Goal: Contribute content: Contribute content

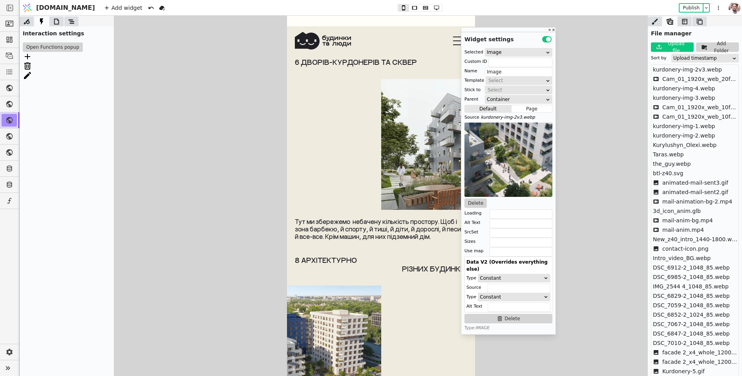
scroll to position [3501, 0]
click at [410, 157] on img at bounding box center [475, 144] width 188 height 131
type input "frame-image-5"
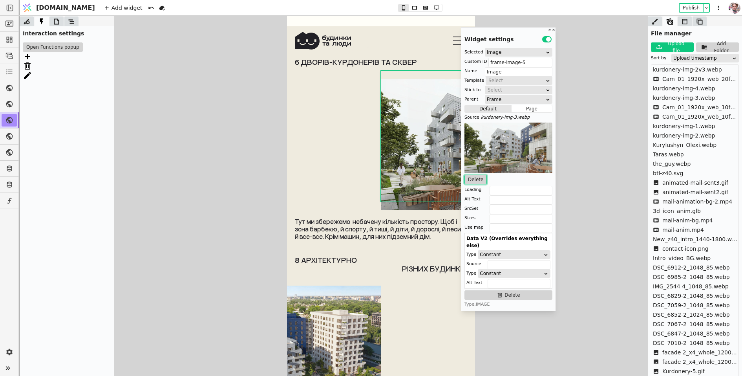
click at [474, 179] on button "Delete" at bounding box center [476, 179] width 22 height 9
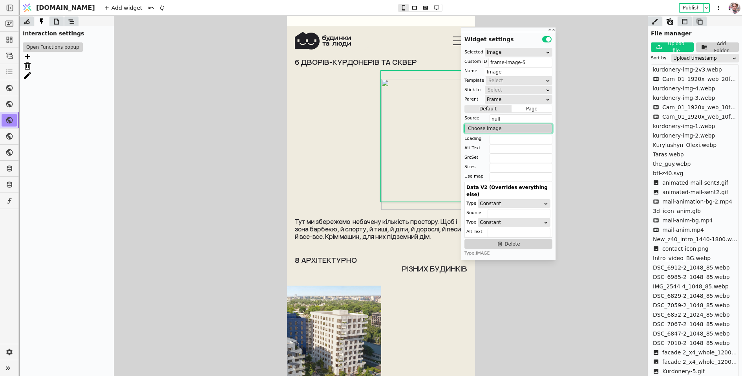
click at [479, 130] on button "Choose image" at bounding box center [509, 128] width 88 height 9
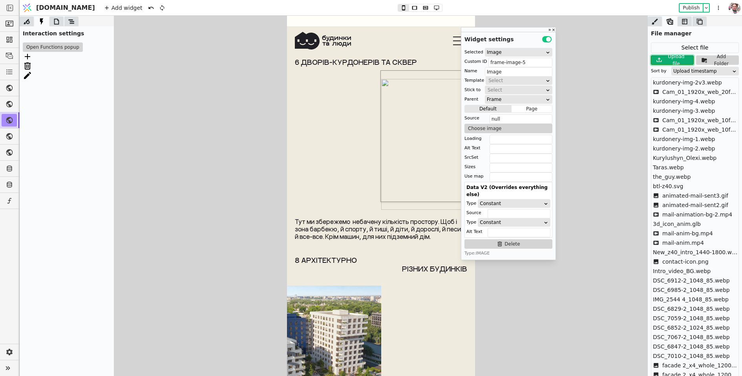
click at [682, 58] on div "Upload file" at bounding box center [677, 60] width 26 height 14
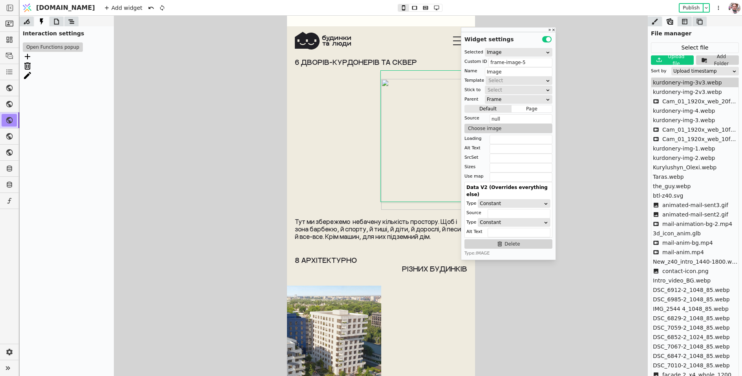
click at [682, 83] on span "kurdonery-img-3v3.webp" at bounding box center [687, 83] width 69 height 8
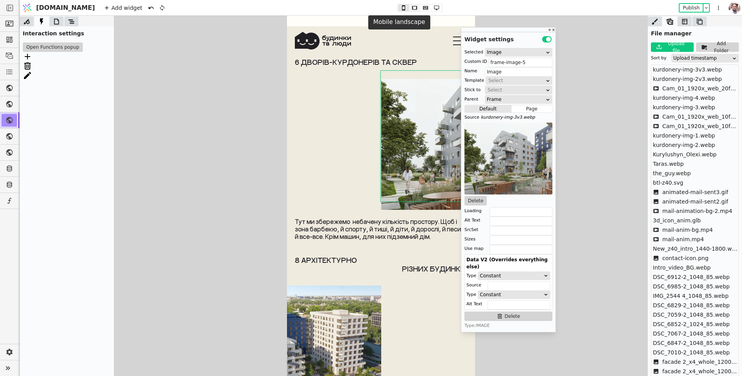
click at [409, 11] on button at bounding box center [414, 7] width 11 height 7
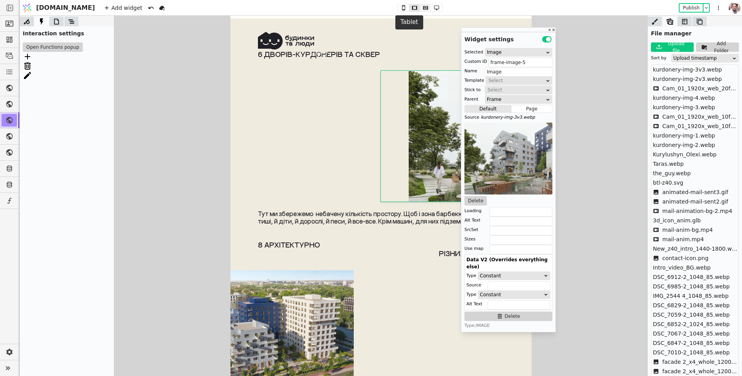
click at [423, 9] on icon at bounding box center [425, 8] width 5 height 4
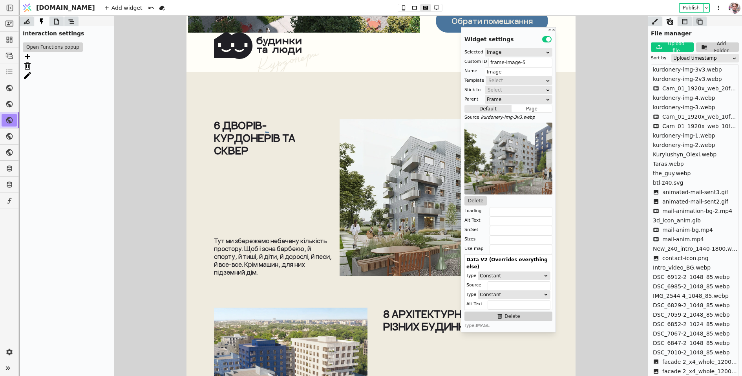
scroll to position [3583, 0]
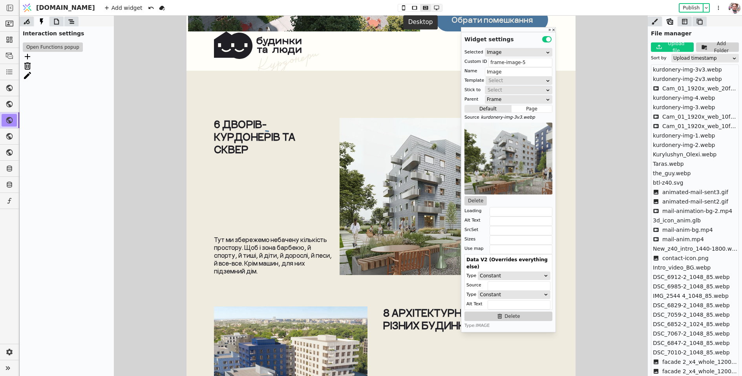
click at [432, 7] on icon at bounding box center [436, 7] width 9 height 5
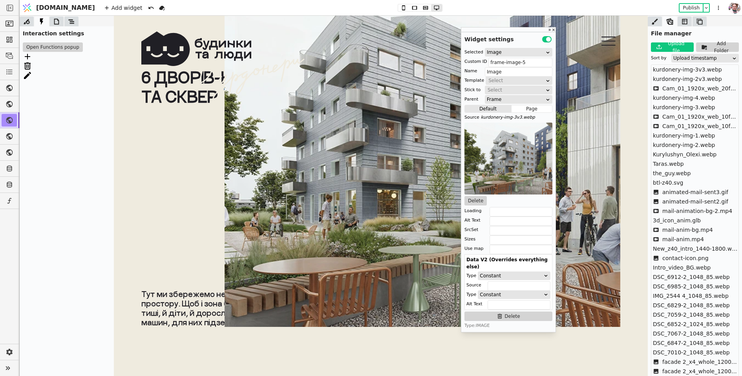
scroll to position [3887, 0]
click at [356, 246] on img at bounding box center [423, 145] width 396 height 363
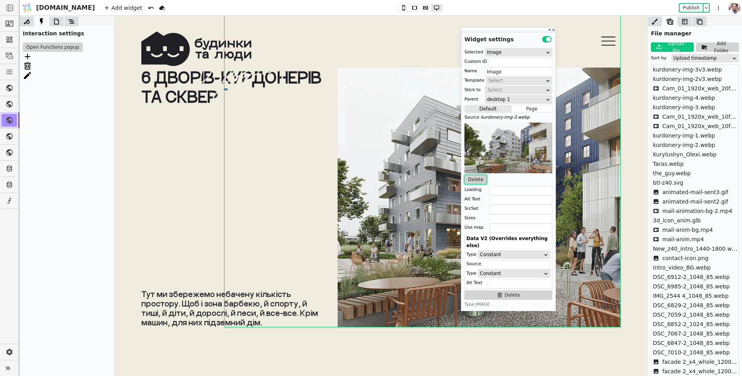
click at [478, 178] on button "Delete" at bounding box center [476, 179] width 22 height 9
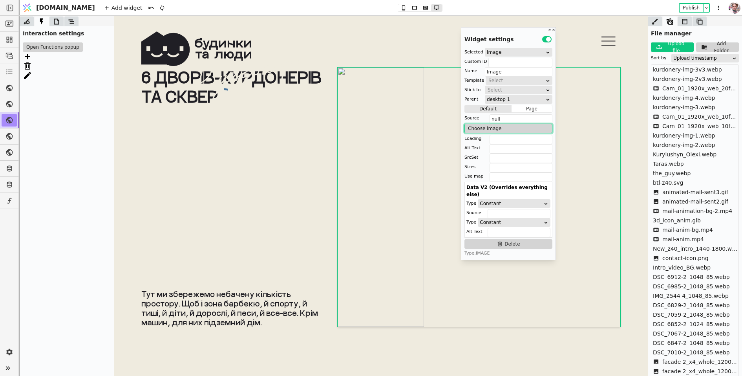
click at [486, 128] on button "Choose image" at bounding box center [509, 128] width 88 height 9
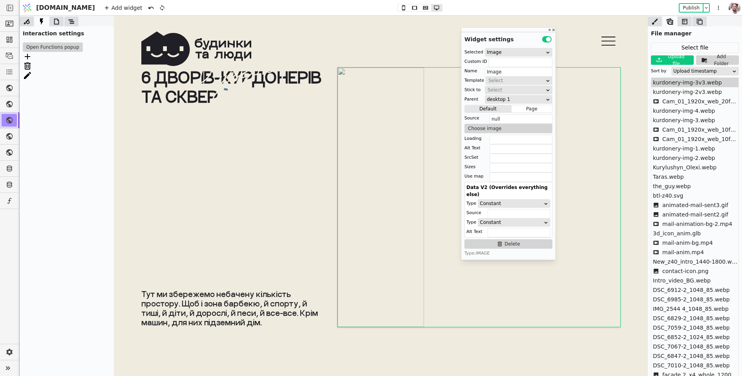
click at [670, 83] on span "kurdonery-img-3v3.webp" at bounding box center [687, 83] width 69 height 8
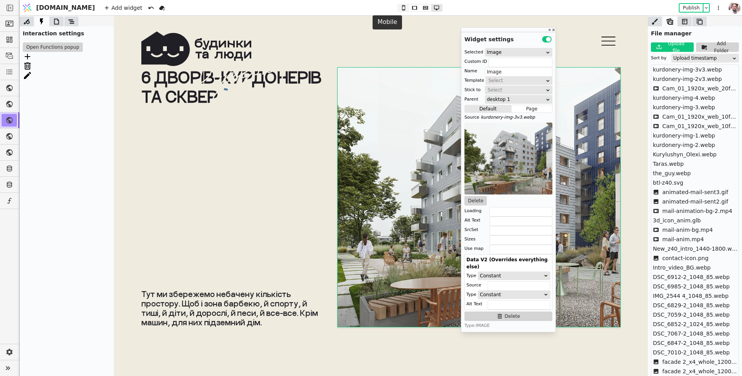
click at [399, 6] on icon at bounding box center [403, 7] width 9 height 5
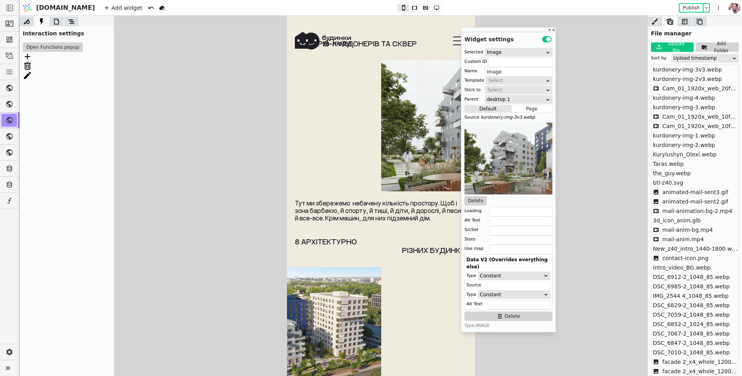
scroll to position [0, 0]
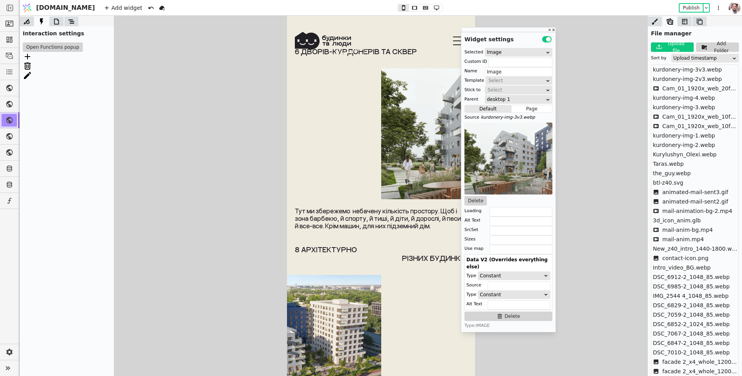
click at [410, 147] on img at bounding box center [475, 133] width 188 height 131
type input "frame-image-5"
click at [476, 201] on button "Delete" at bounding box center [476, 200] width 22 height 9
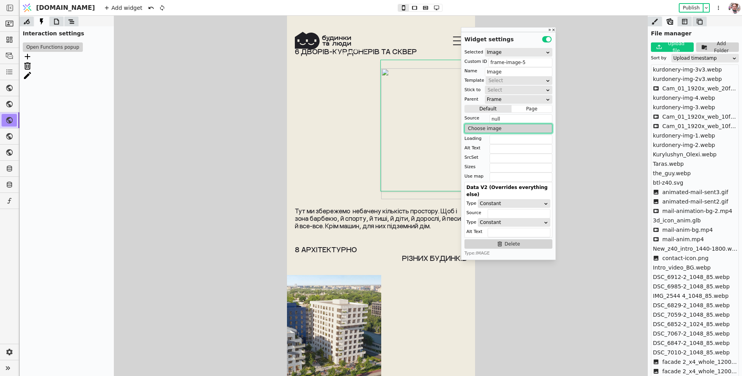
click at [487, 130] on button "Choose image" at bounding box center [509, 128] width 88 height 9
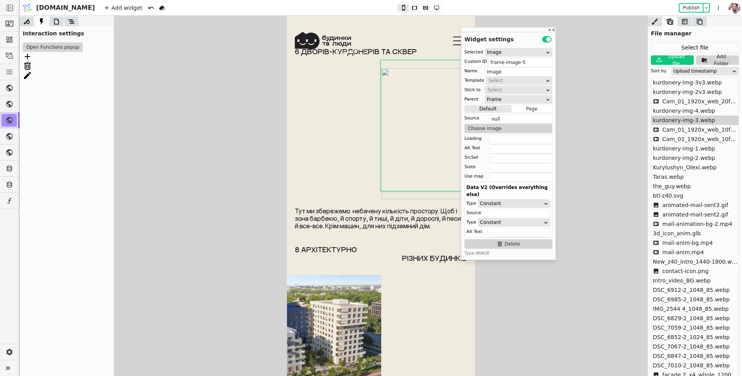
click at [673, 123] on span "kurdonery-img-3.webp" at bounding box center [684, 120] width 62 height 8
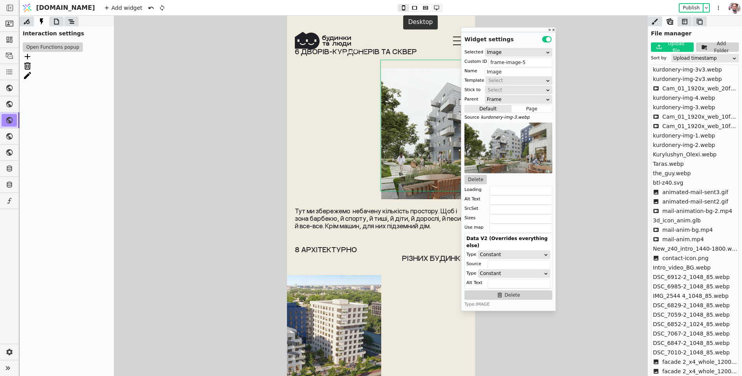
click at [432, 7] on icon at bounding box center [436, 7] width 9 height 5
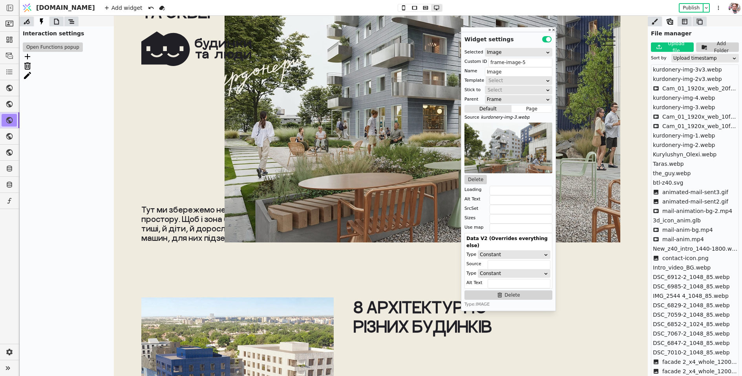
click at [421, 134] on img at bounding box center [423, 60] width 396 height 363
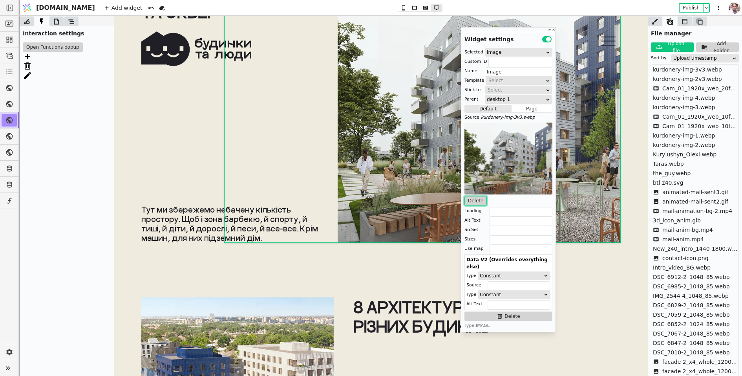
click at [476, 201] on button "Delete" at bounding box center [476, 200] width 22 height 9
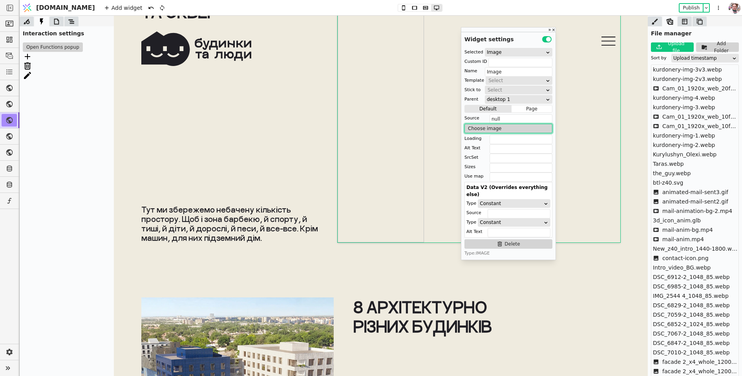
click at [487, 128] on button "Choose image" at bounding box center [509, 128] width 88 height 9
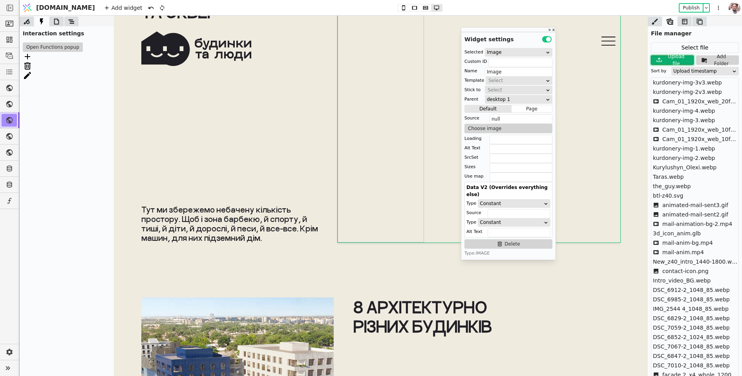
click at [677, 62] on div "Upload file" at bounding box center [677, 60] width 26 height 14
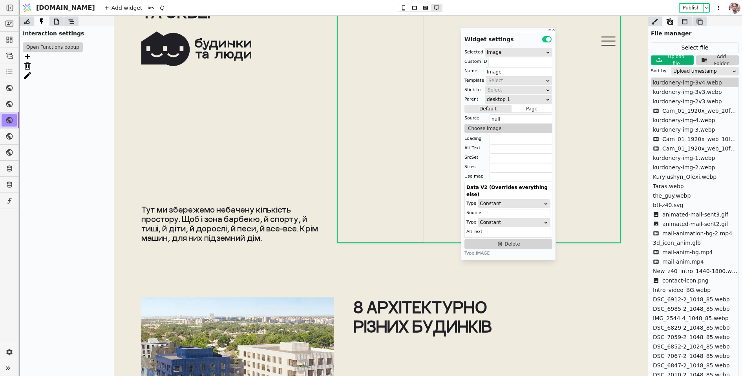
click at [673, 83] on span "kurdonery-img-3v4.webp" at bounding box center [687, 83] width 69 height 8
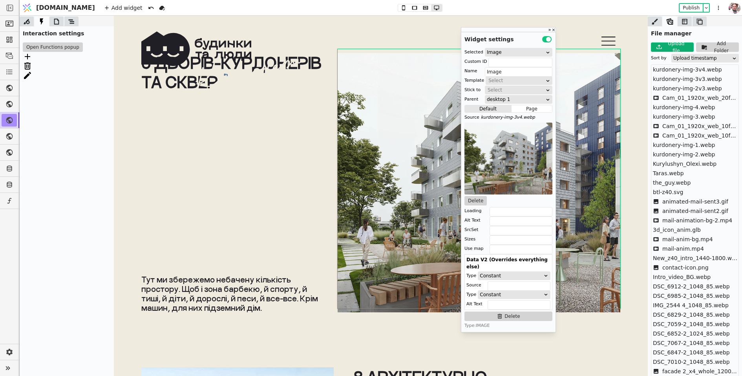
scroll to position [3902, 0]
click at [690, 5] on button "Publish" at bounding box center [691, 8] width 23 height 8
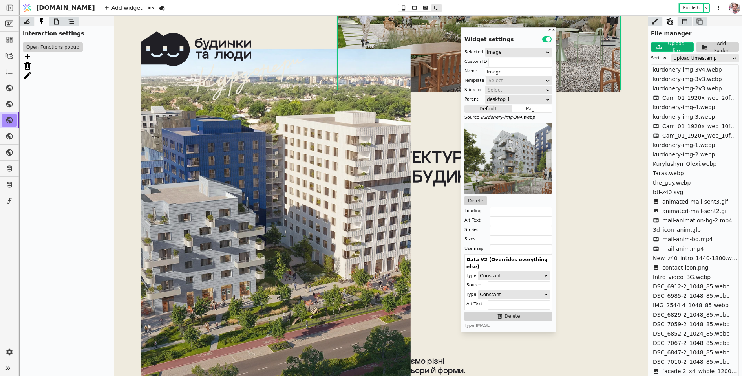
scroll to position [4124, 0]
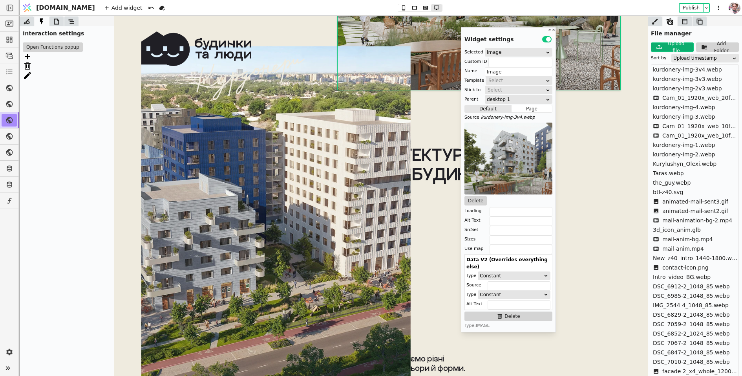
click at [308, 237] on img at bounding box center [275, 218] width 269 height 345
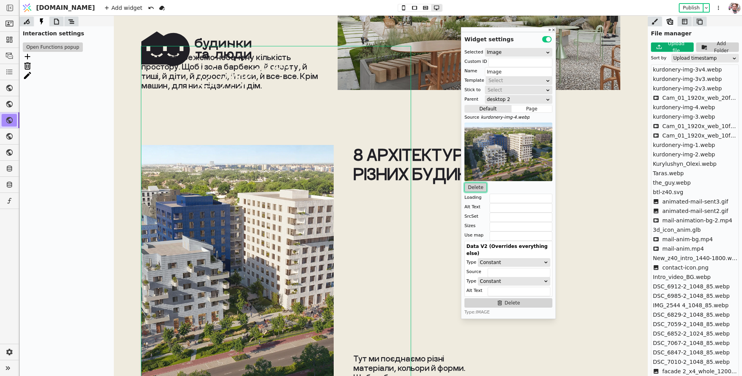
click at [477, 187] on button "Delete" at bounding box center [476, 187] width 22 height 9
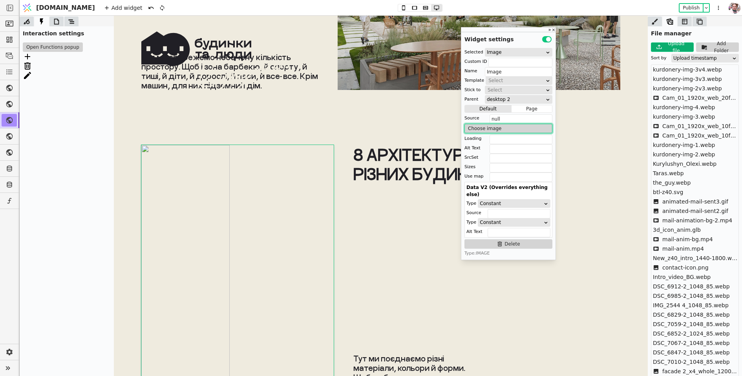
click at [498, 126] on button "Choose image" at bounding box center [509, 128] width 88 height 9
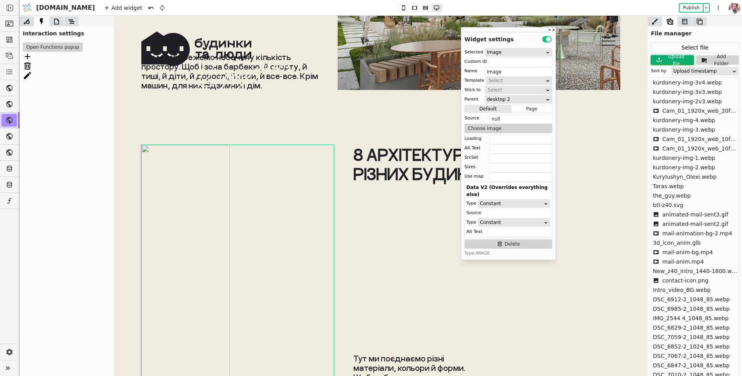
click at [667, 58] on div "Upload file" at bounding box center [677, 60] width 26 height 14
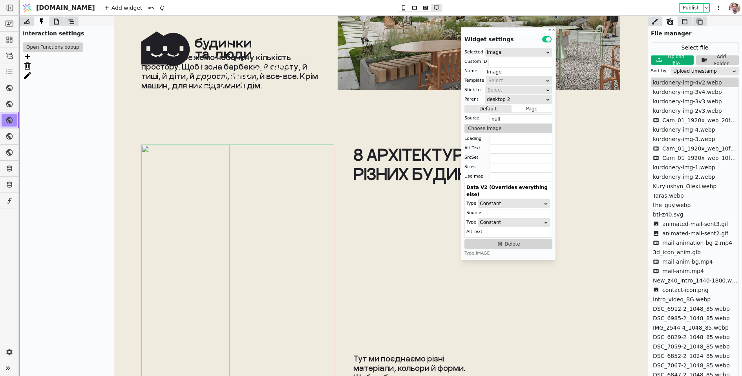
click at [692, 82] on span "kurdonery-img-4v2.webp" at bounding box center [687, 83] width 69 height 8
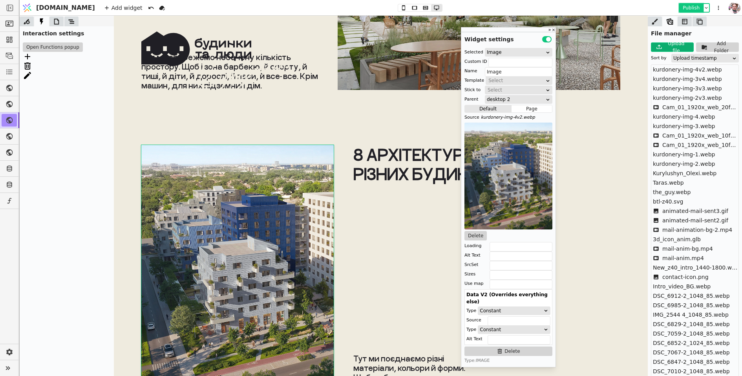
click at [688, 5] on button "Publish" at bounding box center [691, 8] width 23 height 8
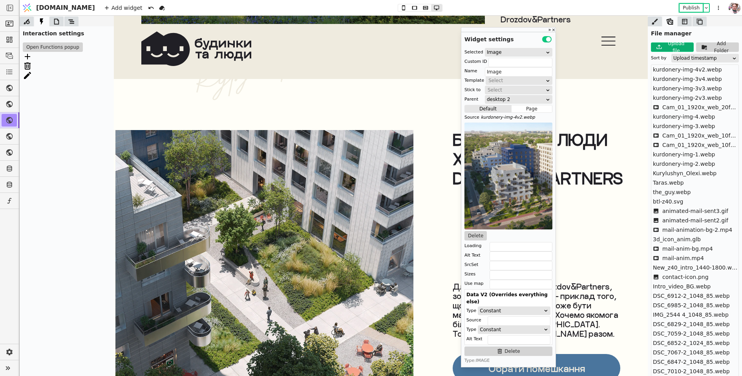
scroll to position [3464, 0]
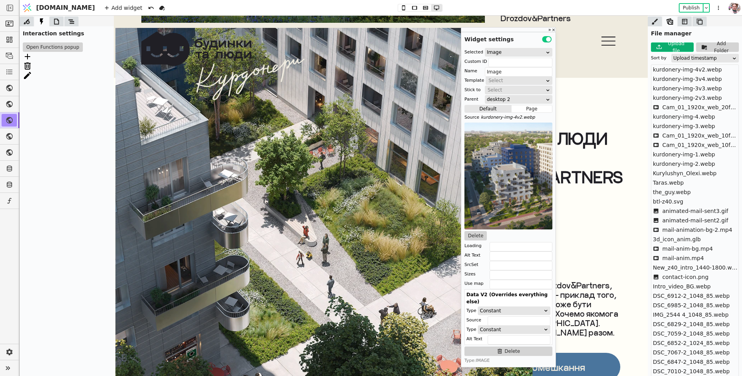
click at [298, 218] on img at bounding box center [323, 204] width 417 height 353
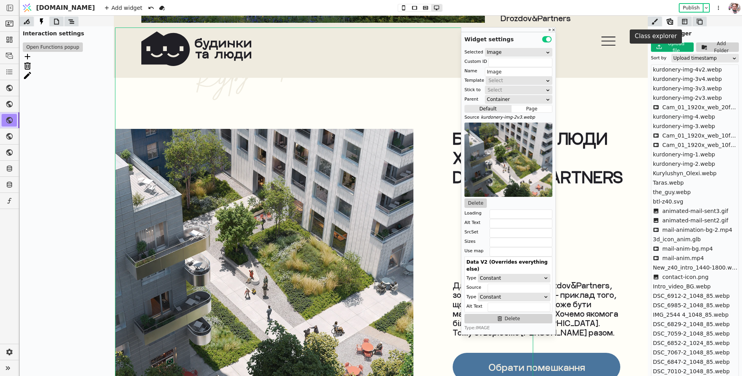
click at [654, 19] on icon at bounding box center [655, 22] width 8 height 8
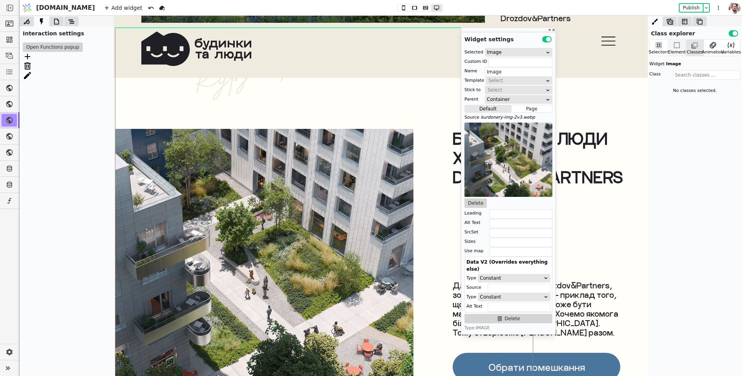
click at [675, 51] on div "Element" at bounding box center [677, 52] width 18 height 7
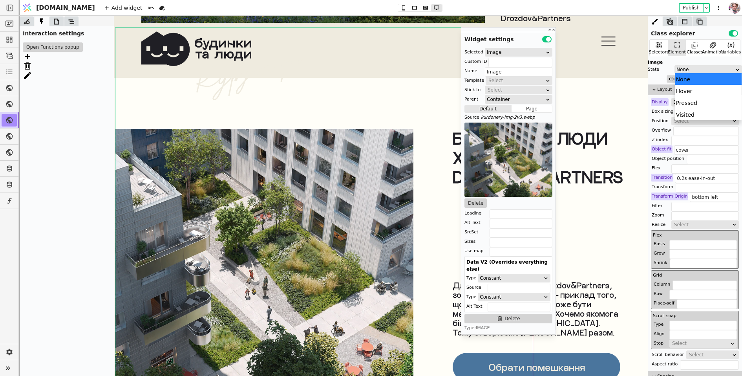
click at [683, 68] on div "None" at bounding box center [706, 70] width 59 height 8
click at [684, 86] on div "Hover" at bounding box center [708, 91] width 67 height 12
type input "scale(1.4)"
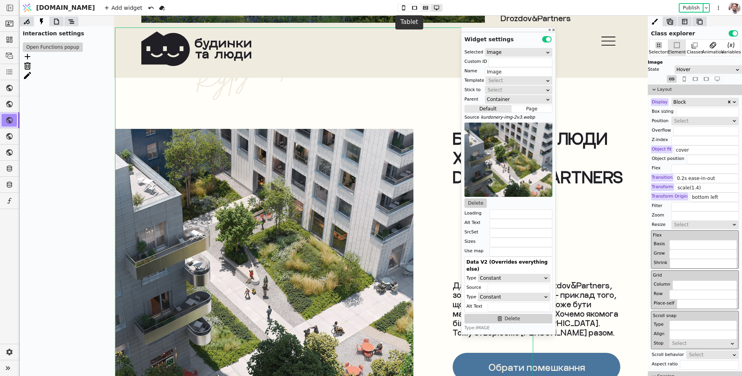
click at [423, 7] on icon at bounding box center [425, 8] width 5 height 4
type input "500px"
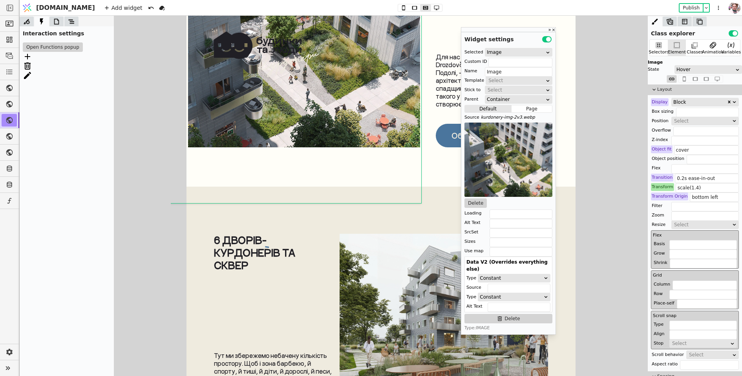
click at [659, 188] on div "Transform" at bounding box center [662, 187] width 23 height 8
click at [660, 196] on button "Reset" at bounding box center [663, 196] width 20 height 9
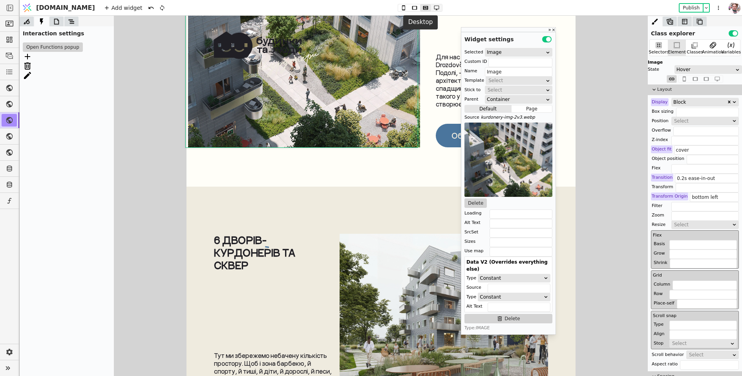
click at [432, 7] on icon at bounding box center [436, 7] width 9 height 5
type input "642px"
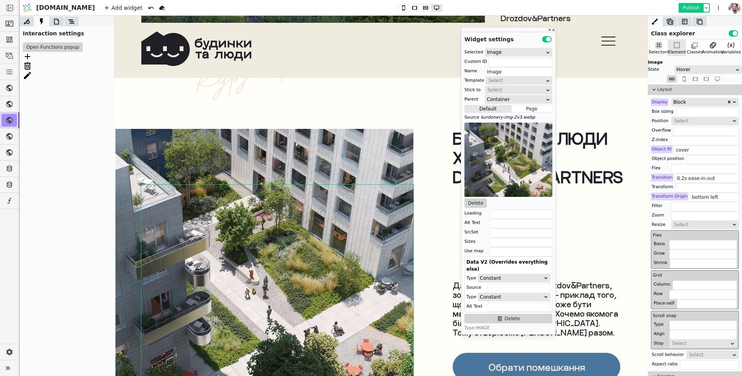
click at [693, 7] on button "Publish" at bounding box center [691, 8] width 23 height 8
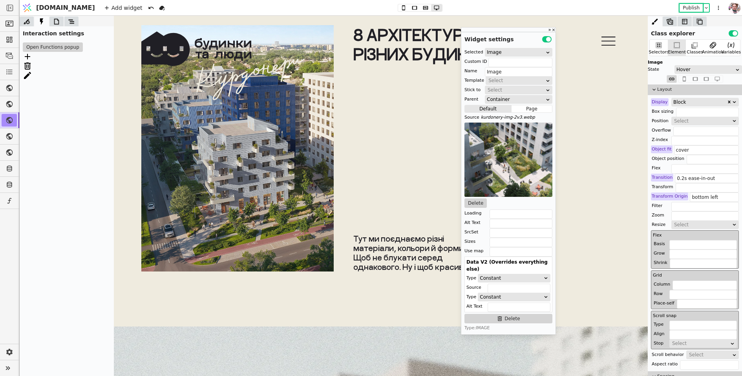
scroll to position [4392, 0]
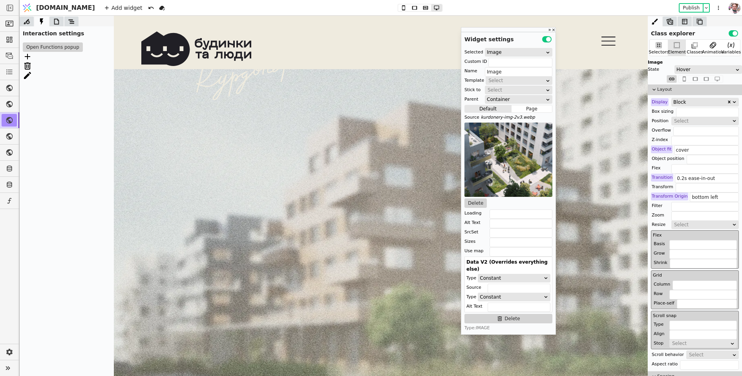
click at [340, 160] on div at bounding box center [381, 233] width 534 height 328
type input "kurdonery-bg"
type input "kurdonery txt"
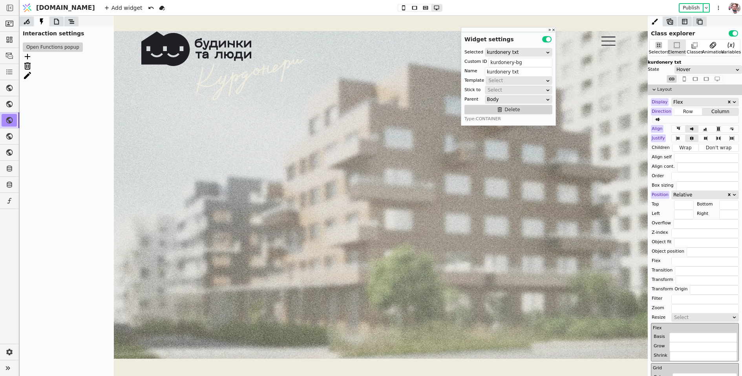
scroll to position [4546, 0]
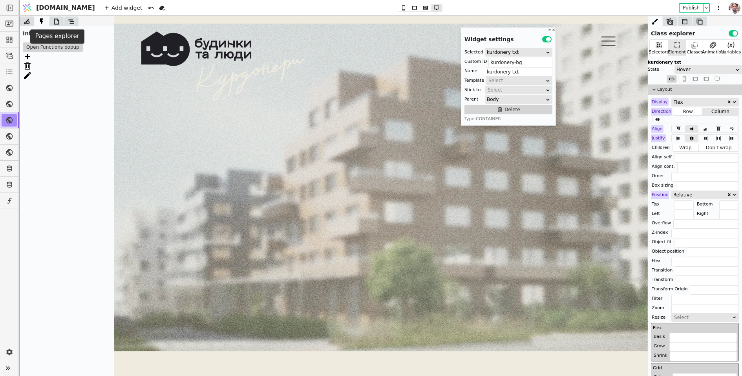
click at [57, 22] on icon at bounding box center [57, 22] width 8 height 8
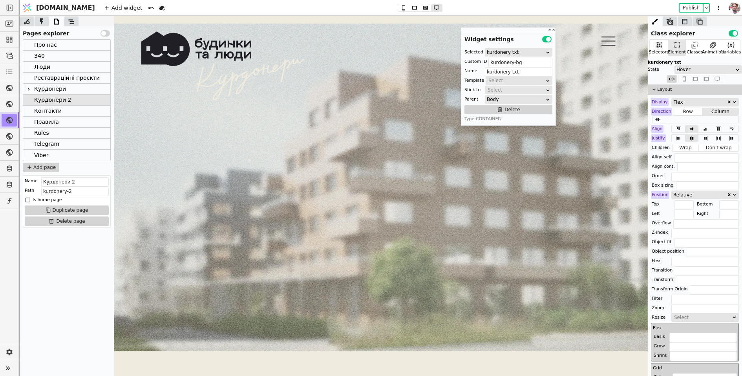
click at [65, 19] on div at bounding box center [71, 21] width 14 height 10
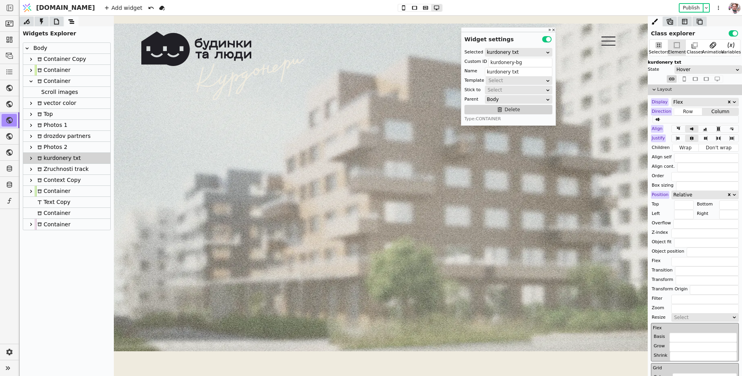
click at [48, 169] on div "Zruchnosti track" at bounding box center [62, 169] width 54 height 11
type input "track-k"
type input "Zruchnosti track"
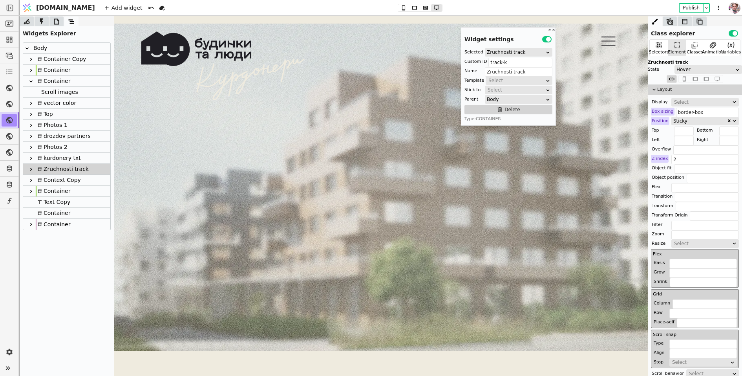
click at [48, 159] on div "kurdonery txt" at bounding box center [58, 158] width 46 height 11
type input "kurdonery-bg"
type input "kurdonery txt"
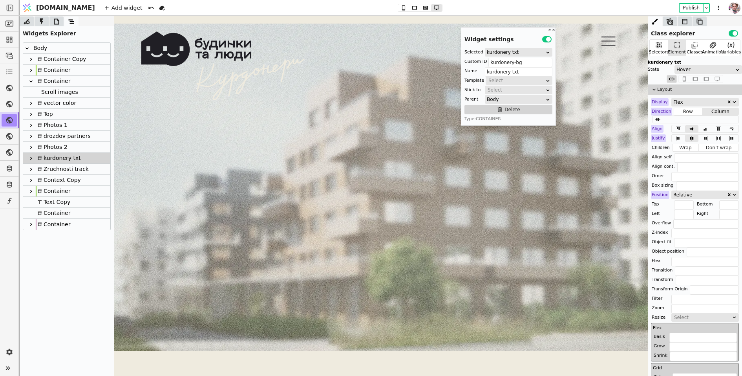
click at [33, 158] on icon at bounding box center [31, 158] width 6 height 6
drag, startPoint x: 514, startPoint y: 63, endPoint x: 527, endPoint y: 63, distance: 12.6
click at [527, 63] on input "kurdonery-bg" at bounding box center [521, 62] width 64 height 9
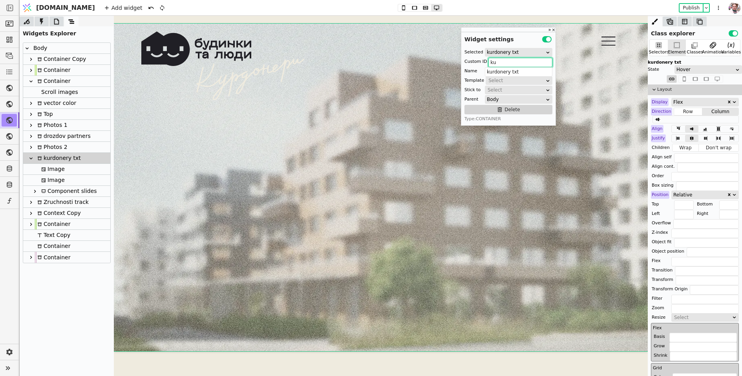
type input "k"
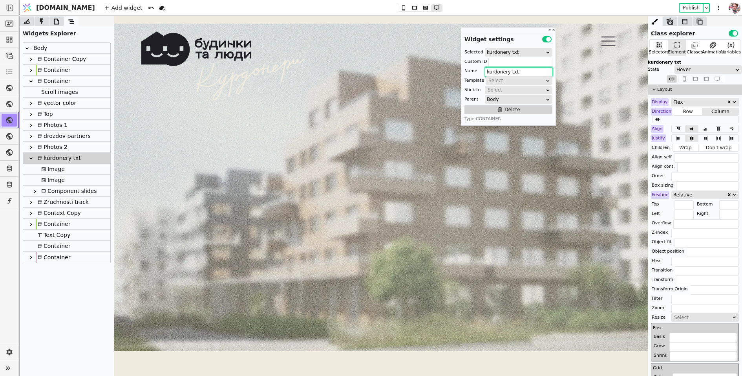
drag, startPoint x: 511, startPoint y: 72, endPoint x: 522, endPoint y: 72, distance: 11.4
click at [522, 72] on input "kurdonery txt" at bounding box center [519, 71] width 68 height 9
click at [50, 186] on div "Component slides" at bounding box center [68, 191] width 58 height 11
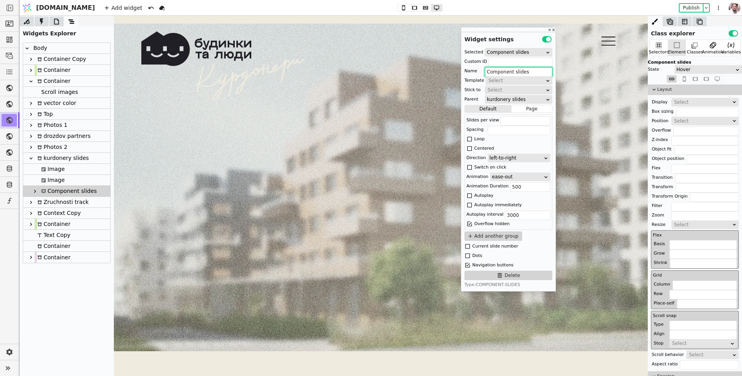
click at [35, 191] on icon at bounding box center [35, 191] width 2 height 3
click at [45, 202] on icon at bounding box center [47, 202] width 5 height 5
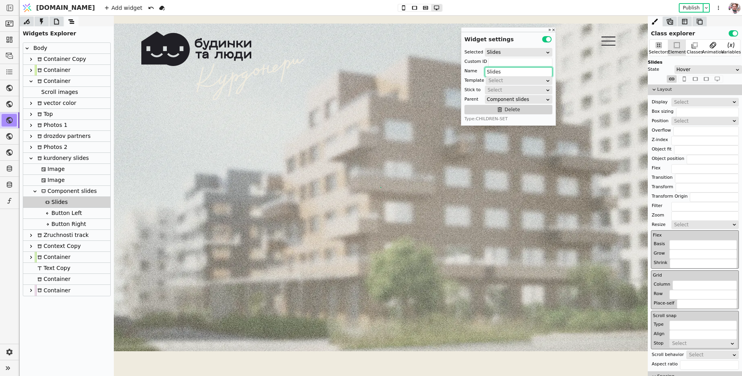
click at [48, 170] on div "Image" at bounding box center [52, 169] width 26 height 11
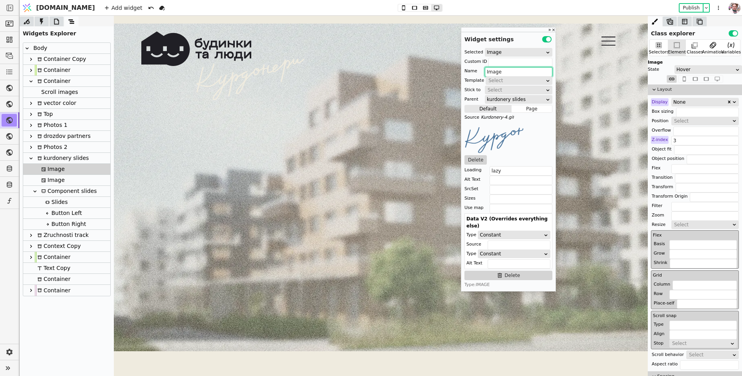
click at [49, 177] on div "Image" at bounding box center [52, 180] width 26 height 11
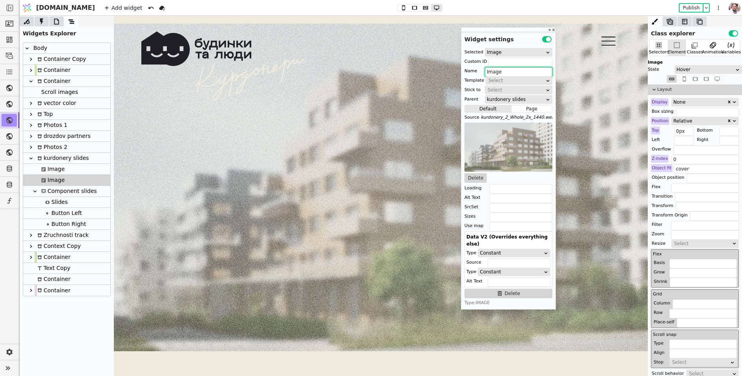
click at [49, 162] on div "kurdonery slides" at bounding box center [62, 158] width 54 height 11
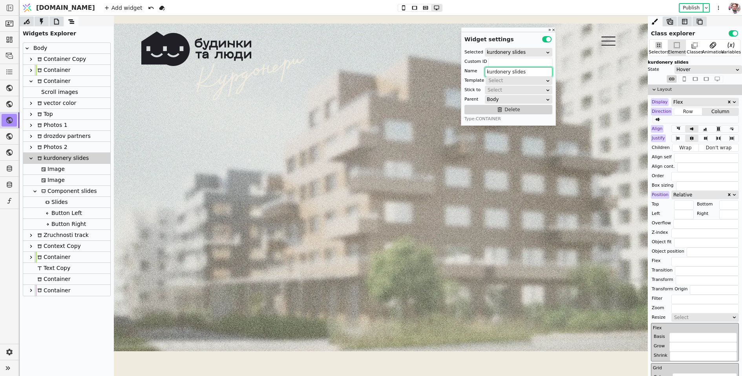
click at [49, 170] on div "Image" at bounding box center [52, 169] width 26 height 11
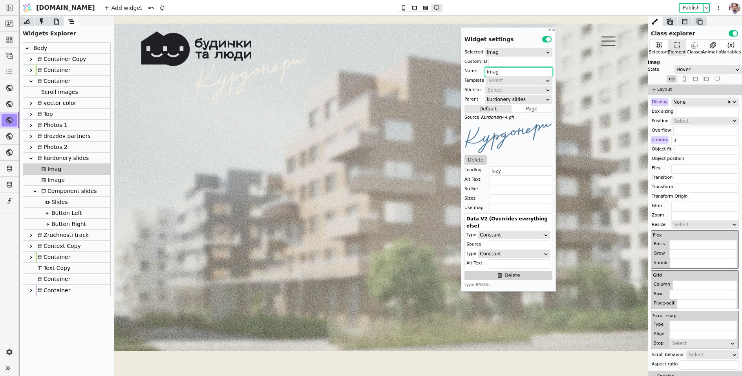
type input "Imag"
click at [480, 271] on button "Delete" at bounding box center [509, 275] width 88 height 9
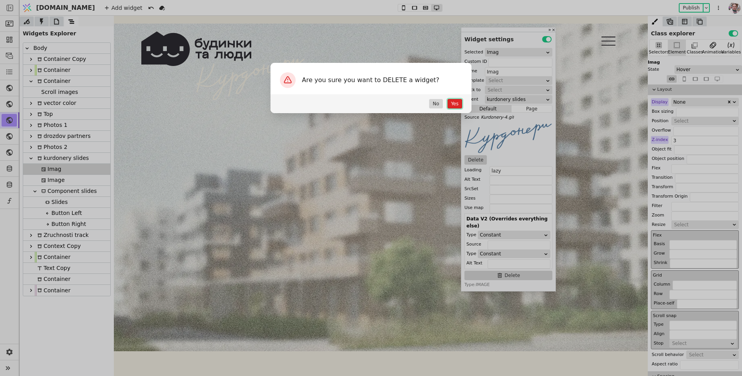
click at [454, 103] on button "Yes" at bounding box center [455, 103] width 15 height 9
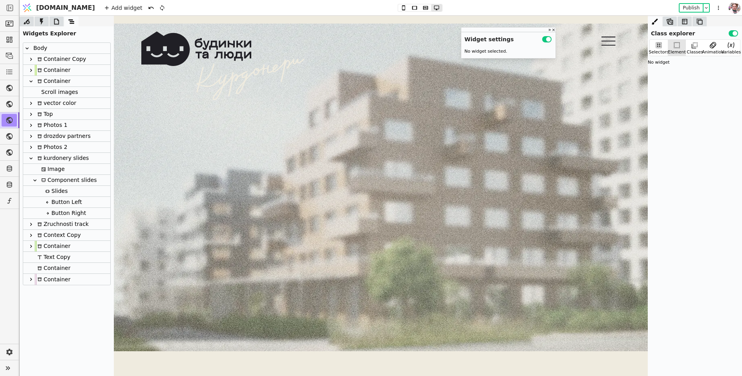
click at [64, 164] on div "Image" at bounding box center [66, 169] width 87 height 11
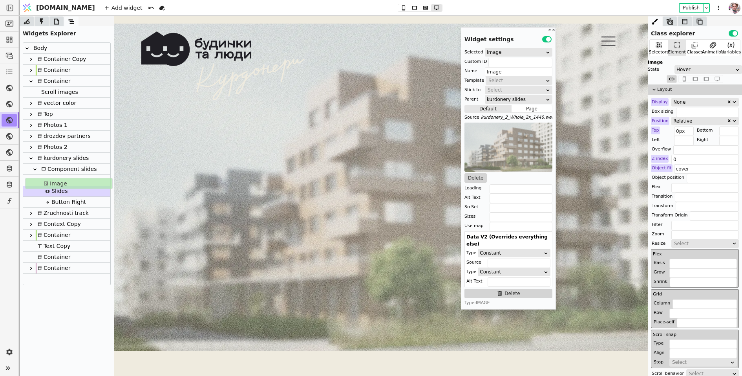
drag, startPoint x: 58, startPoint y: 171, endPoint x: 60, endPoint y: 187, distance: 15.9
click at [60, 187] on div "Body Container Copy Container Container Scroll images vector color Top Photos 1…" at bounding box center [66, 164] width 87 height 242
click at [36, 181] on icon at bounding box center [39, 180] width 6 height 6
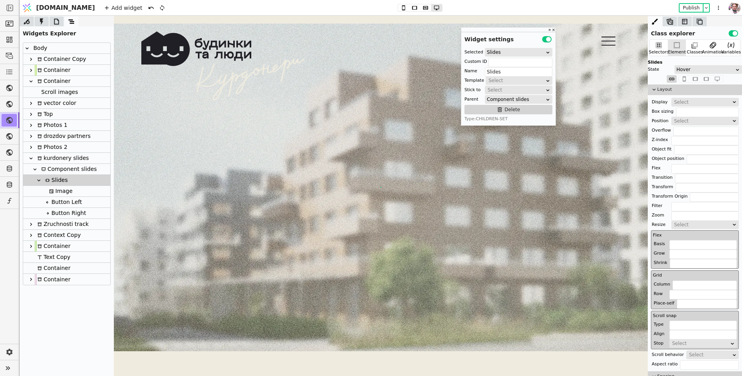
click at [54, 194] on div "Image" at bounding box center [60, 191] width 26 height 11
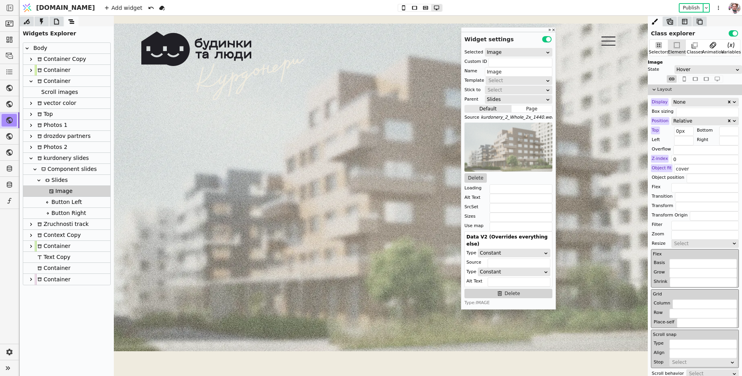
click at [55, 182] on div "Slides" at bounding box center [55, 180] width 25 height 11
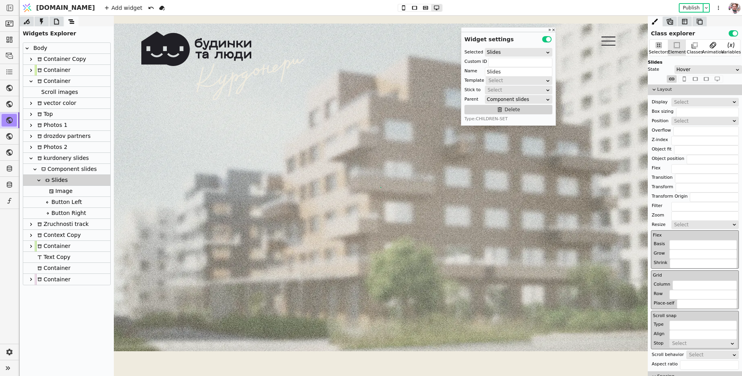
click at [57, 191] on div "Image" at bounding box center [60, 191] width 26 height 11
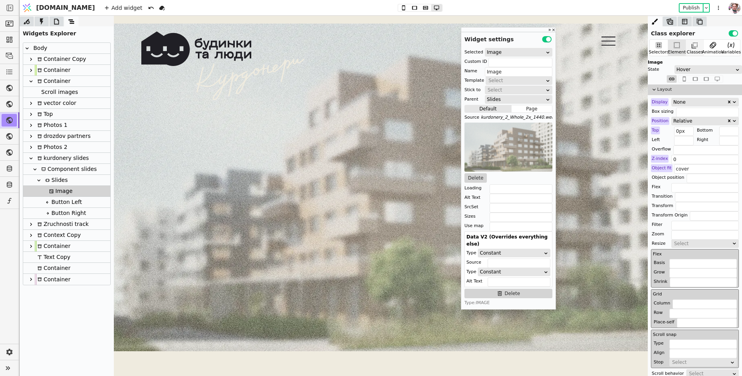
click at [695, 49] on div "Classes" at bounding box center [695, 52] width 16 height 7
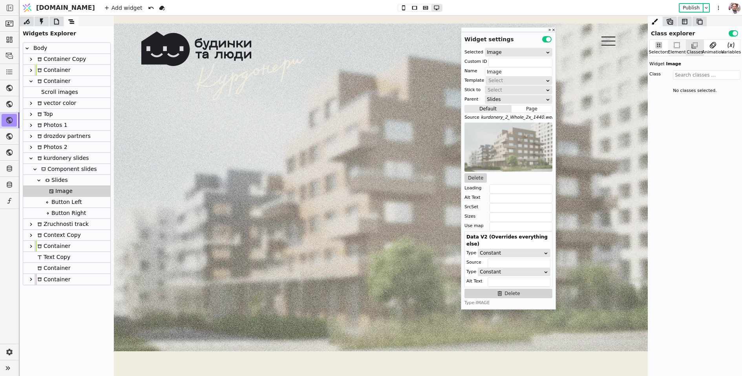
click at [668, 44] on div "Element" at bounding box center [677, 48] width 18 height 16
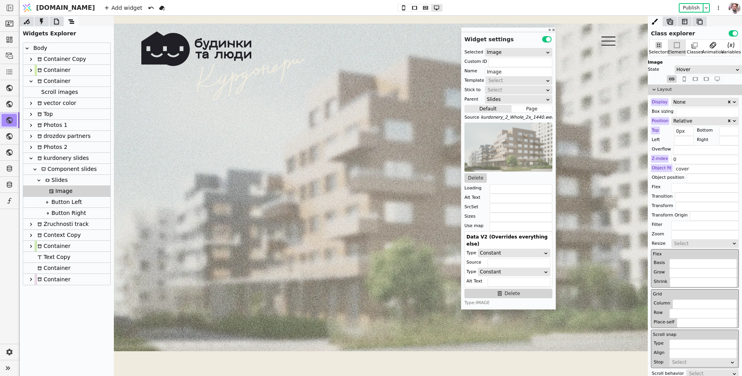
click at [54, 190] on div "Image" at bounding box center [60, 191] width 26 height 11
click at [57, 178] on div "Slides" at bounding box center [55, 180] width 25 height 11
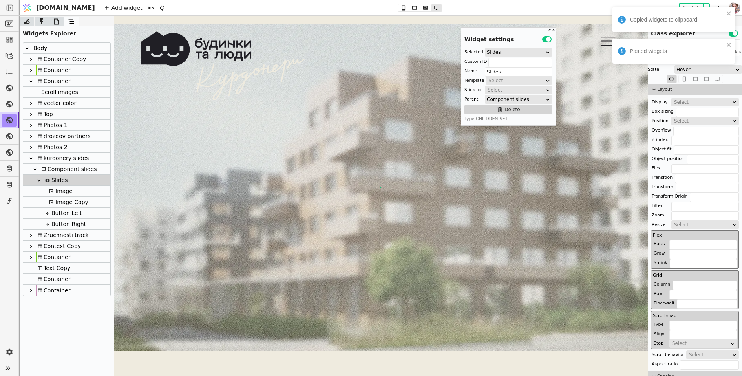
click at [55, 190] on div "Image" at bounding box center [60, 191] width 26 height 11
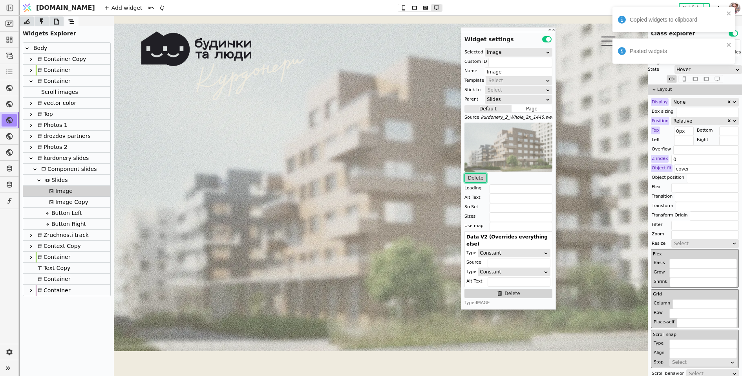
click at [476, 179] on button "Delete" at bounding box center [476, 177] width 22 height 9
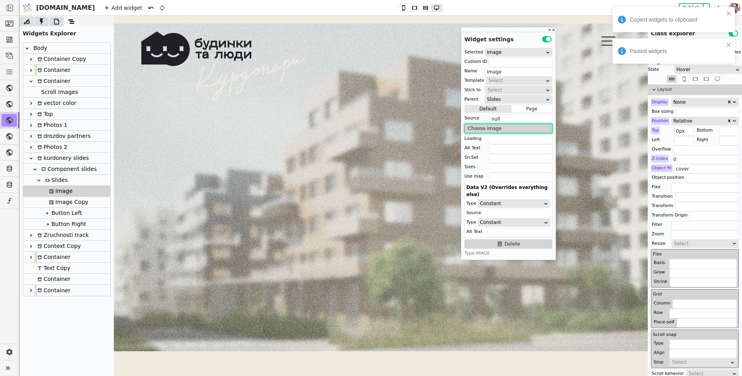
click at [479, 127] on button "Choose image" at bounding box center [509, 128] width 88 height 9
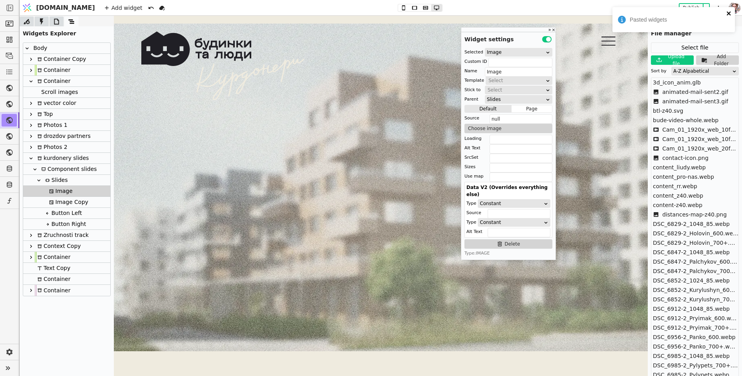
click at [730, 32] on div "Pasted widgets" at bounding box center [674, 19] width 123 height 25
click at [676, 63] on div "Upload file" at bounding box center [677, 60] width 26 height 14
click at [683, 70] on div "A-Z Alpabetical" at bounding box center [702, 71] width 59 height 8
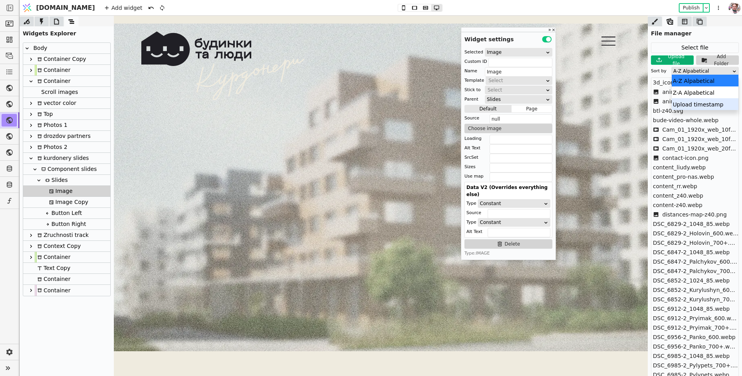
click at [683, 99] on div "Upload timestamp" at bounding box center [705, 104] width 67 height 12
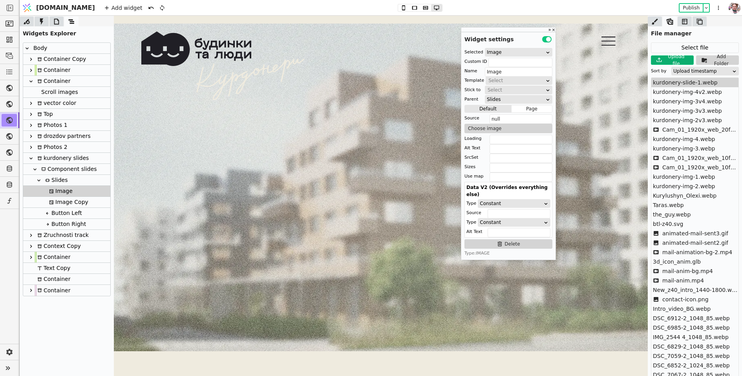
click at [674, 85] on span "kurdonery-slide-1.webp" at bounding box center [685, 83] width 65 height 8
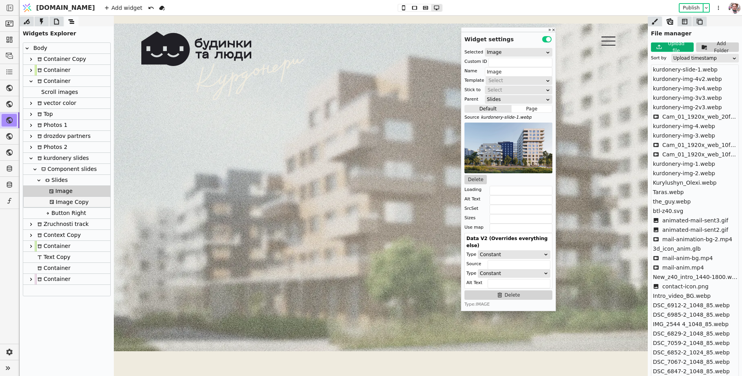
click at [71, 199] on div "Body Container Copy Container Container Scroll images vector color Top Photos 1…" at bounding box center [66, 169] width 87 height 253
click at [64, 195] on div "Image" at bounding box center [60, 191] width 26 height 11
click at [60, 165] on div "Component slides" at bounding box center [68, 169] width 58 height 11
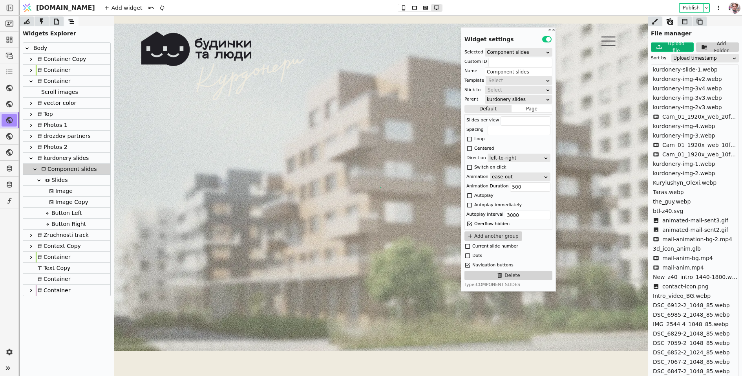
click at [60, 178] on div "Slides" at bounding box center [55, 180] width 25 height 11
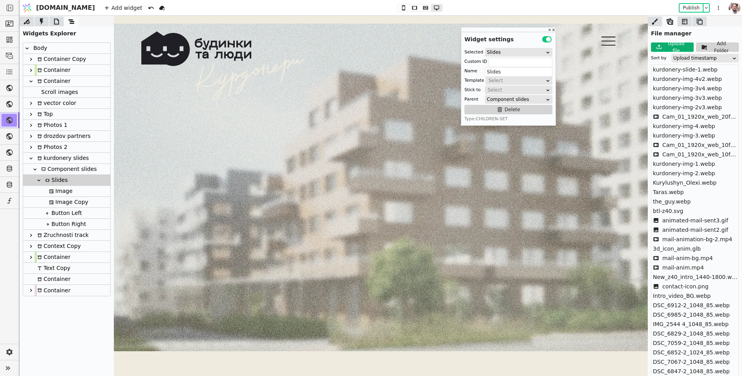
click at [60, 189] on div "Image" at bounding box center [60, 191] width 26 height 11
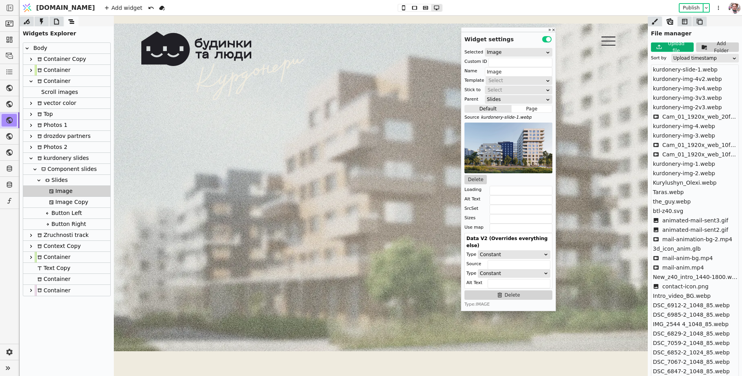
click at [60, 202] on div "Image Copy" at bounding box center [68, 202] width 42 height 11
type input "Image Copy"
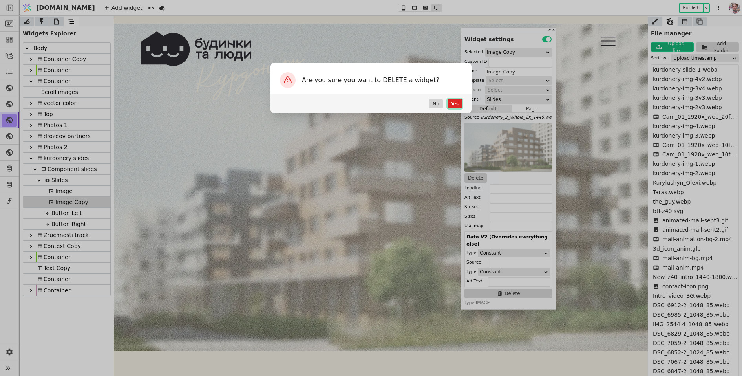
click at [456, 107] on button "Yes" at bounding box center [455, 103] width 15 height 9
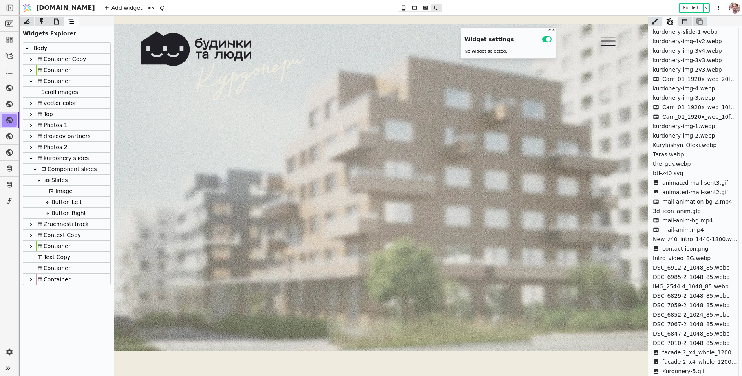
click at [70, 179] on div "Slides" at bounding box center [66, 180] width 87 height 11
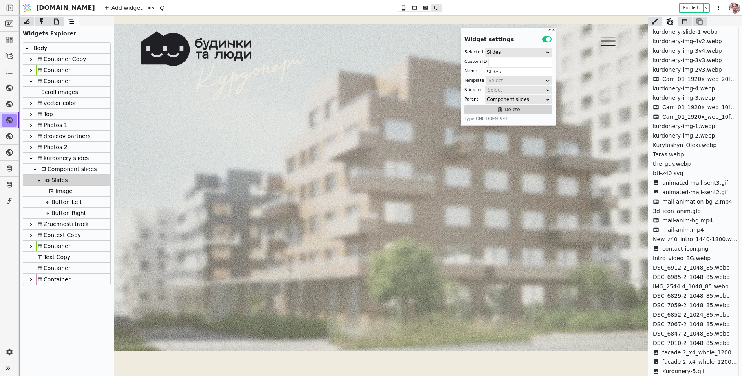
click at [70, 170] on div "Component slides" at bounding box center [68, 169] width 58 height 11
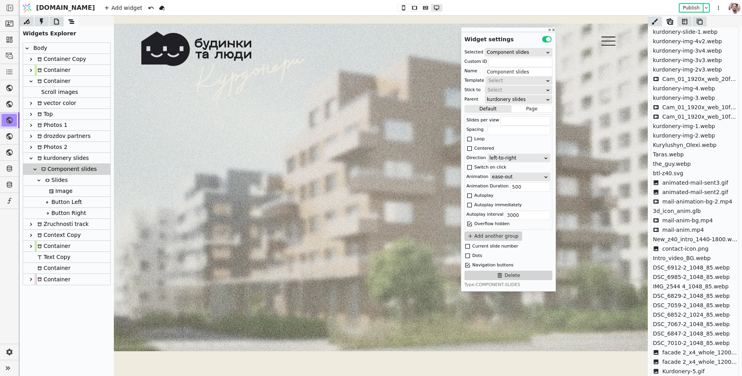
click at [62, 160] on div "kurdonery slides" at bounding box center [62, 158] width 54 height 11
type input "kurdonery slides"
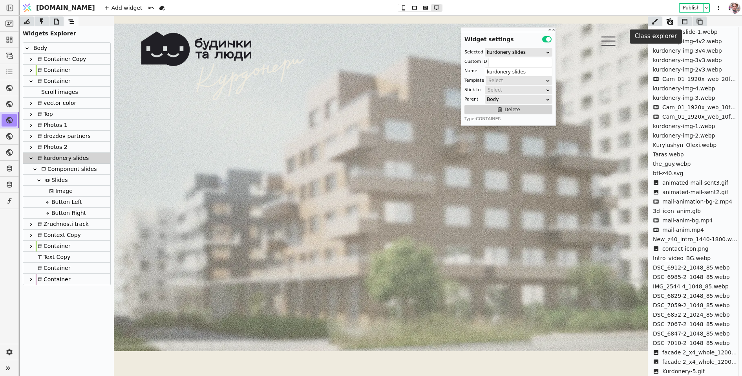
click at [653, 21] on icon at bounding box center [655, 22] width 8 height 8
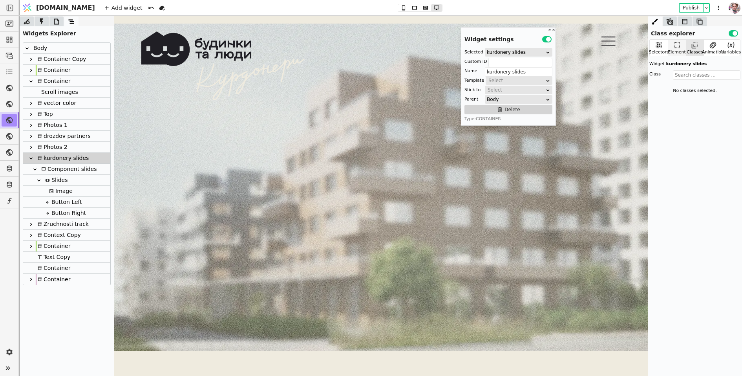
click at [677, 47] on icon at bounding box center [677, 45] width 8 height 8
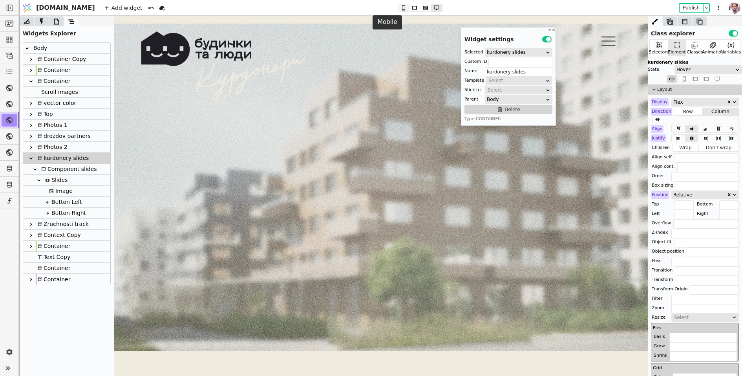
click at [402, 9] on icon at bounding box center [403, 7] width 3 height 5
type input "216px"
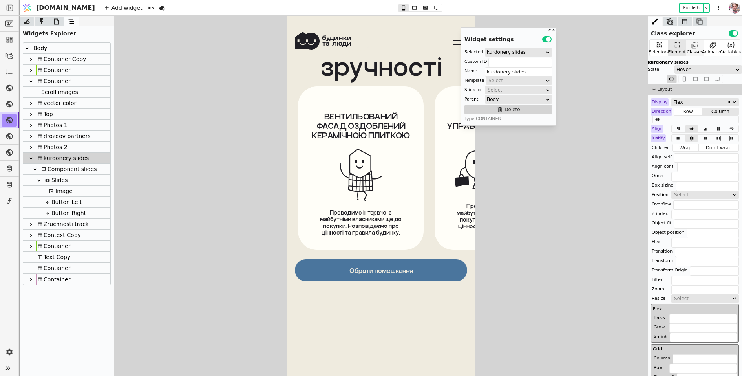
click at [692, 45] on icon at bounding box center [695, 46] width 6 height 6
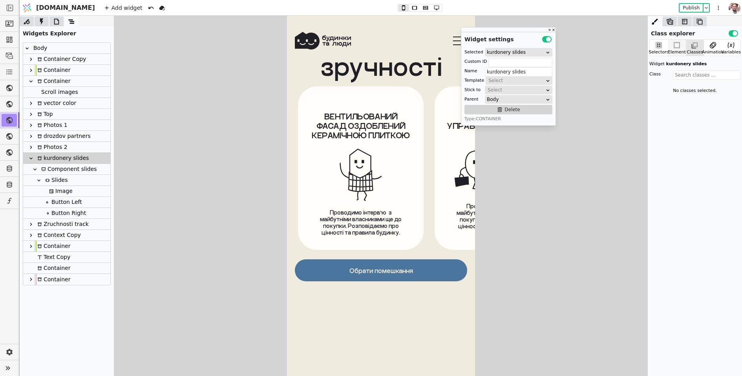
click at [677, 45] on icon at bounding box center [677, 45] width 8 height 8
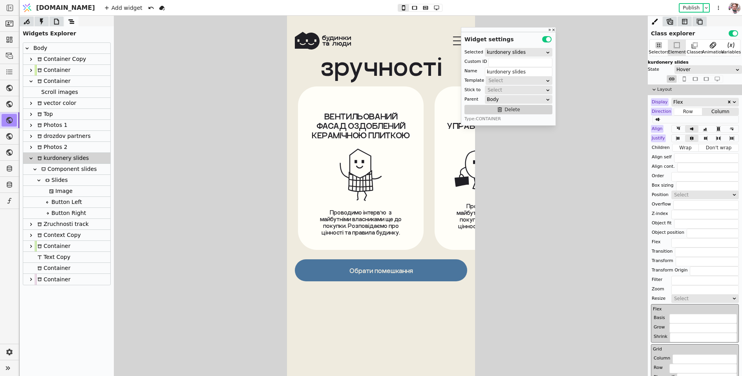
click at [683, 70] on div "Hover" at bounding box center [706, 70] width 59 height 8
click at [683, 78] on div "None" at bounding box center [708, 79] width 67 height 12
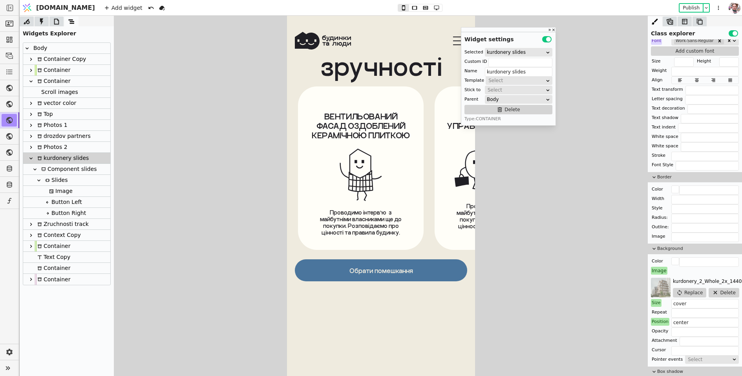
scroll to position [513, 0]
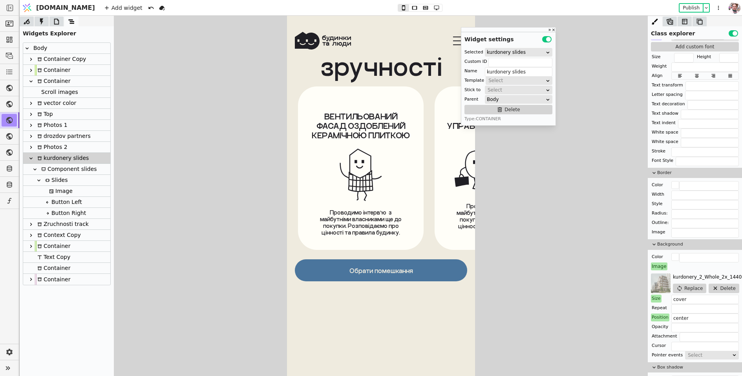
click at [659, 262] on div "Image" at bounding box center [659, 266] width 16 height 8
click at [658, 273] on button "Reset" at bounding box center [659, 273] width 20 height 9
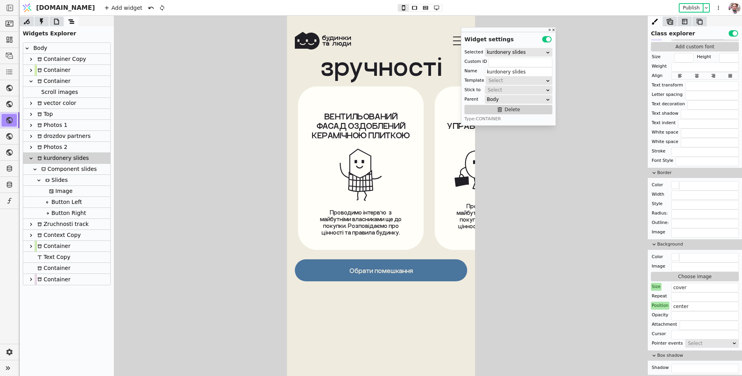
scroll to position [3873, 0]
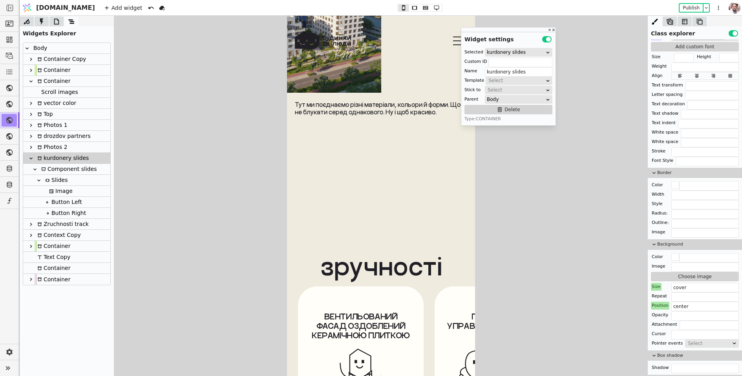
click at [52, 189] on icon at bounding box center [51, 191] width 5 height 5
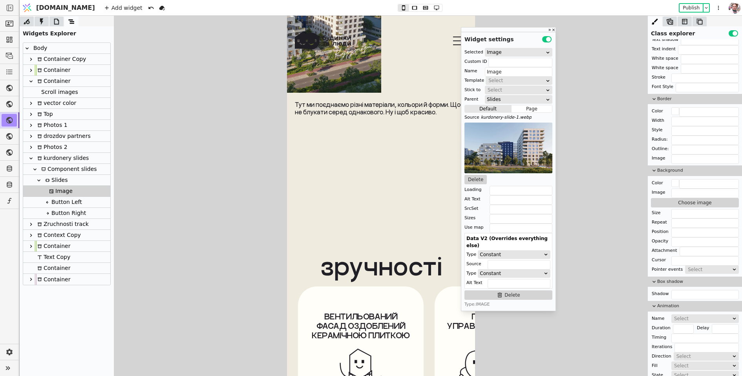
click at [57, 179] on div "Slides" at bounding box center [55, 180] width 25 height 11
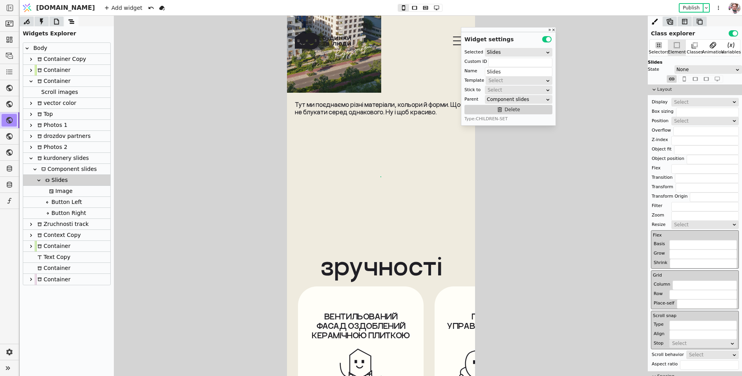
click at [687, 72] on div "None" at bounding box center [706, 70] width 59 height 8
click at [687, 90] on div "Hover" at bounding box center [708, 91] width 67 height 12
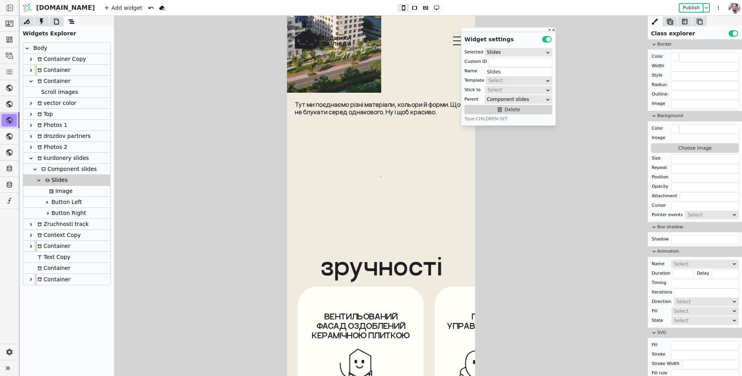
click at [48, 169] on div "Component slides" at bounding box center [68, 169] width 58 height 11
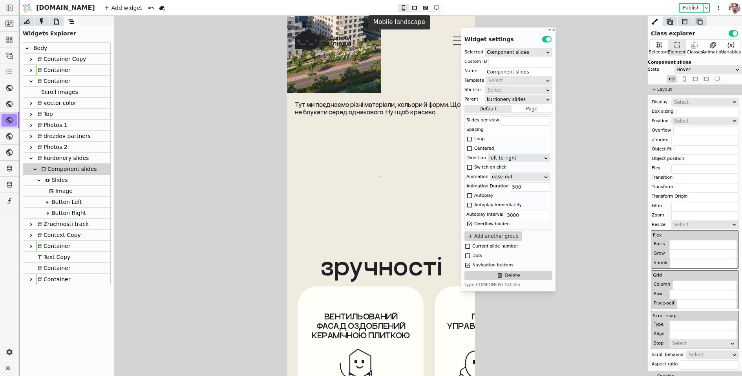
click at [412, 8] on icon at bounding box center [414, 8] width 5 height 4
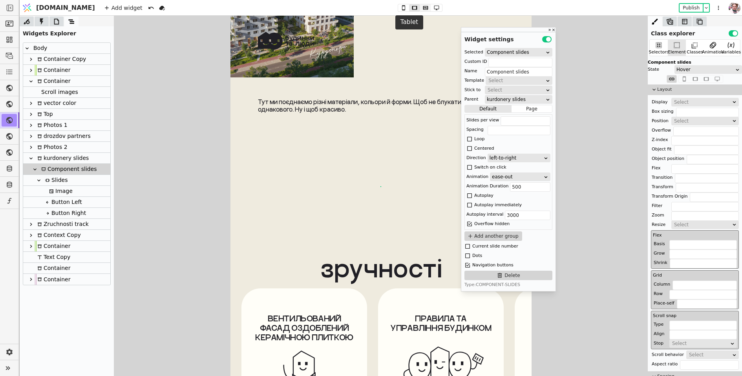
click at [421, 8] on icon at bounding box center [425, 7] width 9 height 5
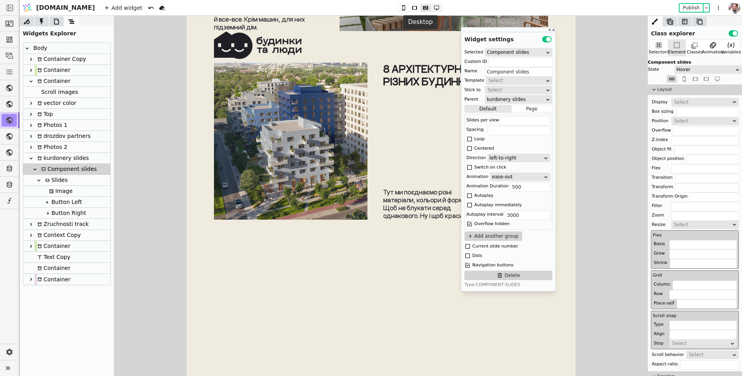
click at [432, 9] on icon at bounding box center [436, 7] width 9 height 5
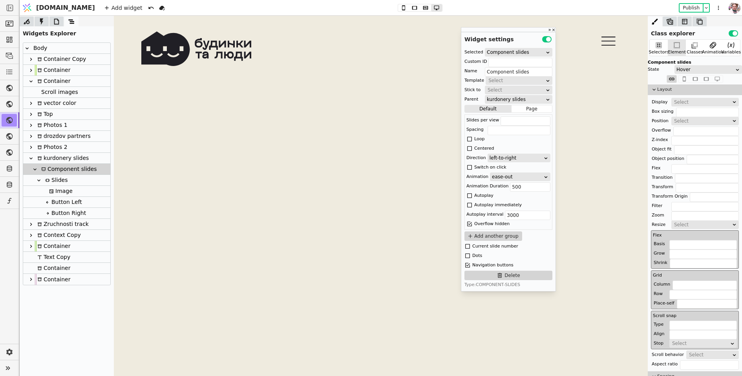
click at [384, 125] on div at bounding box center [381, 203] width 534 height 328
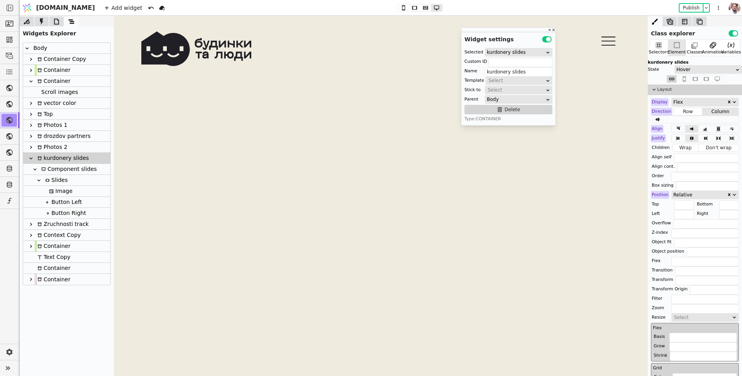
click at [51, 166] on div "Component slides" at bounding box center [68, 169] width 58 height 11
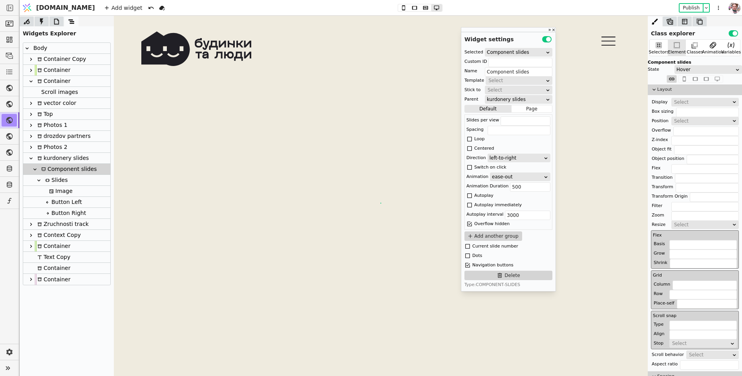
click at [51, 180] on div "Slides" at bounding box center [55, 180] width 25 height 11
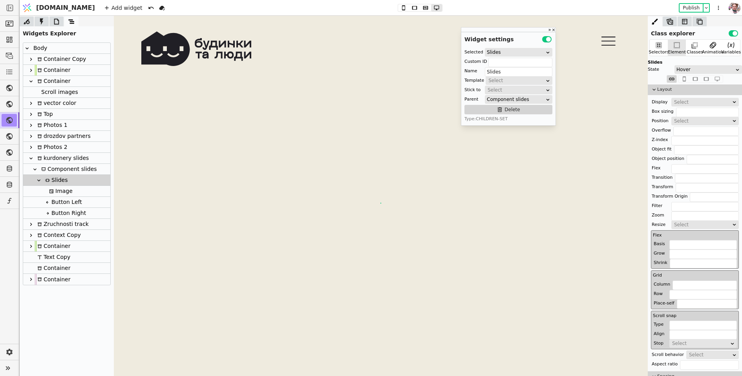
click at [52, 188] on div "Image" at bounding box center [60, 191] width 26 height 11
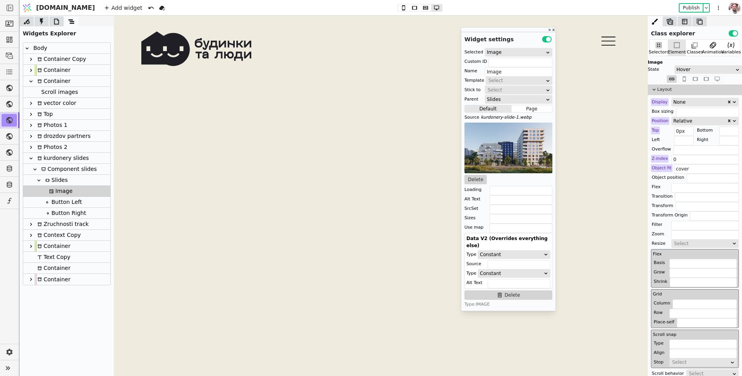
click at [59, 200] on div "Button Left" at bounding box center [62, 202] width 39 height 11
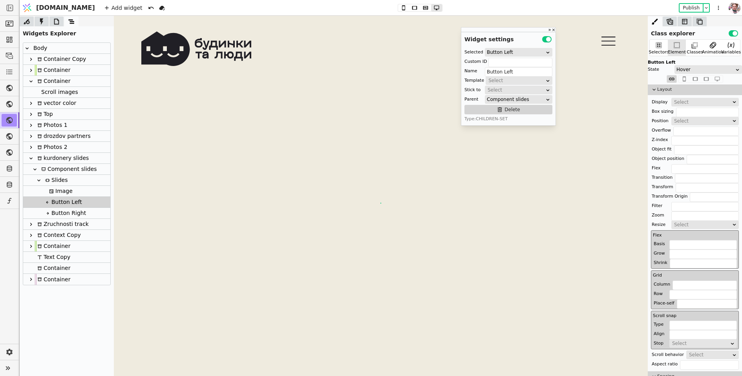
click at [56, 172] on div "Component slides" at bounding box center [68, 169] width 58 height 11
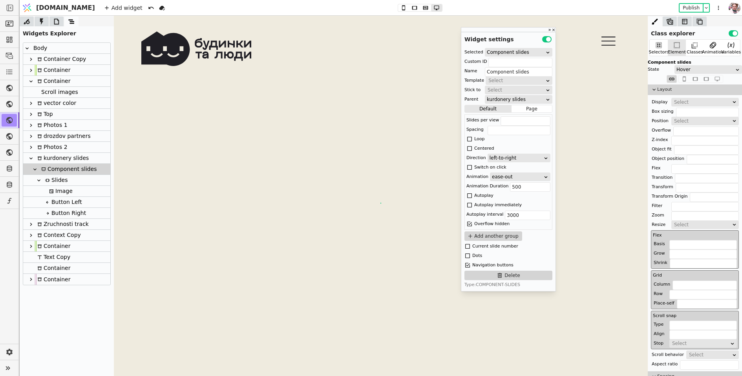
click at [53, 159] on div "kurdonery slides" at bounding box center [62, 158] width 54 height 11
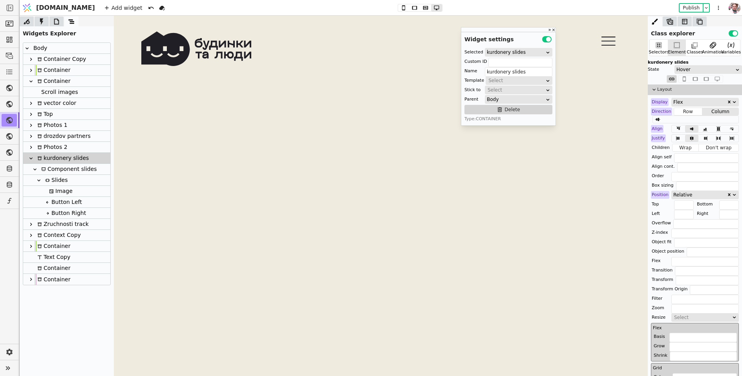
click at [77, 167] on div "Component slides" at bounding box center [68, 169] width 58 height 11
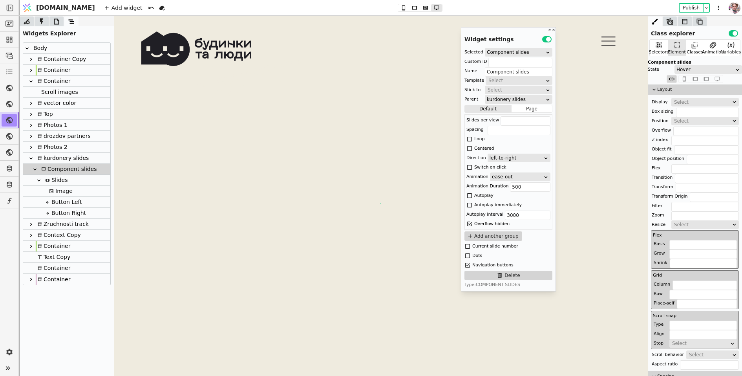
click at [675, 102] on div "Select" at bounding box center [702, 102] width 57 height 8
click at [688, 66] on div "Hover" at bounding box center [706, 70] width 59 height 8
click at [686, 64] on div "Component slides" at bounding box center [695, 62] width 94 height 7
click at [689, 67] on div "Hover" at bounding box center [706, 70] width 59 height 8
click at [686, 79] on div "None" at bounding box center [708, 79] width 67 height 12
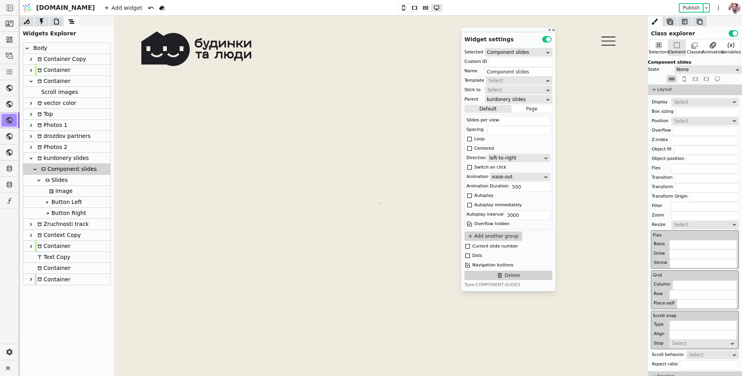
click at [64, 151] on div "Photos 2" at bounding box center [51, 147] width 33 height 11
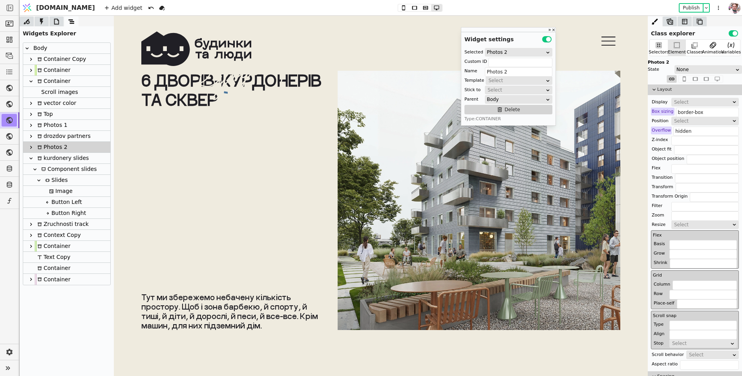
click at [64, 156] on div "kurdonery slides" at bounding box center [62, 158] width 54 height 11
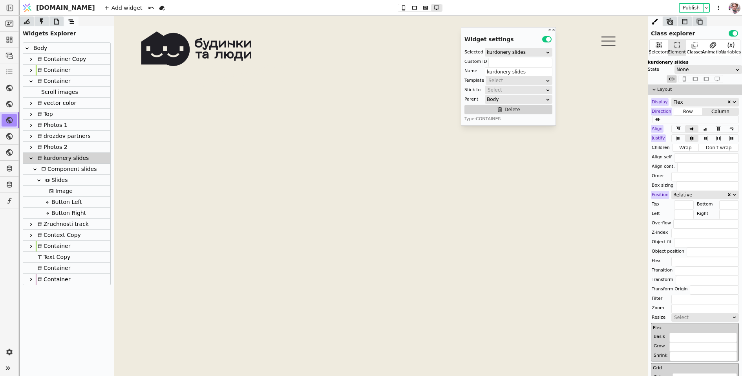
click at [52, 173] on div "Component slides" at bounding box center [68, 169] width 58 height 11
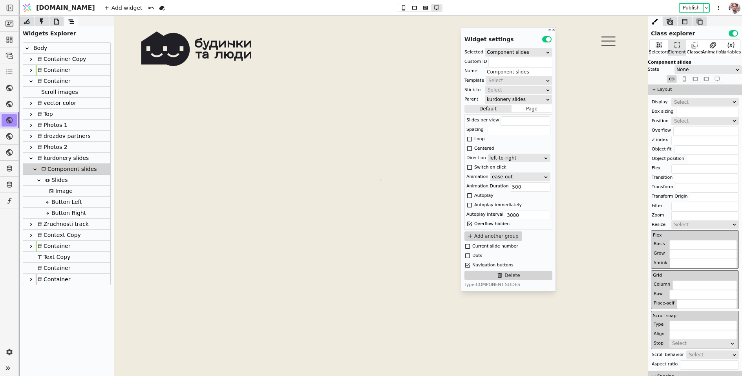
click at [53, 179] on div "Slides" at bounding box center [55, 180] width 25 height 11
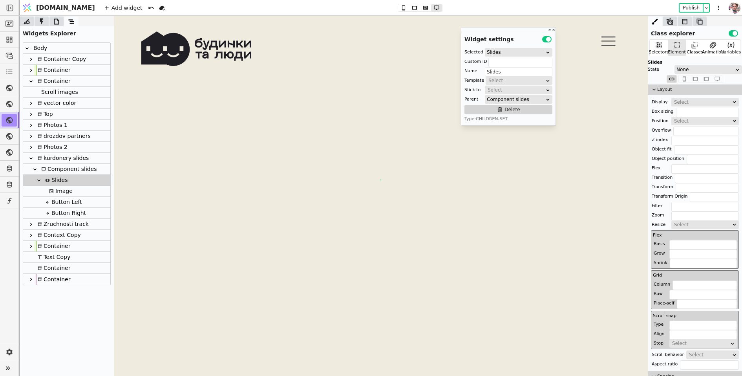
click at [56, 188] on div "Image" at bounding box center [60, 191] width 26 height 11
type input "Image"
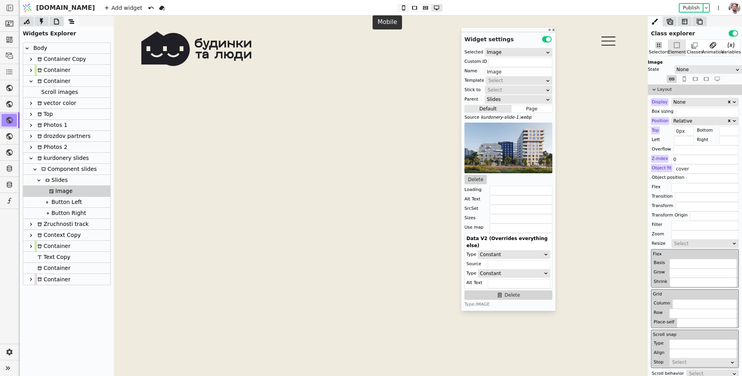
click at [399, 7] on icon at bounding box center [403, 7] width 9 height 5
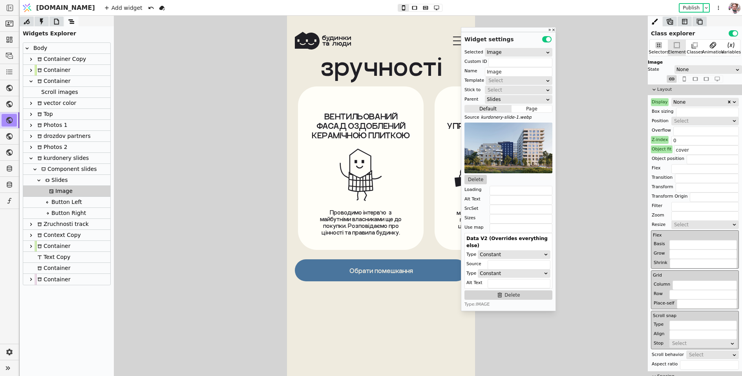
click at [657, 102] on div "Display" at bounding box center [660, 102] width 18 height 8
click at [657, 113] on button "Reset" at bounding box center [660, 111] width 20 height 9
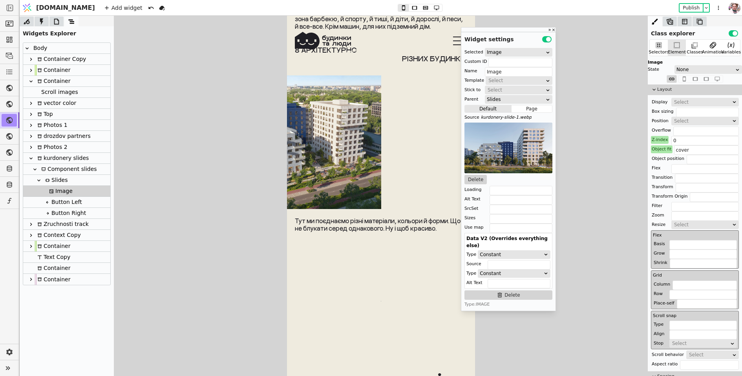
click at [51, 181] on div "Slides" at bounding box center [55, 180] width 25 height 11
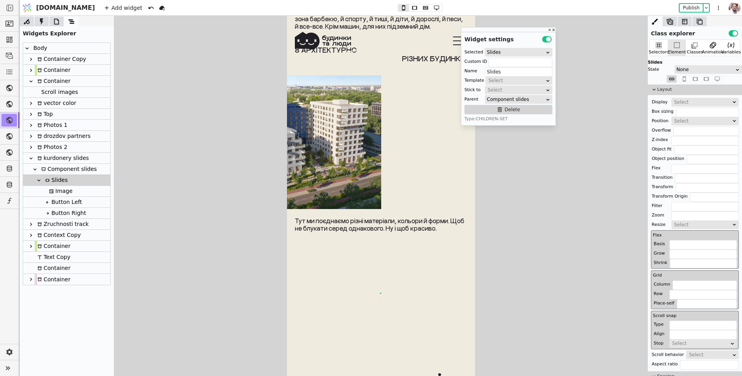
click at [57, 170] on div "Component slides" at bounding box center [68, 169] width 58 height 11
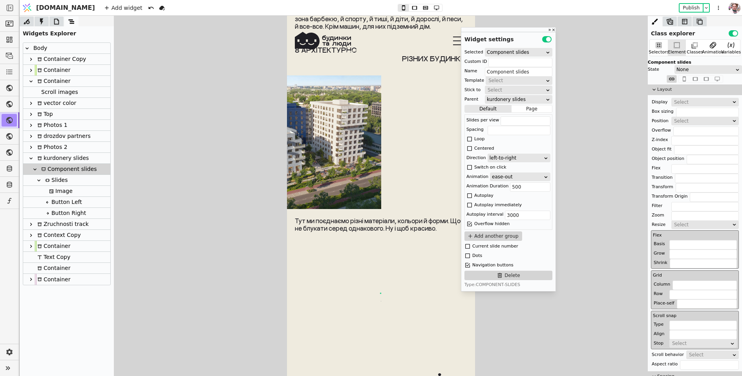
click at [57, 161] on div "kurdonery slides" at bounding box center [62, 158] width 54 height 11
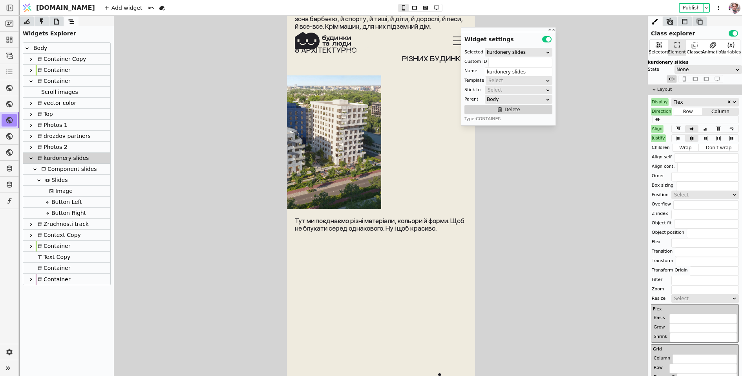
click at [654, 136] on div "Justify" at bounding box center [658, 138] width 15 height 8
click at [656, 146] on button "Reset" at bounding box center [659, 147] width 20 height 9
click at [657, 134] on div "Justify" at bounding box center [658, 138] width 15 height 8
click at [657, 128] on div "Align" at bounding box center [657, 129] width 13 height 8
click at [657, 137] on button "Reset" at bounding box center [658, 138] width 20 height 9
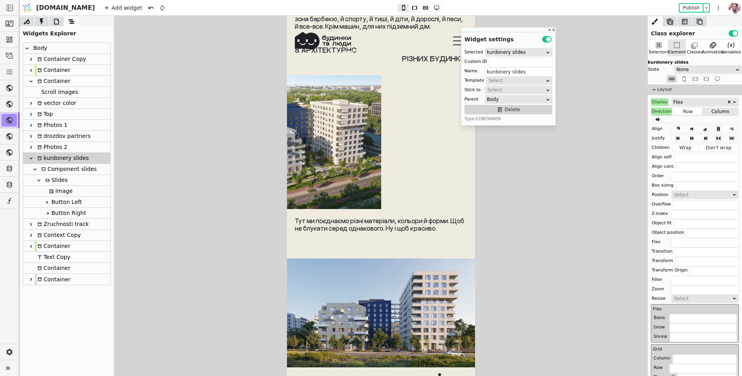
click at [660, 110] on div "Direction" at bounding box center [661, 112] width 21 height 8
click at [660, 117] on button "Reset" at bounding box center [662, 121] width 20 height 9
click at [659, 102] on div "Display" at bounding box center [660, 102] width 18 height 8
click at [659, 110] on button "Reset" at bounding box center [660, 111] width 20 height 9
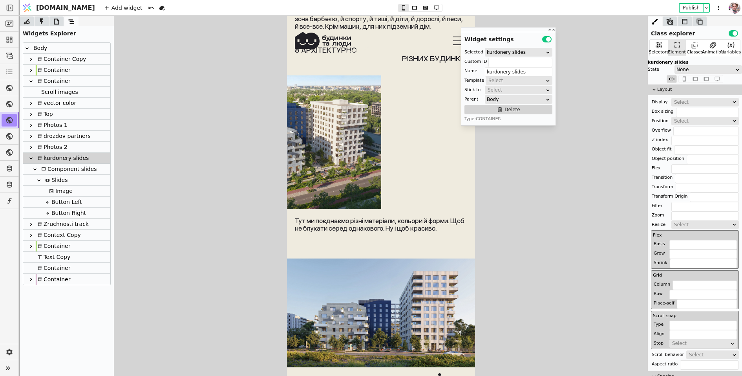
click at [53, 167] on div "Component slides" at bounding box center [68, 169] width 58 height 11
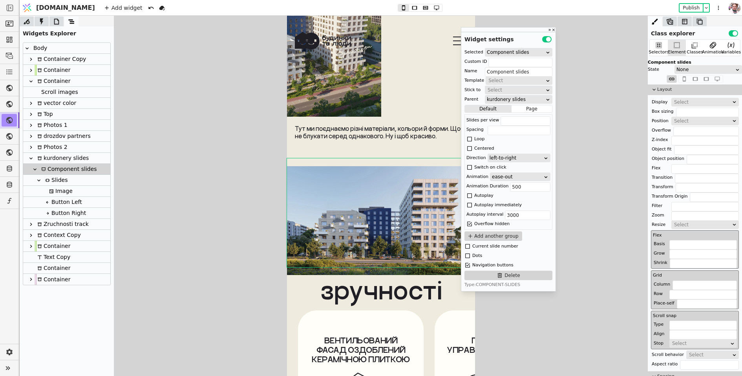
click at [62, 161] on div "kurdonery slides" at bounding box center [62, 158] width 54 height 11
type input "kurdonery slides"
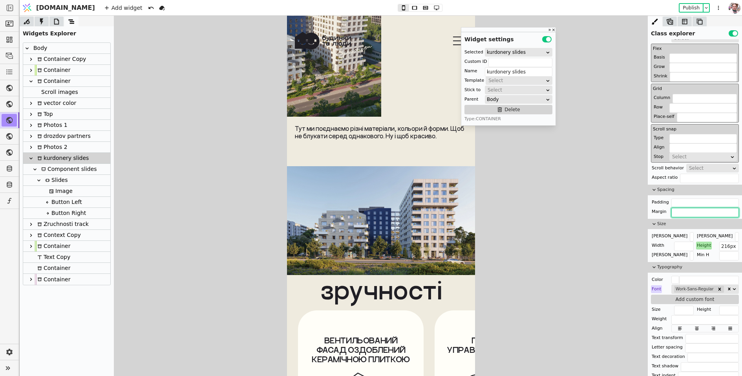
click at [675, 209] on input "text" at bounding box center [706, 212] width 68 height 9
type input "0 0 80px"
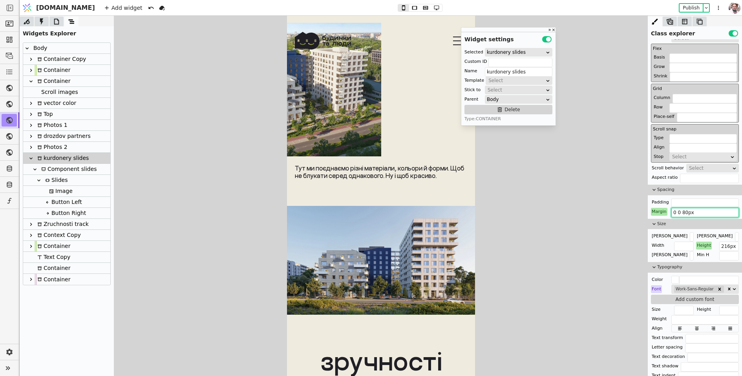
click at [51, 190] on icon at bounding box center [51, 191] width 4 height 4
type input "Image"
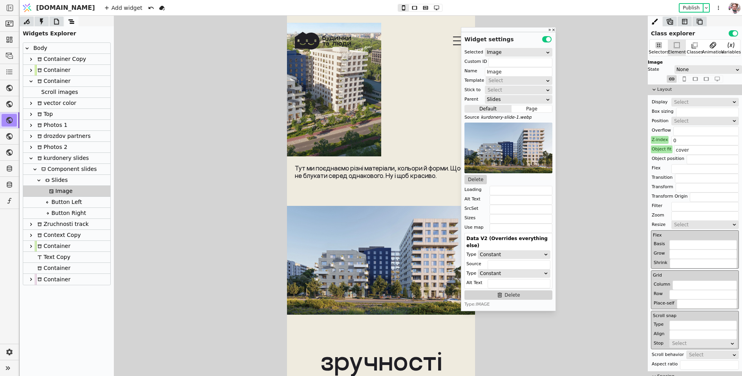
scroll to position [187, 0]
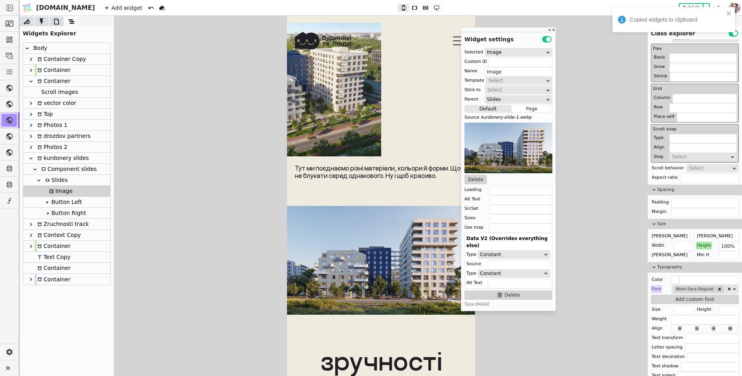
click at [66, 179] on div "Slides" at bounding box center [55, 180] width 25 height 11
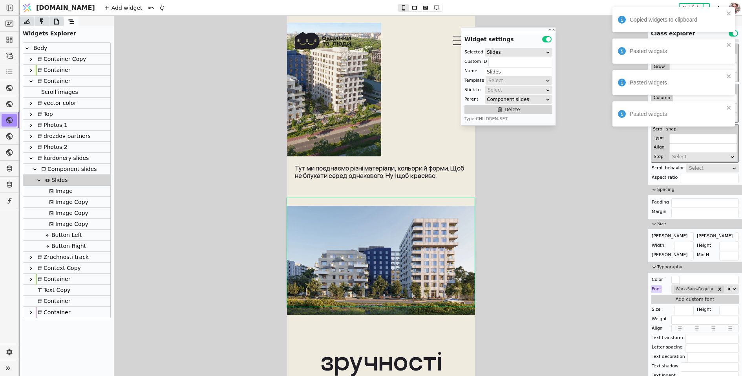
click at [66, 200] on div "Image Copy" at bounding box center [68, 202] width 42 height 11
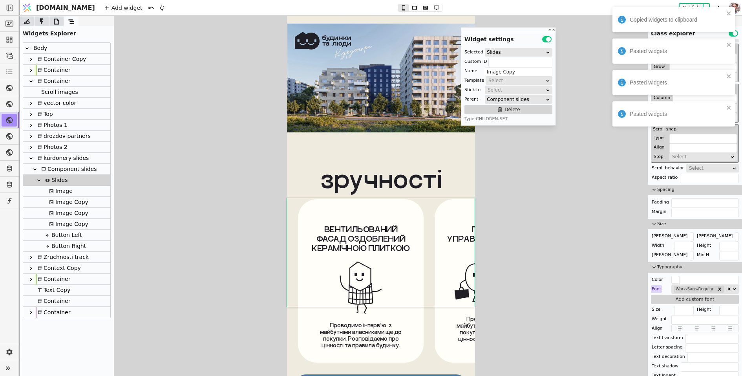
scroll to position [3946, 0]
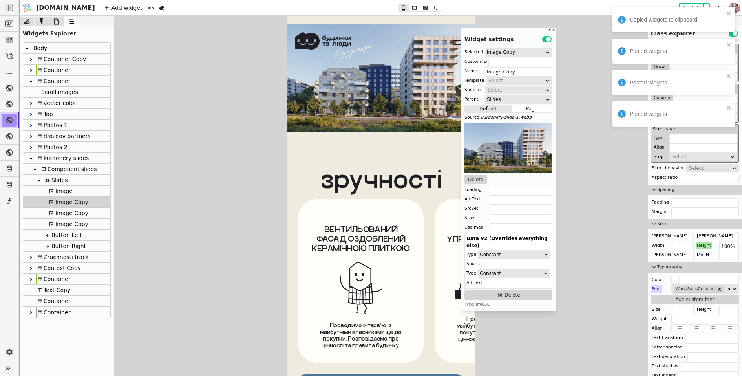
click at [474, 184] on div "Selected Image Copy Custom ID Name Image Copy Template Select Stick to Select P…" at bounding box center [508, 177] width 94 height 265
click at [476, 178] on button "Delete" at bounding box center [476, 179] width 22 height 9
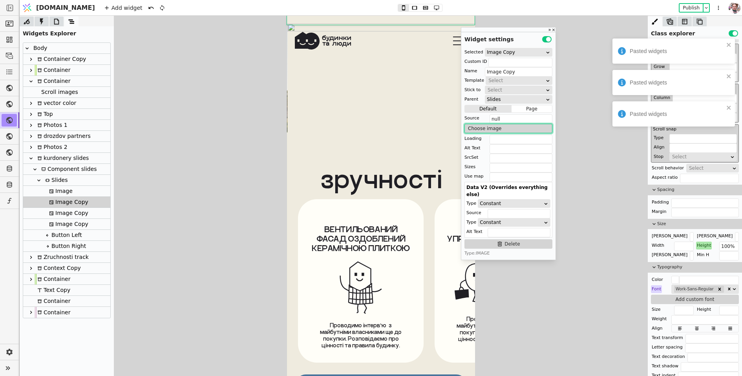
click at [476, 130] on button "Choose image" at bounding box center [509, 128] width 88 height 9
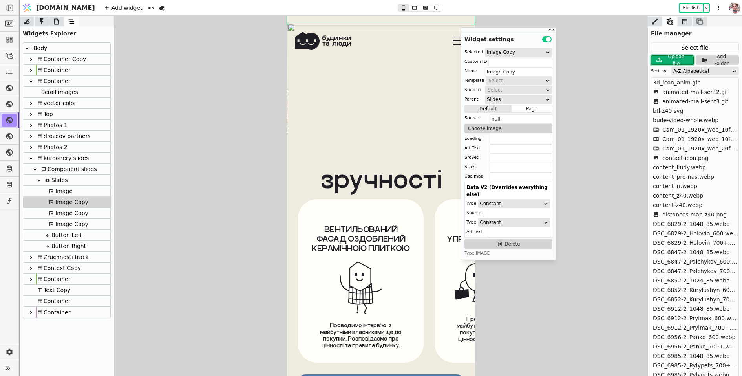
click at [677, 60] on div "Upload file" at bounding box center [677, 60] width 26 height 14
click at [679, 71] on div "A-Z Alpabetical" at bounding box center [702, 71] width 59 height 8
click at [681, 103] on div "Upload timestamp" at bounding box center [705, 104] width 67 height 12
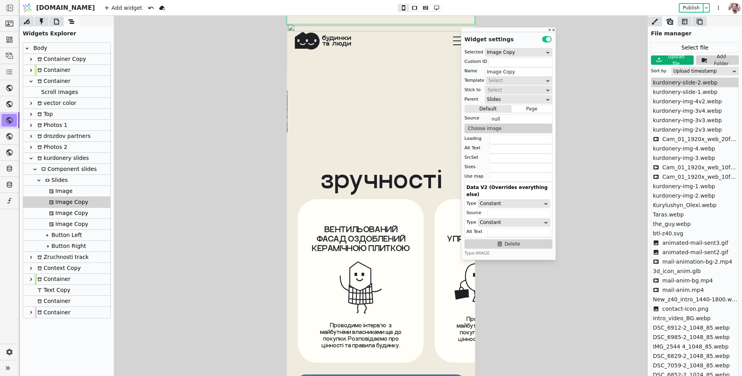
click at [673, 83] on span "kurdonery-slide-2.webp" at bounding box center [685, 83] width 65 height 8
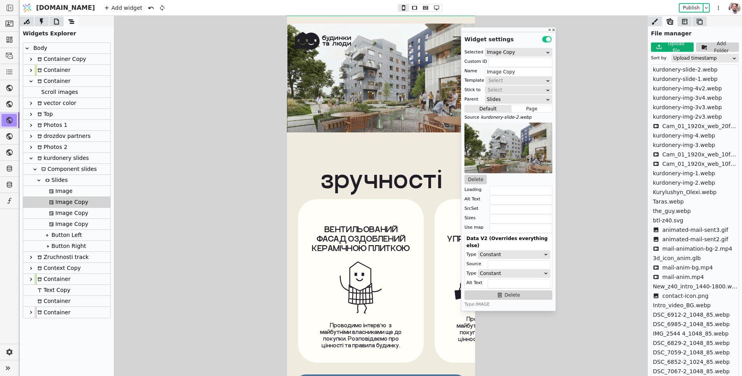
click at [60, 215] on div "Image Copy" at bounding box center [68, 213] width 42 height 11
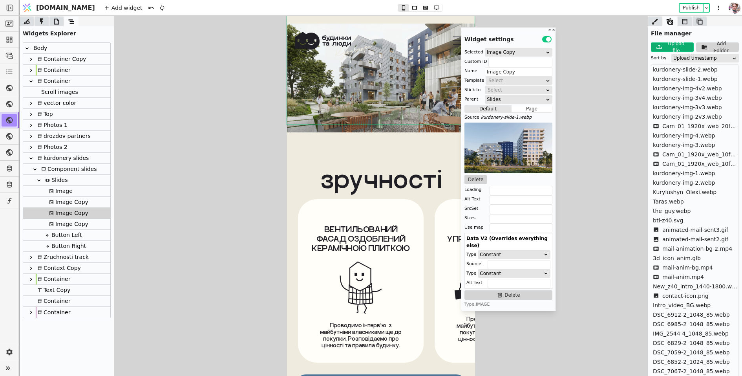
scroll to position [0, 376]
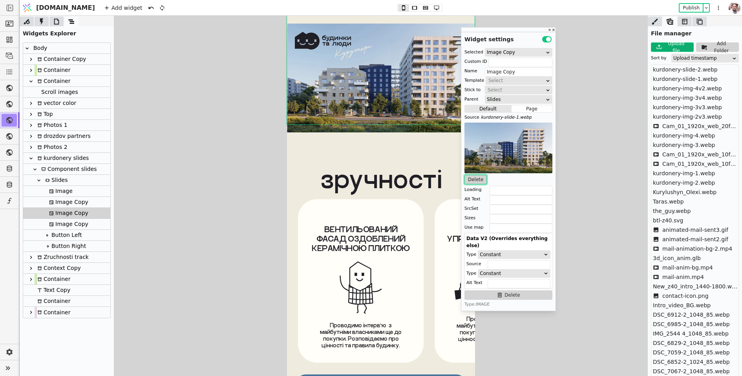
click at [477, 179] on button "Delete" at bounding box center [476, 179] width 22 height 9
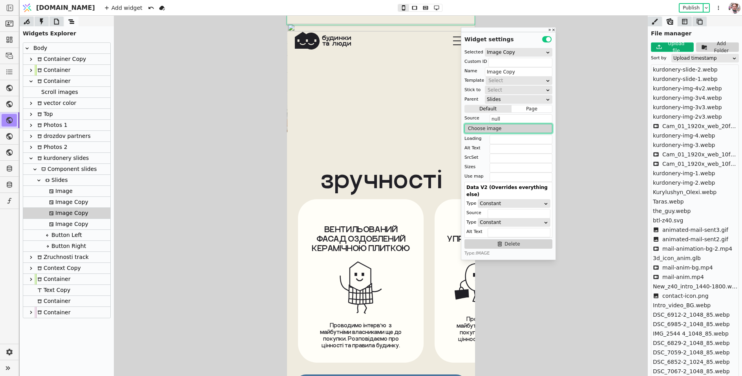
click at [483, 130] on button "Choose image" at bounding box center [509, 128] width 88 height 9
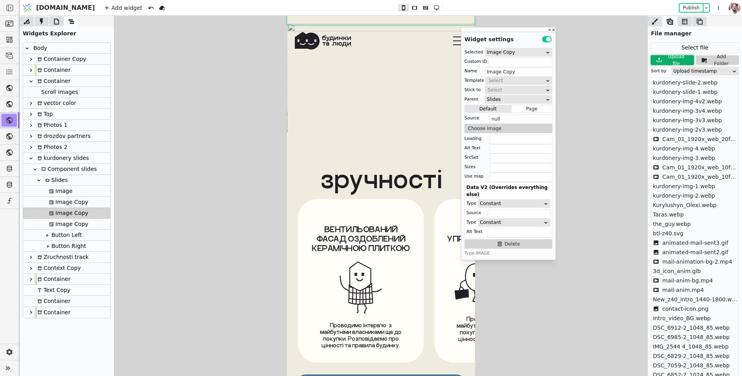
click at [657, 58] on icon at bounding box center [659, 59] width 9 height 9
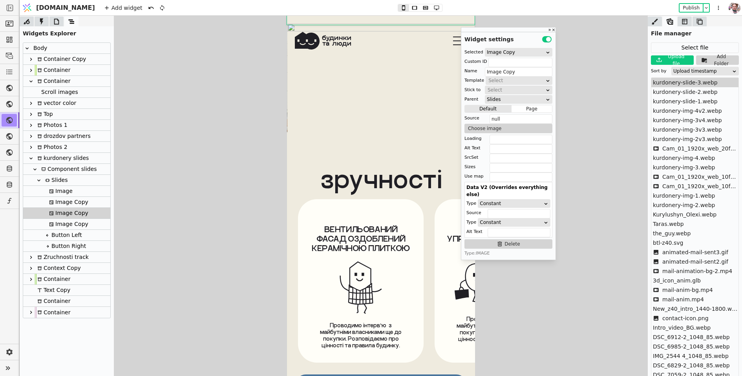
click at [673, 79] on span "kurdonery-slide-3.webp" at bounding box center [685, 83] width 65 height 8
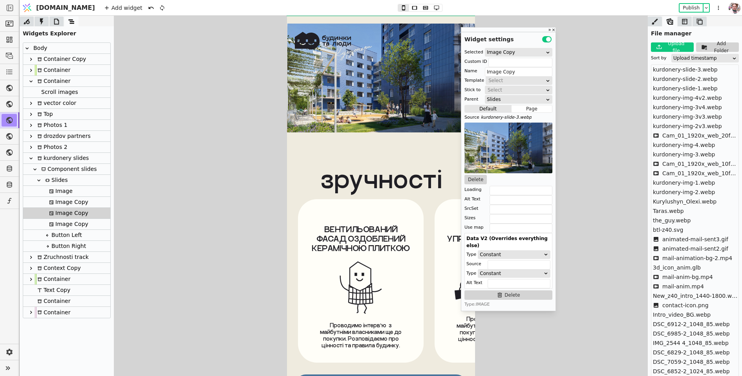
click at [86, 225] on div "Image Copy" at bounding box center [66, 224] width 87 height 11
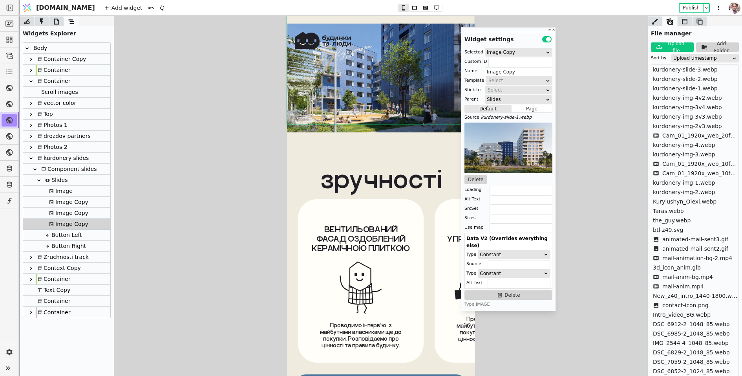
scroll to position [0, 564]
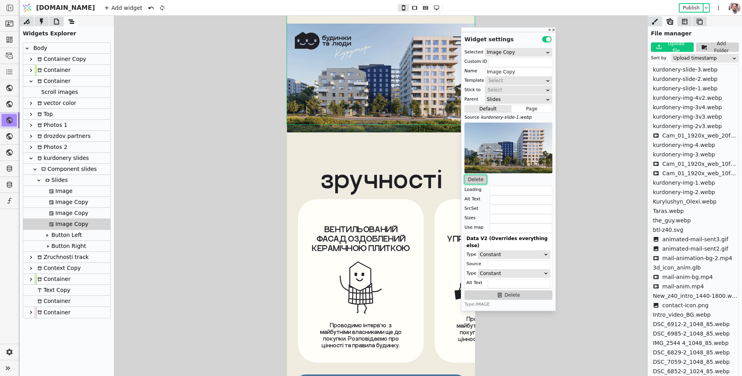
click at [475, 181] on button "Delete" at bounding box center [476, 179] width 22 height 9
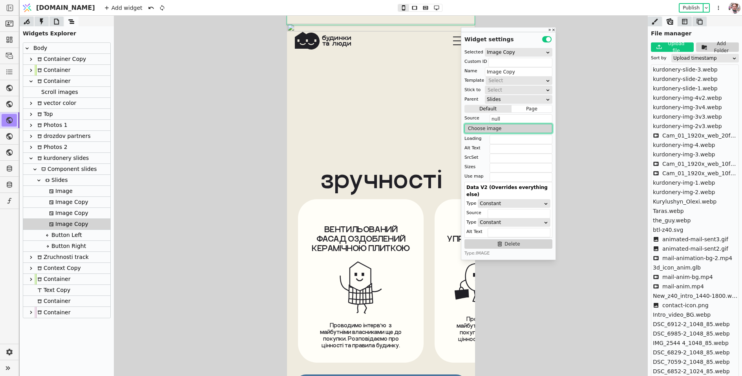
click at [481, 128] on button "Choose image" at bounding box center [509, 128] width 88 height 9
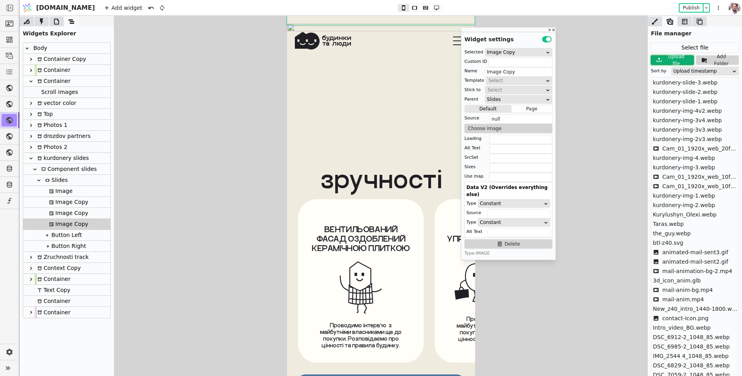
click at [677, 59] on div "Upload file" at bounding box center [677, 60] width 26 height 14
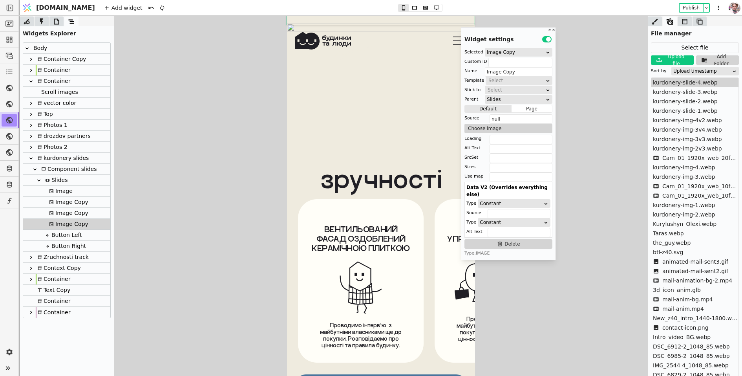
click at [677, 81] on span "kurdonery-slide-4.webp" at bounding box center [685, 83] width 65 height 8
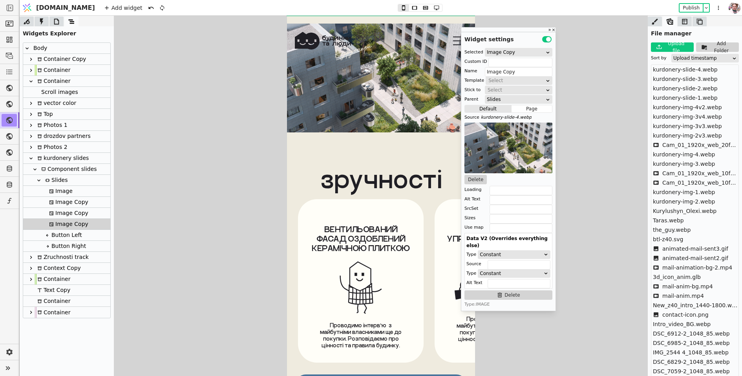
click at [62, 189] on div "Image" at bounding box center [60, 191] width 26 height 11
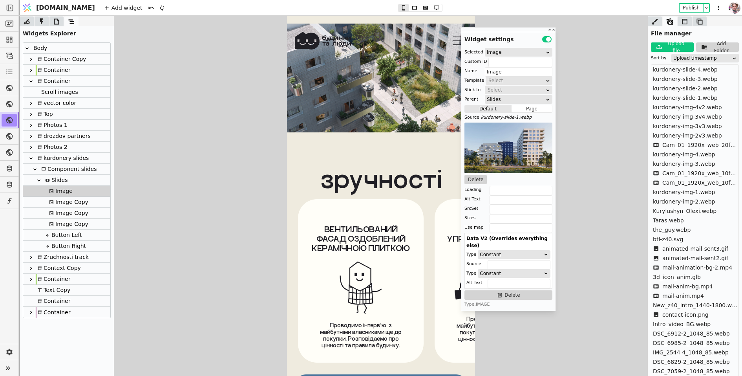
scroll to position [0, 0]
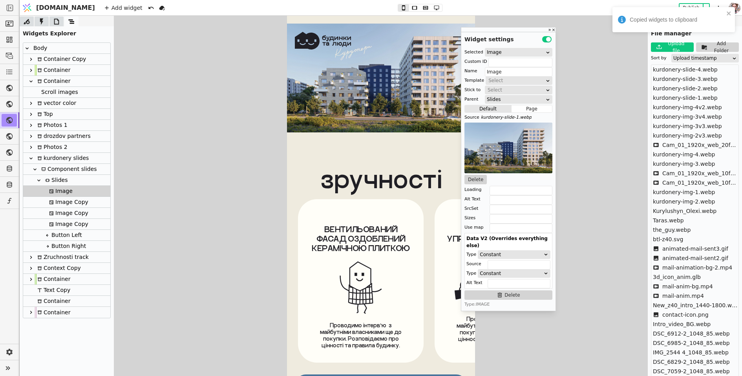
click at [60, 179] on div "Slides" at bounding box center [55, 180] width 25 height 11
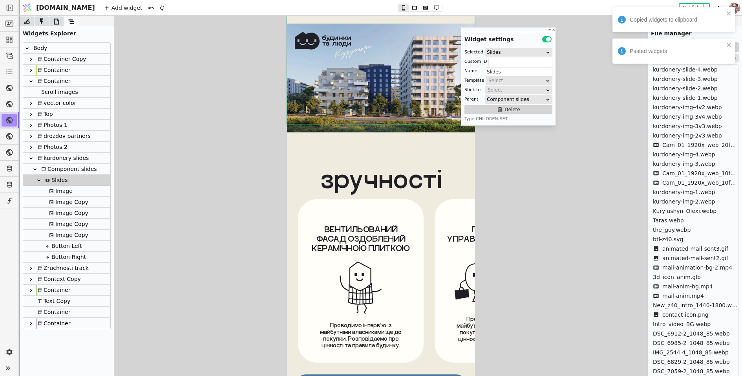
click at [59, 239] on div "Image Copy" at bounding box center [68, 235] width 42 height 11
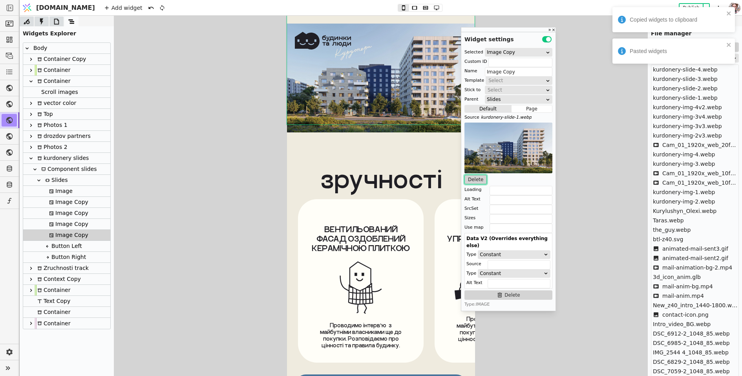
click at [476, 183] on button "Delete" at bounding box center [476, 179] width 22 height 9
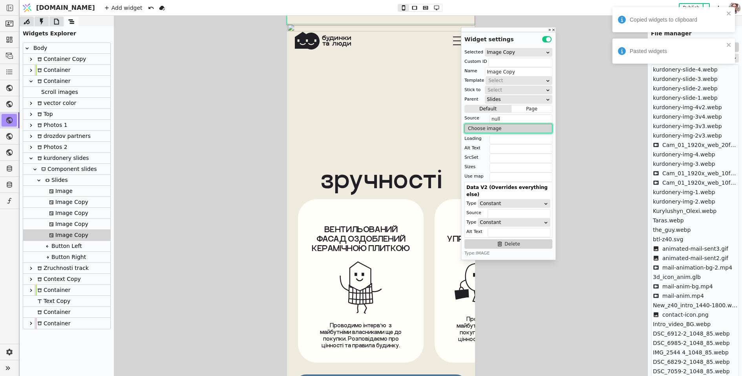
click at [481, 127] on button "Choose image" at bounding box center [509, 128] width 88 height 9
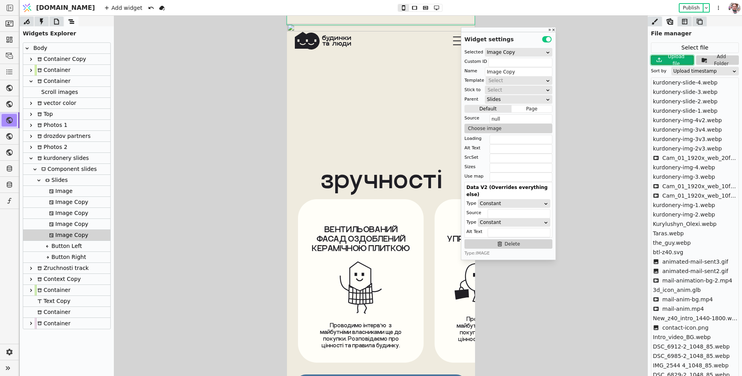
click at [665, 62] on div "Upload file" at bounding box center [677, 60] width 26 height 14
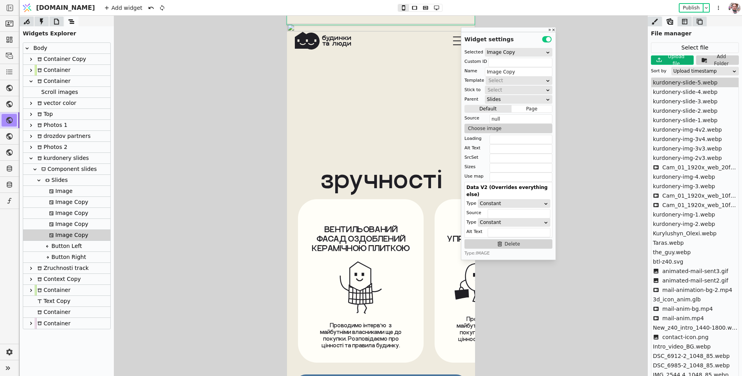
click at [674, 84] on span "kurdonery-slide-5.webp" at bounding box center [685, 83] width 65 height 8
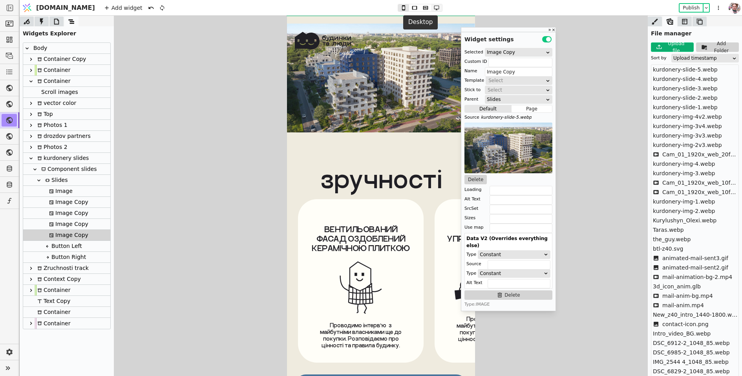
click at [432, 7] on icon at bounding box center [436, 7] width 9 height 5
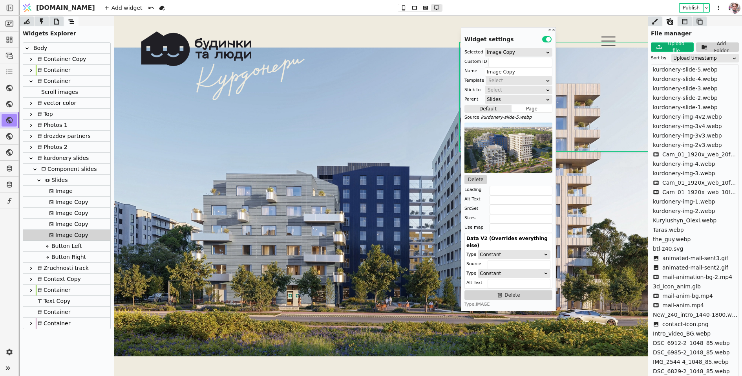
scroll to position [4522, 0]
click at [399, 9] on icon at bounding box center [403, 7] width 9 height 5
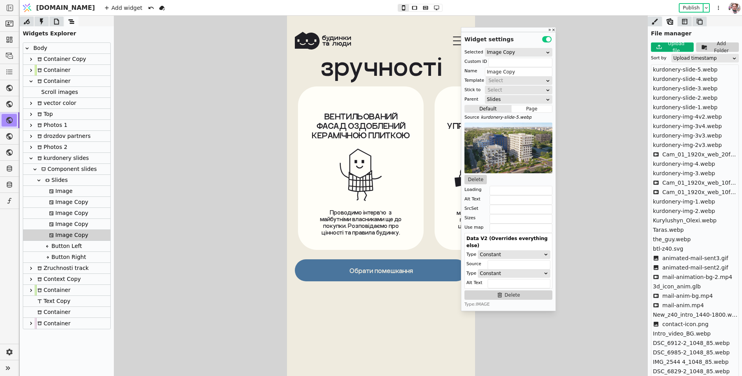
click at [40, 179] on icon at bounding box center [39, 180] width 6 height 6
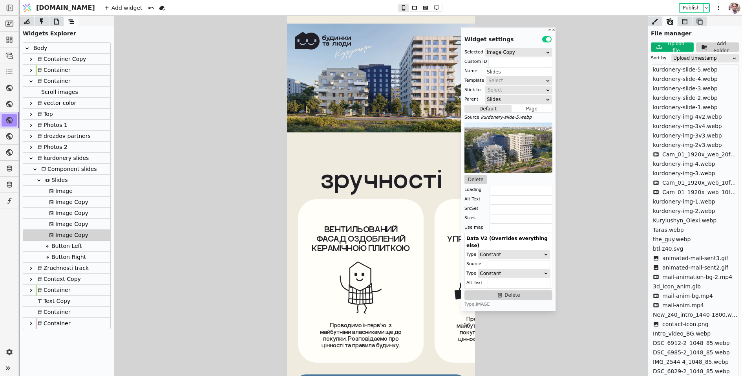
scroll to position [3946, 0]
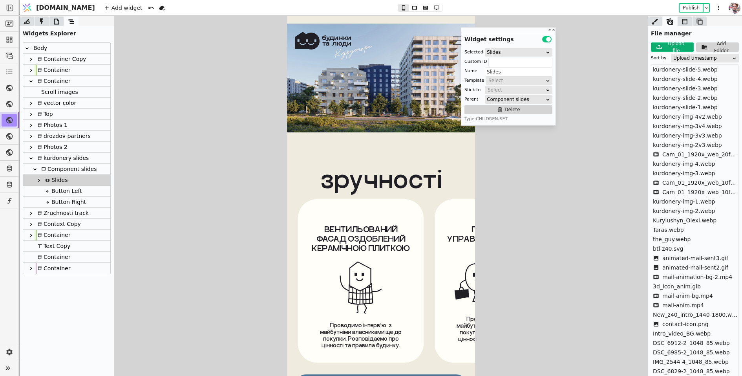
click at [64, 192] on div "Button Left" at bounding box center [62, 191] width 39 height 11
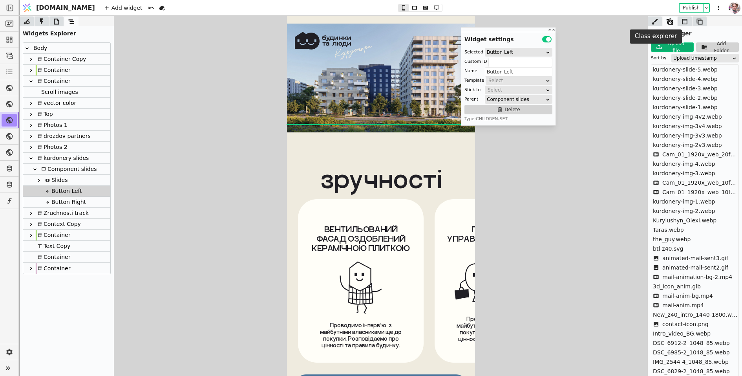
click at [653, 24] on icon at bounding box center [655, 22] width 8 height 8
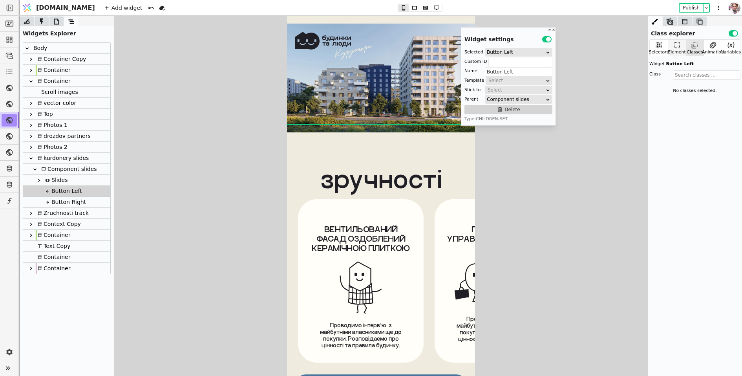
click at [678, 48] on icon at bounding box center [677, 45] width 8 height 8
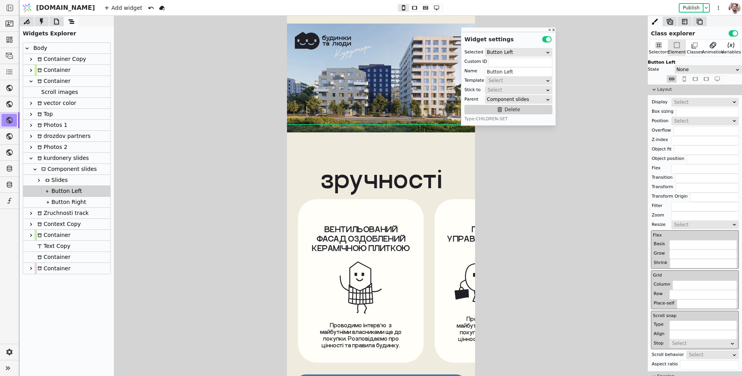
click at [679, 96] on div "Layout Display Select Box sizing Position Select Overflow Z-index Object fit Ob…" at bounding box center [695, 226] width 94 height 284
click at [680, 101] on div "Select" at bounding box center [702, 102] width 57 height 8
click at [680, 108] on div "None" at bounding box center [705, 111] width 67 height 12
click at [65, 200] on div "Button Right" at bounding box center [64, 202] width 43 height 11
type input "Button Right"
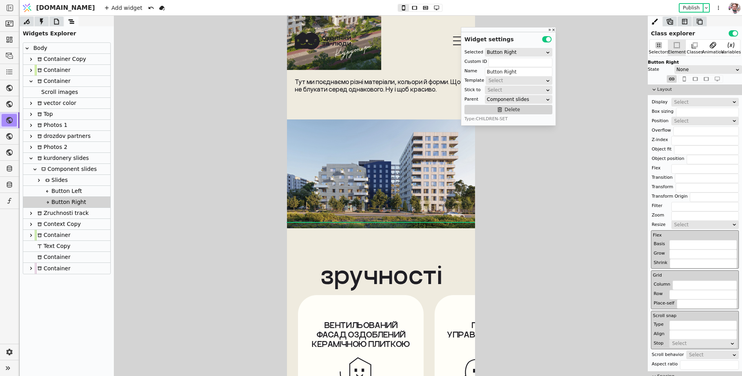
scroll to position [3848, 0]
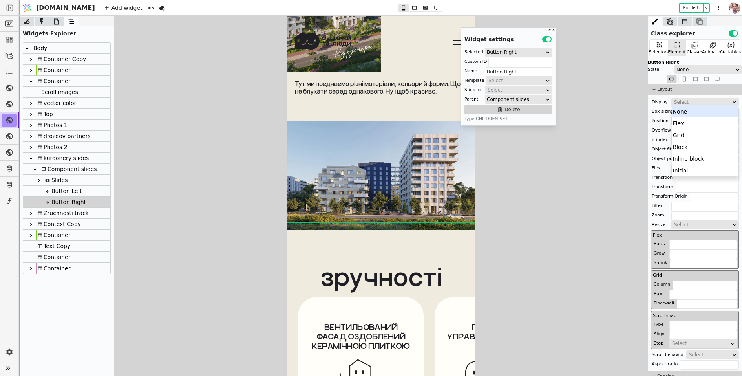
click at [687, 101] on div "Select" at bounding box center [702, 102] width 57 height 8
click at [677, 103] on div "Select" at bounding box center [702, 102] width 57 height 8
click at [677, 121] on div "Select" at bounding box center [702, 121] width 57 height 8
click at [679, 152] on div "Absolute" at bounding box center [705, 154] width 67 height 12
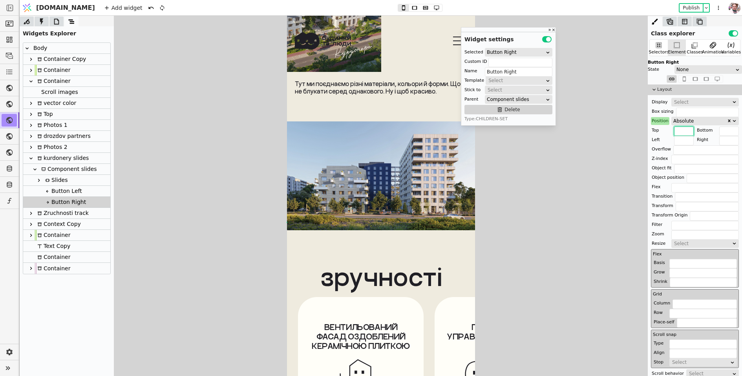
click at [682, 132] on input "text" at bounding box center [684, 130] width 20 height 9
type input "0"
click at [53, 171] on div "Component slides" at bounding box center [68, 169] width 58 height 11
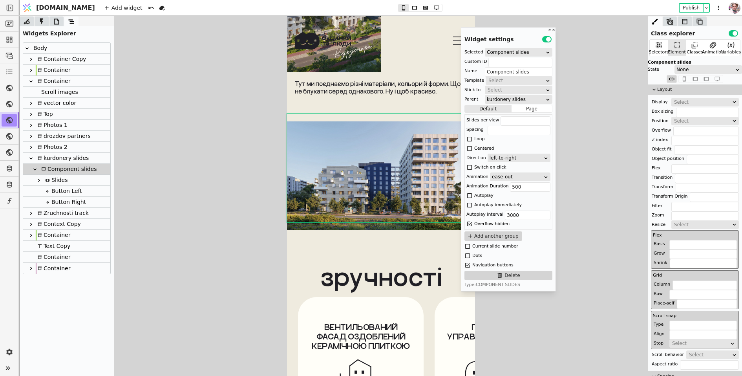
click at [50, 203] on div "Button Right" at bounding box center [64, 202] width 43 height 11
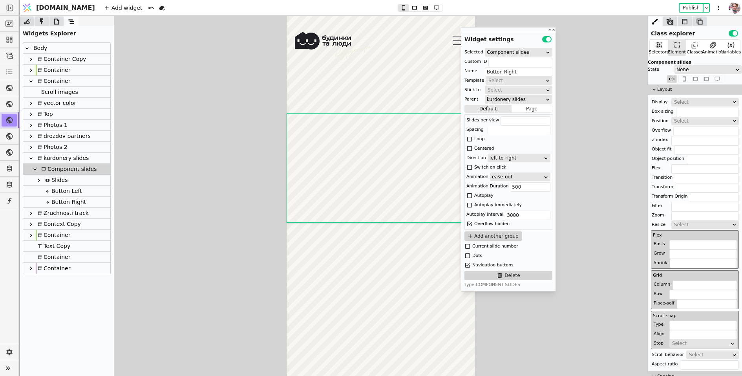
scroll to position [0, 0]
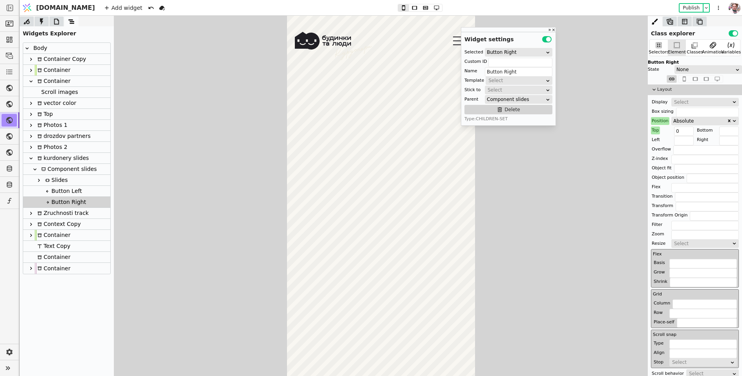
click at [690, 123] on div "Absolute" at bounding box center [699, 121] width 53 height 8
click at [684, 144] on div "Relative" at bounding box center [705, 142] width 67 height 12
click at [77, 185] on div "Slides" at bounding box center [66, 180] width 87 height 11
type input "Slides"
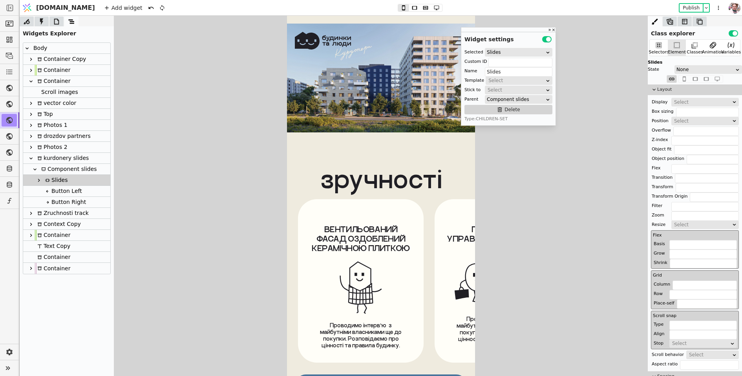
click at [75, 209] on div "Zruchnosti track" at bounding box center [62, 213] width 54 height 11
type input "track-k"
type input "Zruchnosti track"
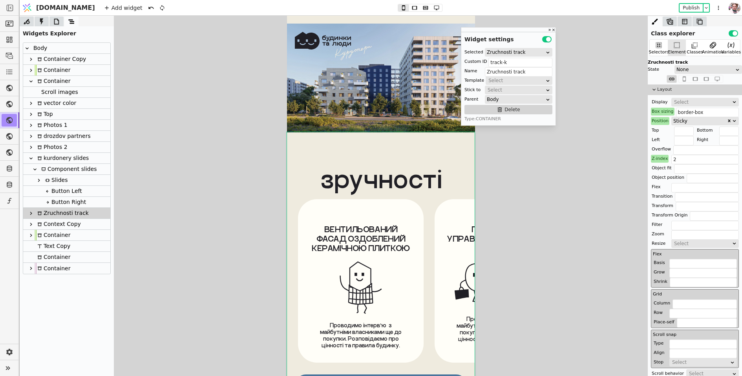
click at [74, 208] on div "Zruchnosti track" at bounding box center [62, 213] width 54 height 11
click at [73, 203] on div "Button Right" at bounding box center [64, 202] width 43 height 11
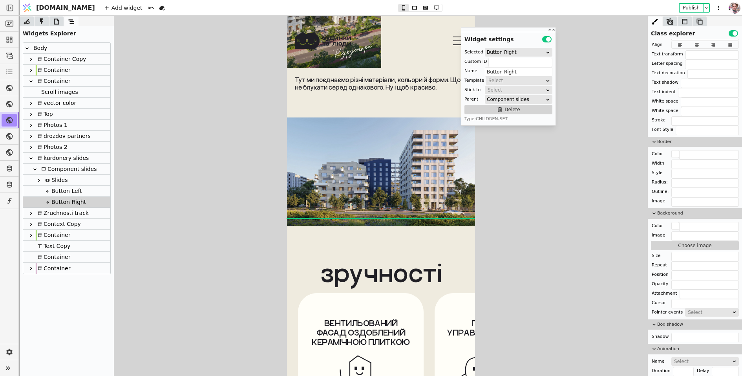
click at [67, 179] on div "Slides" at bounding box center [66, 180] width 87 height 11
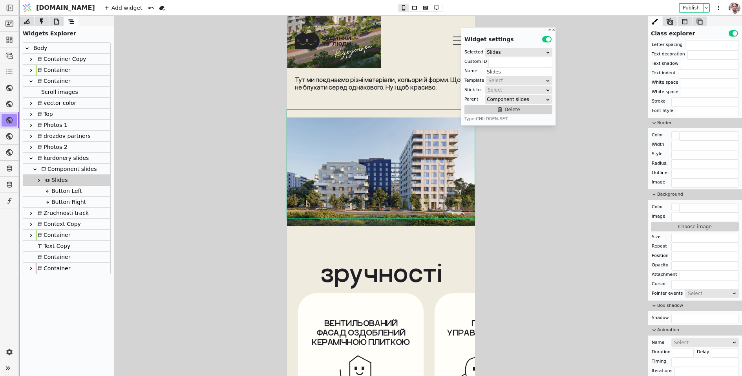
click at [54, 168] on div "Component slides" at bounding box center [68, 169] width 58 height 11
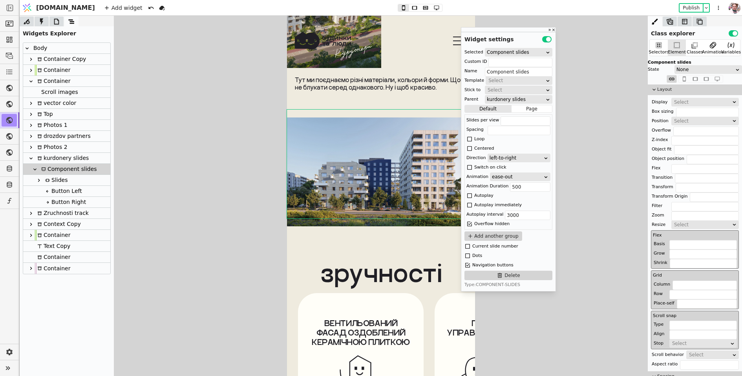
click at [678, 123] on div "Select" at bounding box center [702, 121] width 57 height 8
click at [678, 154] on div "Absolute" at bounding box center [705, 154] width 67 height 12
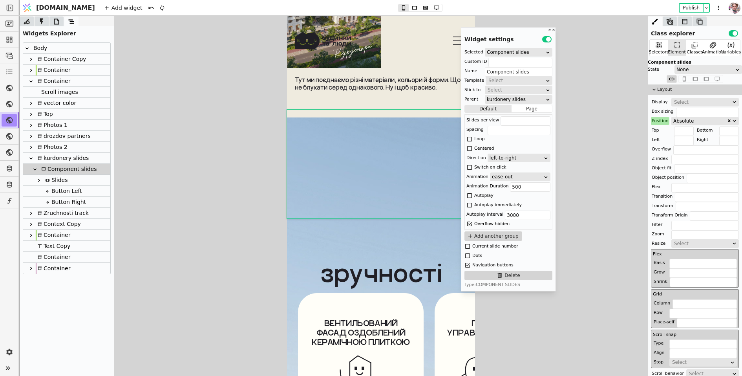
click at [676, 121] on div "Absolute" at bounding box center [699, 121] width 53 height 8
click at [676, 142] on div "Relative" at bounding box center [705, 142] width 67 height 12
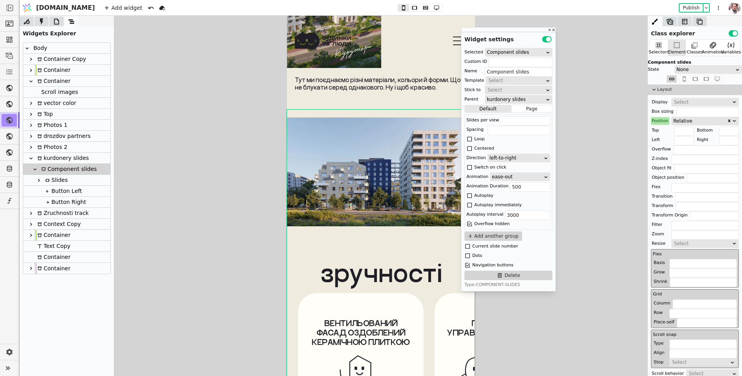
click at [58, 202] on div "Button Right" at bounding box center [64, 202] width 43 height 11
type input "Button Right"
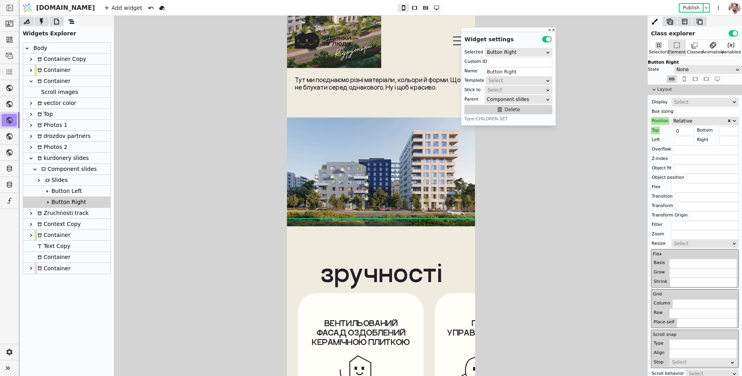
click at [659, 131] on div "Top" at bounding box center [655, 130] width 9 height 8
click at [655, 142] on button "Reset" at bounding box center [656, 139] width 20 height 9
click at [685, 126] on input "text" at bounding box center [684, 130] width 20 height 9
type input "0"
click at [657, 130] on div "Top" at bounding box center [655, 130] width 9 height 8
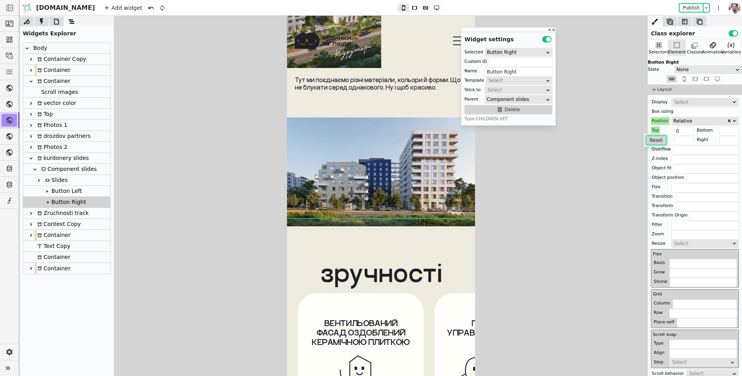
click at [655, 143] on button "Reset" at bounding box center [656, 139] width 20 height 9
click at [660, 117] on div "Position" at bounding box center [660, 121] width 18 height 8
click at [660, 130] on button "Reset" at bounding box center [660, 130] width 20 height 9
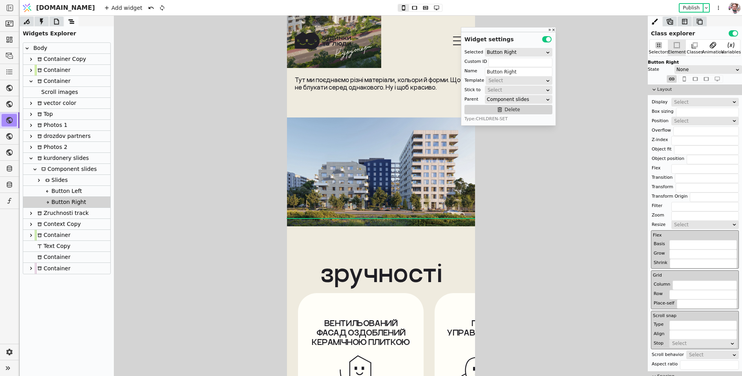
click at [57, 178] on div "Slides" at bounding box center [55, 180] width 25 height 11
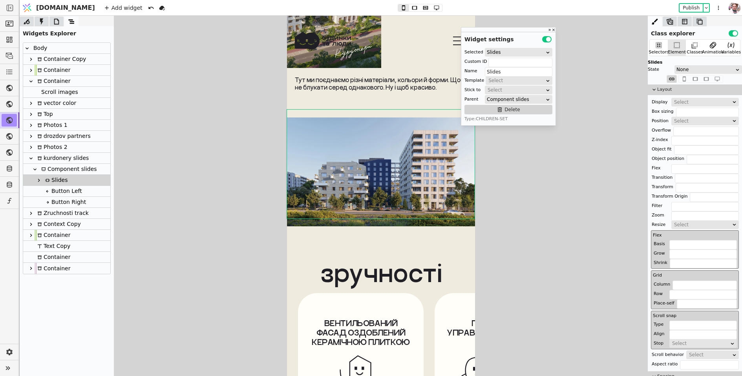
click at [59, 168] on div "Component slides" at bounding box center [68, 169] width 58 height 11
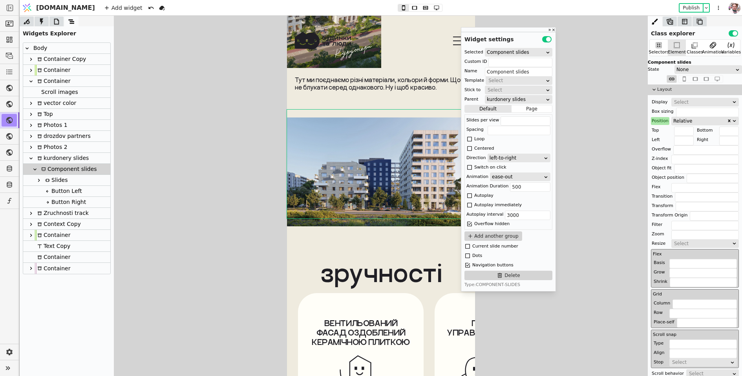
click at [676, 121] on div "Relative" at bounding box center [699, 121] width 53 height 8
click at [679, 156] on div "Absolute" at bounding box center [705, 154] width 67 height 12
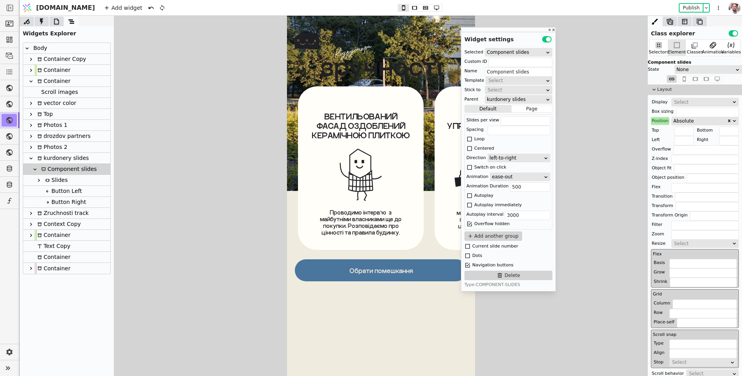
scroll to position [4322, 0]
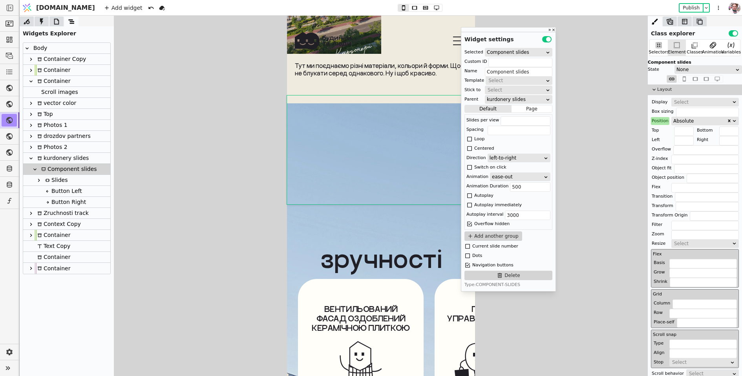
click at [661, 121] on div "Position" at bounding box center [660, 121] width 18 height 8
click at [661, 131] on button "Reset" at bounding box center [660, 130] width 20 height 9
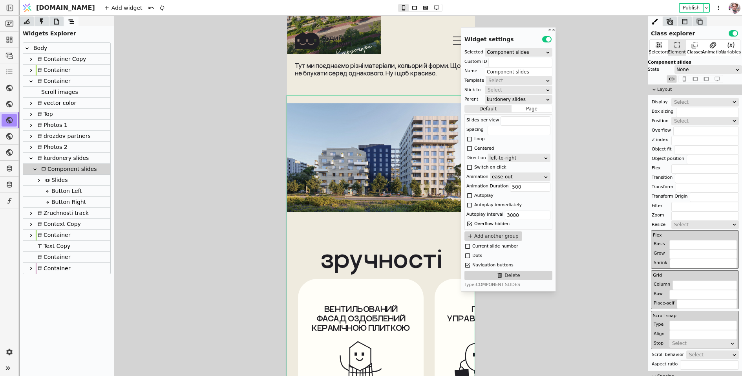
click at [55, 194] on div "Button Left" at bounding box center [62, 191] width 39 height 11
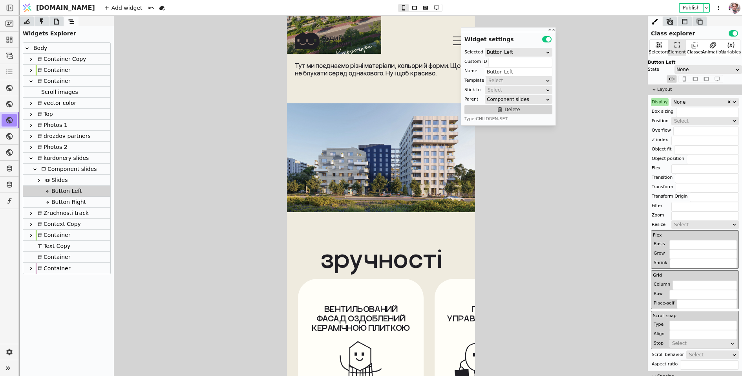
click at [53, 170] on div "Component slides" at bounding box center [68, 169] width 58 height 11
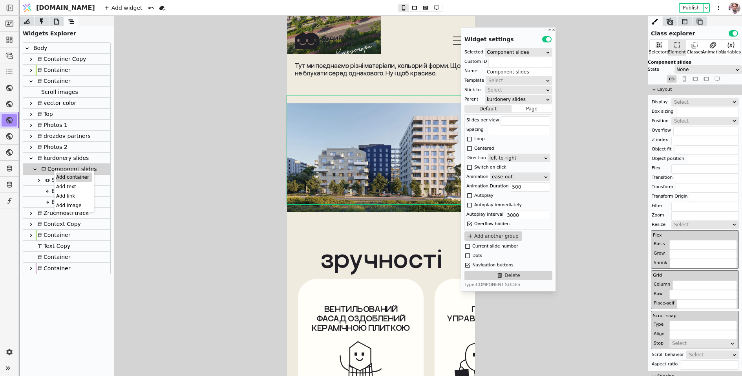
click at [60, 176] on div "Add container" at bounding box center [74, 176] width 36 height 9
type input "Container"
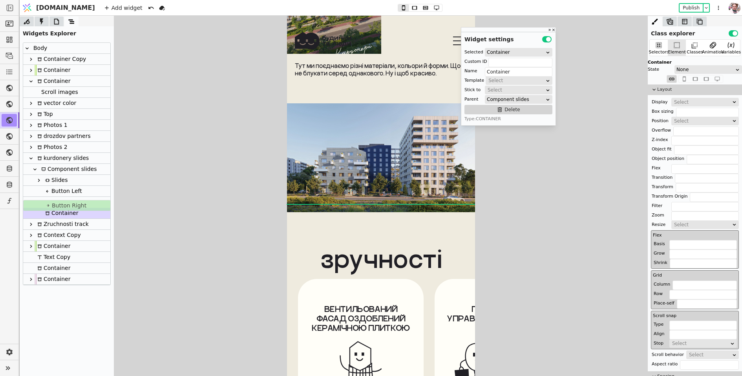
drag, startPoint x: 59, startPoint y: 202, endPoint x: 60, endPoint y: 207, distance: 5.1
click at [60, 207] on div "Body Container Copy Container Container Scroll images vector color Top Photos 1…" at bounding box center [66, 164] width 87 height 242
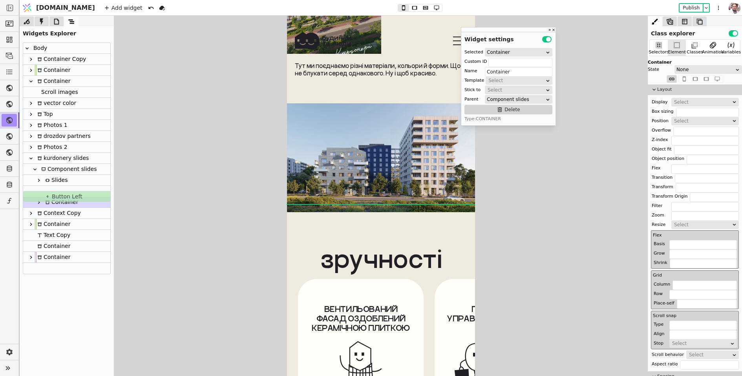
drag, startPoint x: 58, startPoint y: 191, endPoint x: 58, endPoint y: 198, distance: 6.7
click at [58, 198] on div "Body Container Copy Container Container Scroll images vector color Top Photos 1…" at bounding box center [66, 158] width 87 height 231
click at [55, 192] on div "Container" at bounding box center [60, 191] width 35 height 11
click at [680, 119] on div "Select" at bounding box center [702, 121] width 57 height 8
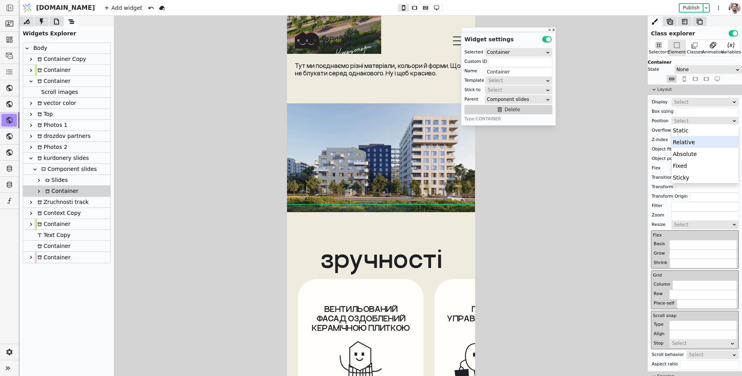
click at [684, 142] on div "Relative" at bounding box center [705, 142] width 67 height 12
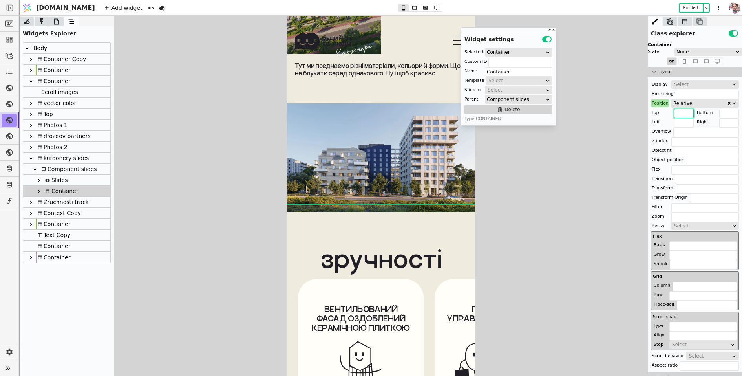
click at [679, 115] on input "text" at bounding box center [684, 113] width 20 height 9
type input "-270px"
click at [52, 180] on div "Slides" at bounding box center [55, 180] width 25 height 11
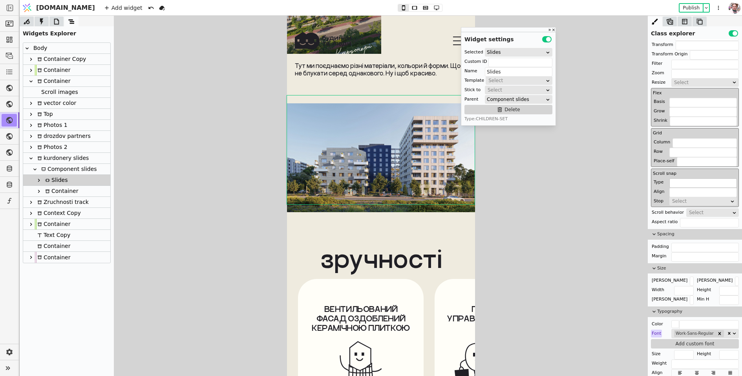
scroll to position [146, 0]
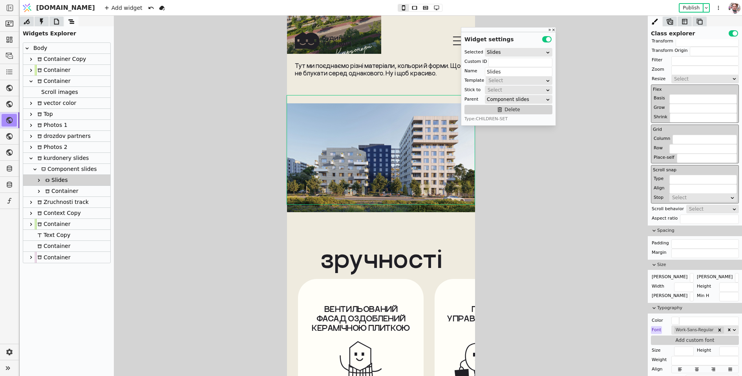
click at [35, 181] on div at bounding box center [39, 180] width 8 height 9
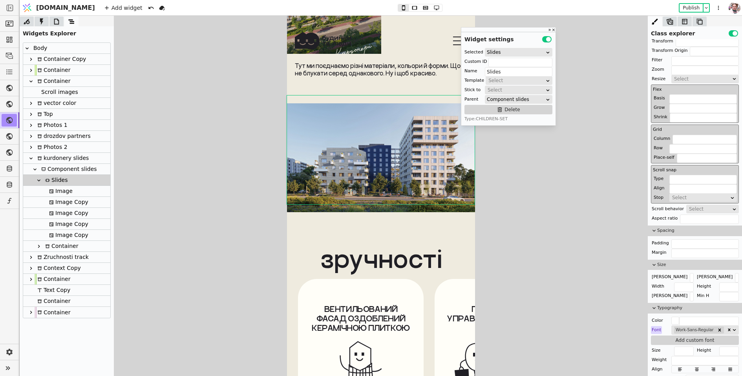
click at [52, 190] on icon at bounding box center [51, 191] width 4 height 4
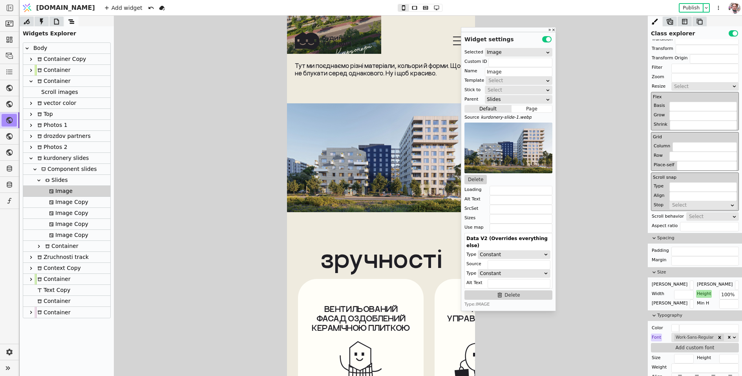
scroll to position [134, 0]
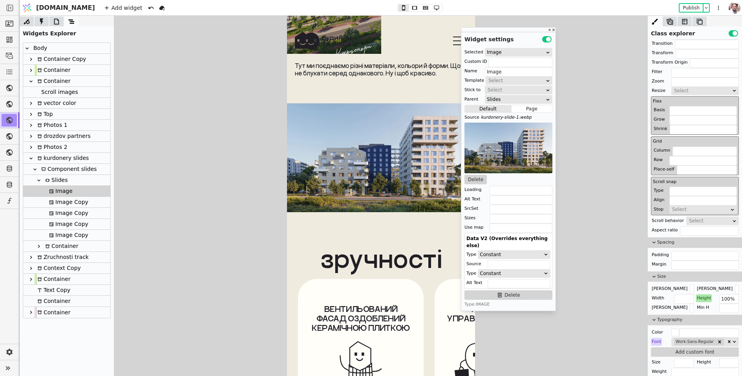
click at [59, 158] on div "kurdonery slides" at bounding box center [62, 158] width 54 height 11
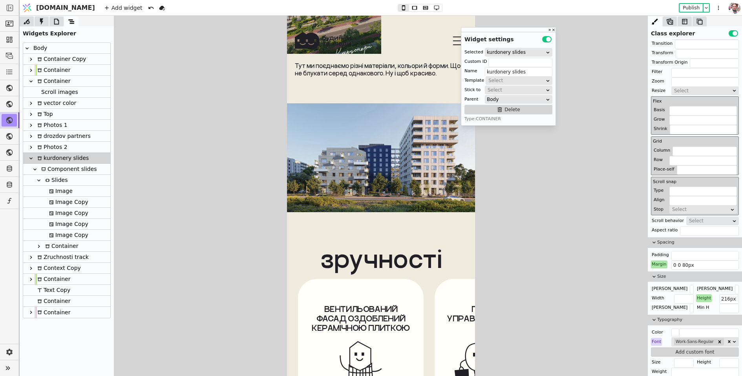
click at [50, 164] on div "Component slides" at bounding box center [68, 169] width 58 height 11
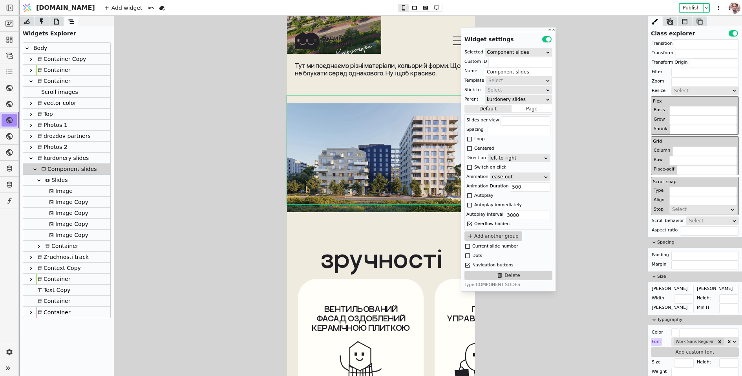
click at [52, 167] on div "Component slides" at bounding box center [68, 169] width 58 height 11
click at [55, 159] on div "kurdonery slides" at bounding box center [62, 158] width 54 height 11
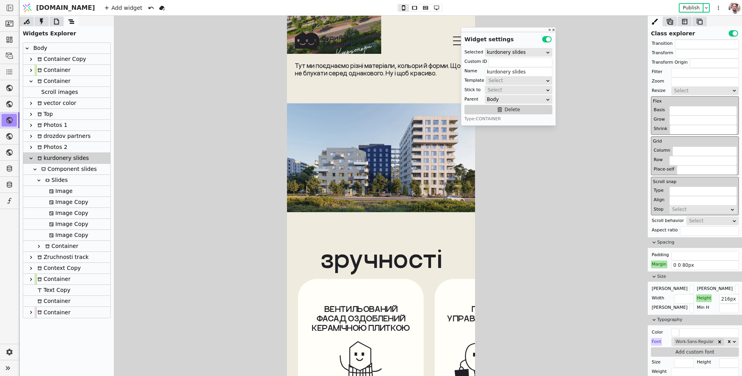
click at [56, 179] on div "Slides" at bounding box center [55, 180] width 25 height 11
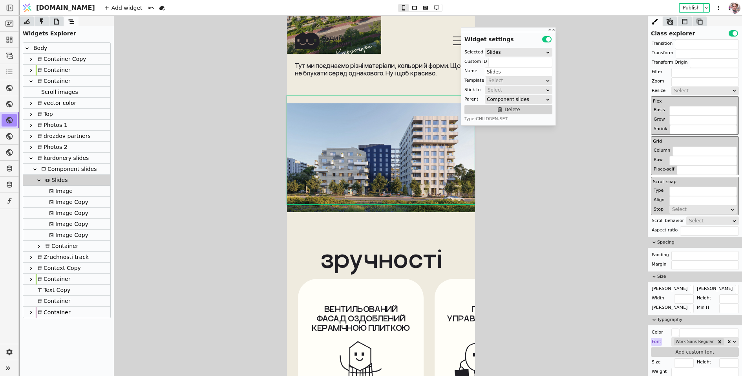
click at [66, 196] on div "Image" at bounding box center [60, 191] width 26 height 11
type input "Image"
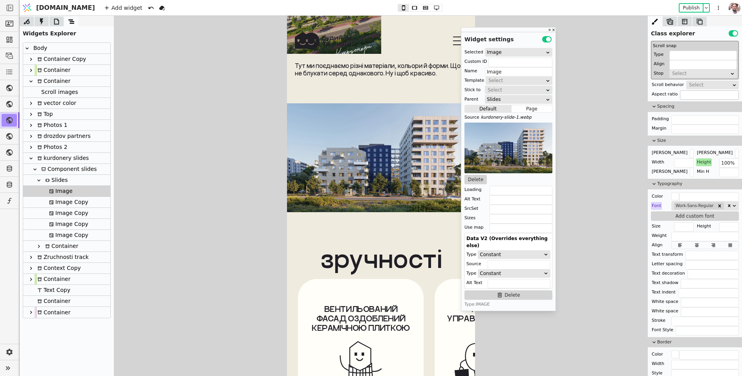
scroll to position [264, 0]
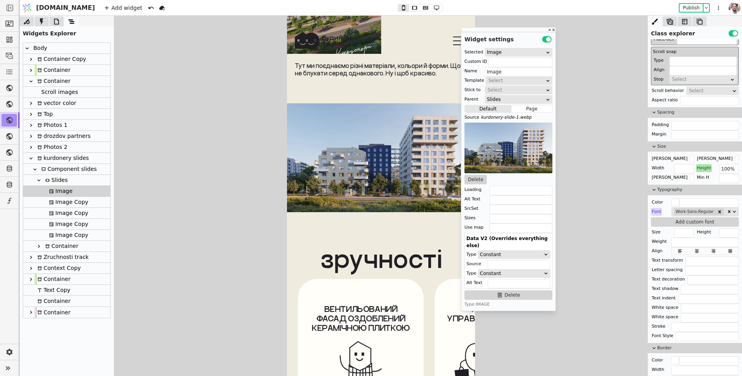
click at [701, 165] on div "Height" at bounding box center [704, 168] width 16 height 8
click at [701, 175] on button "Reset" at bounding box center [704, 176] width 20 height 9
click at [725, 168] on input "text" at bounding box center [729, 168] width 20 height 9
type input "3"
type input "270px"
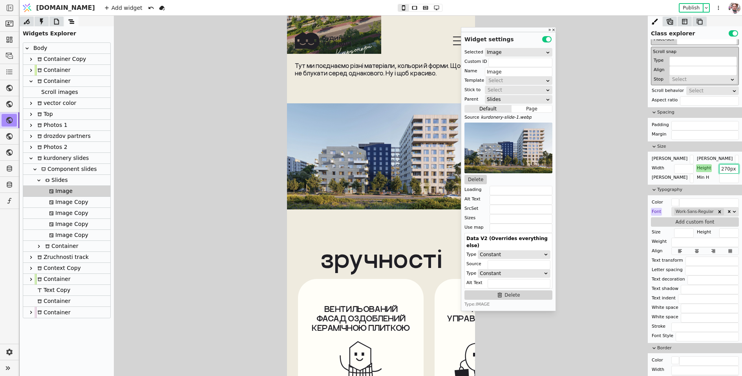
click at [72, 204] on div "Image Copy" at bounding box center [68, 202] width 42 height 11
type input "Image Copy"
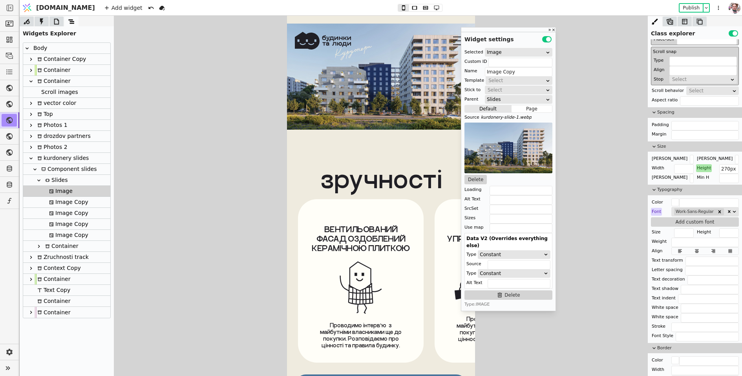
scroll to position [3946, 0]
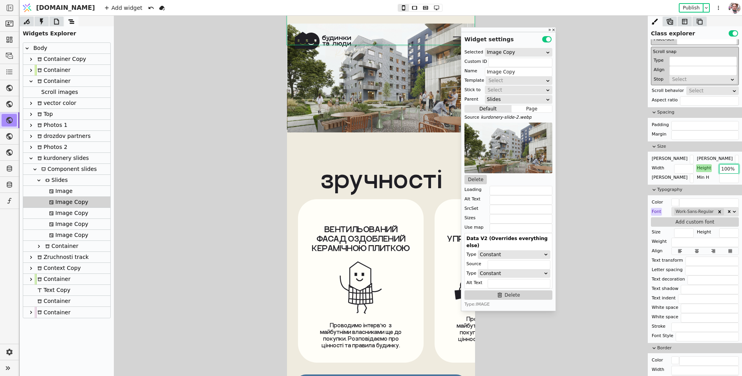
click at [726, 168] on input "100%" at bounding box center [729, 168] width 20 height 9
paste input "270px"
type input "270px"
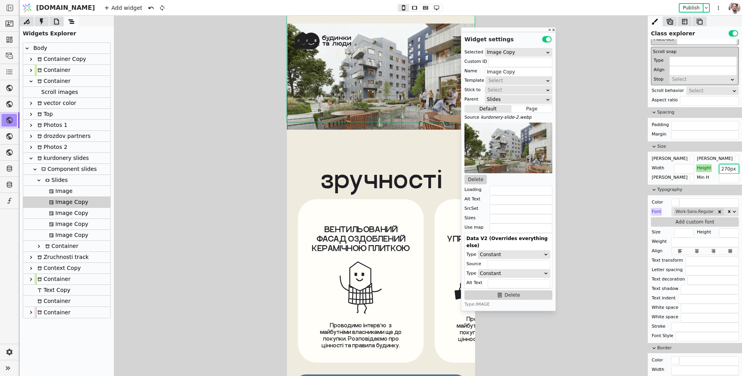
click at [69, 219] on div "Image Copy" at bounding box center [68, 224] width 42 height 11
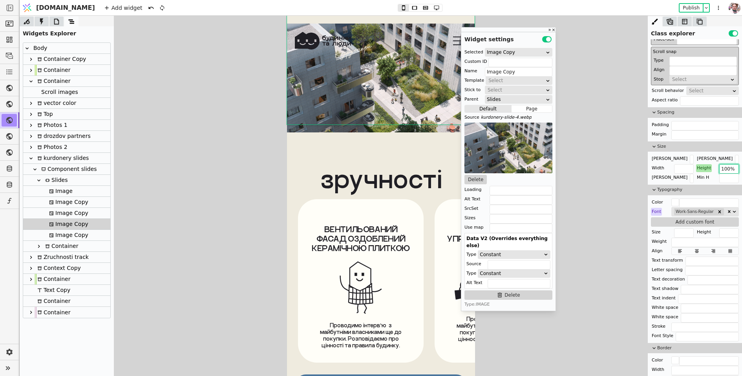
click at [720, 165] on input "100%" at bounding box center [729, 168] width 20 height 9
paste input "270px"
type input "270px"
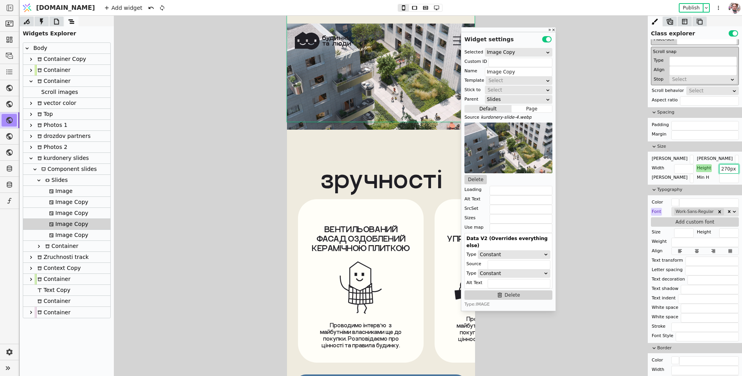
click at [81, 215] on div "Image Copy" at bounding box center [68, 213] width 42 height 11
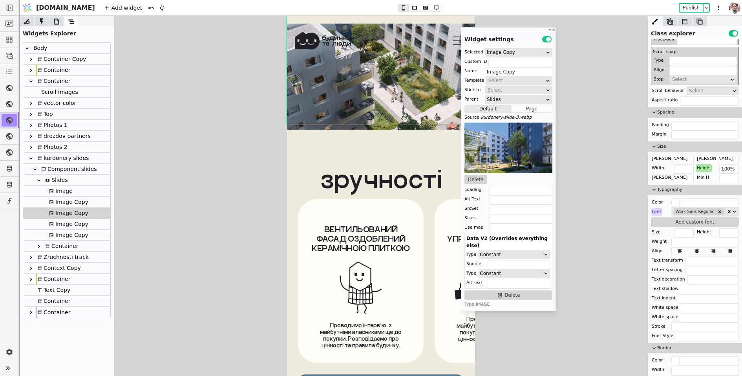
scroll to position [0, 376]
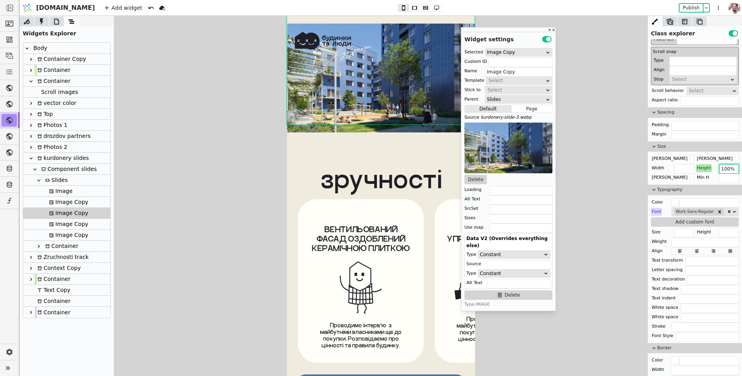
click at [736, 168] on input "100%" at bounding box center [729, 168] width 20 height 9
paste input "270px"
type input "270px"
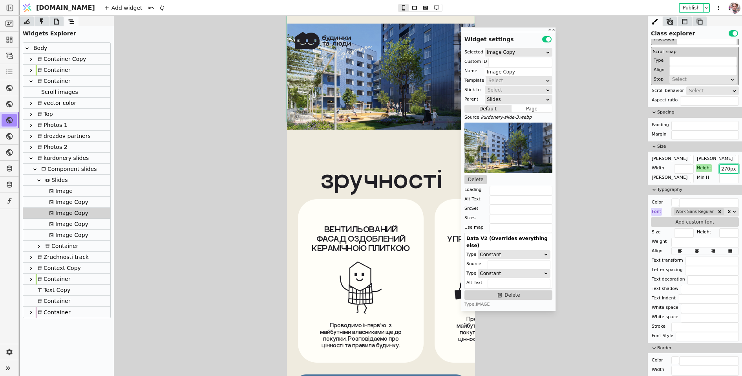
click at [65, 231] on div "Image Copy" at bounding box center [68, 235] width 42 height 11
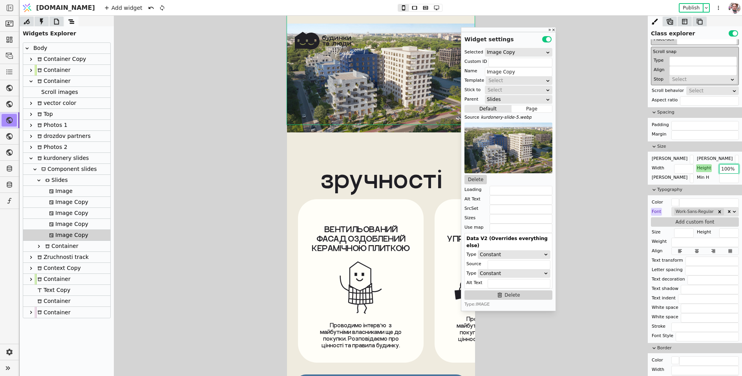
click at [725, 168] on input "100%" at bounding box center [729, 168] width 20 height 9
paste input "270px"
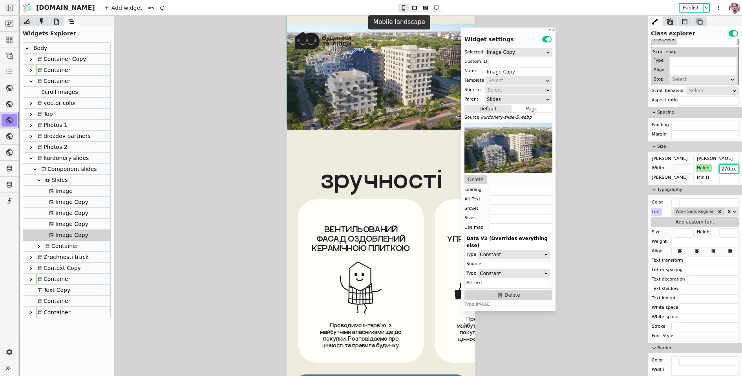
type input "270px"
click at [410, 8] on icon at bounding box center [414, 7] width 9 height 5
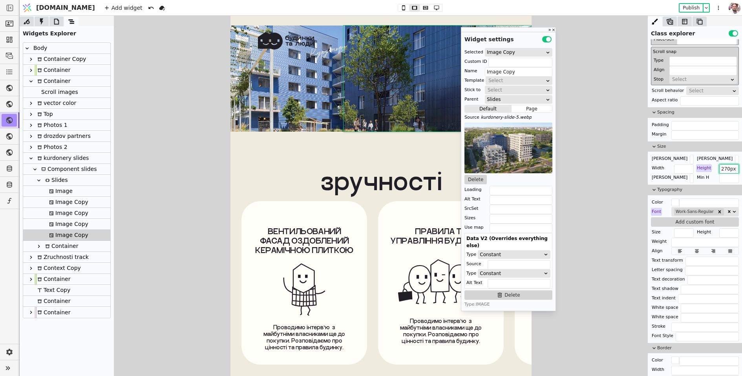
click at [721, 169] on input "270px" at bounding box center [729, 168] width 20 height 9
click at [421, 8] on icon at bounding box center [425, 7] width 9 height 5
type input "100%"
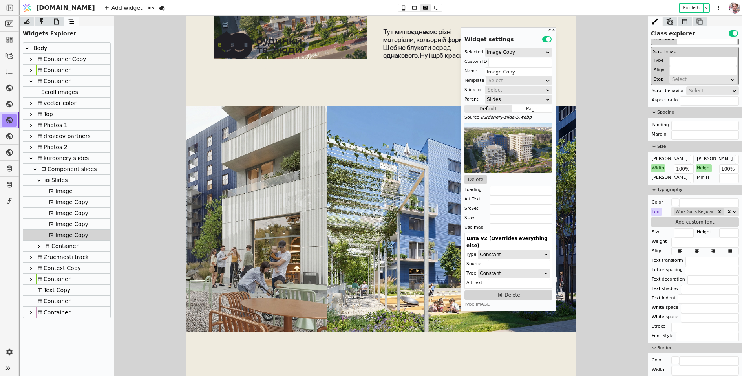
scroll to position [3994, 0]
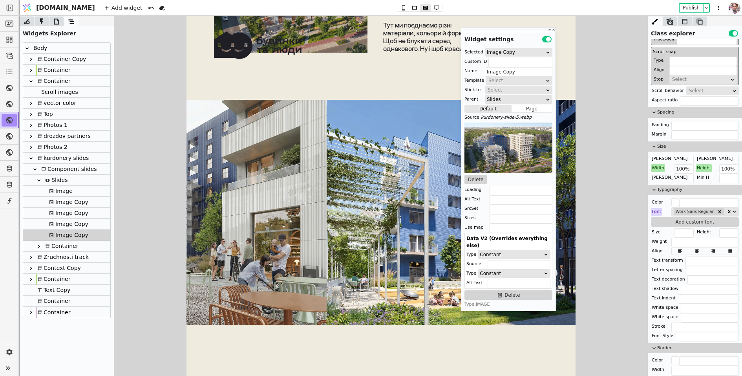
click at [51, 178] on div "Slides" at bounding box center [55, 180] width 25 height 11
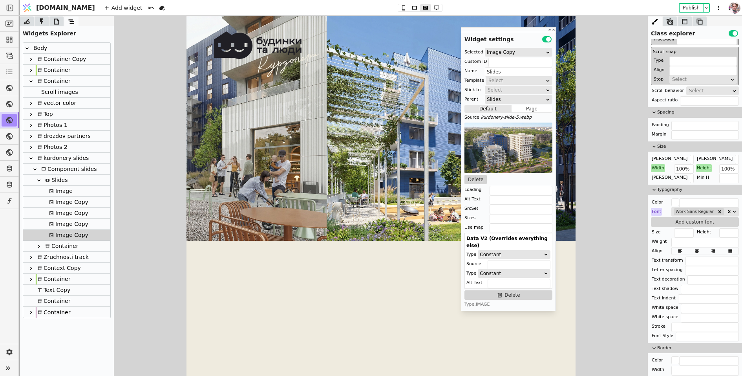
scroll to position [4078, 0]
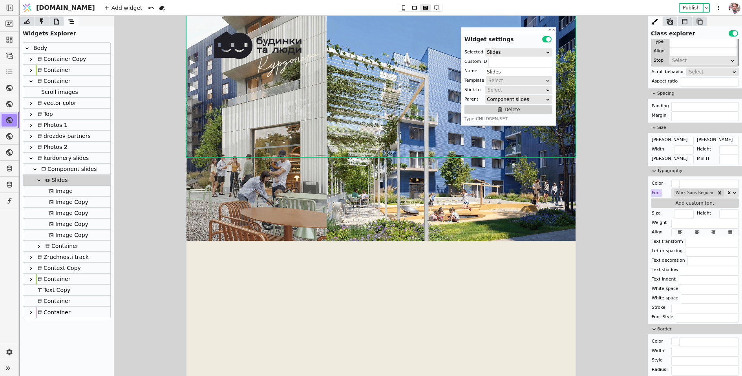
click at [56, 170] on div "Component slides" at bounding box center [68, 169] width 58 height 11
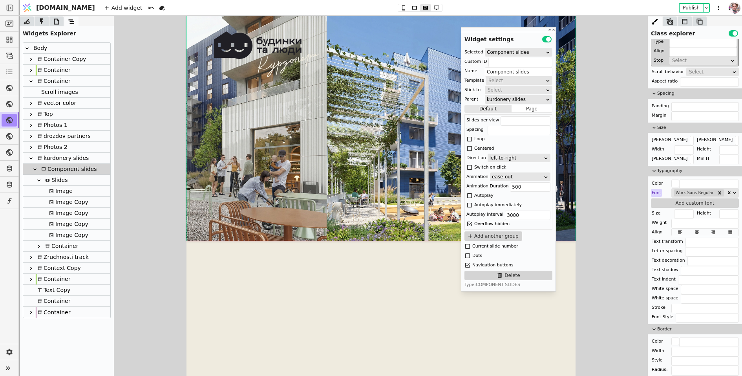
click at [53, 162] on div "kurdonery slides" at bounding box center [62, 158] width 54 height 11
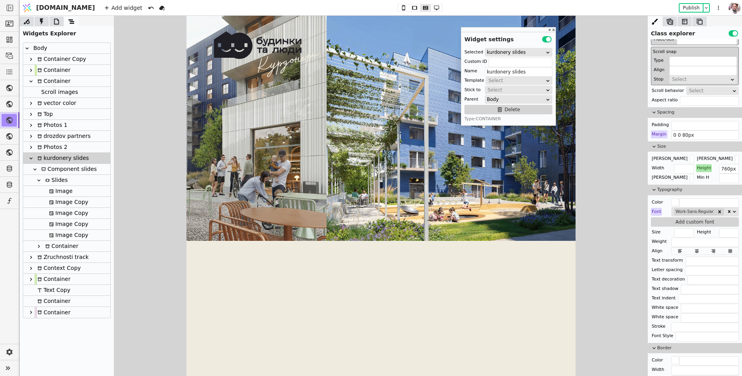
click at [59, 193] on div "Image" at bounding box center [60, 191] width 26 height 11
type input "Image"
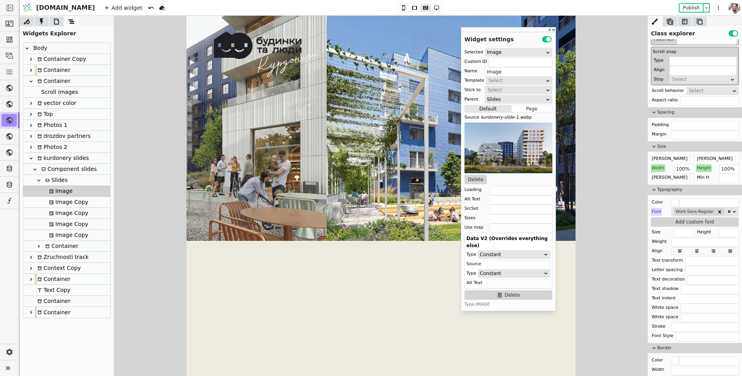
scroll to position [0, 0]
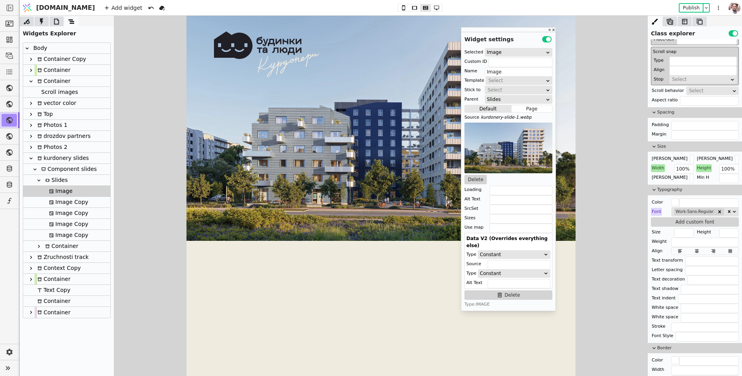
click at [703, 164] on div "Height" at bounding box center [704, 168] width 16 height 8
click at [703, 176] on button "Reset" at bounding box center [704, 176] width 20 height 9
type input "270px"
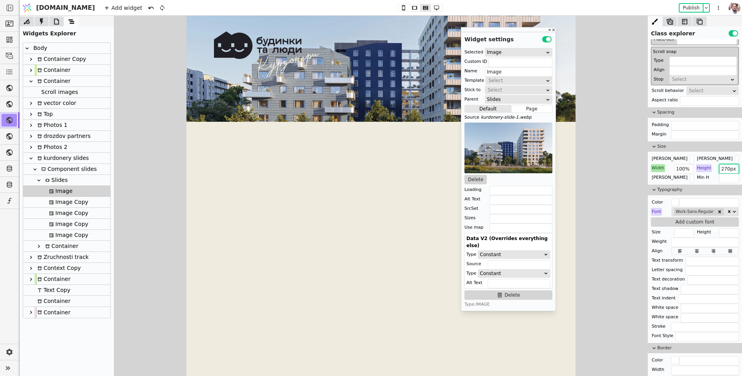
click at [729, 167] on input "270px" at bounding box center [729, 168] width 20 height 9
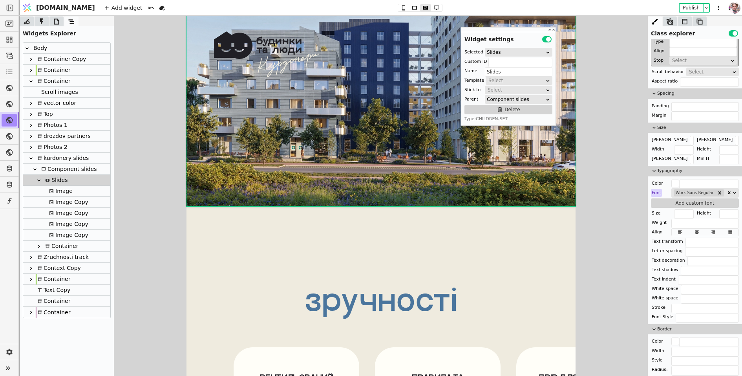
scroll to position [0, 1168]
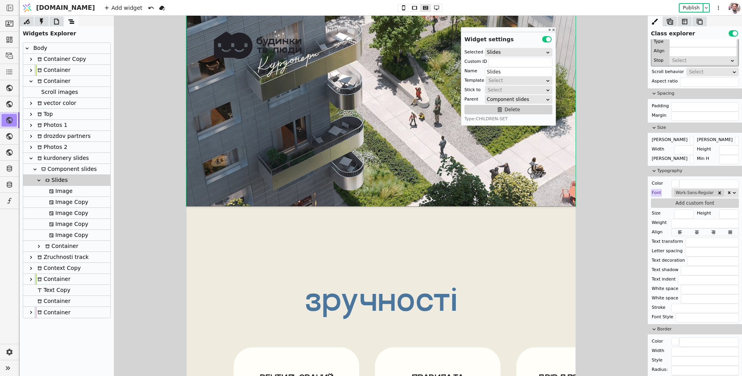
click at [55, 165] on div "Component slides" at bounding box center [68, 169] width 58 height 11
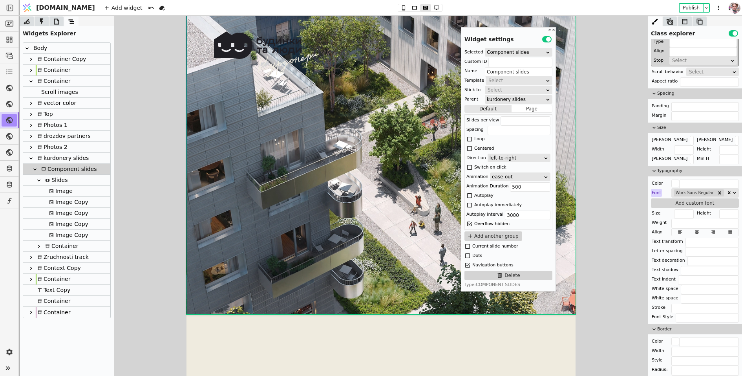
scroll to position [4078, 0]
click at [46, 157] on div "kurdonery slides" at bounding box center [62, 158] width 54 height 11
type input "kurdonery slides"
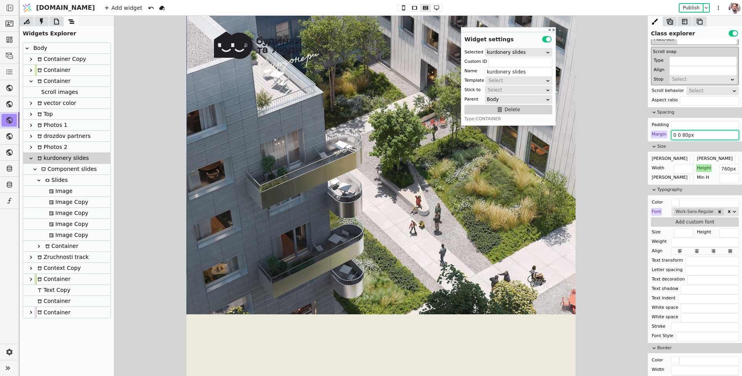
click at [683, 132] on input "0 0 80px" at bounding box center [706, 134] width 68 height 9
type input "0 0 0px"
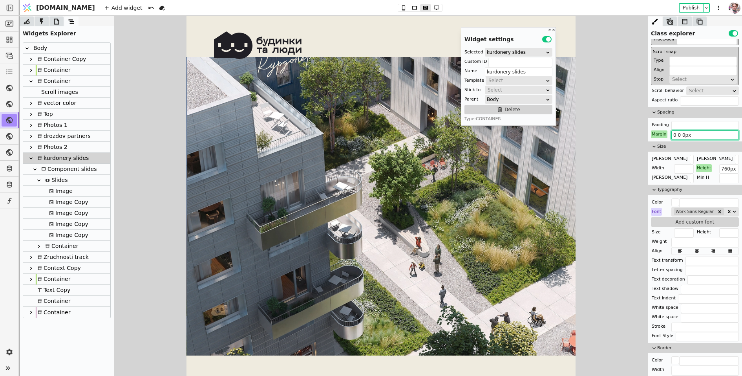
scroll to position [4040, 0]
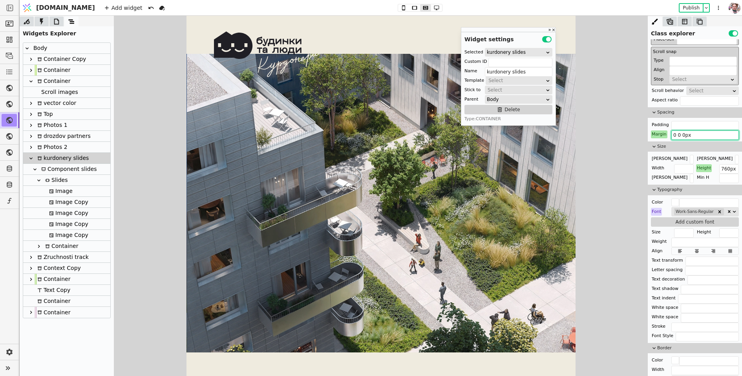
click at [51, 167] on div "Component slides" at bounding box center [68, 169] width 58 height 11
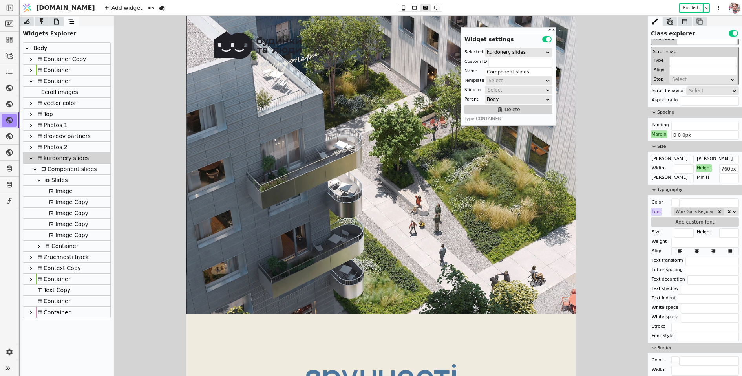
scroll to position [4078, 0]
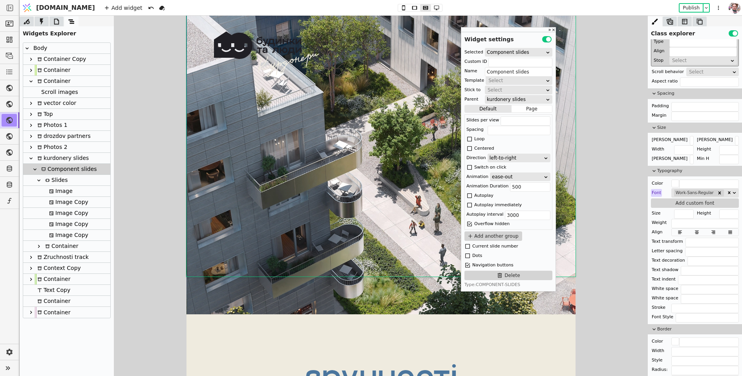
click at [54, 185] on div "Slides" at bounding box center [55, 180] width 25 height 11
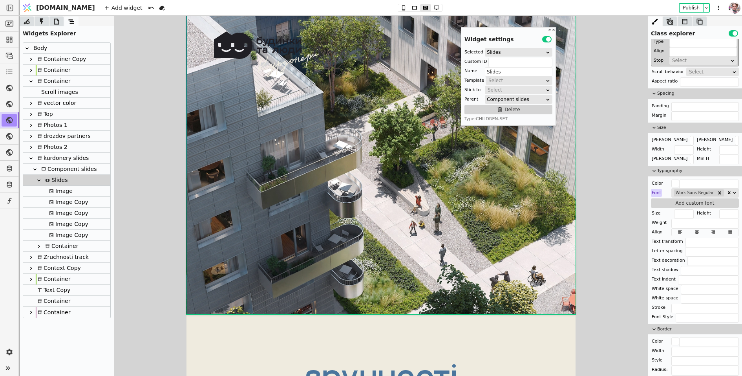
click at [56, 170] on div "Component slides" at bounding box center [68, 169] width 58 height 11
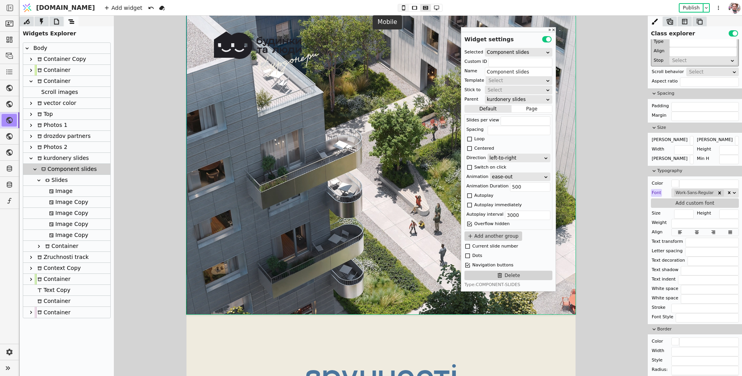
click at [399, 8] on icon at bounding box center [403, 7] width 9 height 5
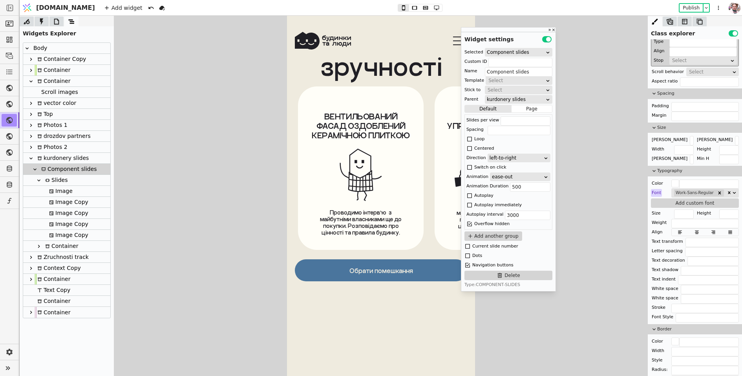
scroll to position [0, 752]
click at [55, 179] on div "Slides" at bounding box center [55, 180] width 25 height 11
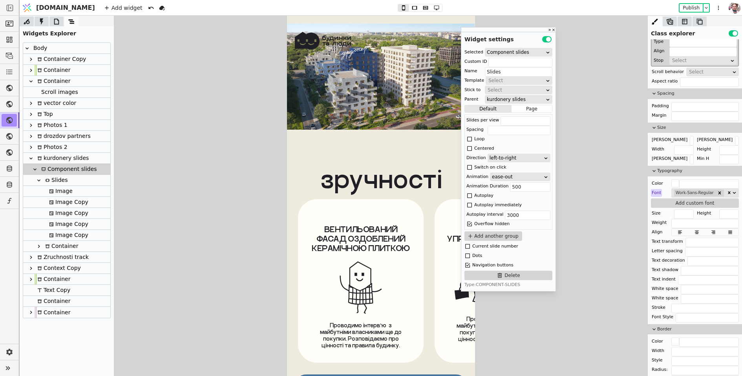
scroll to position [3946, 0]
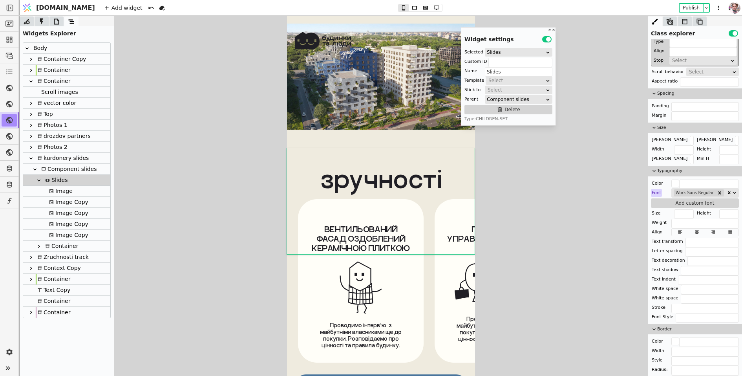
click at [43, 181] on div at bounding box center [44, 179] width 2 height 11
click at [56, 244] on div "Container" at bounding box center [60, 246] width 35 height 11
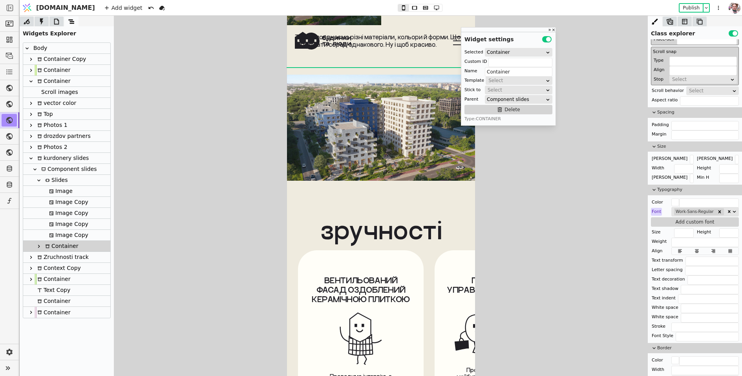
scroll to position [3894, 0]
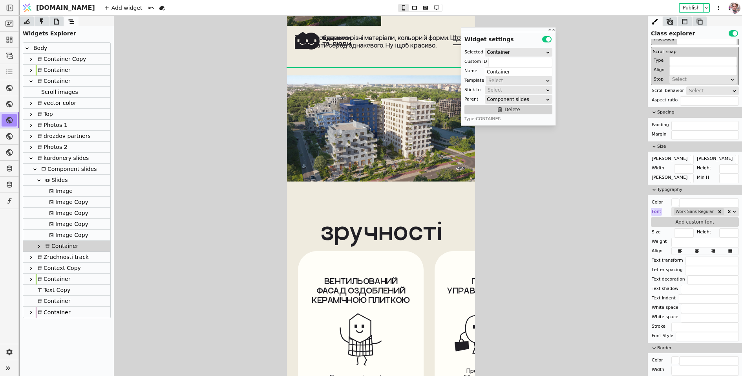
click at [38, 246] on icon at bounding box center [39, 246] width 6 height 6
click at [57, 258] on div "Button Right" at bounding box center [68, 257] width 43 height 11
type input "Button Right"
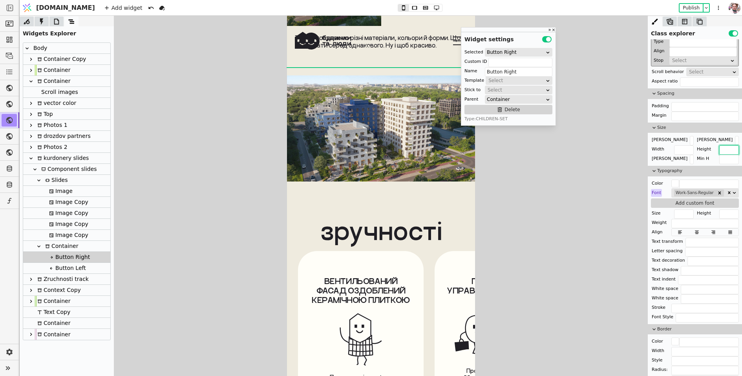
click at [720, 148] on input "text" at bounding box center [729, 149] width 20 height 9
type input "270px"
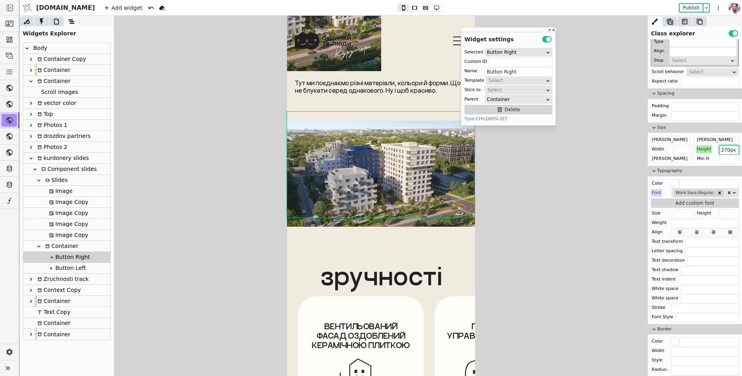
scroll to position [3849, 0]
click at [62, 172] on div "Component slides" at bounding box center [68, 169] width 58 height 11
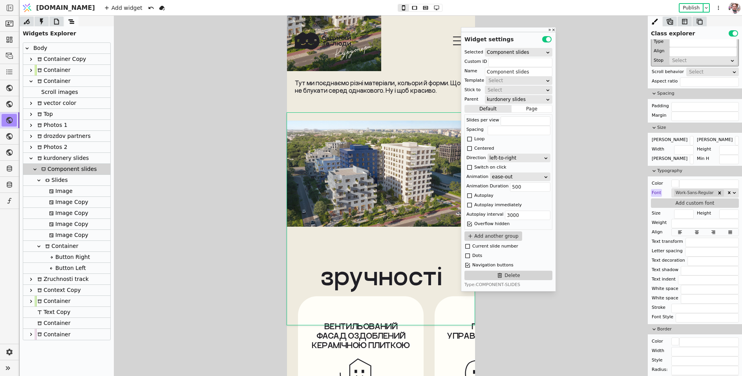
click at [59, 260] on div "Button Right" at bounding box center [68, 257] width 43 height 11
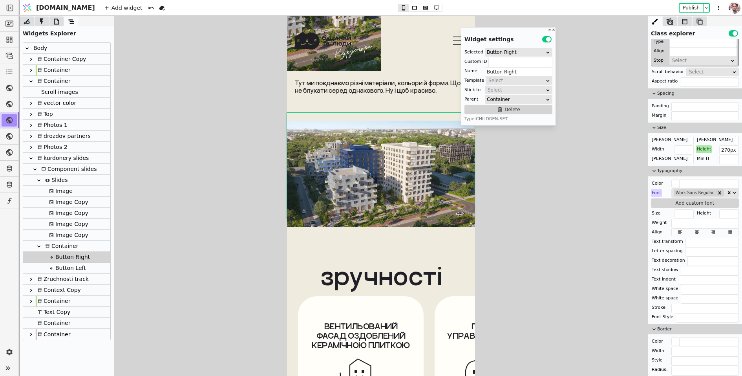
click at [61, 264] on div "Button Left" at bounding box center [66, 268] width 39 height 11
drag, startPoint x: 63, startPoint y: 268, endPoint x: 63, endPoint y: 256, distance: 11.4
click at [63, 256] on div "Body Container Copy Container Container Scroll images vector color Top Photos 1…" at bounding box center [66, 191] width 87 height 297
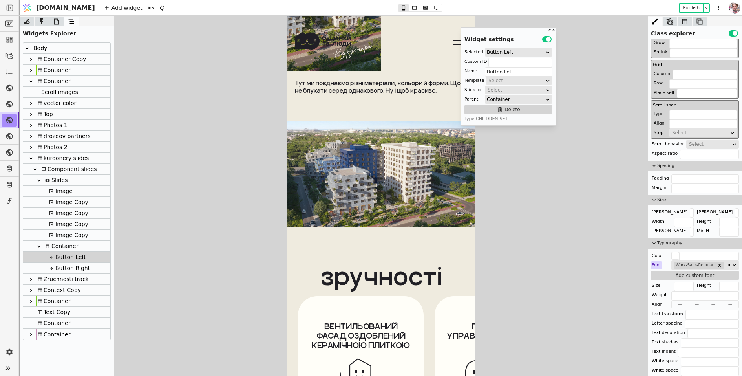
scroll to position [0, 0]
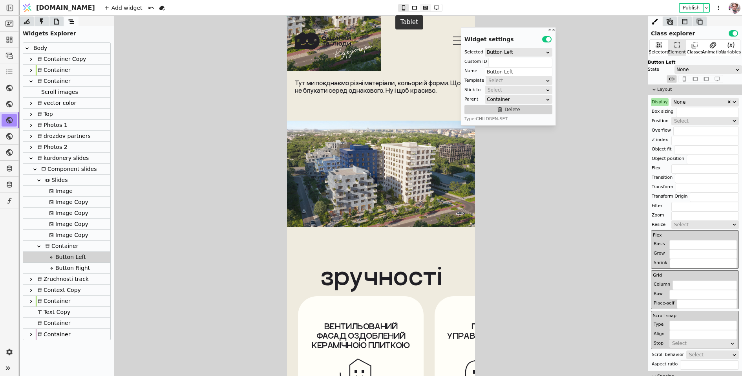
click at [421, 7] on icon at bounding box center [425, 7] width 9 height 5
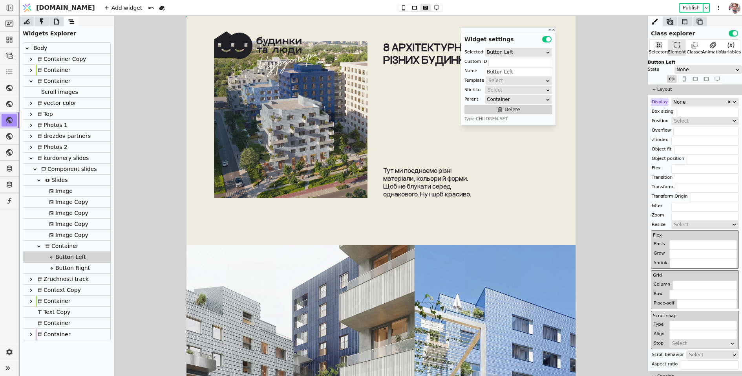
click at [683, 102] on div "None" at bounding box center [699, 102] width 53 height 8
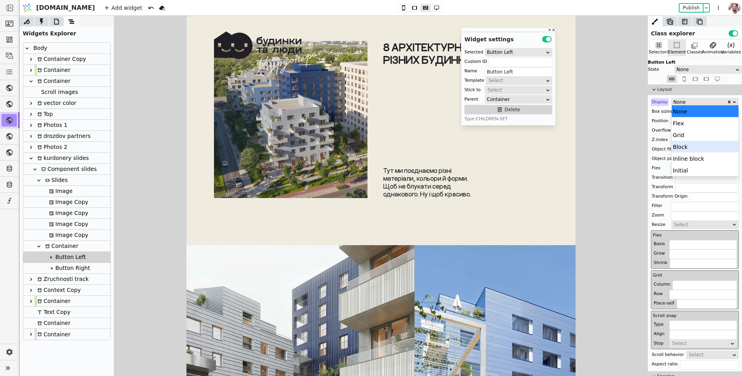
click at [686, 143] on div "Block" at bounding box center [705, 147] width 67 height 12
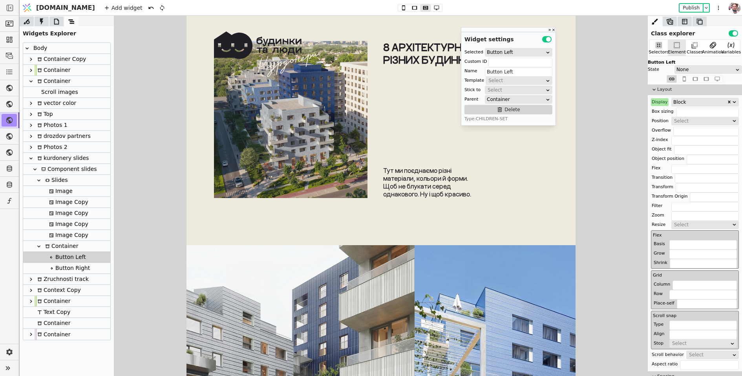
click at [54, 267] on div "Button Right" at bounding box center [68, 268] width 43 height 11
type input "Button Right"
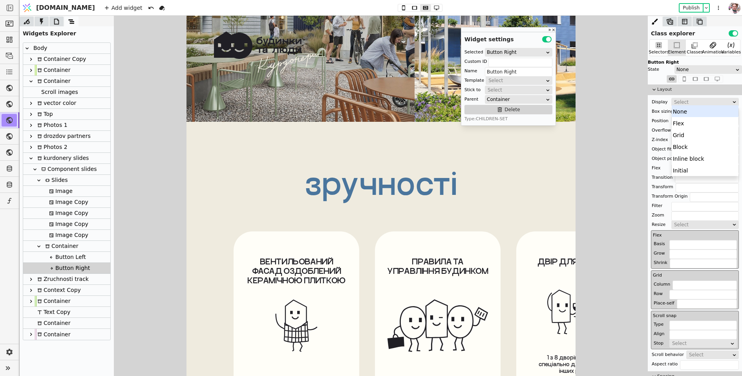
click at [689, 102] on div "Select" at bounding box center [702, 102] width 57 height 8
click at [686, 142] on div "Block" at bounding box center [705, 147] width 67 height 12
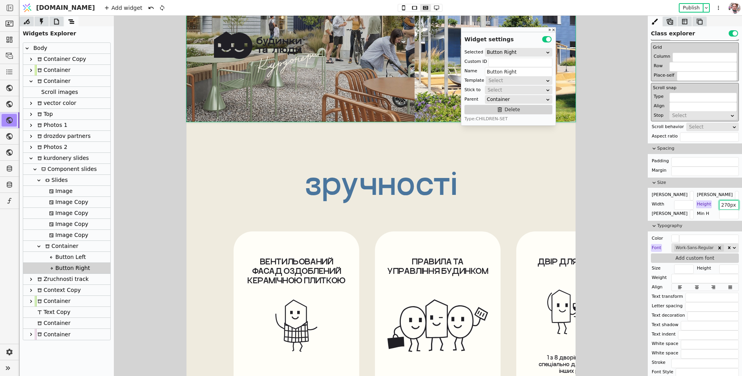
click at [725, 205] on input "270px" at bounding box center [729, 204] width 20 height 9
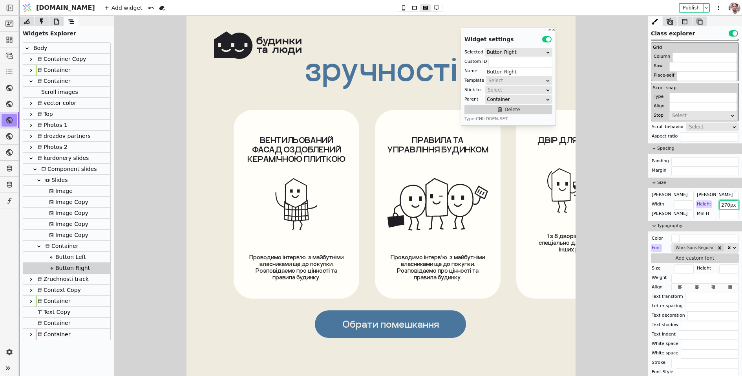
scroll to position [4476, 0]
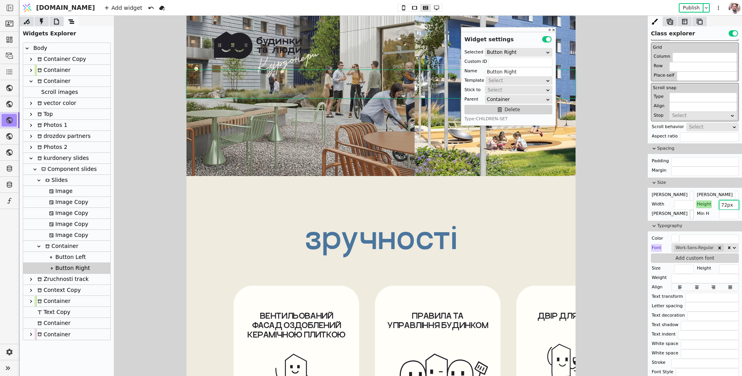
type input "72px"
click at [690, 210] on input "text" at bounding box center [692, 214] width 4 height 9
click at [683, 202] on input "text" at bounding box center [684, 204] width 20 height 9
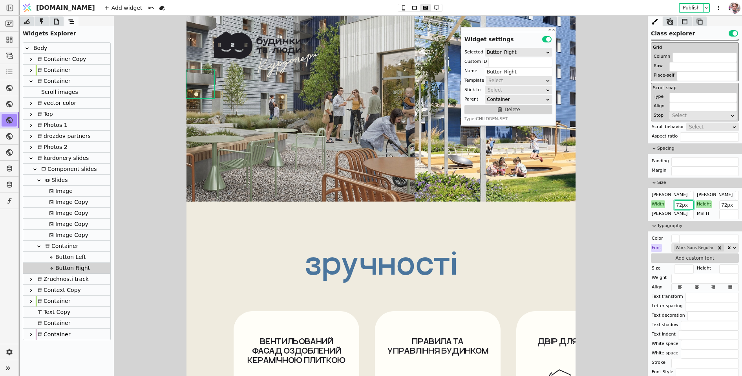
scroll to position [4190, 0]
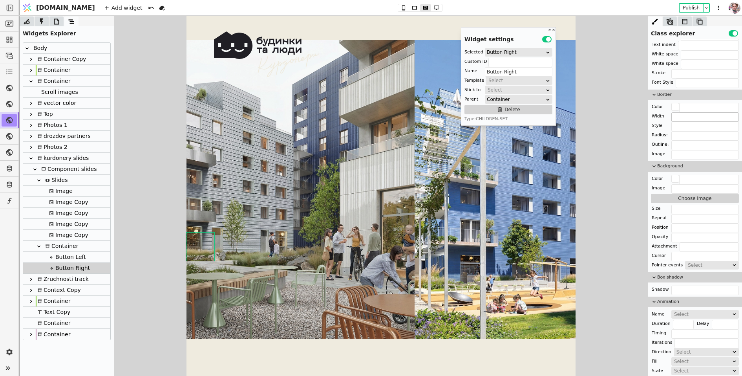
type input "72px"
click at [680, 117] on input "text" at bounding box center [706, 116] width 68 height 9
type input "2px"
click at [673, 126] on input "text" at bounding box center [706, 126] width 68 height 9
type input "solid"
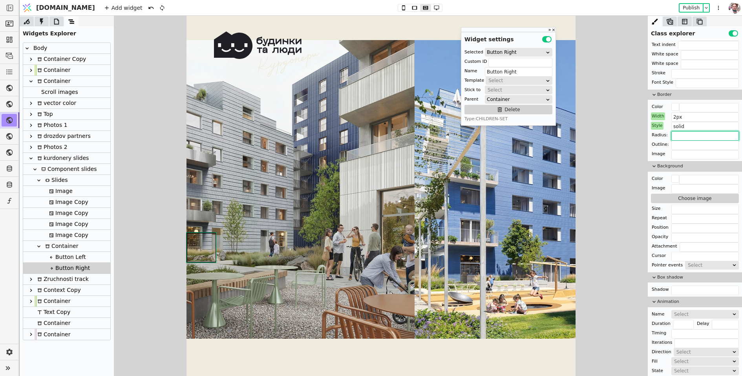
click at [672, 137] on input "text" at bounding box center [706, 135] width 68 height 9
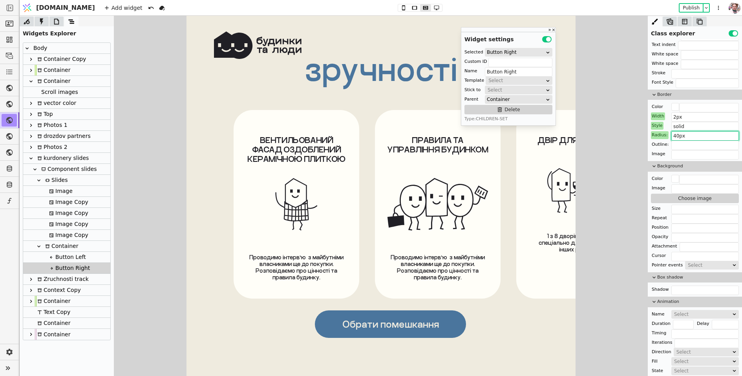
type input "40px"
click at [379, 315] on link "Обрати помешкання" at bounding box center [390, 323] width 151 height 27
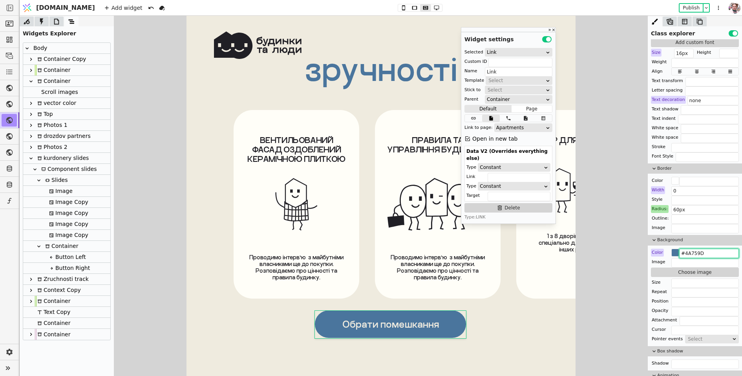
click at [702, 251] on input "#4A759D" at bounding box center [709, 253] width 60 height 9
click at [52, 254] on div "Button Left" at bounding box center [66, 257] width 39 height 11
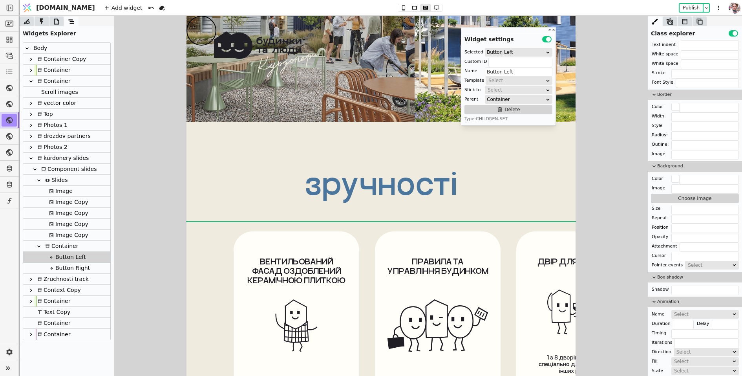
click at [70, 271] on div "Button Right" at bounding box center [68, 268] width 43 height 11
type input "Button Right"
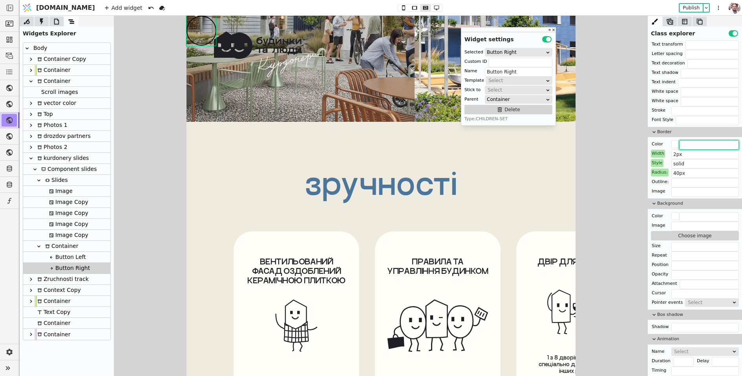
click at [688, 143] on input "text" at bounding box center [709, 144] width 60 height 9
paste input "#4A759D"
type input "#4A759D"
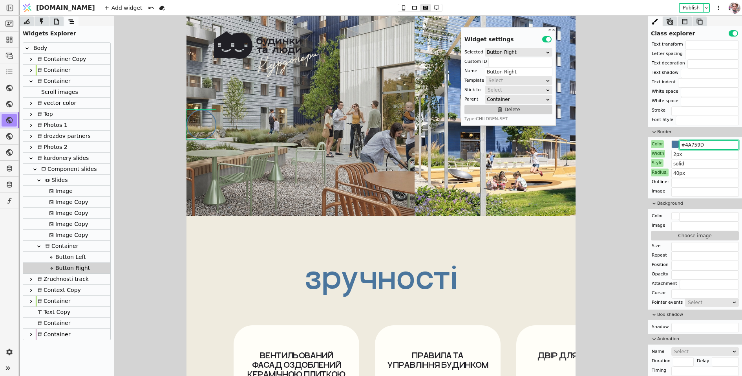
click at [75, 254] on div "Button Left" at bounding box center [66, 257] width 39 height 11
type input "Button Left"
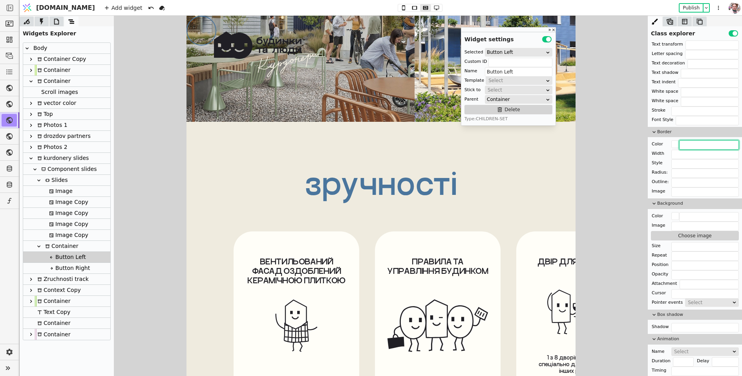
click at [685, 140] on input "text" at bounding box center [709, 144] width 60 height 9
paste input "#4A759D"
type input "#4A759D"
click at [685, 150] on input "text" at bounding box center [706, 154] width 68 height 9
type input "2px"
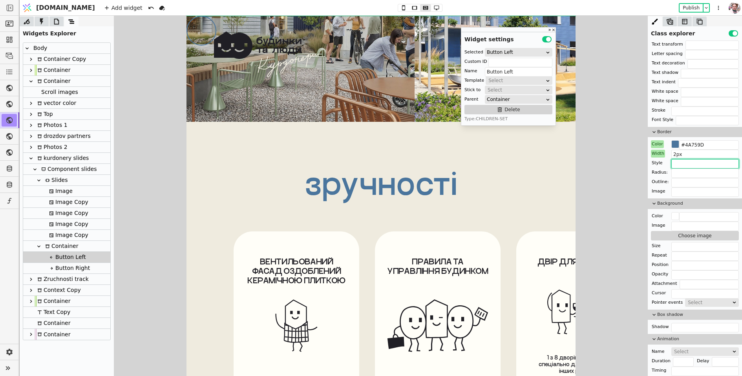
click at [683, 164] on input "text" at bounding box center [706, 163] width 68 height 9
type input "solid"
click at [677, 172] on input "text" at bounding box center [706, 172] width 68 height 9
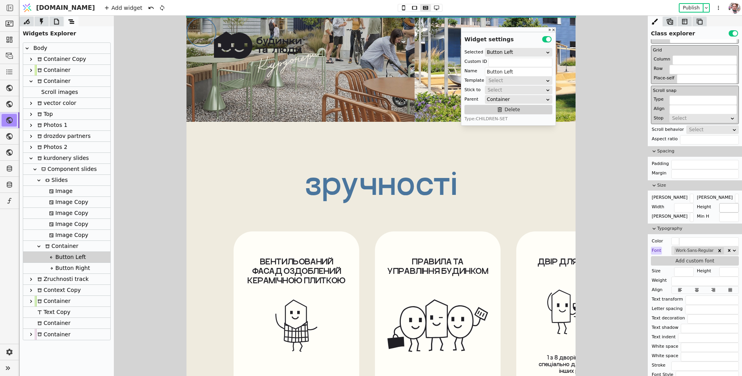
type input "40px"
click at [729, 204] on input "text" at bounding box center [729, 207] width 20 height 9
type input "72px"
click at [688, 204] on input "text" at bounding box center [684, 207] width 20 height 9
type input "72px"
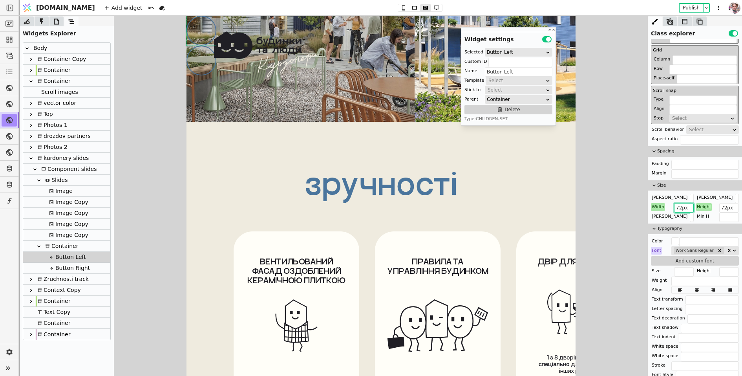
click at [55, 252] on div "Button Left" at bounding box center [66, 257] width 39 height 11
click at [60, 244] on div "Container" at bounding box center [60, 246] width 35 height 11
type input "Container"
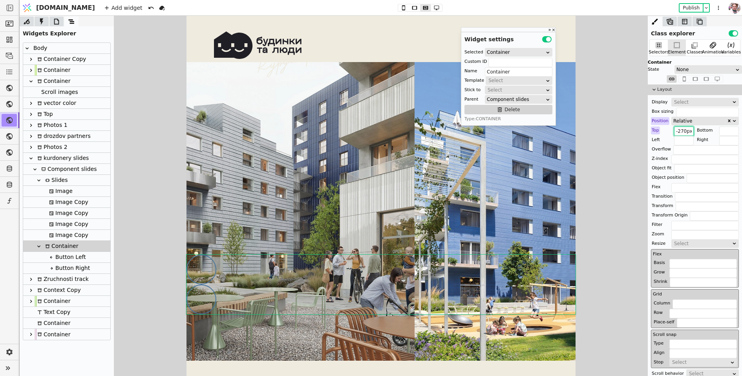
click at [683, 131] on input "-270px" at bounding box center [684, 130] width 20 height 9
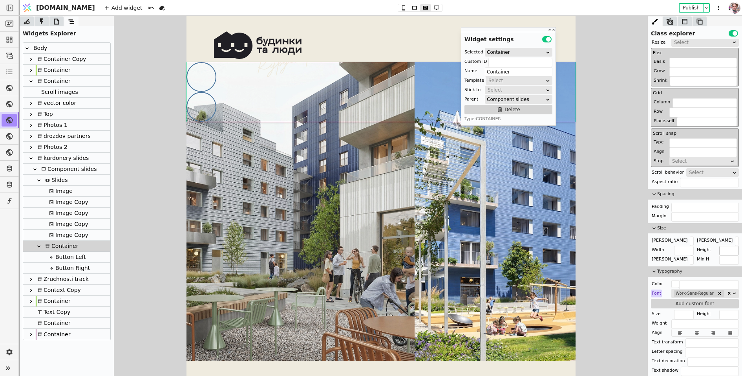
type input "-760px"
click at [726, 249] on input "text" at bounding box center [729, 250] width 20 height 9
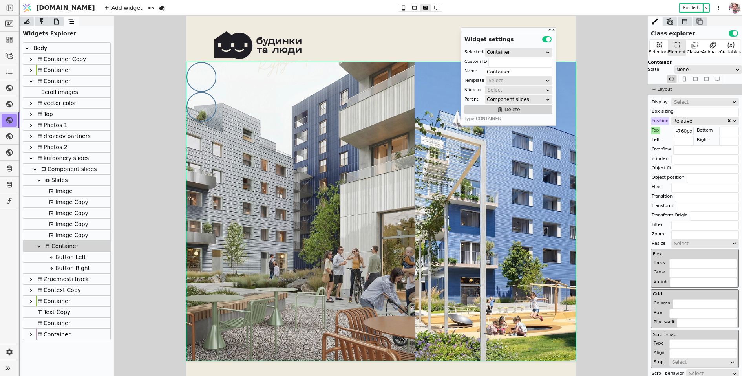
type input "760px"
click at [684, 103] on div "Select" at bounding box center [702, 102] width 57 height 8
click at [684, 123] on div "Flex" at bounding box center [705, 123] width 67 height 12
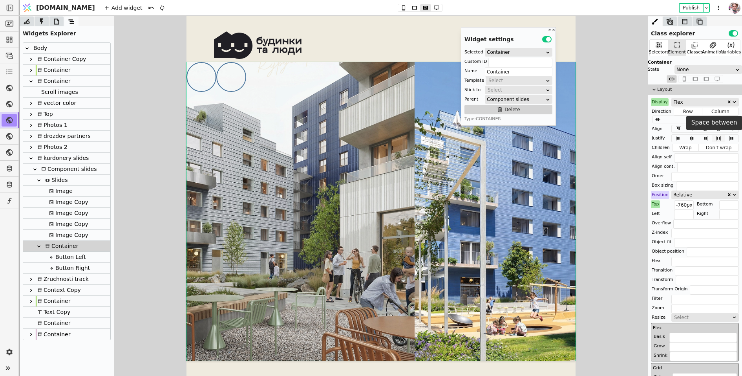
click at [716, 135] on icon at bounding box center [718, 137] width 9 height 5
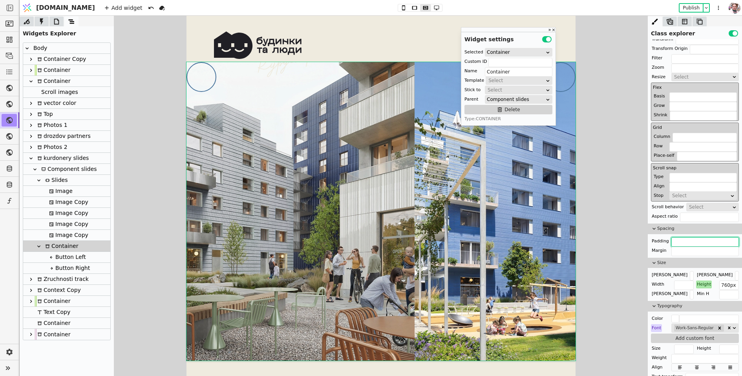
click at [677, 241] on input "text" at bounding box center [706, 241] width 68 height 9
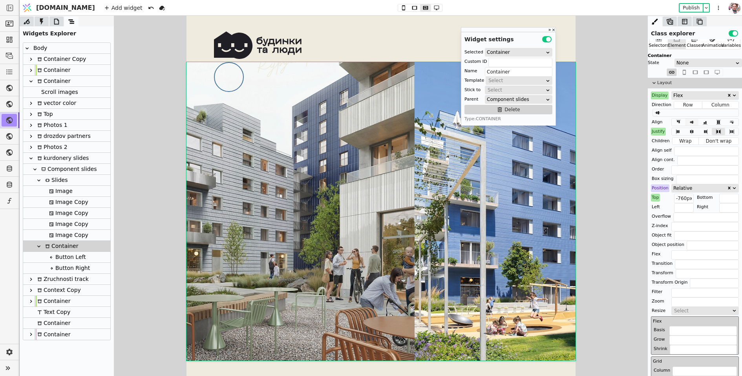
type input "0 70px"
click at [692, 122] on icon at bounding box center [692, 122] width 5 height 3
click at [55, 168] on div "Component slides" at bounding box center [68, 169] width 58 height 11
type input "Component slides"
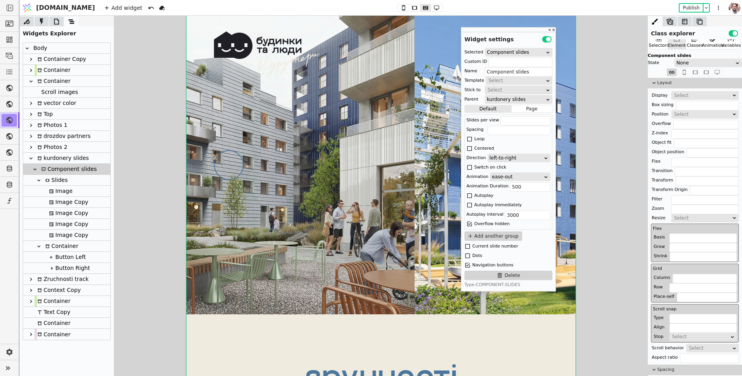
click at [475, 139] on div "Loop" at bounding box center [479, 139] width 10 height 8
click at [501, 119] on input "text" at bounding box center [526, 120] width 50 height 9
type input "1"
click at [490, 165] on div "Switch on click" at bounding box center [490, 167] width 32 height 8
click at [399, 9] on icon at bounding box center [403, 7] width 9 height 5
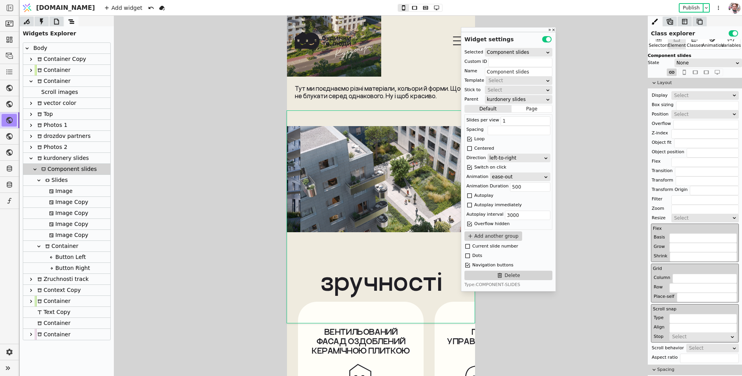
scroll to position [3841, 0]
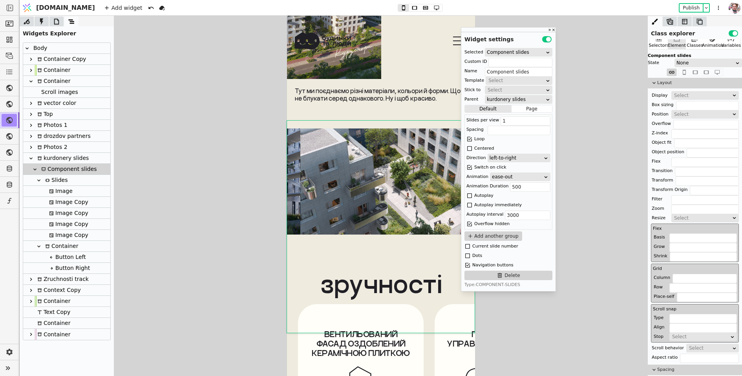
click at [60, 245] on div "Container" at bounding box center [60, 246] width 35 height 11
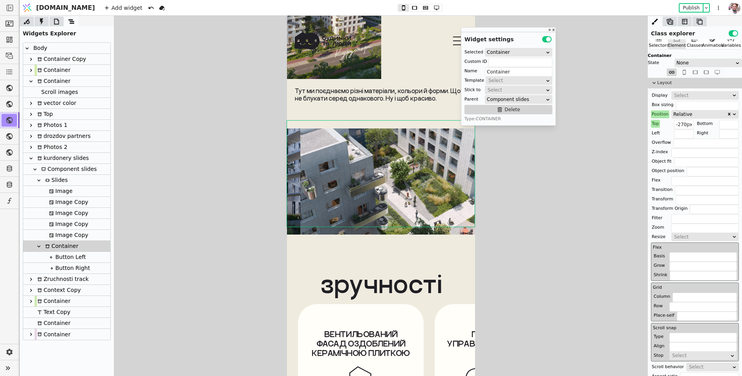
click at [77, 267] on div "Button Right" at bounding box center [68, 268] width 43 height 11
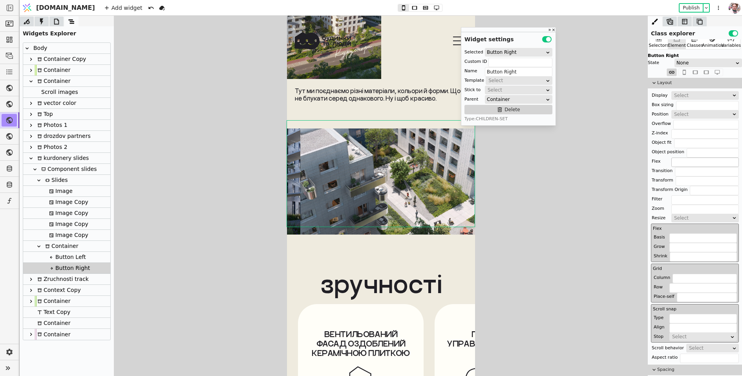
scroll to position [0, 0]
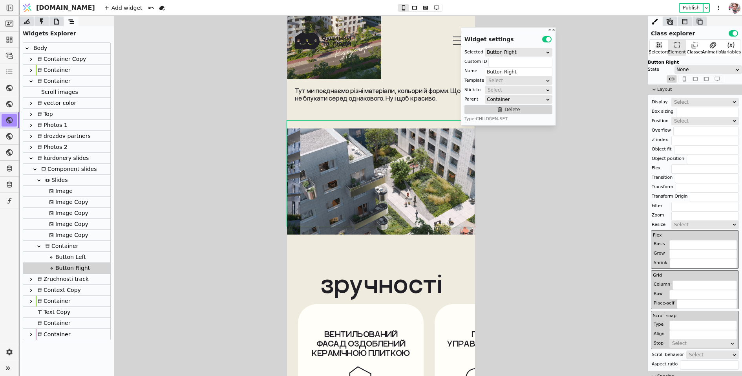
click at [684, 98] on div "Select" at bounding box center [706, 102] width 68 height 9
click at [684, 99] on div "Select" at bounding box center [702, 102] width 57 height 8
click at [683, 110] on div "None" at bounding box center [705, 111] width 67 height 12
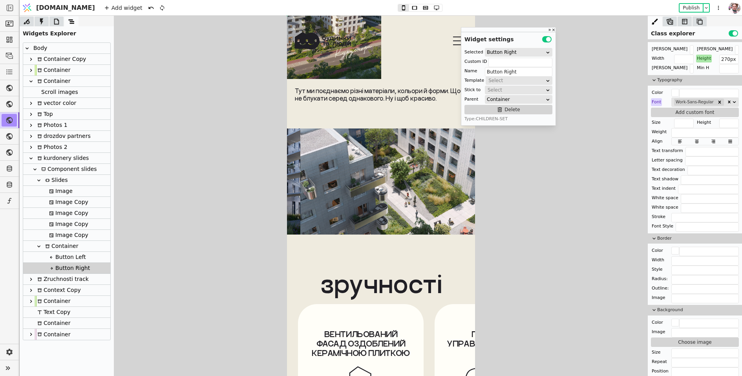
scroll to position [368, 0]
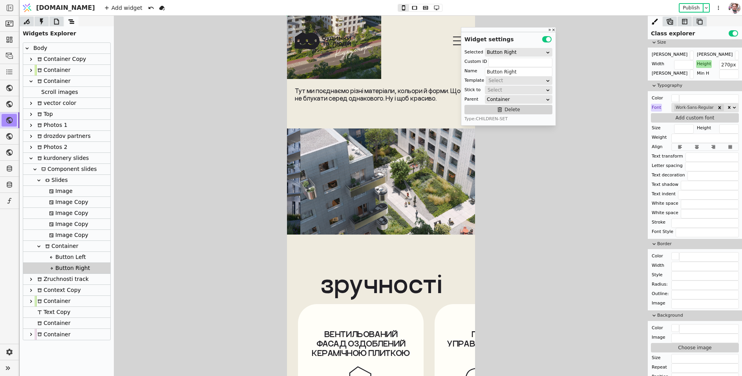
click at [71, 259] on div "Button Left" at bounding box center [66, 257] width 39 height 11
click at [67, 243] on div "Container" at bounding box center [60, 246] width 35 height 11
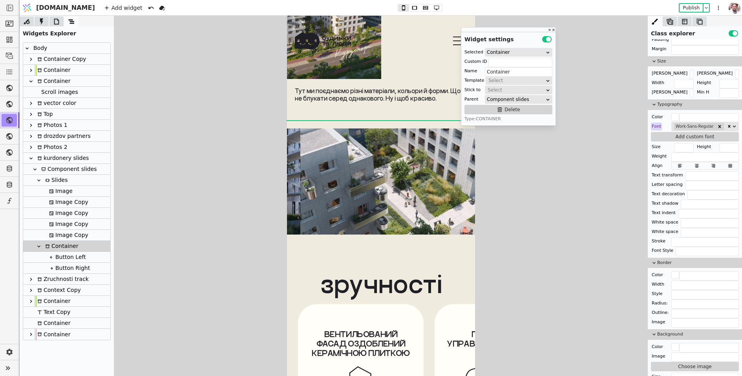
click at [66, 202] on div "Image Copy" at bounding box center [68, 202] width 42 height 11
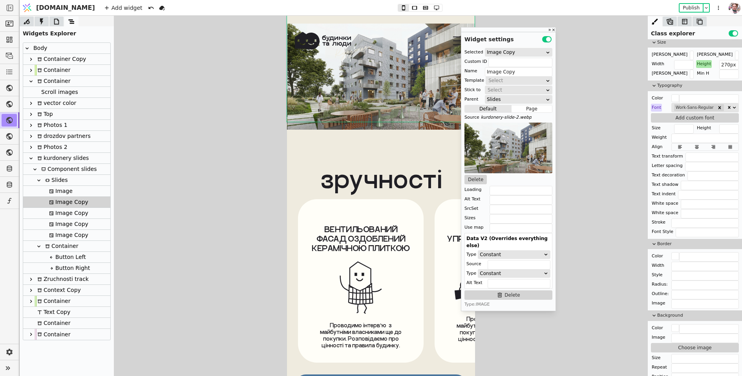
scroll to position [3946, 0]
click at [58, 179] on div "Slides" at bounding box center [55, 180] width 25 height 11
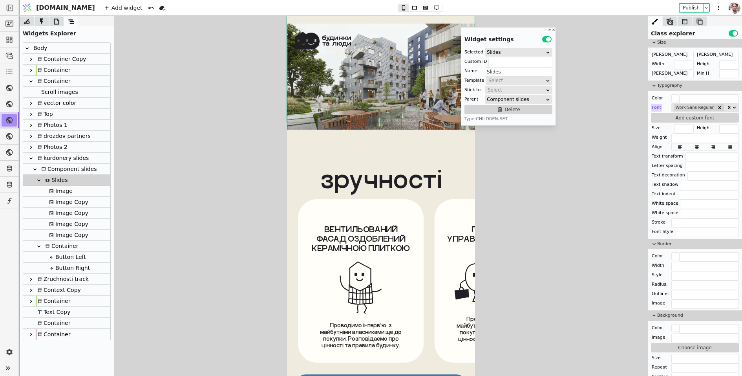
click at [60, 194] on div "Image" at bounding box center [60, 191] width 26 height 11
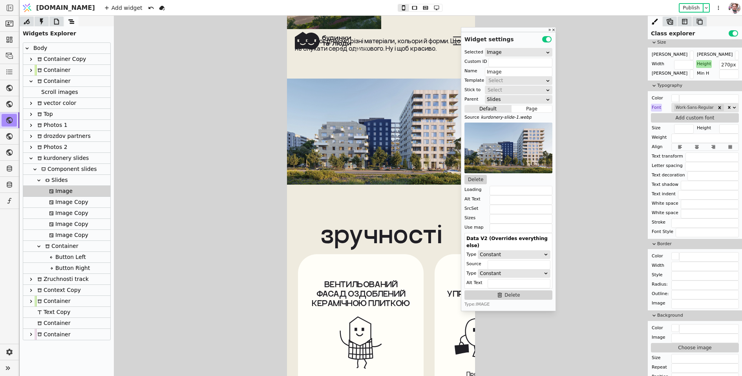
scroll to position [3880, 0]
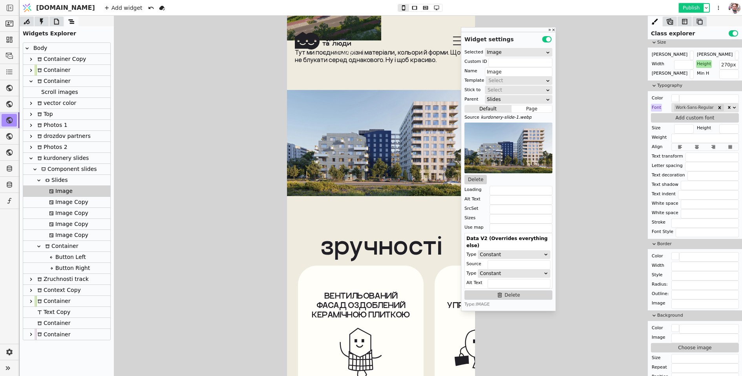
click at [691, 7] on button "Publish" at bounding box center [691, 8] width 23 height 8
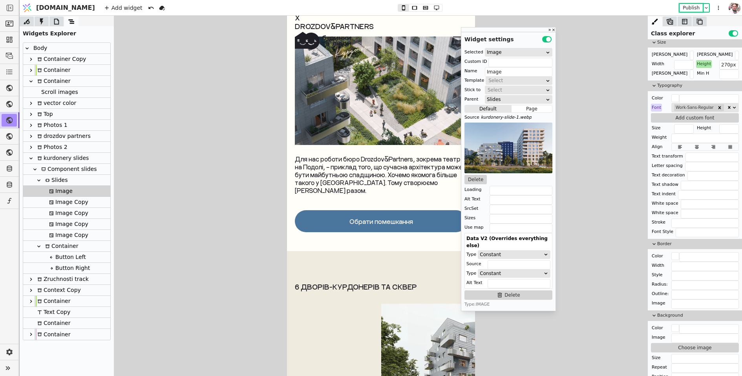
scroll to position [3257, 0]
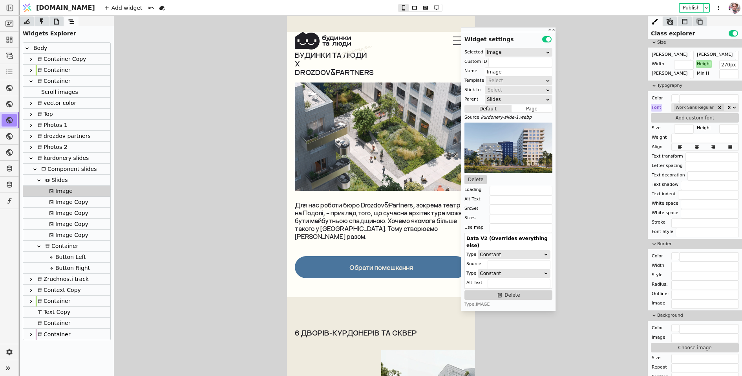
click at [290, 260] on div "Будинки та люди х drozdov&partners Будинки та люди х drozdov&partners Для нас р…" at bounding box center [381, 164] width 188 height 265
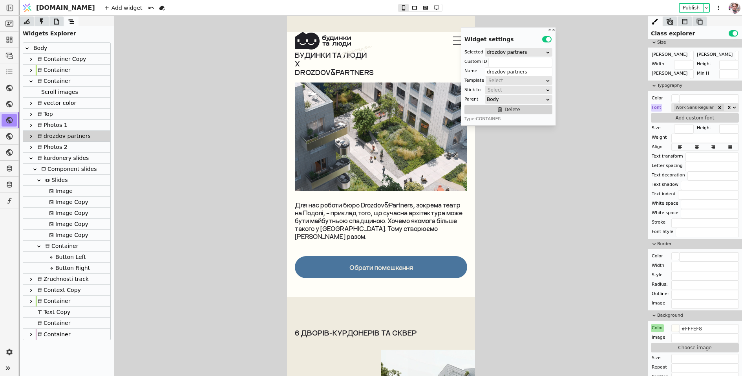
click at [316, 266] on link "Обрати помешкання" at bounding box center [381, 267] width 172 height 22
type input "Link"
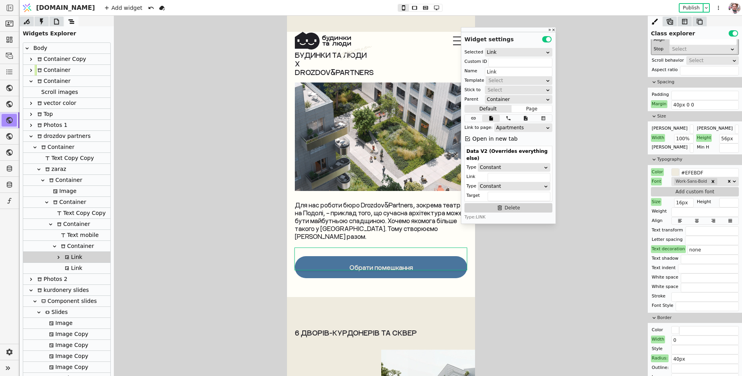
click at [66, 266] on icon at bounding box center [67, 268] width 5 height 5
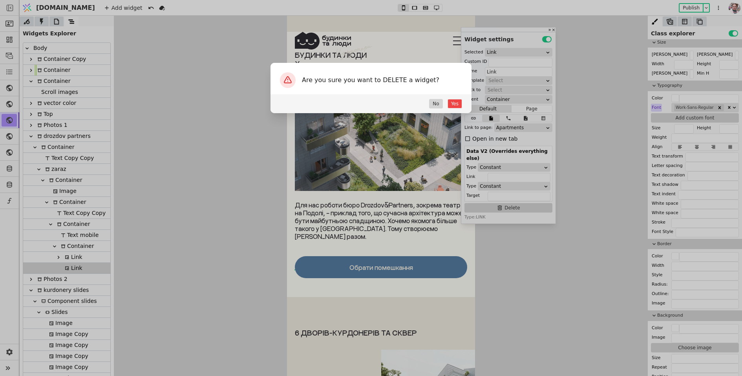
click at [462, 98] on div "Yes No" at bounding box center [371, 103] width 201 height 19
click at [459, 102] on button "Yes" at bounding box center [455, 103] width 15 height 9
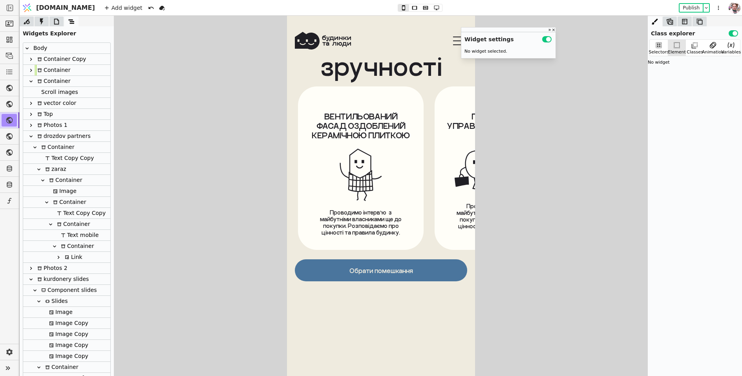
click at [432, 262] on link "Обрати помешкання" at bounding box center [381, 270] width 172 height 22
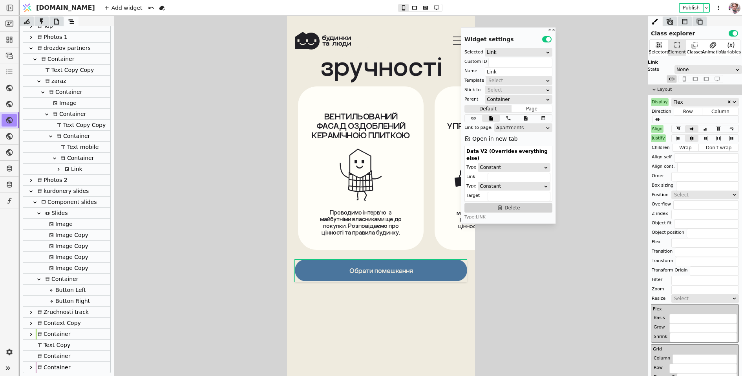
click at [31, 313] on icon at bounding box center [31, 312] width 6 height 6
type input "track-k"
type input "Zruchnosti track"
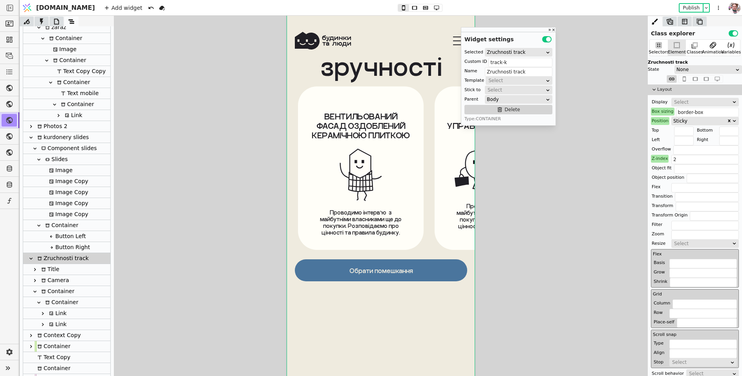
click at [53, 323] on icon at bounding box center [51, 324] width 5 height 5
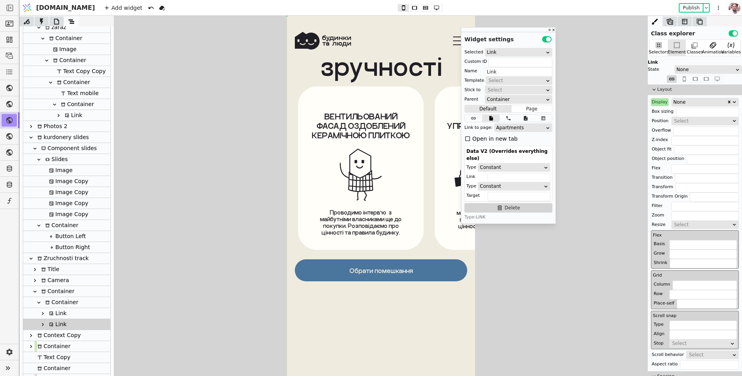
click at [42, 323] on icon at bounding box center [43, 324] width 6 height 6
click at [46, 335] on icon at bounding box center [47, 335] width 6 height 6
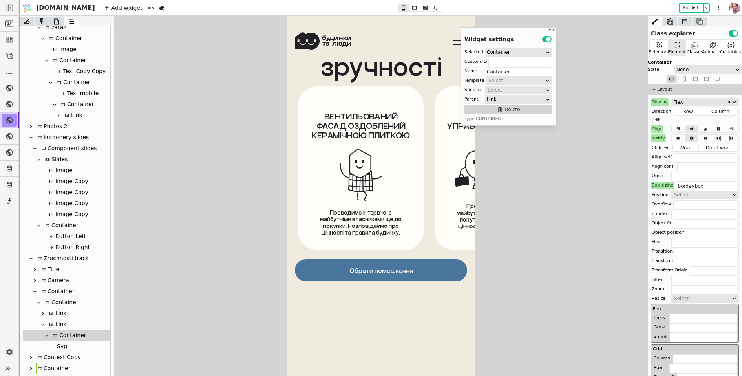
click at [55, 348] on div at bounding box center [56, 345] width 2 height 11
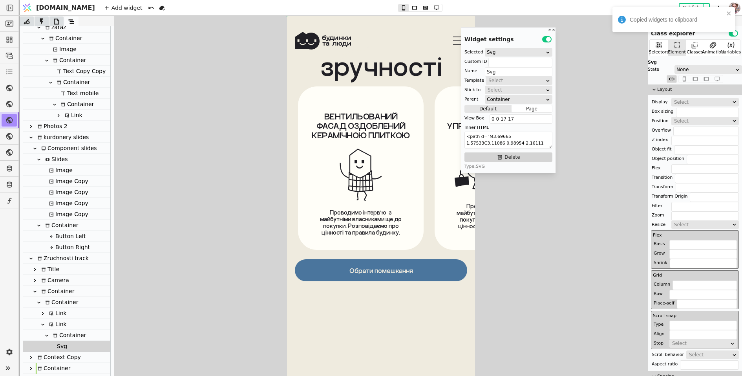
click at [56, 238] on div "Button Left" at bounding box center [66, 236] width 39 height 11
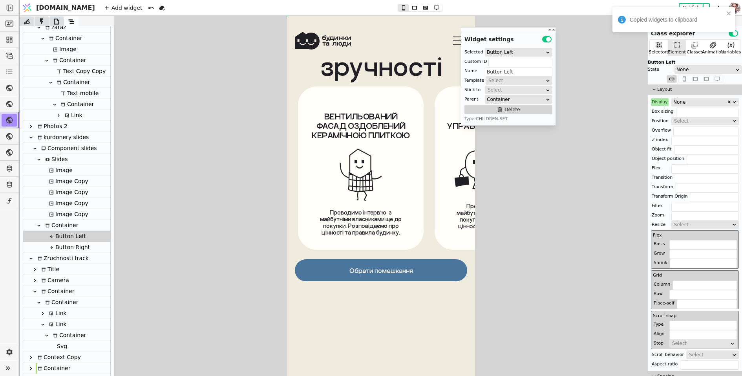
click at [55, 246] on div "Button Right" at bounding box center [68, 247] width 43 height 11
click at [58, 237] on div "Button Left" at bounding box center [66, 236] width 39 height 11
type input "Button Left"
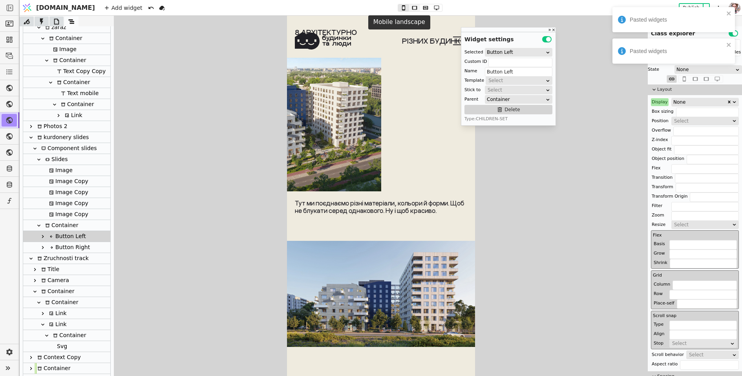
click at [410, 10] on icon at bounding box center [414, 7] width 9 height 5
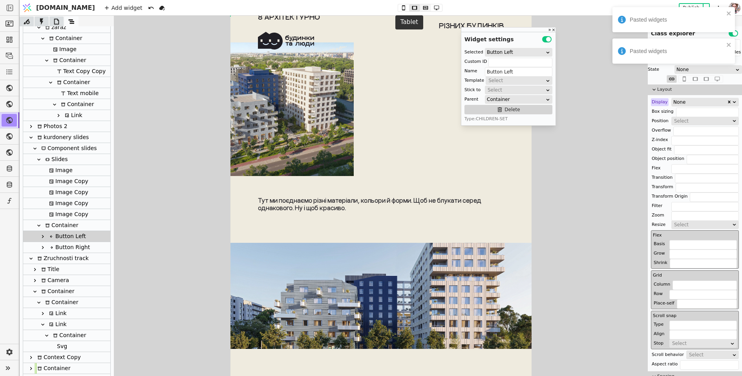
click at [421, 10] on icon at bounding box center [425, 7] width 9 height 5
type input "72px"
type input "#4A759D"
type input "2px"
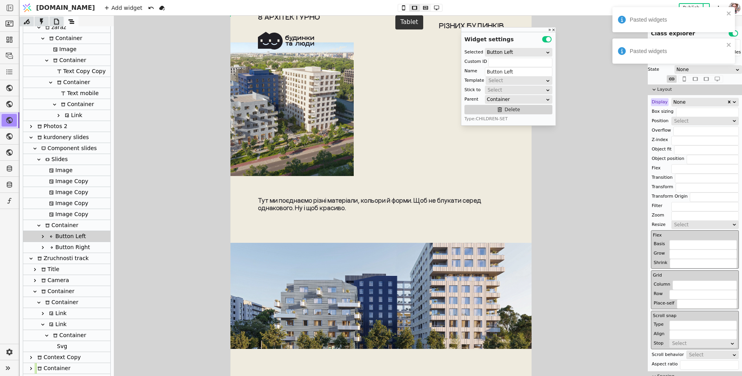
type input "solid"
type input "40px"
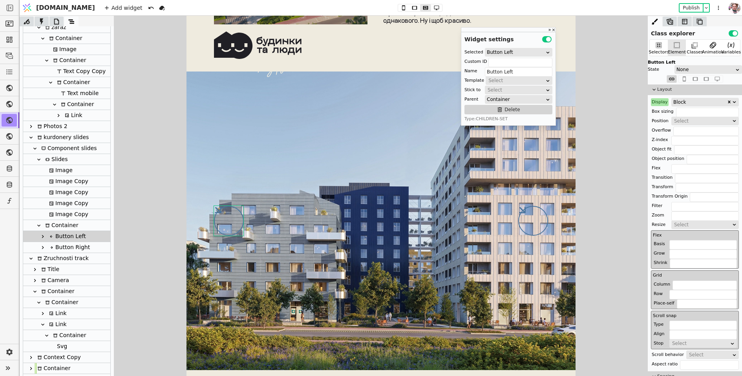
click at [679, 103] on div "Block" at bounding box center [699, 102] width 53 height 8
click at [680, 125] on div "Flex" at bounding box center [705, 123] width 67 height 12
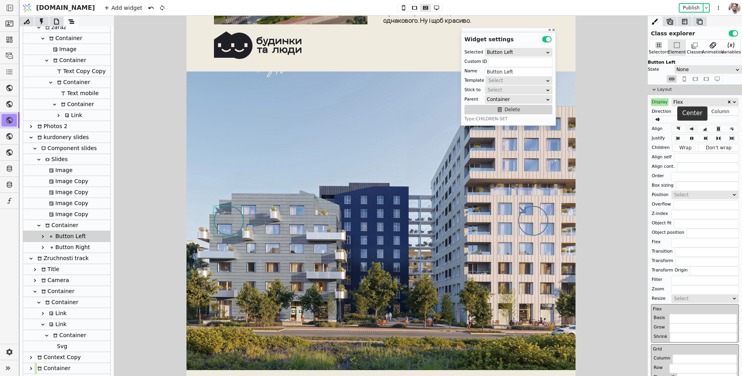
click at [689, 131] on button at bounding box center [691, 128] width 13 height 7
click at [689, 136] on icon at bounding box center [691, 137] width 9 height 5
click at [64, 245] on div "Button Right" at bounding box center [68, 247] width 43 height 11
type input "Button Right"
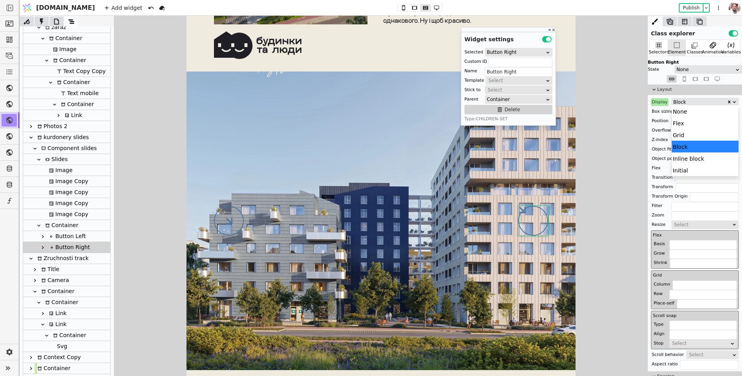
click at [686, 103] on div "Block" at bounding box center [699, 102] width 53 height 8
click at [686, 122] on div "Flex" at bounding box center [705, 123] width 67 height 12
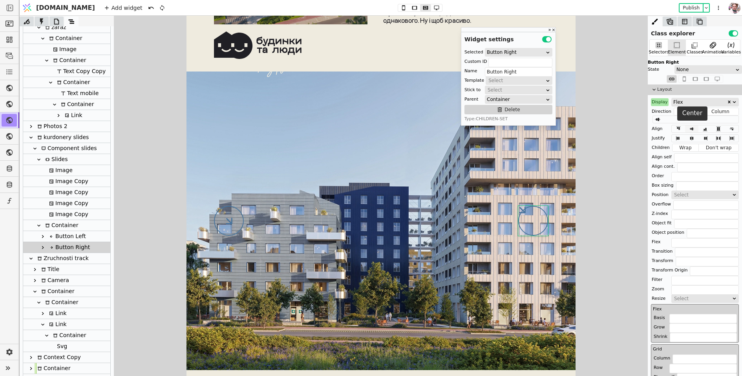
click at [692, 130] on icon at bounding box center [691, 128] width 9 height 5
click at [692, 135] on icon at bounding box center [691, 137] width 9 height 5
click at [432, 6] on icon at bounding box center [436, 7] width 9 height 5
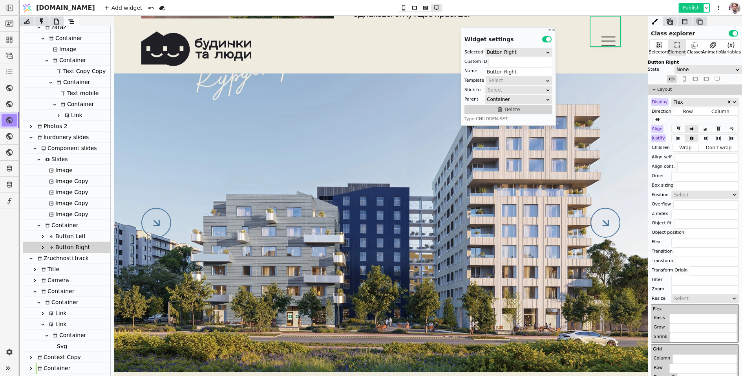
click at [684, 8] on button "Publish" at bounding box center [691, 8] width 23 height 8
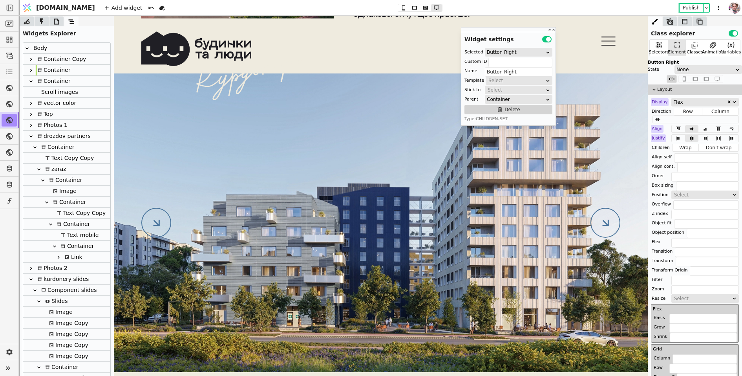
scroll to position [142, 0]
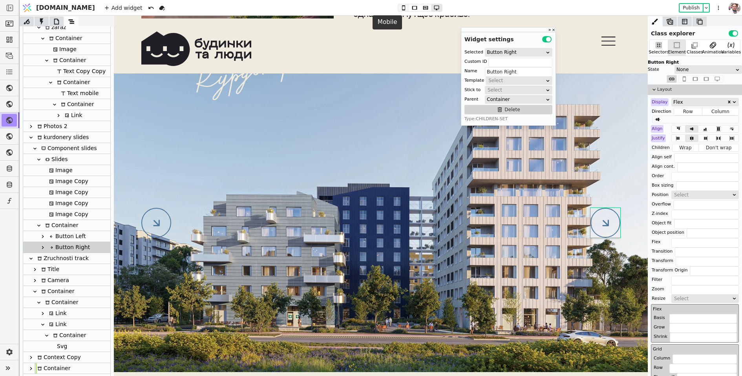
click at [399, 7] on icon at bounding box center [403, 7] width 9 height 5
type input "270px"
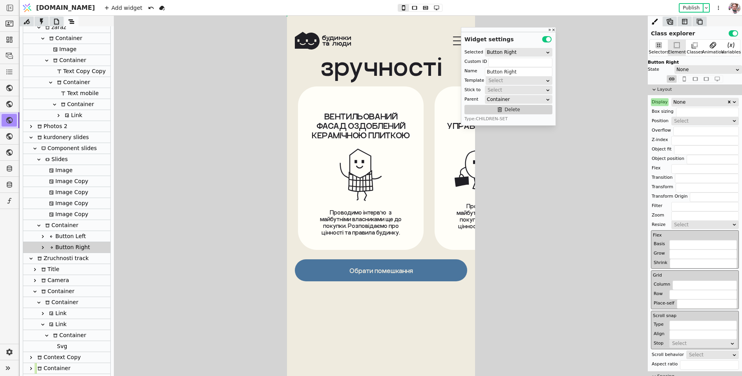
click at [84, 179] on div "Image Copy" at bounding box center [68, 181] width 42 height 11
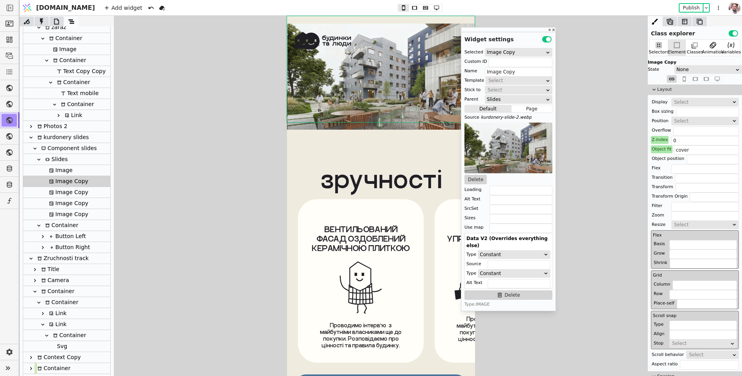
scroll to position [3946, 0]
click at [472, 176] on button "Delete" at bounding box center [476, 179] width 22 height 9
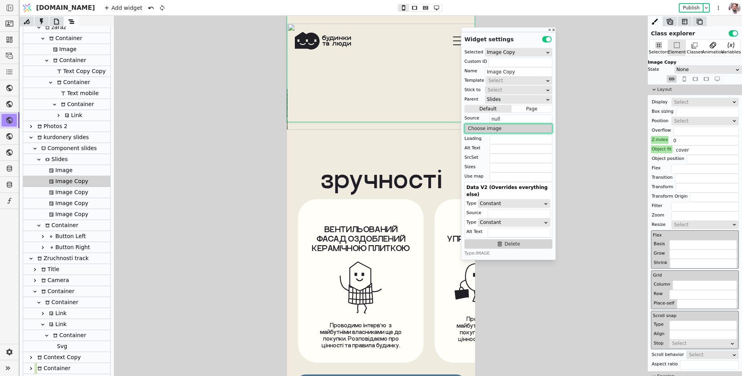
click at [494, 127] on button "Choose image" at bounding box center [509, 128] width 88 height 9
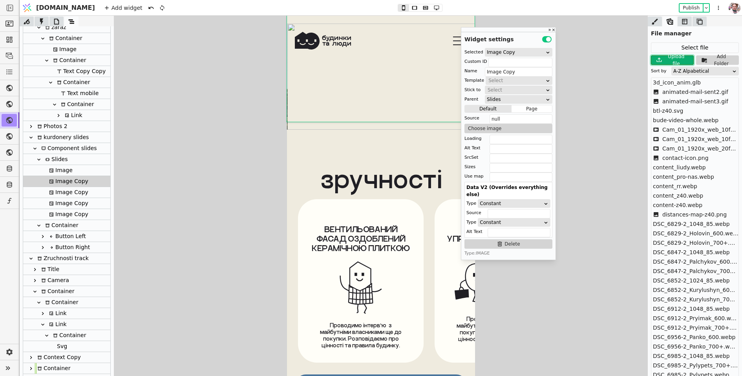
click at [680, 57] on div "Upload file" at bounding box center [677, 60] width 26 height 14
click at [679, 69] on div "A-Z Alpabetical" at bounding box center [702, 71] width 59 height 8
click at [678, 103] on div "Upload timestamp" at bounding box center [705, 104] width 67 height 12
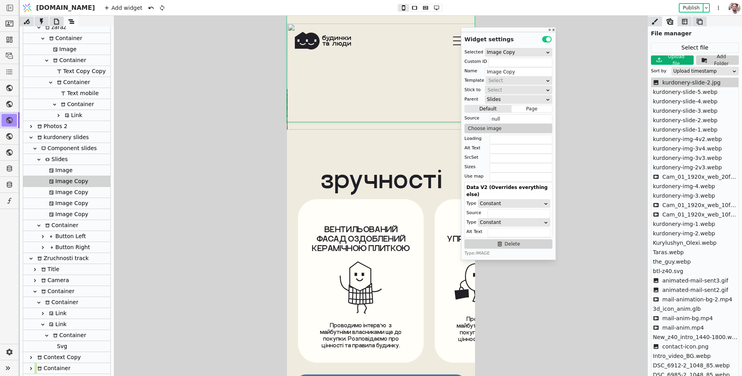
click at [675, 85] on span "kurdonery-slide-2.jpg" at bounding box center [692, 83] width 59 height 8
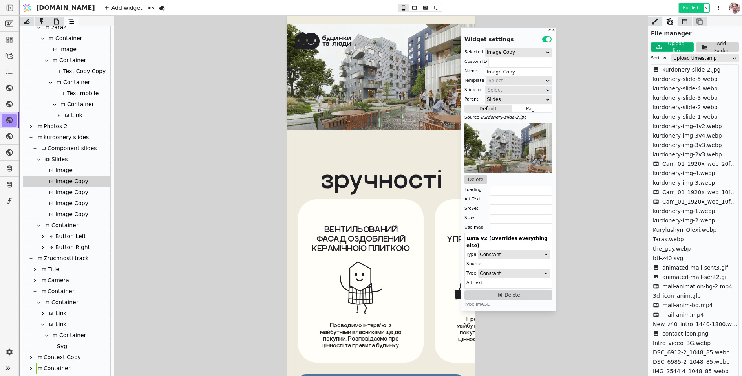
click at [687, 6] on button "Publish" at bounding box center [691, 8] width 23 height 8
click at [52, 150] on div "Component slides" at bounding box center [68, 148] width 58 height 11
type input "Component slides"
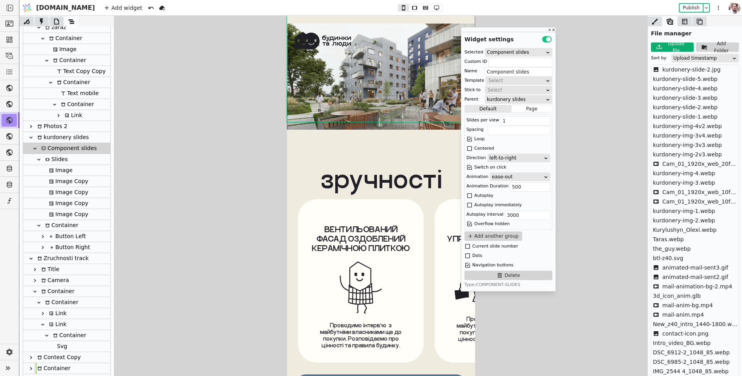
click at [500, 176] on div "ease-out" at bounding box center [517, 177] width 51 height 8
click at [500, 193] on div "linear" at bounding box center [520, 198] width 62 height 12
click at [512, 183] on input "500" at bounding box center [530, 186] width 40 height 9
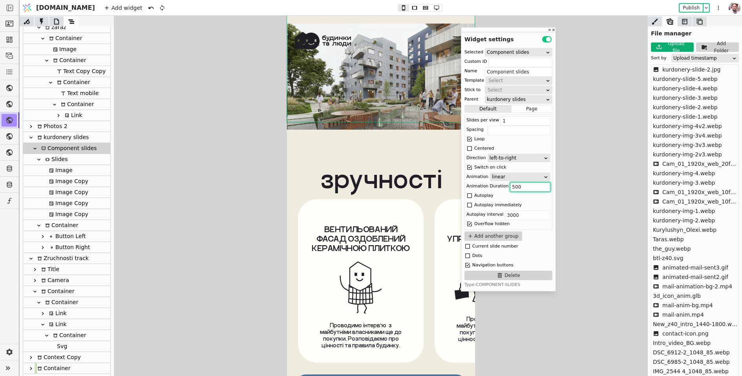
click at [512, 183] on input "500" at bounding box center [530, 186] width 40 height 9
type input "0"
click at [691, 9] on button "Publish" at bounding box center [691, 8] width 23 height 8
click at [663, 45] on icon at bounding box center [659, 46] width 9 height 9
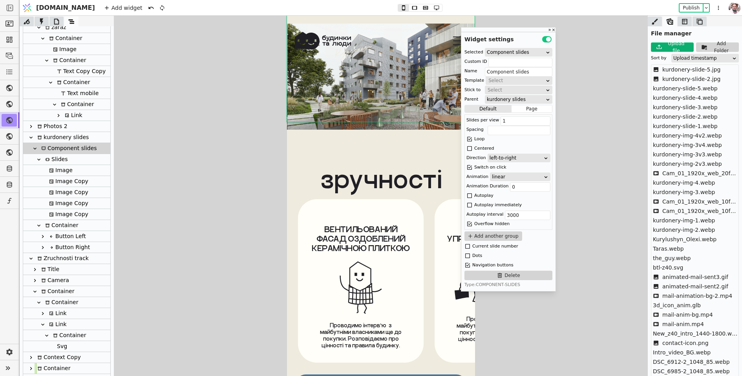
click at [70, 213] on div "Image Copy" at bounding box center [68, 214] width 42 height 11
type input "Image Copy"
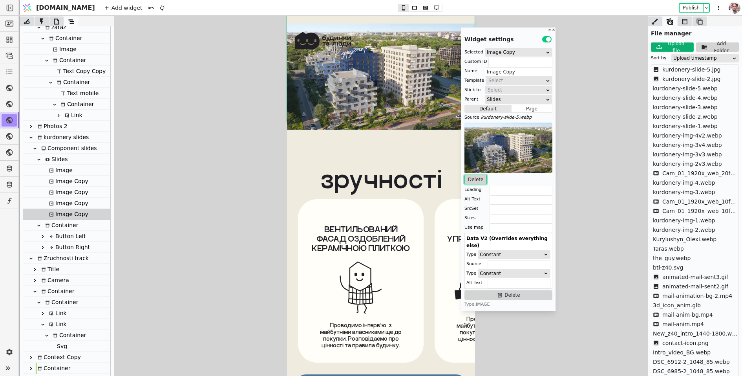
click at [478, 179] on button "Delete" at bounding box center [476, 179] width 22 height 9
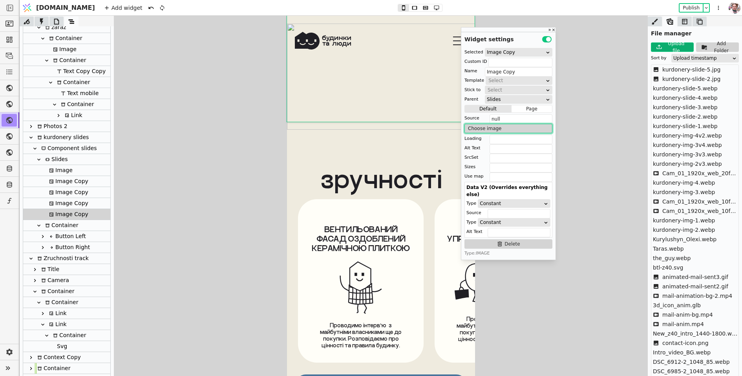
click at [488, 128] on button "Choose image" at bounding box center [509, 128] width 88 height 9
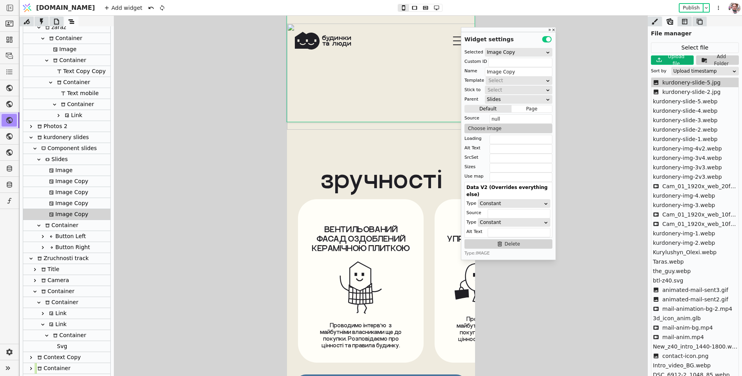
click at [697, 80] on span "kurdonery-slide-5.jpg" at bounding box center [692, 83] width 59 height 8
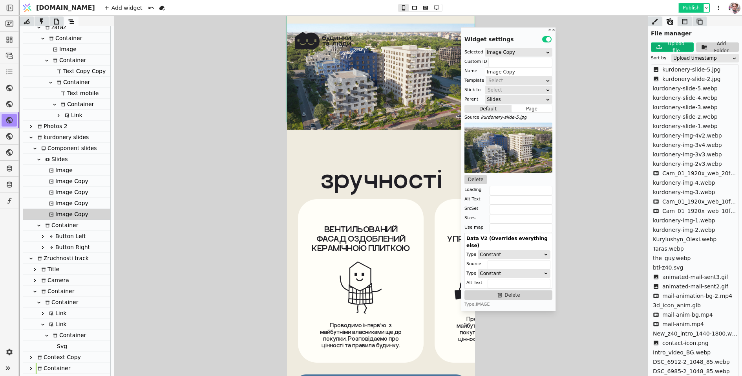
click at [685, 9] on button "Publish" at bounding box center [691, 8] width 23 height 8
click at [409, 4] on button at bounding box center [414, 7] width 11 height 7
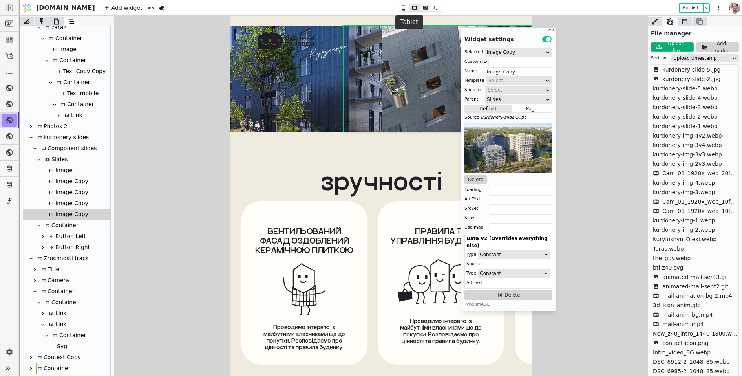
scroll to position [0, 639]
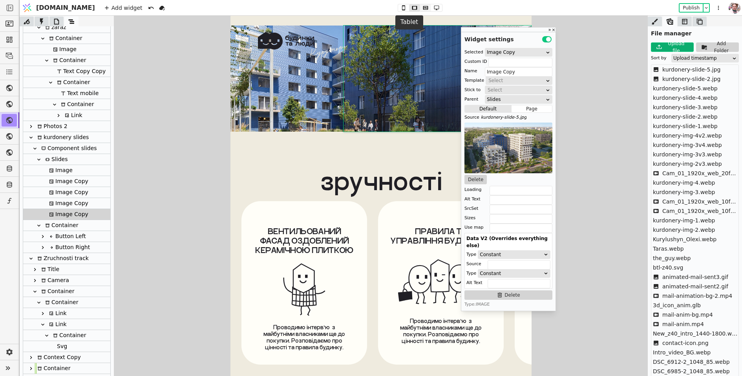
click at [423, 9] on icon at bounding box center [425, 8] width 5 height 4
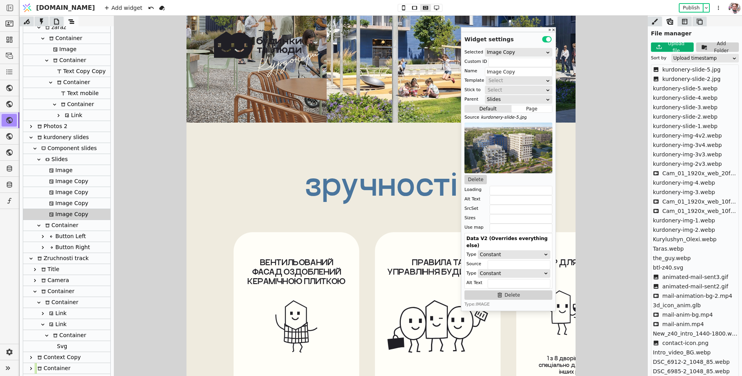
scroll to position [4271, 0]
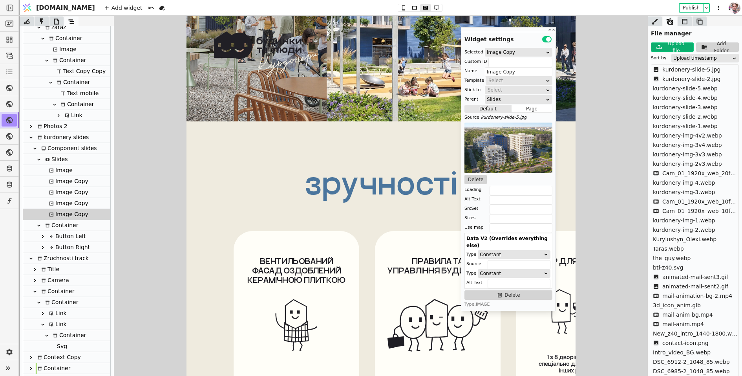
type input "track-k"
type input "Zruchnosti track"
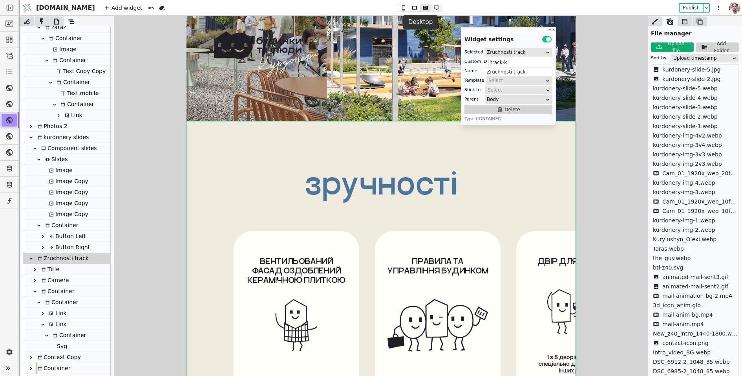
click at [431, 4] on button at bounding box center [436, 7] width 11 height 7
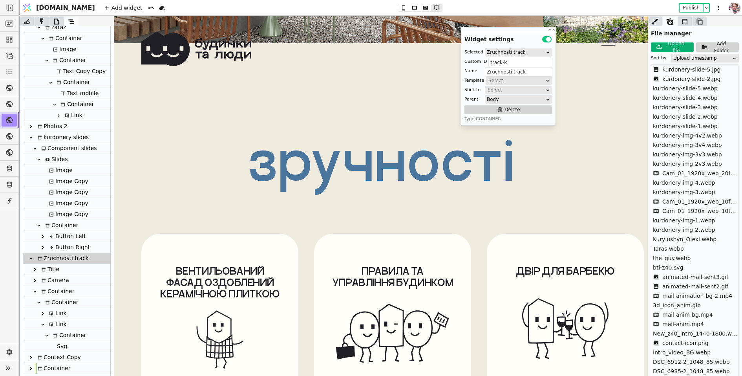
scroll to position [4818, 0]
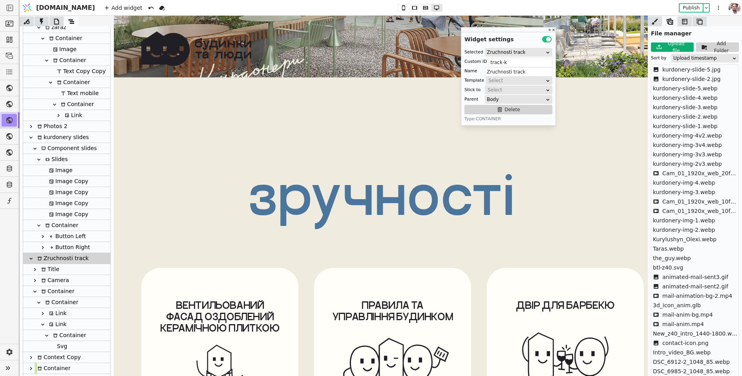
scroll to position [4791, 0]
click at [81, 211] on div "Image Copy" at bounding box center [68, 214] width 42 height 11
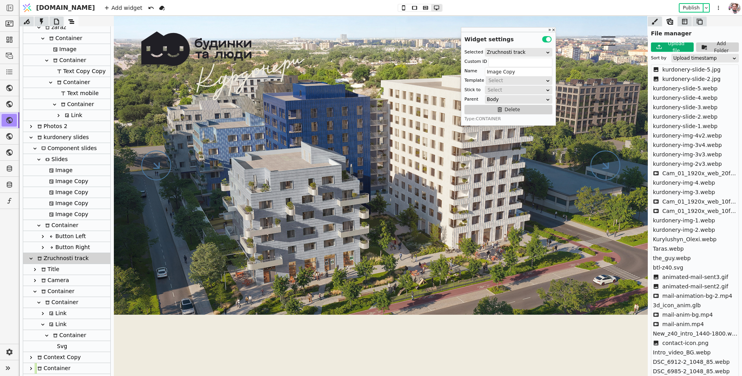
scroll to position [4554, 0]
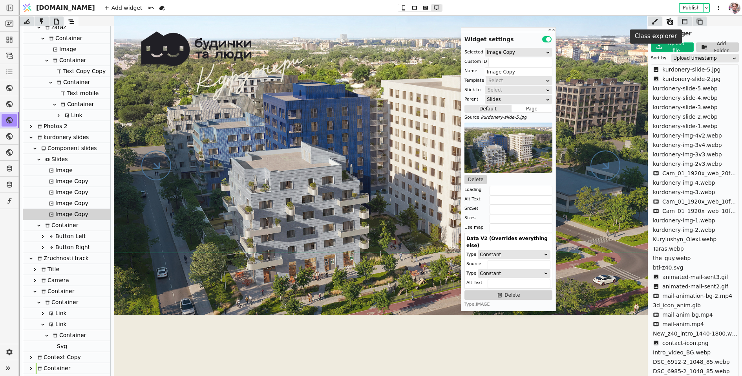
click at [655, 21] on icon at bounding box center [655, 21] width 6 height 6
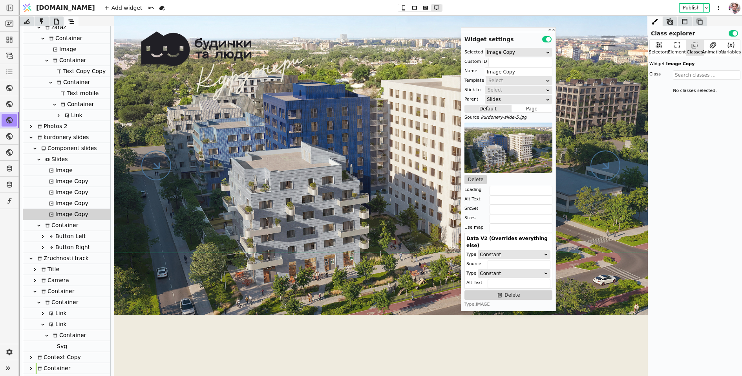
click at [677, 37] on div "Class explorer Use setting" at bounding box center [695, 31] width 94 height 11
click at [677, 42] on icon at bounding box center [677, 45] width 8 height 8
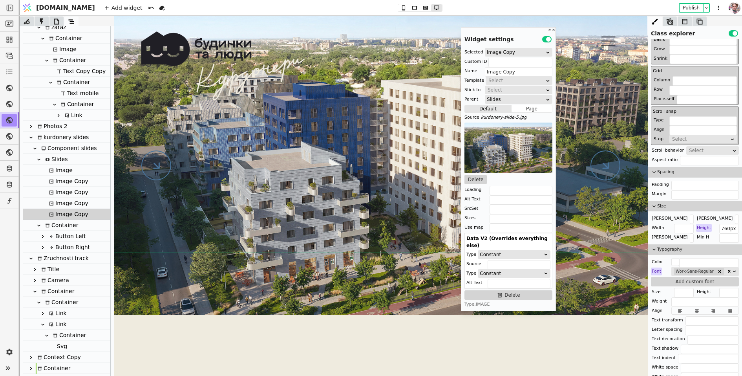
scroll to position [224, 0]
click at [58, 156] on div "Slides" at bounding box center [55, 159] width 25 height 11
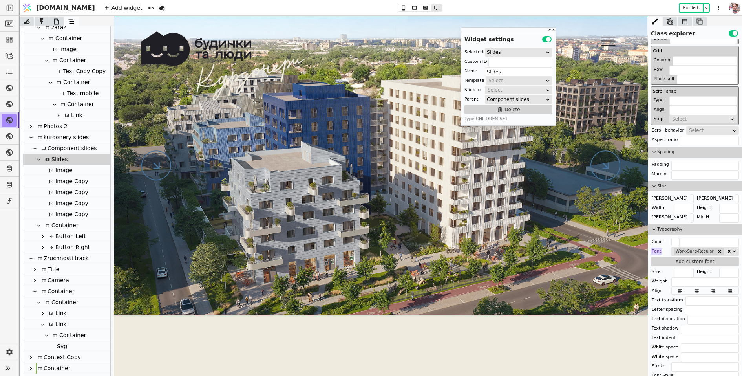
click at [60, 145] on div "Component slides" at bounding box center [68, 148] width 58 height 11
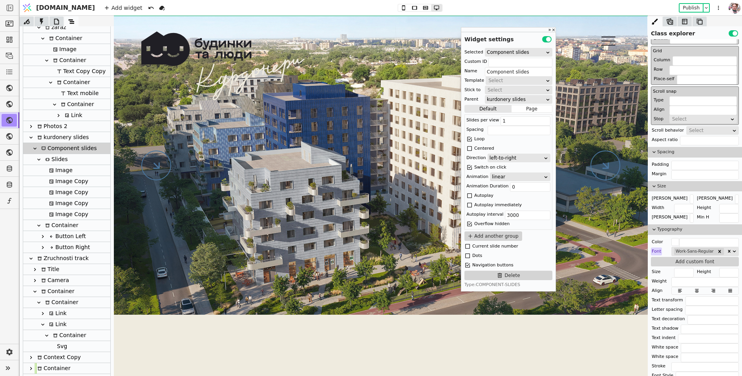
click at [59, 138] on div "kurdonery slides" at bounding box center [62, 137] width 54 height 11
type input "kurdonery slides"
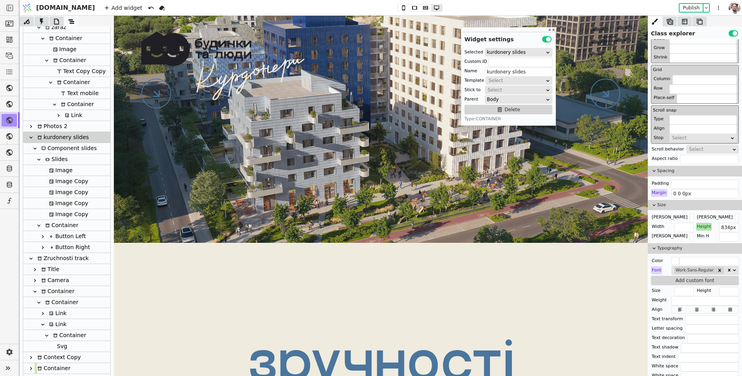
scroll to position [4627, 0]
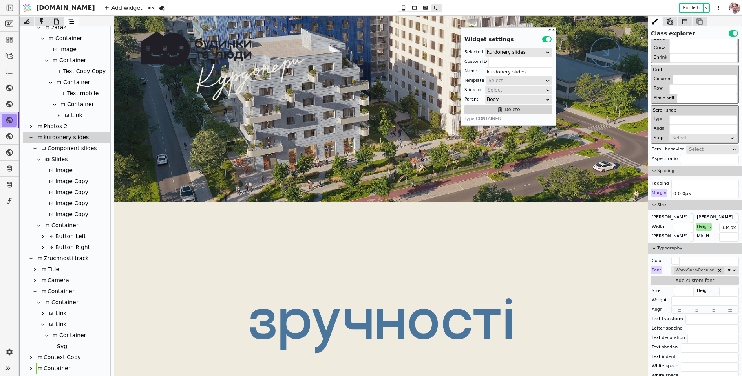
type input "track-k"
type input "Zruchnosti track"
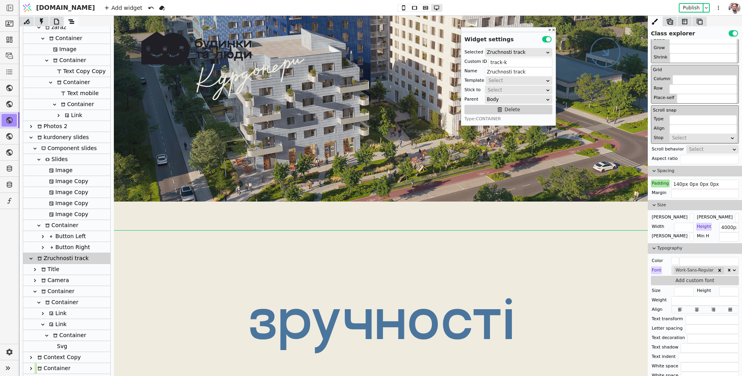
click at [34, 256] on div at bounding box center [31, 258] width 8 height 9
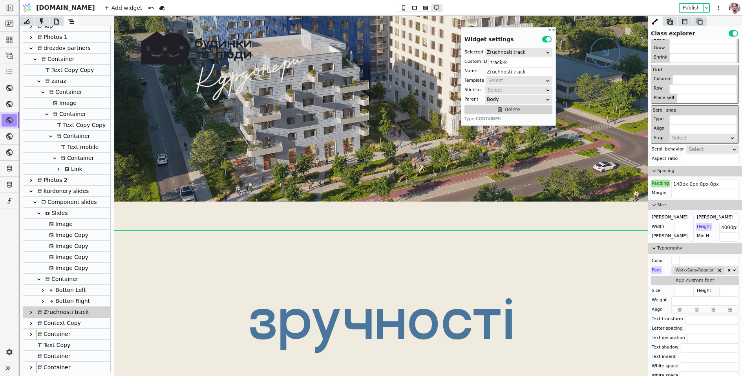
click at [39, 280] on icon at bounding box center [39, 279] width 6 height 6
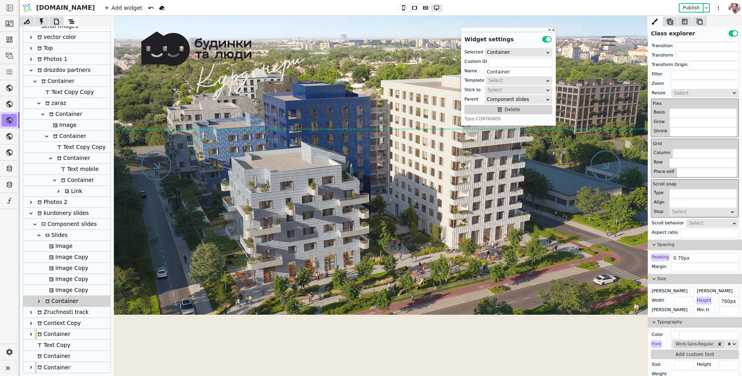
click at [51, 302] on div "Container" at bounding box center [60, 301] width 35 height 11
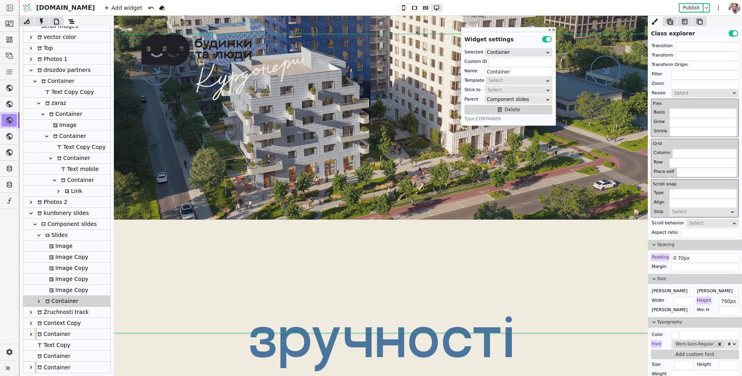
click at [42, 302] on icon at bounding box center [39, 301] width 6 height 6
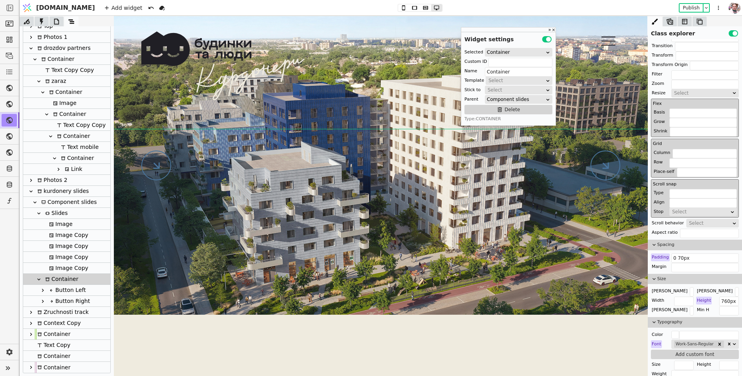
click at [56, 288] on div "Button Left" at bounding box center [66, 290] width 39 height 11
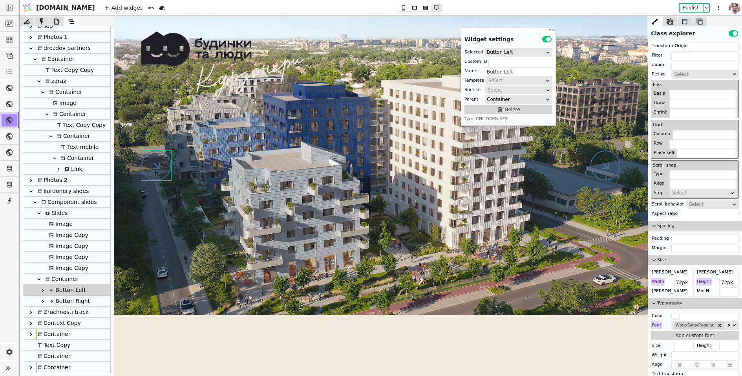
click at [38, 279] on icon at bounding box center [39, 279] width 6 height 6
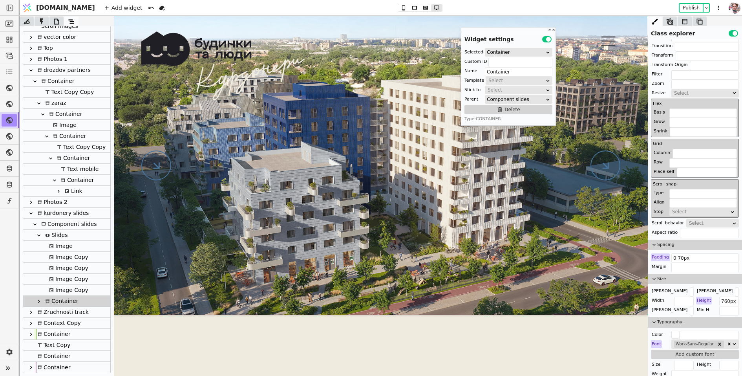
click at [40, 236] on icon at bounding box center [39, 235] width 6 height 6
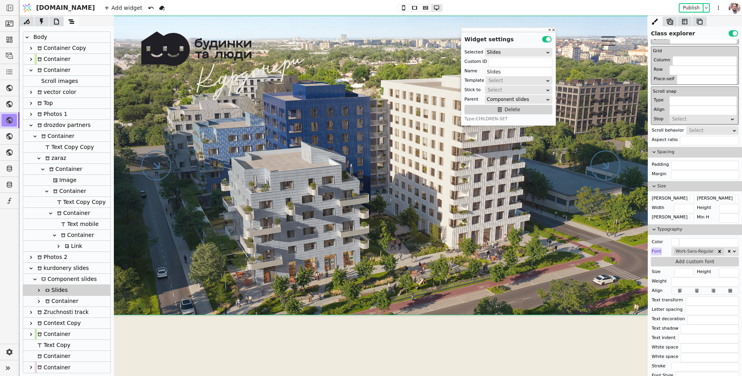
click at [51, 279] on div "Component slides" at bounding box center [68, 279] width 58 height 11
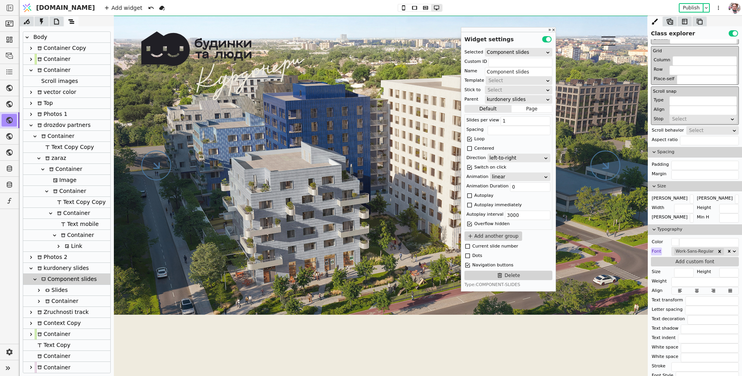
click at [51, 268] on div "kurdonery slides" at bounding box center [62, 268] width 54 height 11
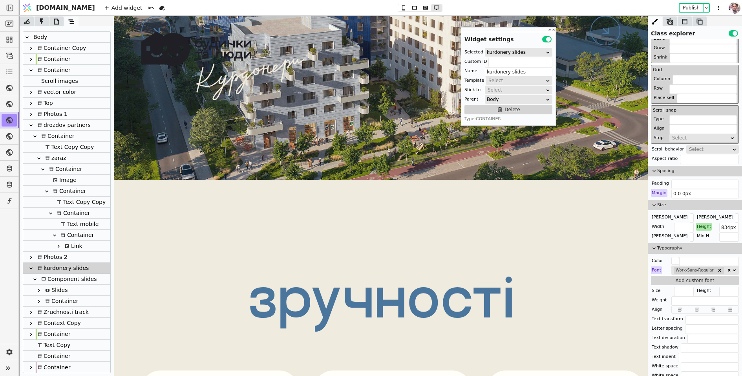
click at [227, 269] on div "зручності" at bounding box center [381, 313] width 511 height 98
type input "Title"
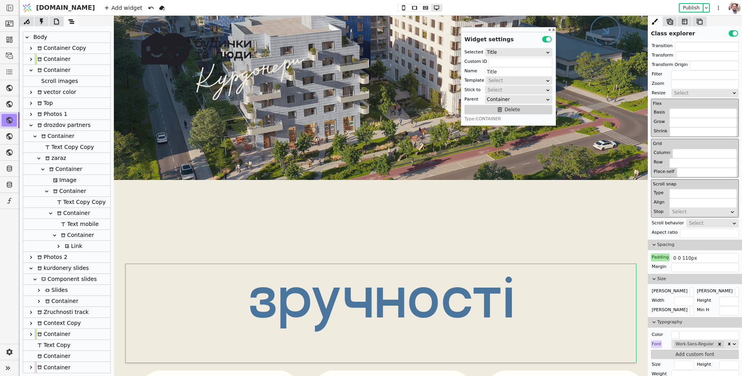
type input "track-k"
type input "Zruchnosti track"
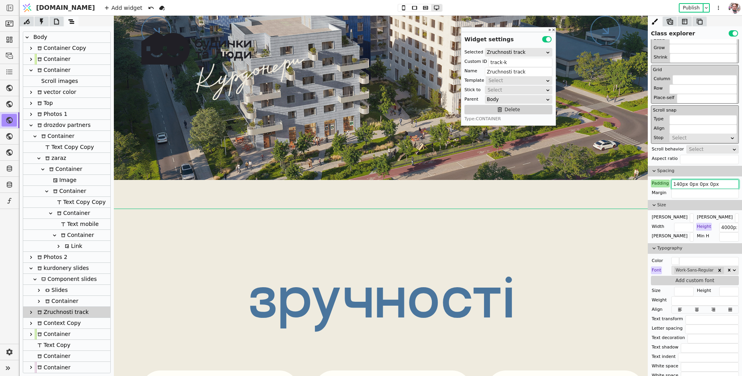
click at [675, 183] on input "140px 0px 0px 0px" at bounding box center [706, 183] width 68 height 9
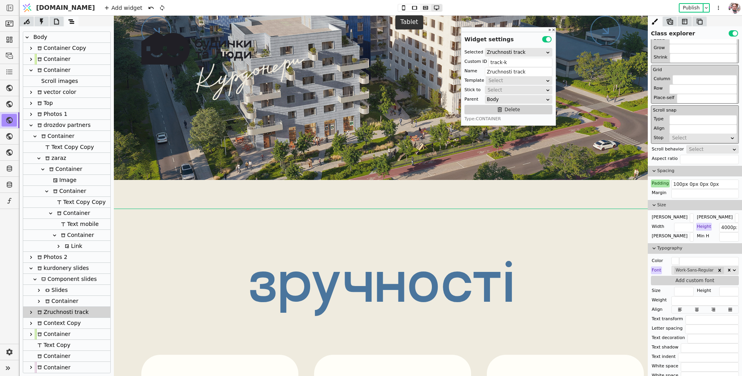
click at [421, 9] on icon at bounding box center [425, 7] width 9 height 5
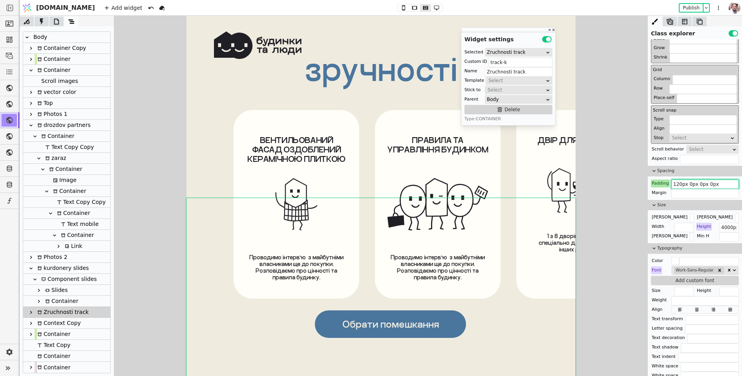
drag, startPoint x: 679, startPoint y: 182, endPoint x: 673, endPoint y: 182, distance: 5.1
click at [673, 182] on input "120px 0px 0px 0px" at bounding box center [706, 183] width 68 height 9
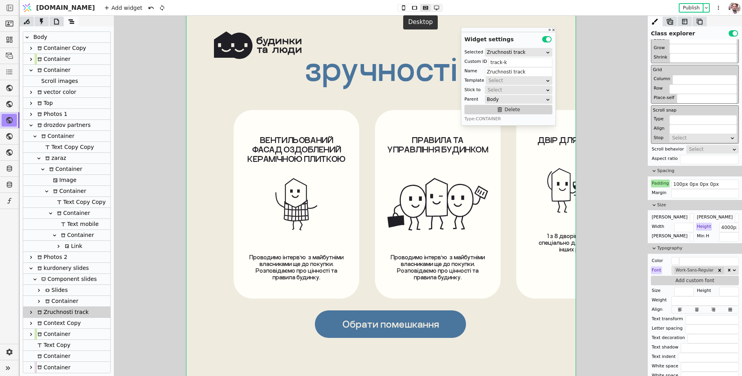
click at [432, 7] on icon at bounding box center [436, 7] width 9 height 5
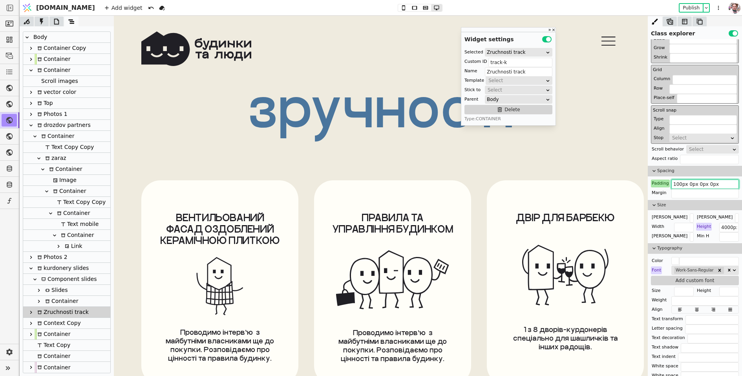
click at [676, 183] on input "100px 0px 0px 0px" at bounding box center [706, 183] width 68 height 9
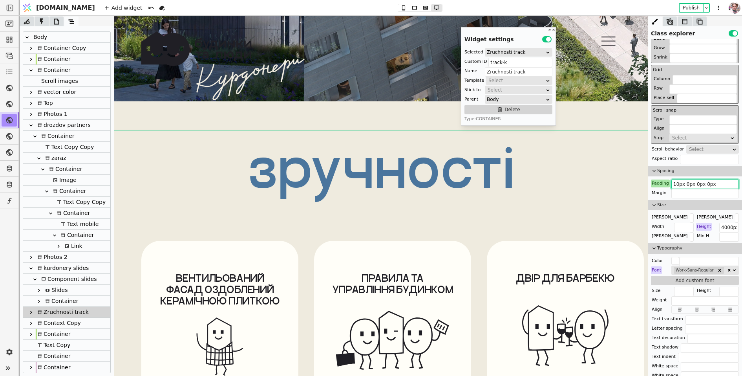
type input "100px 0px 0px 0px"
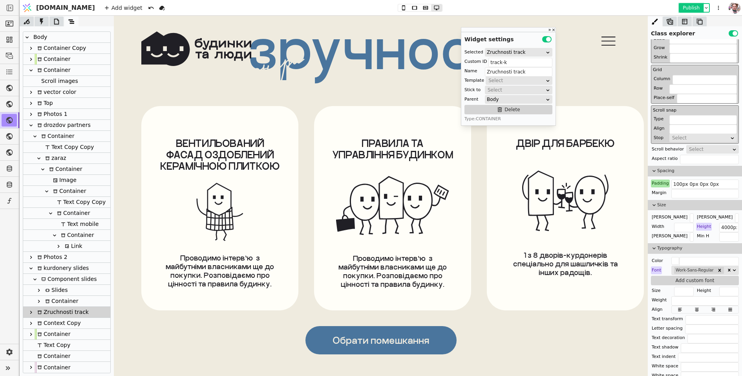
click at [698, 9] on button "Publish" at bounding box center [691, 8] width 23 height 8
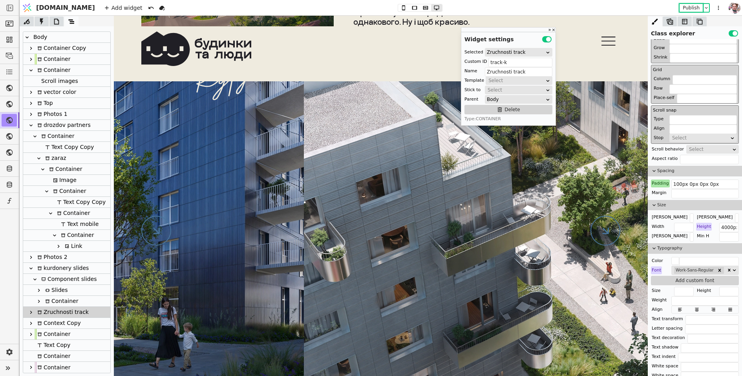
scroll to position [4470, 0]
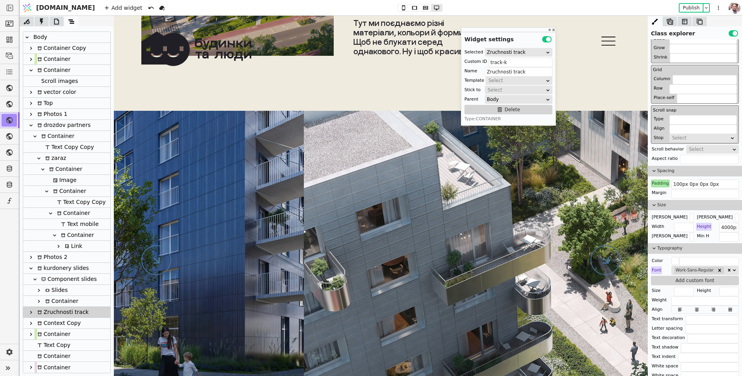
click at [607, 262] on icon at bounding box center [605, 260] width 7 height 7
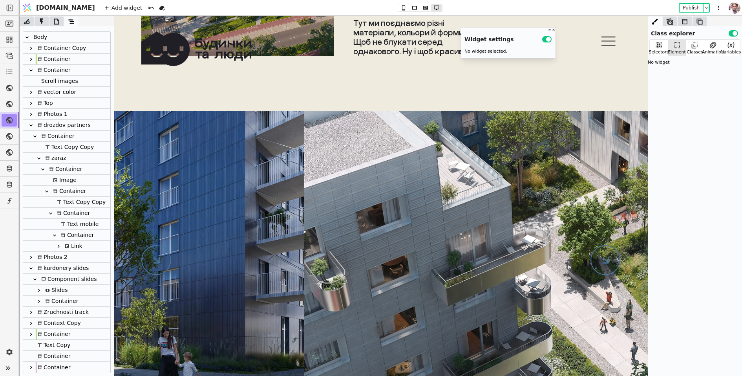
click at [39, 300] on icon at bounding box center [39, 301] width 2 height 3
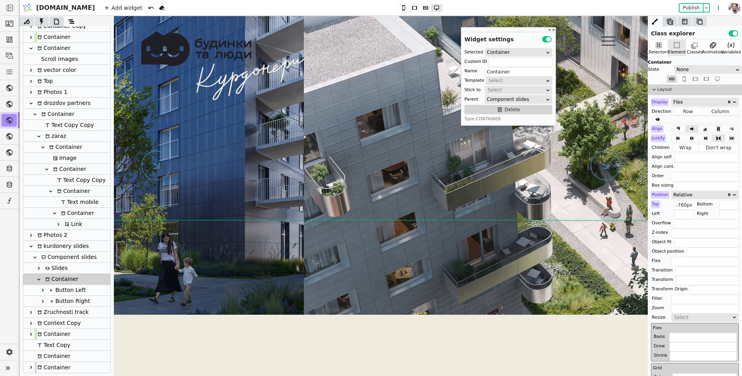
click at [40, 302] on icon at bounding box center [43, 301] width 6 height 6
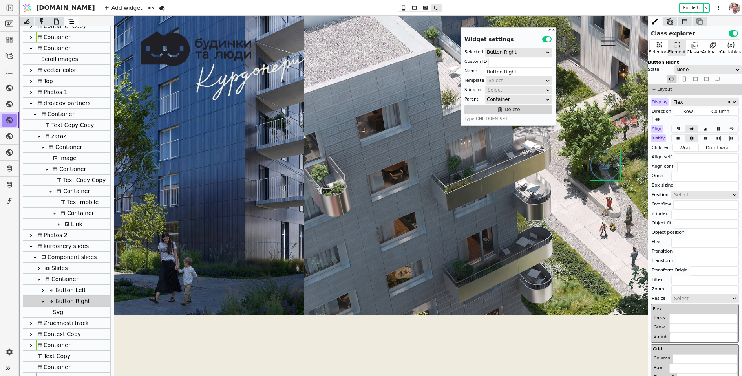
scroll to position [44, 0]
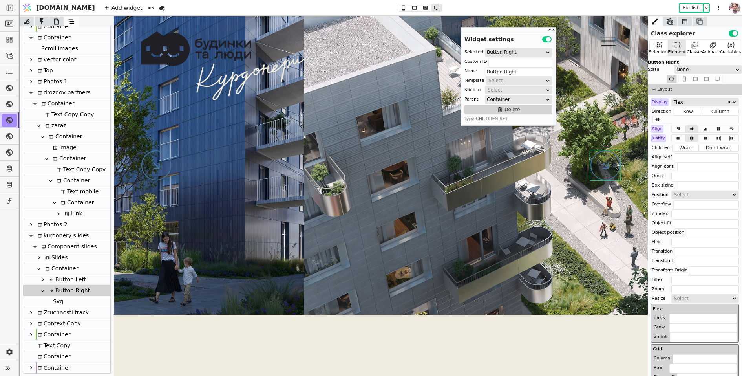
click at [58, 301] on div "Svg" at bounding box center [57, 301] width 13 height 11
type input "Svg"
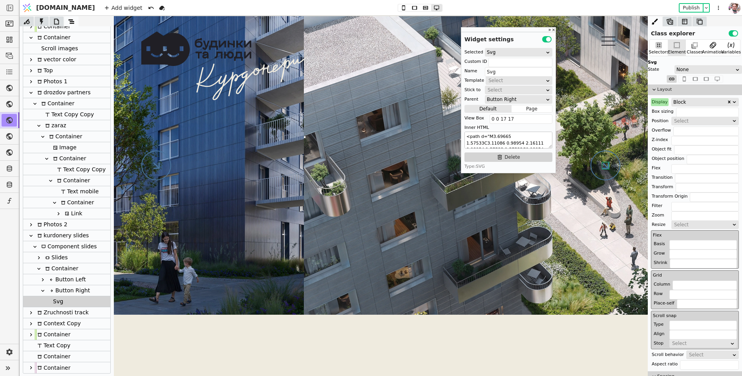
click at [478, 139] on textarea "<path d="M3.69665 1.57533C3.11086 0.98954 2.16111 0.98954 1.57533 1.57533C0.989…" at bounding box center [509, 140] width 88 height 17
paste textarea "9.39355 1.39344C9.97934 0.807655 10.9289 0.807655 11.5146 1.39344L21.0605 10.93…"
type textarea "<path d="M9.39355 1.39344C9.97934 0.807655 10.9289 0.807655 11.5146 1.39344L21.…"
drag, startPoint x: 506, startPoint y: 118, endPoint x: 531, endPoint y: 119, distance: 25.6
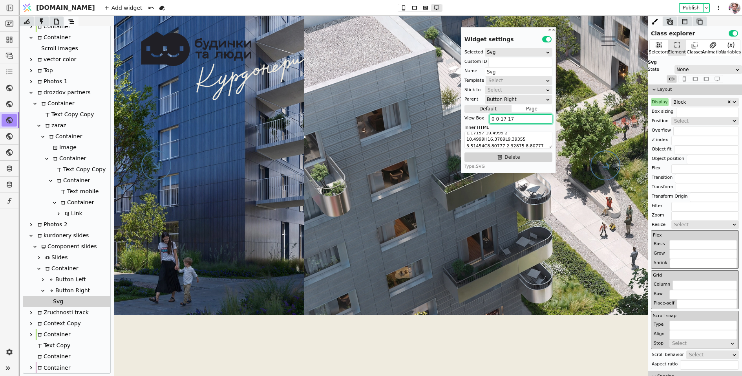
click at [531, 119] on input "0 0 17 17" at bounding box center [521, 118] width 63 height 9
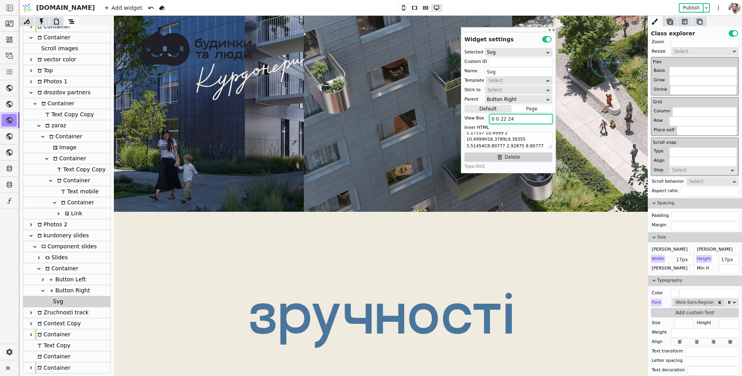
scroll to position [177, 0]
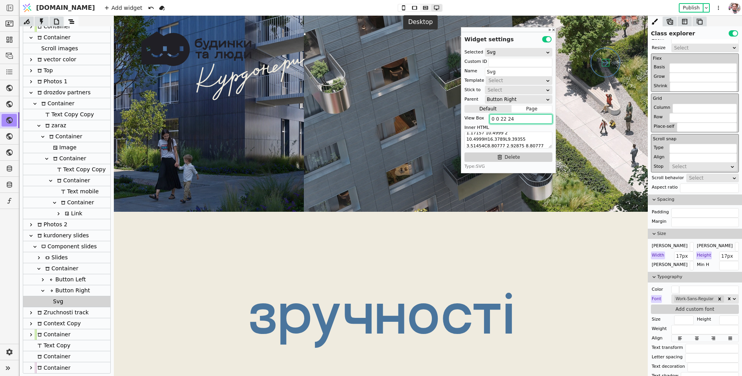
type input "0 0 22 24"
click at [421, 7] on icon at bounding box center [425, 7] width 9 height 5
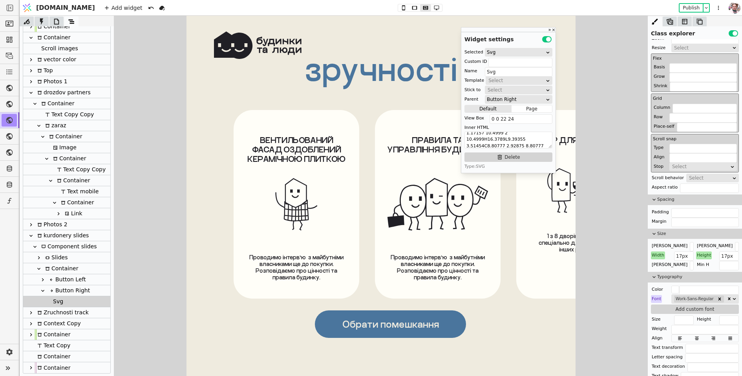
scroll to position [4409, 0]
drag, startPoint x: 681, startPoint y: 256, endPoint x: 672, endPoint y: 255, distance: 8.7
click at [672, 255] on div "Width 17px" at bounding box center [672, 255] width 43 height 8
type input "24px"
click at [708, 254] on div "Height" at bounding box center [704, 255] width 16 height 8
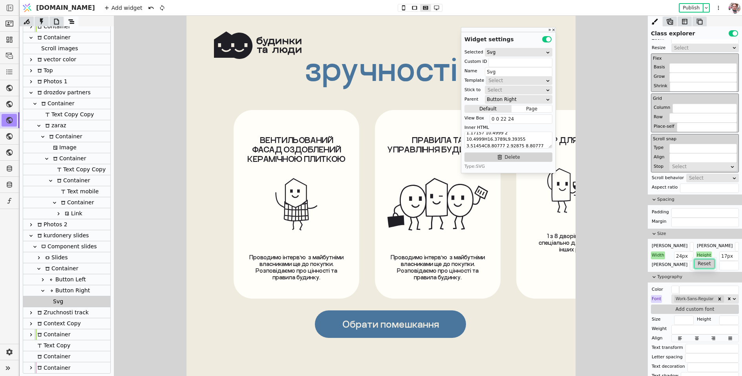
click at [705, 266] on button "Reset" at bounding box center [704, 263] width 20 height 9
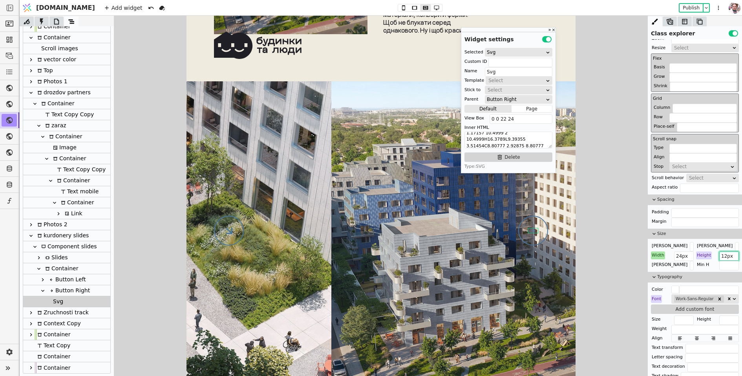
drag, startPoint x: 725, startPoint y: 253, endPoint x: 718, endPoint y: 253, distance: 7.5
click at [718, 253] on div "Height 12px" at bounding box center [717, 255] width 43 height 8
type input "22px"
click at [399, 6] on icon at bounding box center [403, 7] width 9 height 5
type input "12px"
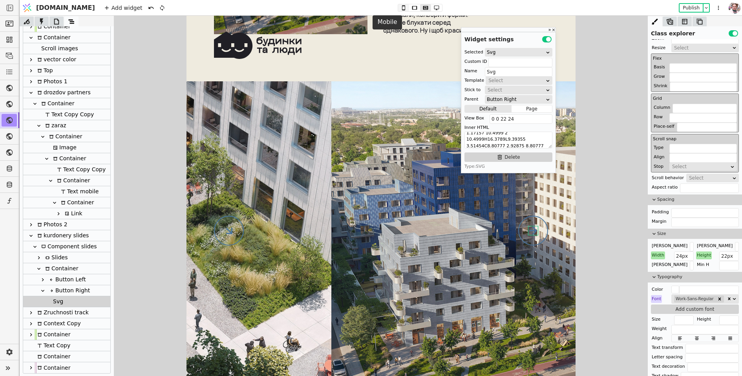
type input "12px"
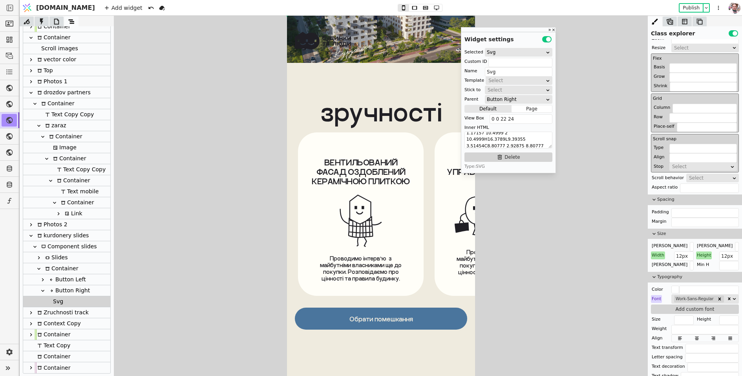
click at [659, 261] on div "[PERSON_NAME]" at bounding box center [669, 265] width 37 height 8
click at [657, 246] on div "[PERSON_NAME]" at bounding box center [669, 246] width 37 height 8
click at [657, 253] on div "Width" at bounding box center [658, 255] width 14 height 8
click at [657, 267] on div at bounding box center [658, 269] width 4 height 4
click at [657, 264] on button "Reset" at bounding box center [658, 263] width 20 height 9
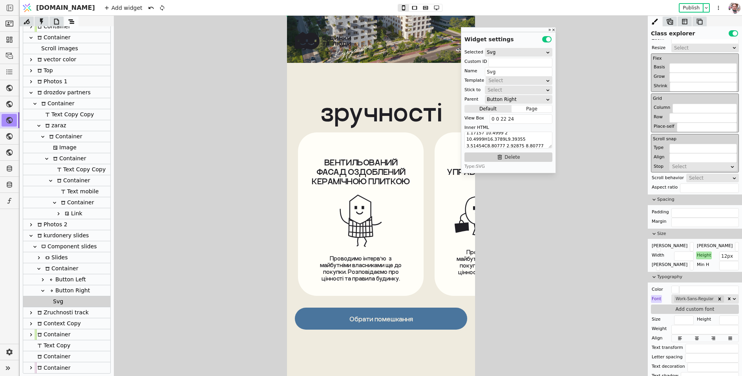
click at [655, 242] on div "[PERSON_NAME]" at bounding box center [669, 246] width 37 height 8
click at [656, 261] on div "[PERSON_NAME]" at bounding box center [669, 265] width 37 height 8
click at [709, 254] on div "Height" at bounding box center [704, 255] width 16 height 8
click at [708, 264] on button "Reset" at bounding box center [704, 263] width 20 height 9
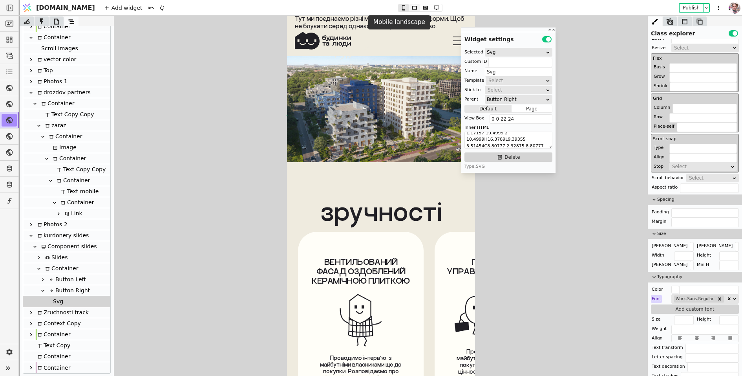
click at [410, 10] on icon at bounding box center [414, 7] width 9 height 5
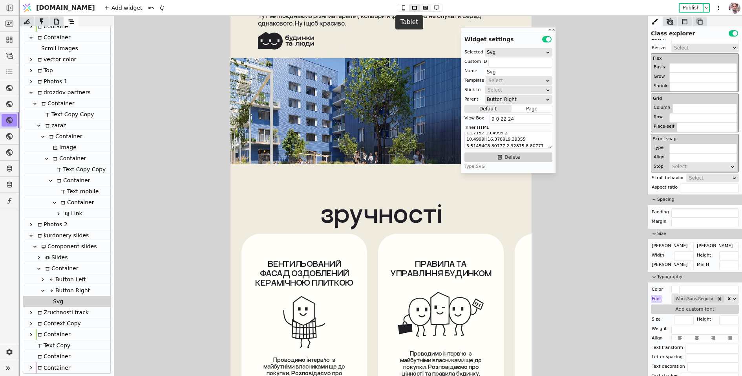
click at [421, 9] on icon at bounding box center [425, 7] width 9 height 5
type input "24px"
type input "22px"
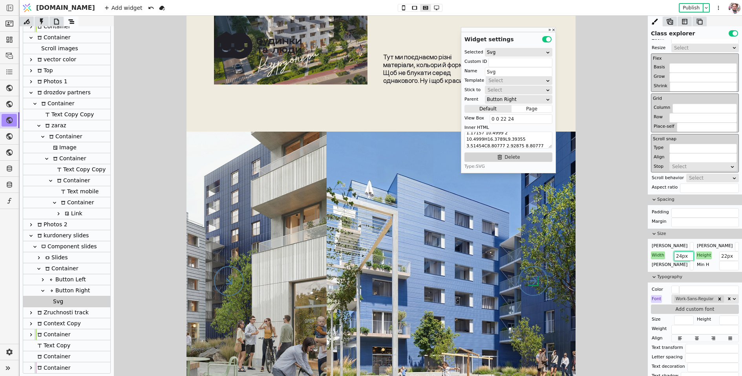
click at [680, 251] on input "24px" at bounding box center [684, 255] width 20 height 9
click at [43, 278] on icon at bounding box center [43, 279] width 6 height 6
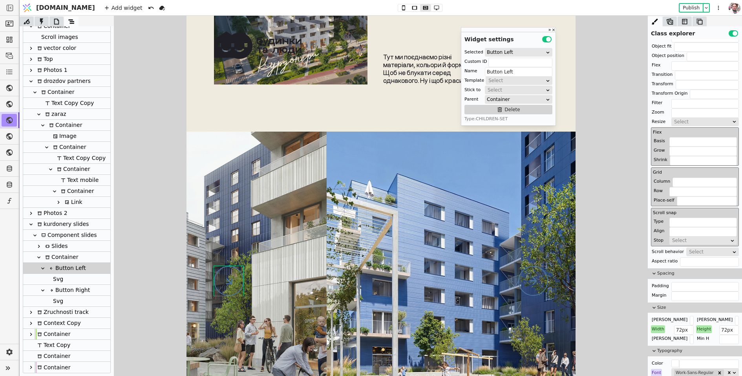
click at [55, 281] on div "Svg" at bounding box center [57, 279] width 13 height 11
type input "Svg"
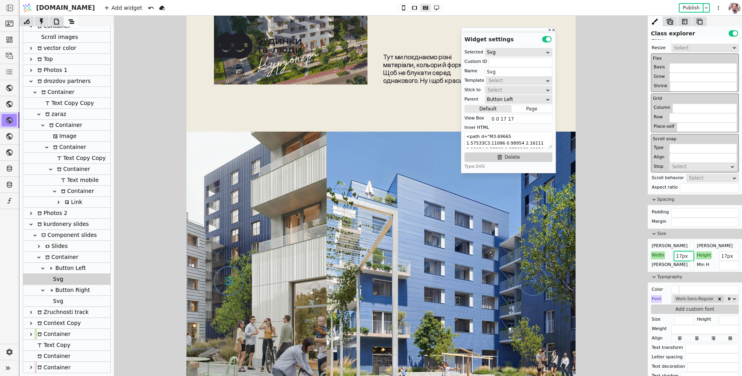
click at [681, 254] on input "17px" at bounding box center [684, 255] width 20 height 9
paste input "24"
type input "24px"
click at [725, 255] on input "17px" at bounding box center [729, 255] width 20 height 9
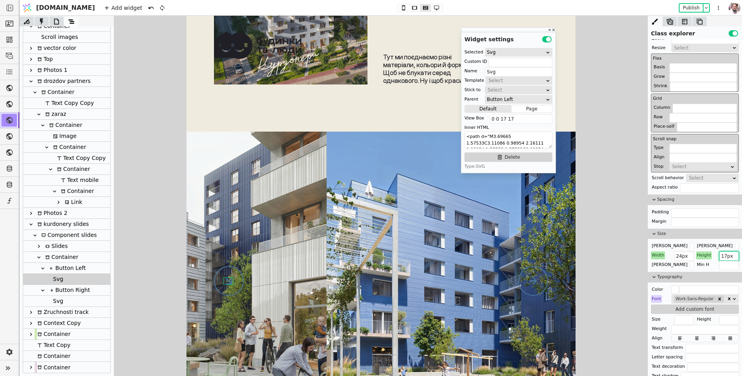
paste input "24"
click at [725, 255] on input "24px" at bounding box center [729, 255] width 20 height 9
type input "22px"
drag, startPoint x: 507, startPoint y: 118, endPoint x: 539, endPoint y: 118, distance: 32.2
click at [538, 118] on input "0 0 17 17" at bounding box center [521, 118] width 63 height 9
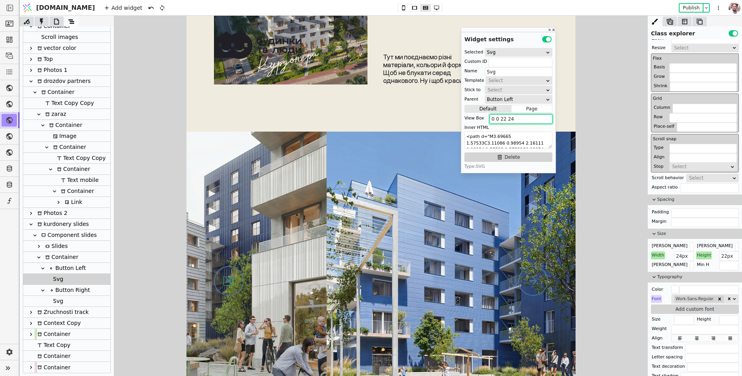
type input "0 0 22 24"
click at [514, 139] on textarea "<path d="M3.69665 1.57533C3.11086 0.98954 2.16111 0.98954 1.57533 1.57533C0.989…" at bounding box center [509, 140] width 88 height 17
paste textarea "9.39355 1.39344C9.97934 0.807655 10.9289 0.807655 11.5146 1.39344L21.0605 10.93…"
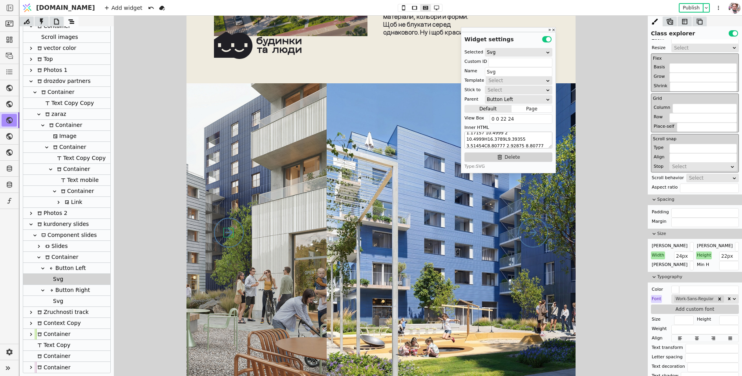
click at [490, 136] on textarea "<path d="M9.39355 1.39344C9.97934 0.807655 10.9289 0.807655 11.5146 1.39344L21.…" at bounding box center [509, 140] width 88 height 17
paste textarea "12.6064 22.6066C12.0207 23.1923 11.0711 23.1923 10.4854 22.6066L0.939453 13.060…"
type textarea "<path d="M12.6064 22.6066C12.0207 23.1923 11.0711 23.1923 10.4854 22.6066L0.939…"
click at [684, 7] on button "Publish" at bounding box center [691, 8] width 23 height 8
click at [399, 8] on icon at bounding box center [403, 7] width 9 height 5
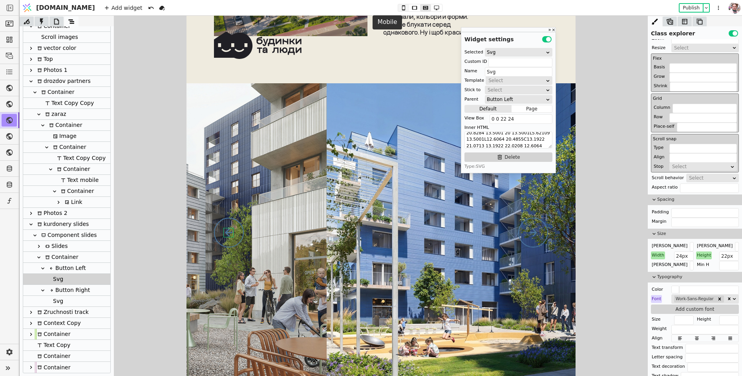
type input "12px"
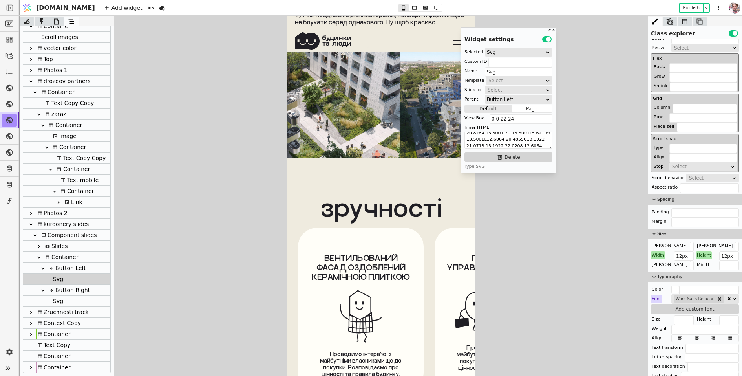
scroll to position [3907, 0]
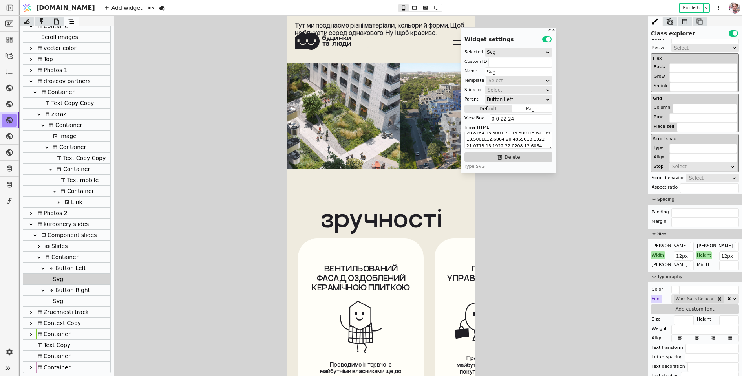
click at [71, 291] on div "Button Right" at bounding box center [68, 290] width 43 height 11
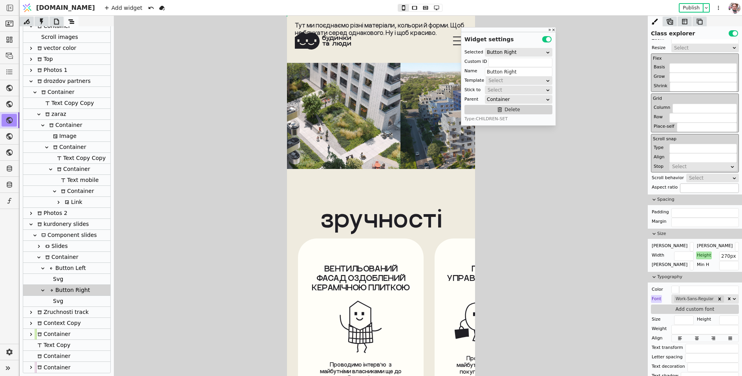
scroll to position [0, 0]
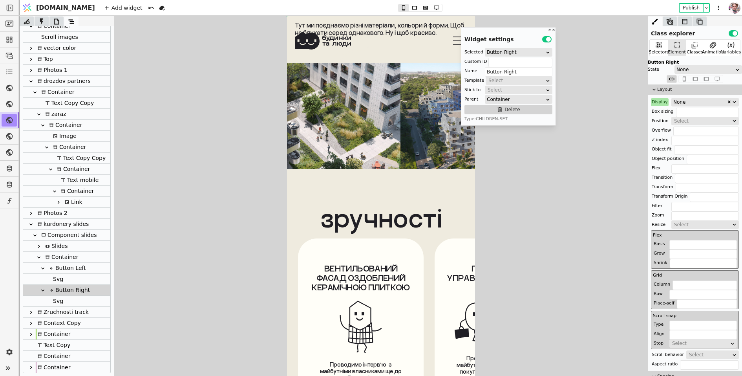
click at [659, 101] on div "Display" at bounding box center [660, 102] width 18 height 8
click at [659, 108] on button "Reset" at bounding box center [660, 111] width 20 height 9
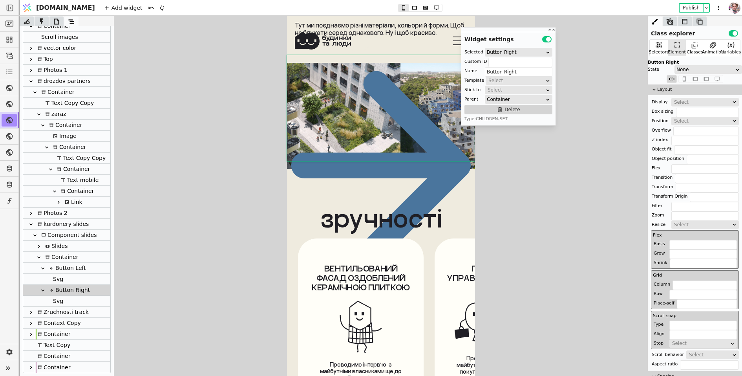
click at [71, 297] on div "Svg" at bounding box center [66, 301] width 87 height 11
type input "Svg"
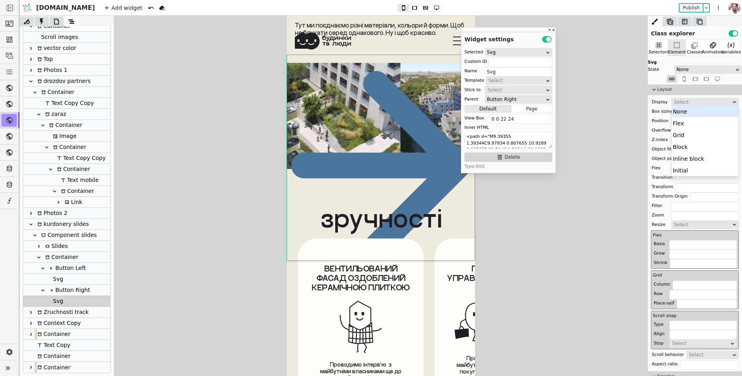
click at [680, 102] on div "Select" at bounding box center [702, 102] width 57 height 8
click at [680, 106] on div "None" at bounding box center [705, 111] width 67 height 12
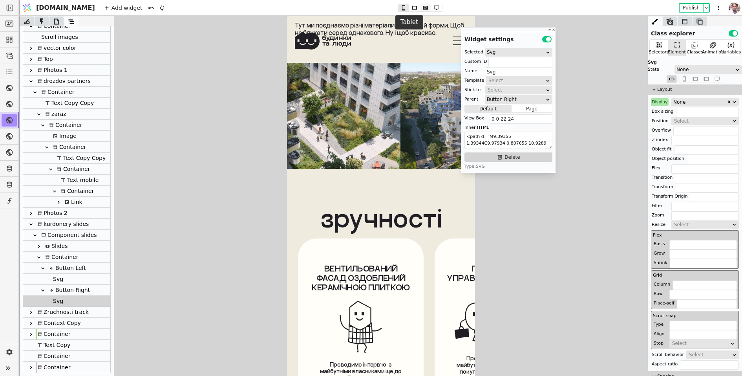
click at [421, 9] on icon at bounding box center [425, 7] width 9 height 5
type input "24px"
type input "22px"
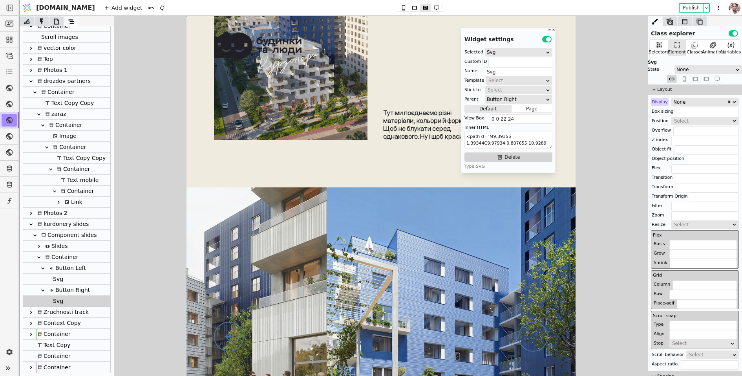
scroll to position [0, 551]
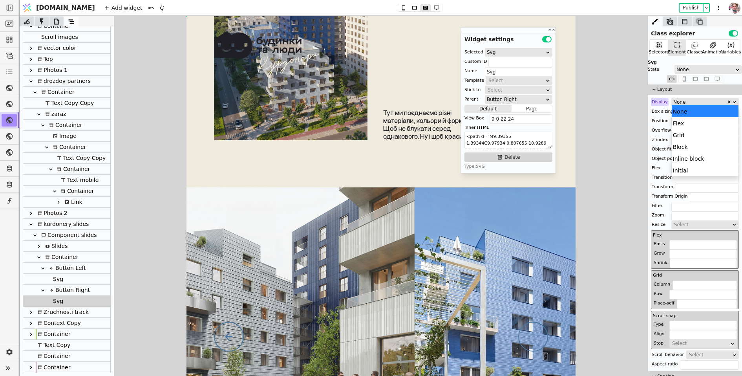
click at [679, 99] on div "None" at bounding box center [699, 102] width 53 height 8
click at [681, 151] on div "Block" at bounding box center [705, 147] width 67 height 12
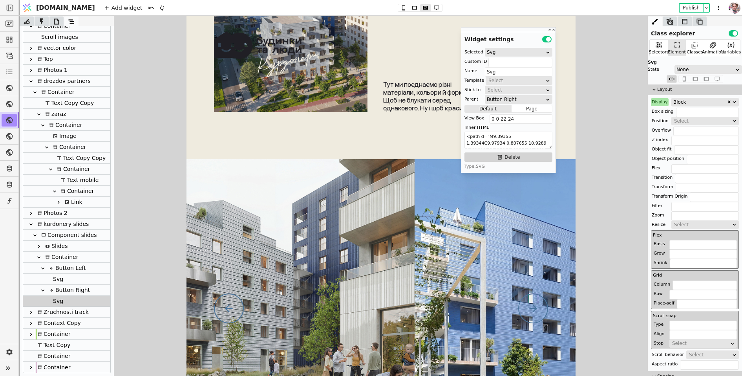
scroll to position [3945, 0]
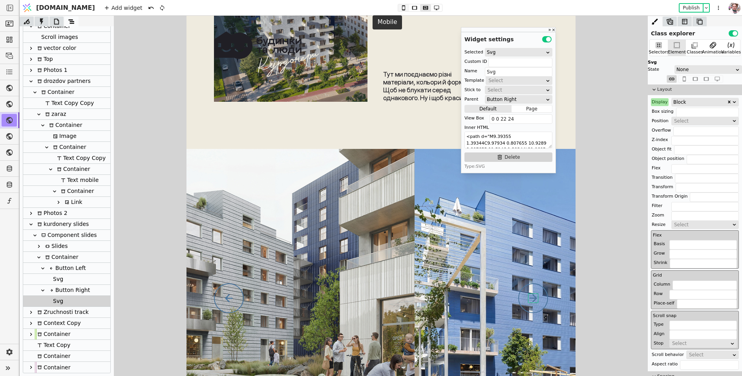
click at [399, 8] on icon at bounding box center [403, 7] width 9 height 5
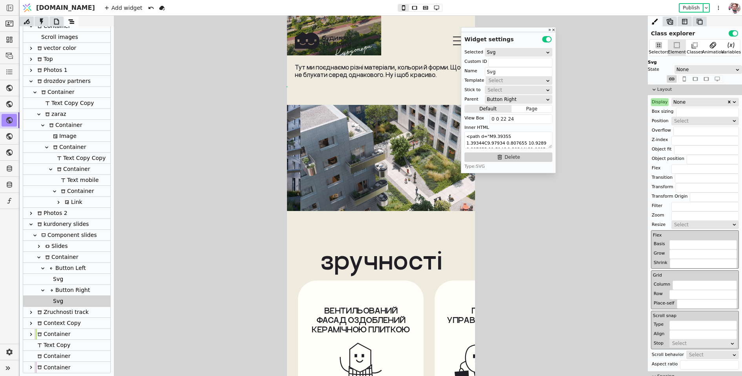
scroll to position [3862, 0]
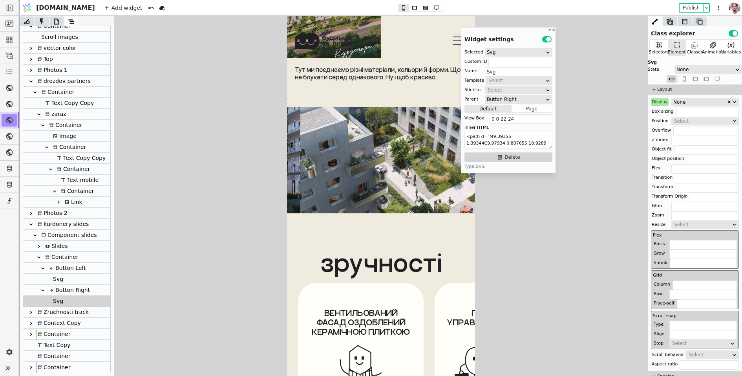
click at [364, 174] on div at bounding box center [381, 160] width 188 height 106
type input "Button Right"
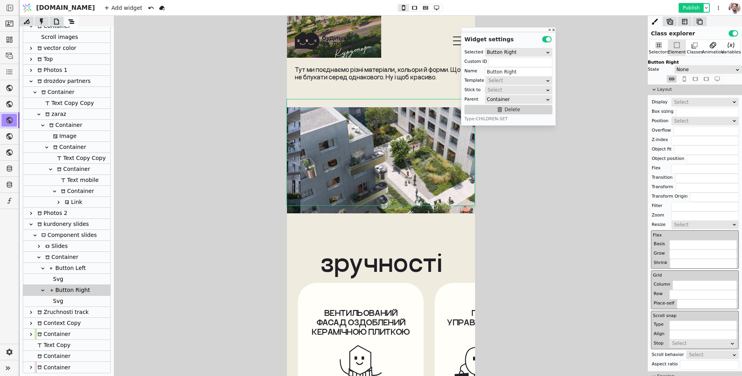
click at [691, 6] on button "Publish" at bounding box center [691, 8] width 23 height 8
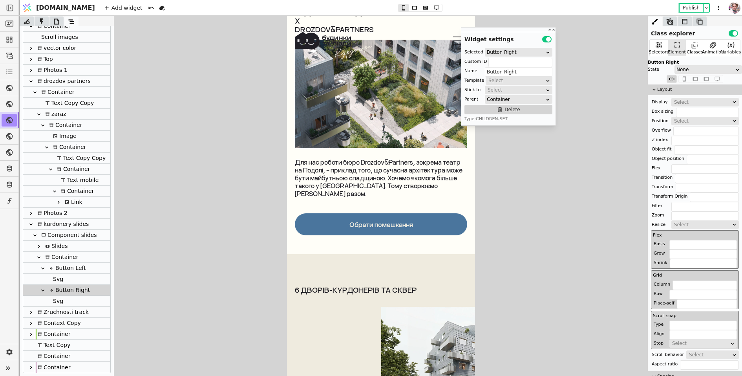
scroll to position [3271, 0]
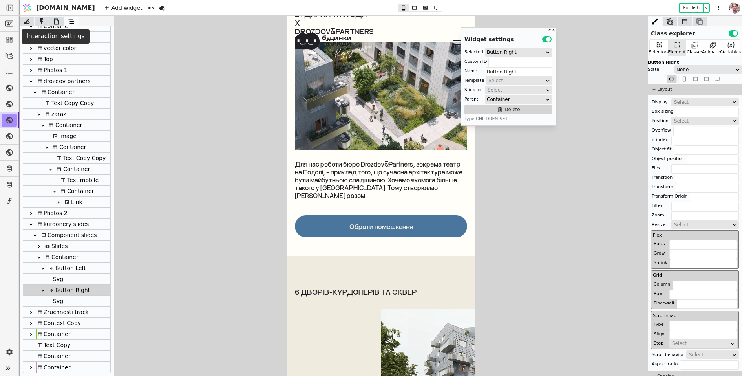
click at [41, 24] on icon at bounding box center [42, 22] width 8 height 8
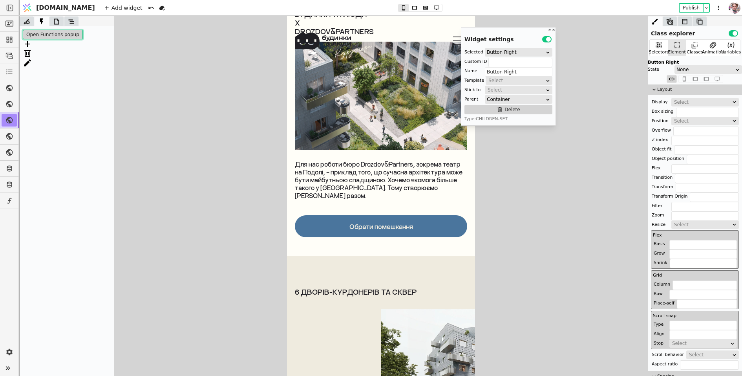
click at [43, 37] on button "Open Functions popup" at bounding box center [53, 34] width 60 height 9
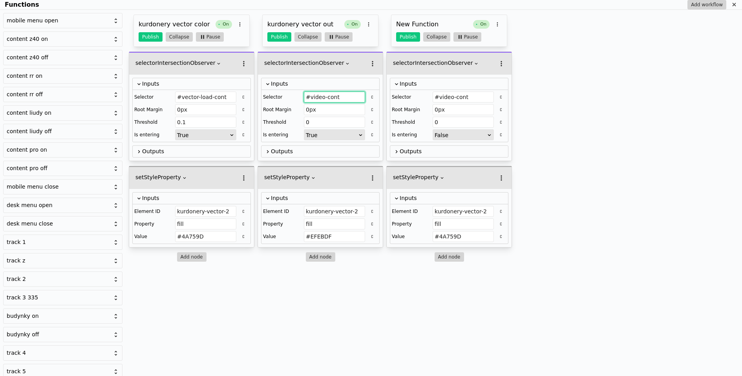
click at [321, 93] on input "#video-cont" at bounding box center [334, 97] width 61 height 11
click at [336, 210] on input "kurdonery-vector-2" at bounding box center [334, 211] width 61 height 11
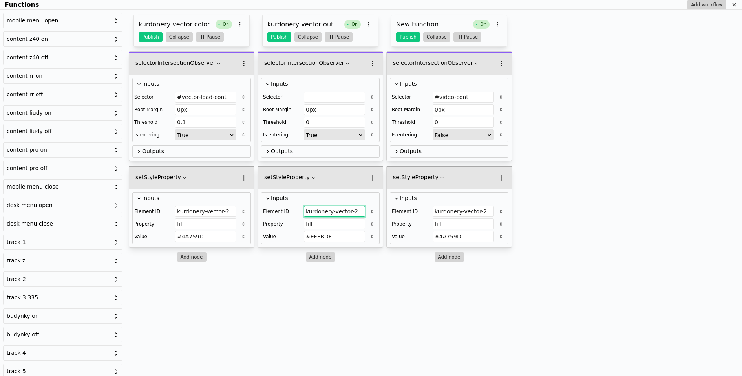
click at [336, 210] on input "kurdonery-vector-2" at bounding box center [334, 211] width 61 height 11
click at [284, 36] on button "Publish" at bounding box center [279, 36] width 24 height 9
click at [410, 36] on button "Publish" at bounding box center [408, 36] width 24 height 9
click at [311, 21] on h3 "kurdonery vector out" at bounding box center [304, 24] width 74 height 9
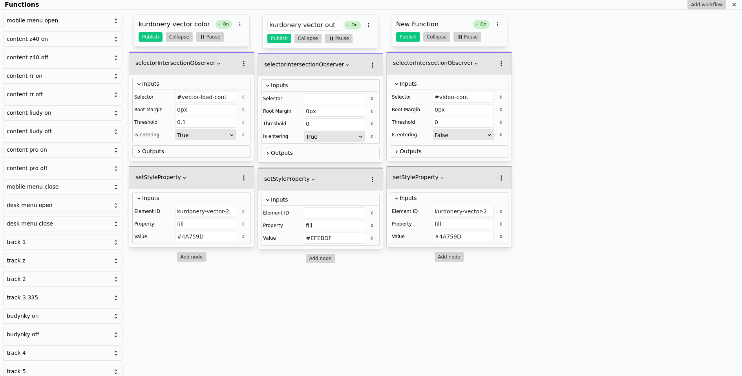
click at [311, 21] on input "kurdonery vector out" at bounding box center [304, 25] width 74 height 11
click at [411, 21] on h3 "New Function" at bounding box center [433, 24] width 74 height 9
click at [411, 21] on input "New Function" at bounding box center [433, 25] width 74 height 11
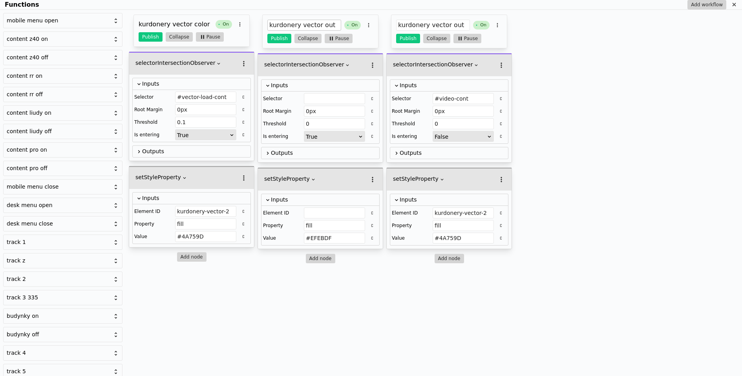
type input "kurdonery vector out"
click at [333, 26] on input "kurdonery vector out" at bounding box center [304, 25] width 74 height 11
type input "---------kurdonery vector"
click at [463, 24] on input "kurdonery vector out" at bounding box center [433, 25] width 74 height 11
click at [403, 35] on button "Publish" at bounding box center [408, 36] width 24 height 9
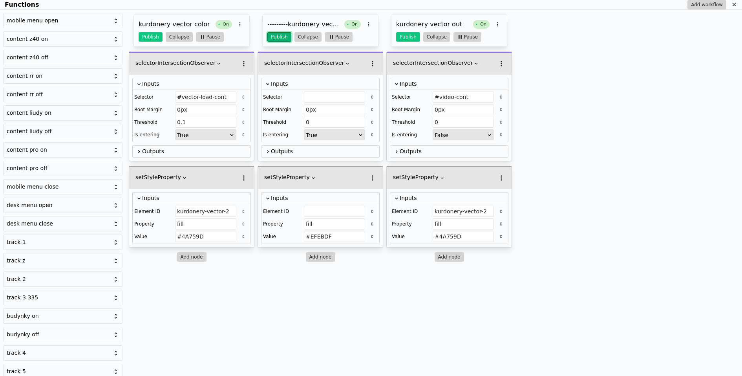
click at [286, 38] on button "Publish" at bounding box center [279, 36] width 24 height 9
click at [146, 36] on button "Publish" at bounding box center [151, 36] width 24 height 9
click at [734, 5] on icon "Functions" at bounding box center [734, 5] width 4 height 4
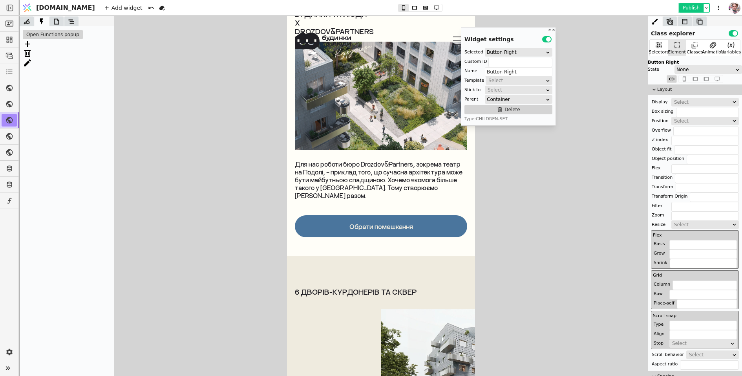
click at [691, 10] on button "Publish" at bounding box center [691, 8] width 23 height 8
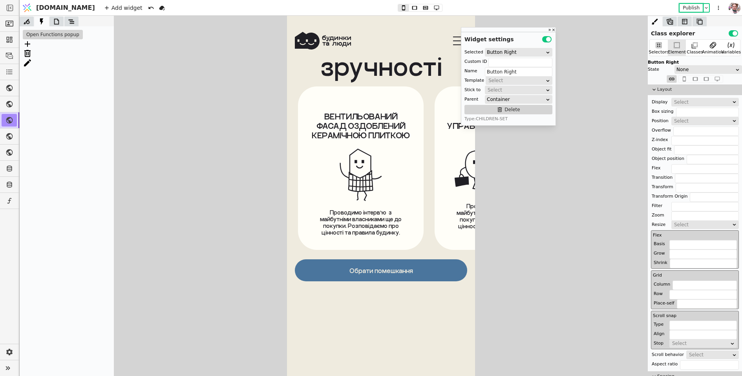
scroll to position [4178, 0]
click at [362, 263] on link "Обрати помешкання" at bounding box center [381, 270] width 172 height 22
type input "Link"
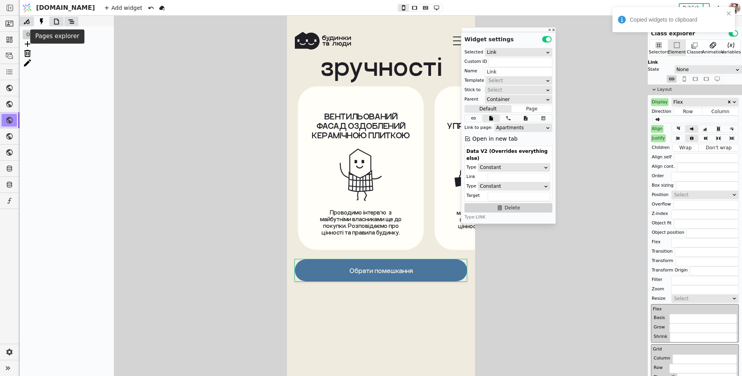
click at [59, 23] on icon at bounding box center [57, 22] width 8 height 8
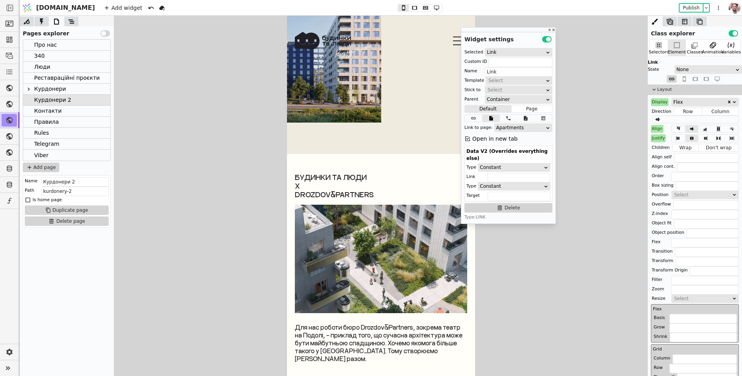
scroll to position [3184, 0]
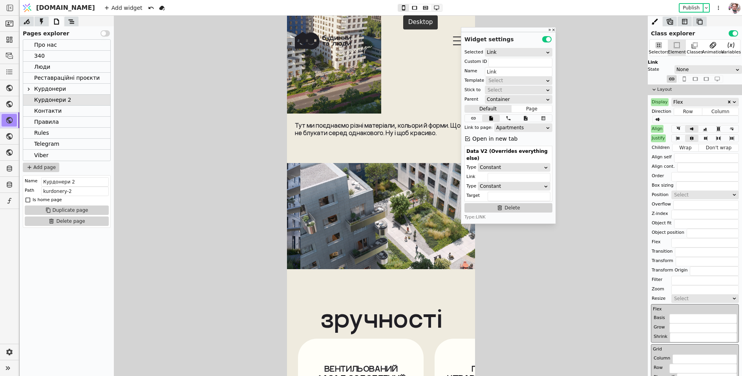
click at [432, 10] on icon at bounding box center [436, 7] width 9 height 5
type input "40px 0 0"
type input "385px"
type input "72px"
type input "60px"
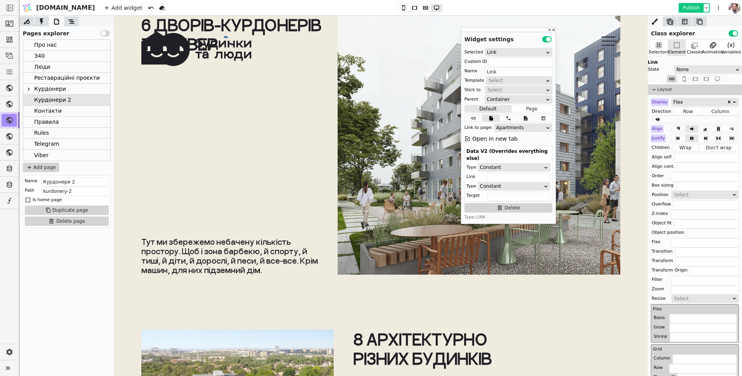
click at [690, 5] on button "Publish" at bounding box center [691, 8] width 23 height 8
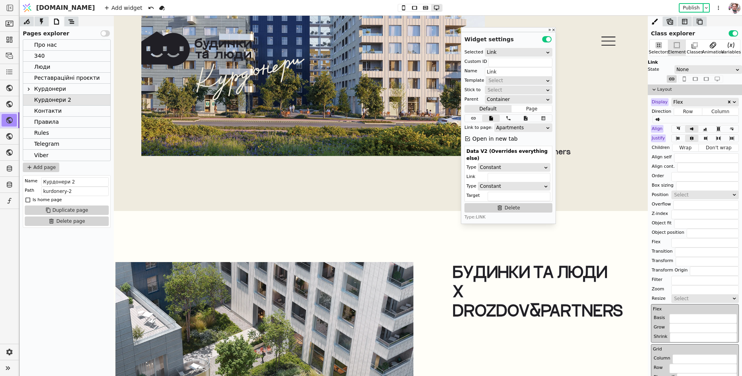
scroll to position [3334, 0]
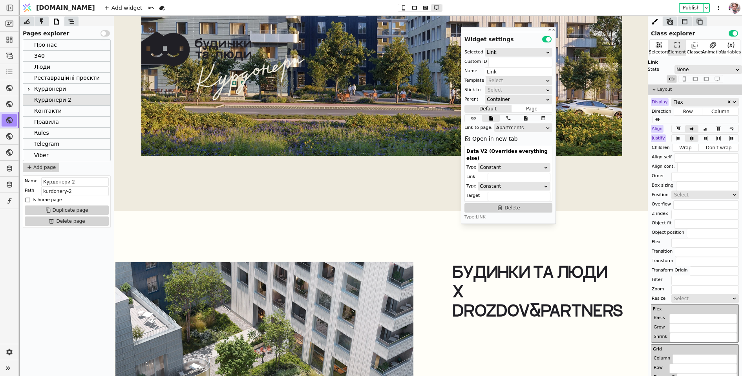
type input "Image Copy"
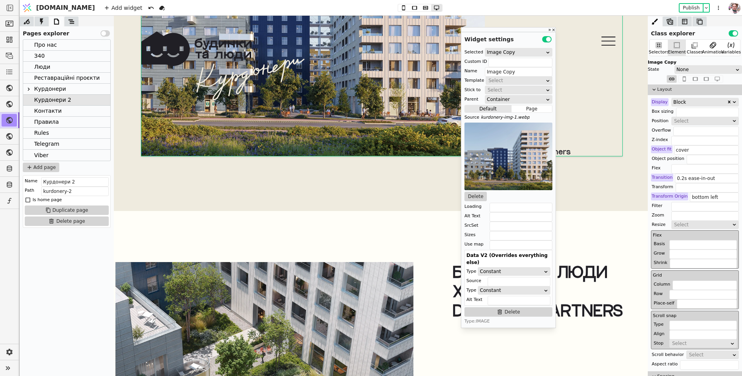
click at [51, 69] on div "Люди" at bounding box center [66, 67] width 87 height 11
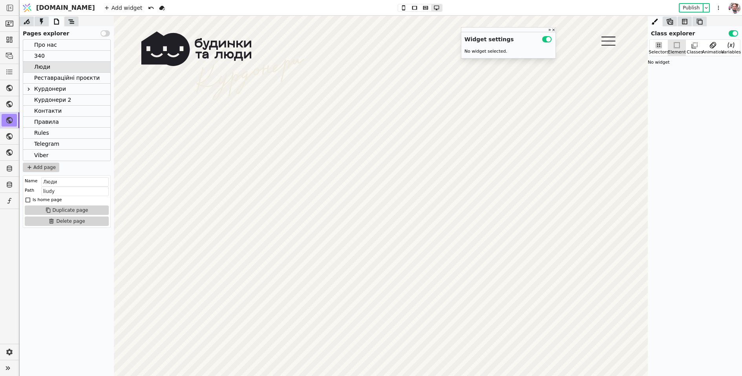
scroll to position [1034, 0]
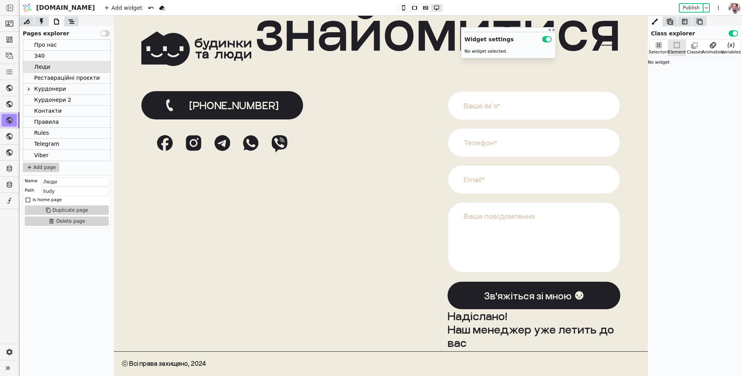
click at [55, 77] on div "Реставраційні проєкти" at bounding box center [67, 78] width 66 height 11
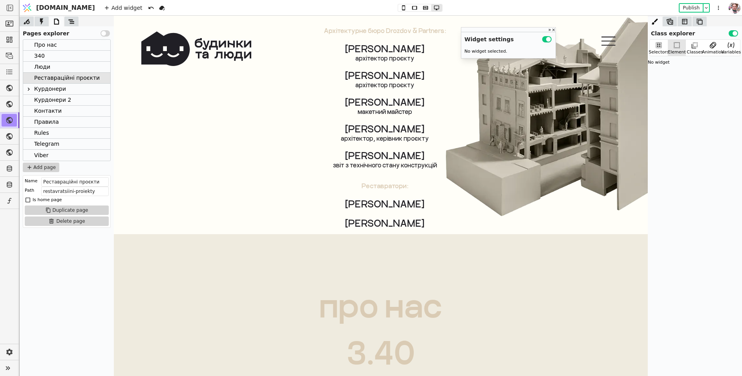
scroll to position [0, 0]
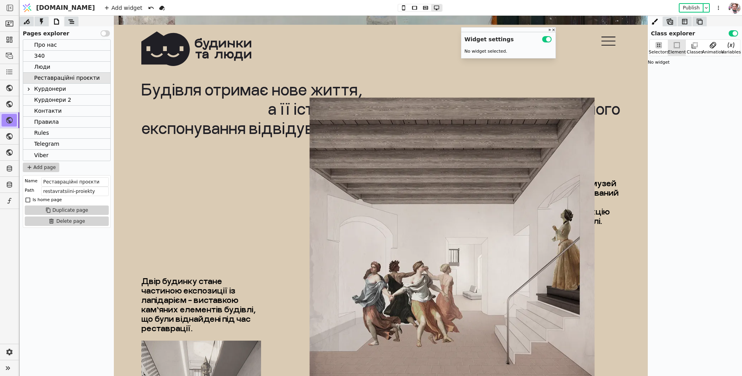
click at [413, 249] on img at bounding box center [452, 239] width 285 height 285
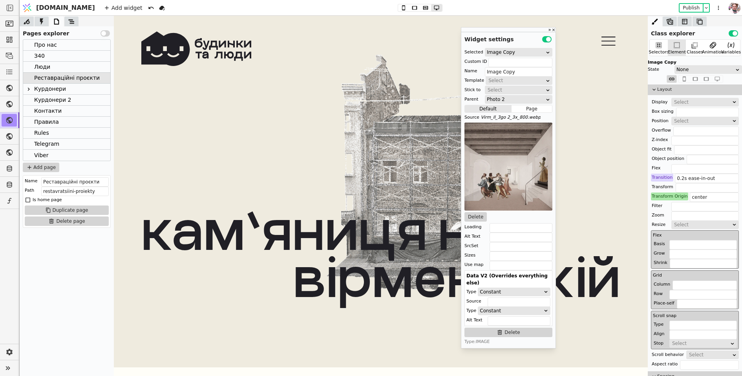
click at [42, 54] on div "З40" at bounding box center [39, 56] width 11 height 11
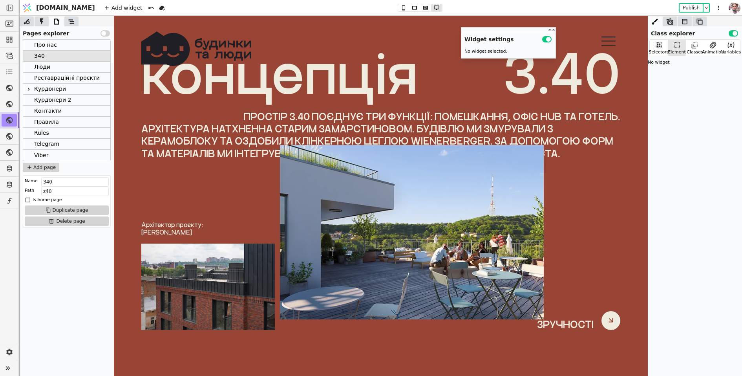
click at [456, 240] on img at bounding box center [412, 232] width 264 height 174
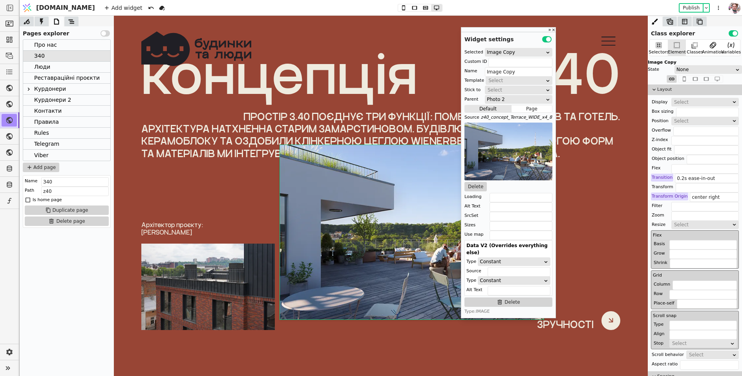
click at [284, 264] on img at bounding box center [412, 232] width 264 height 174
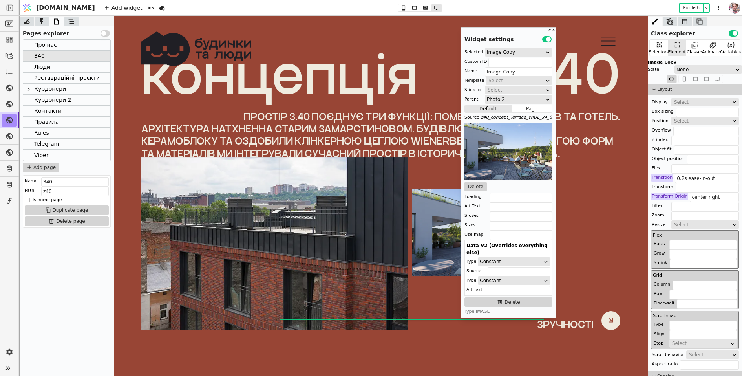
click at [252, 274] on img at bounding box center [274, 243] width 267 height 173
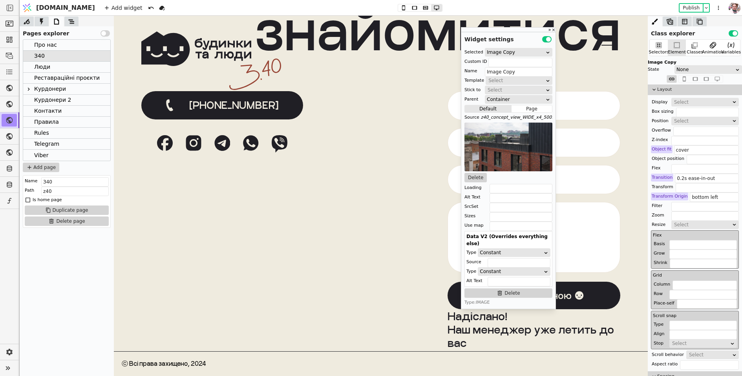
click at [44, 68] on div "Люди" at bounding box center [42, 67] width 16 height 11
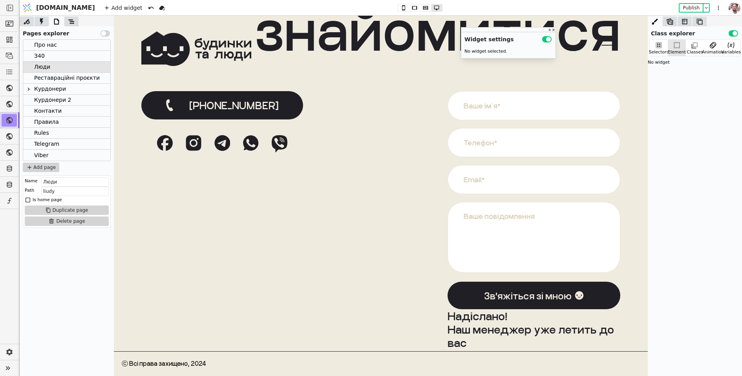
click at [49, 47] on div "Про нас" at bounding box center [45, 45] width 23 height 11
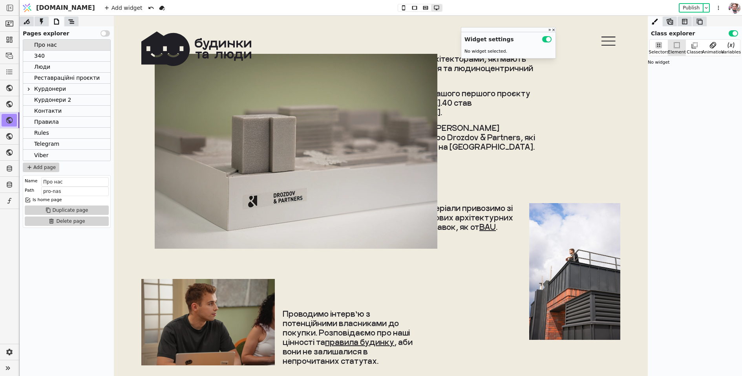
click at [335, 123] on img at bounding box center [296, 151] width 283 height 195
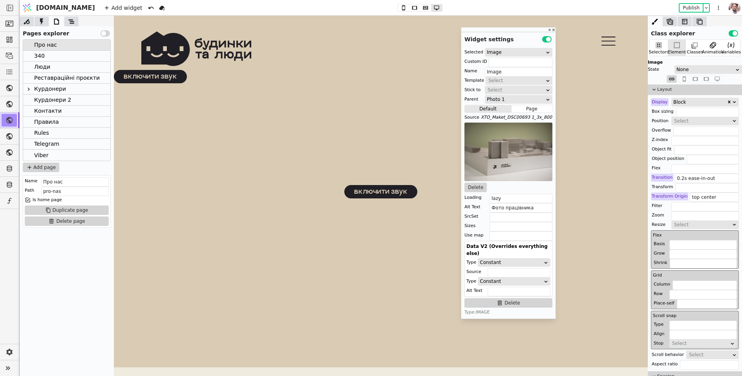
click at [44, 57] on div "З40" at bounding box center [39, 56] width 11 height 11
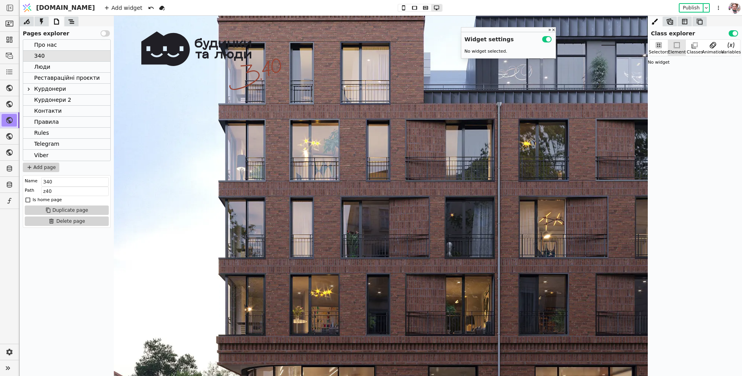
click at [44, 102] on div "Курдонери 2" at bounding box center [52, 100] width 37 height 11
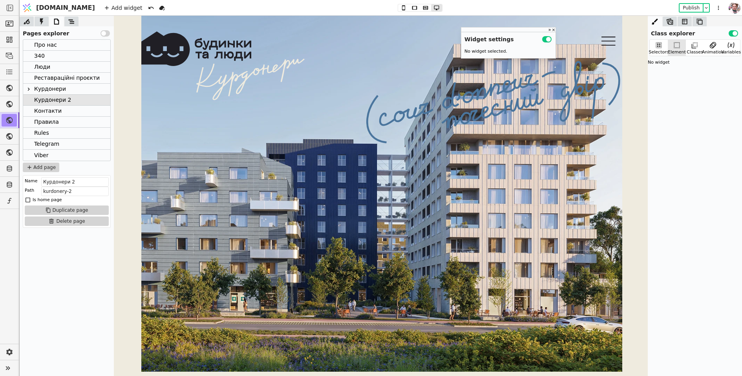
click at [214, 255] on img at bounding box center [381, 186] width 481 height 371
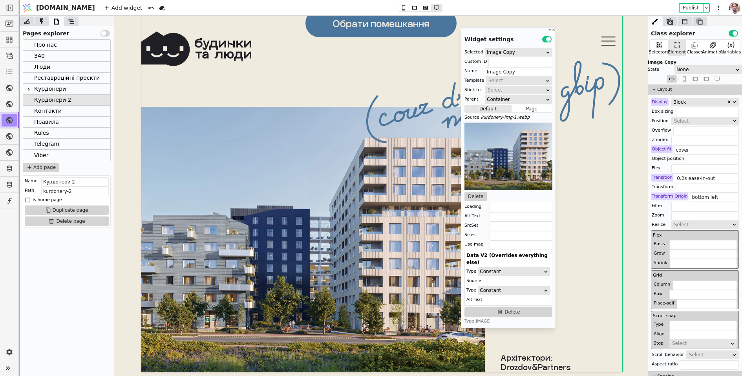
click at [686, 73] on div "None" at bounding box center [706, 70] width 59 height 8
click at [686, 90] on div "Hover" at bounding box center [708, 91] width 67 height 12
type input "scale(1.4)"
click at [423, 9] on icon at bounding box center [425, 8] width 5 height 4
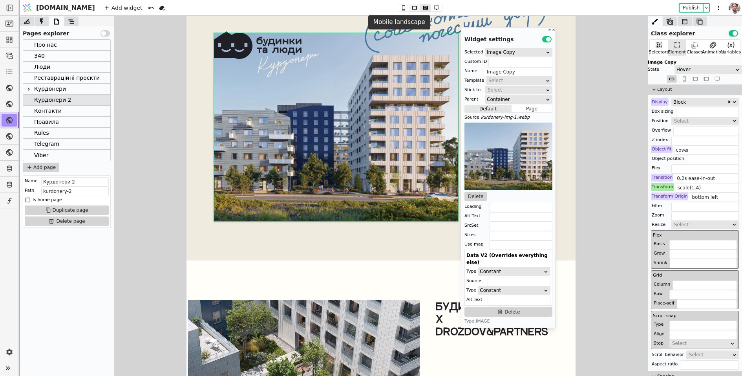
click at [410, 10] on icon at bounding box center [414, 7] width 9 height 5
type input "32px 0 16px"
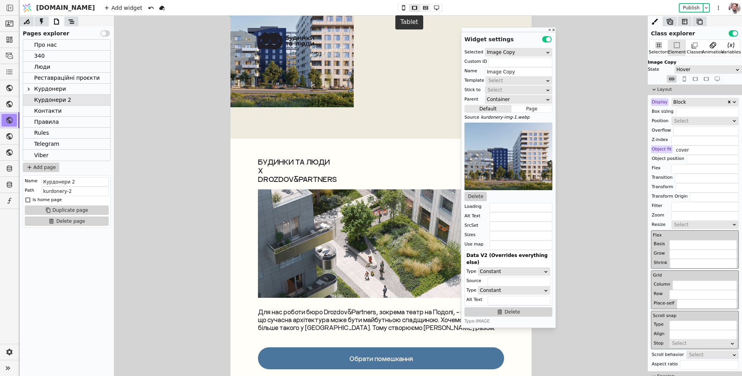
click at [421, 5] on icon at bounding box center [425, 7] width 9 height 5
type input "0.2s ease-in-out"
type input "scale(1.4)"
type input "bottom left"
type input "0"
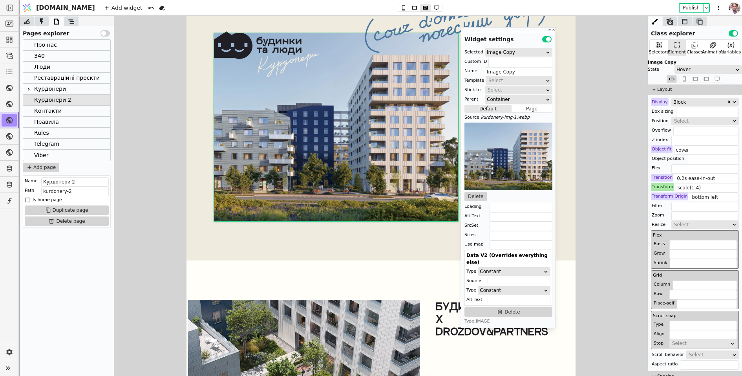
click at [683, 66] on div "Hover" at bounding box center [706, 70] width 59 height 8
click at [685, 79] on div "None" at bounding box center [708, 79] width 67 height 12
drag, startPoint x: 708, startPoint y: 199, endPoint x: 715, endPoint y: 199, distance: 7.1
click at [715, 199] on input "bottom left" at bounding box center [714, 196] width 49 height 9
click at [714, 195] on input "bottom -10%" at bounding box center [714, 196] width 49 height 9
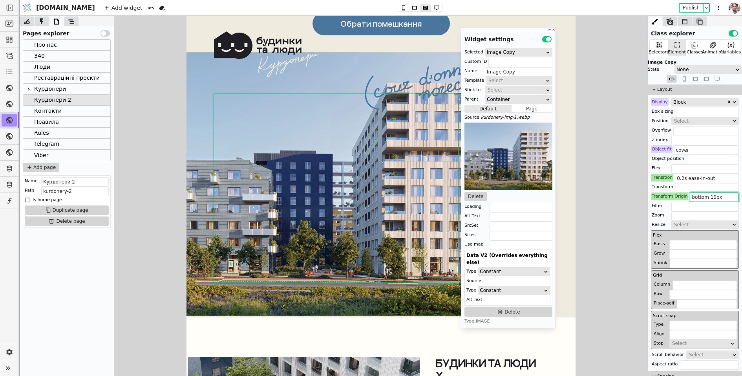
scroll to position [3062, 0]
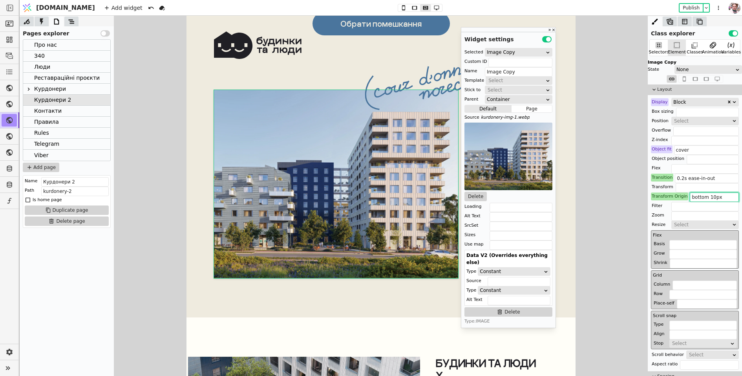
type input "bottom 10px"
click at [682, 68] on div "None" at bounding box center [706, 70] width 59 height 8
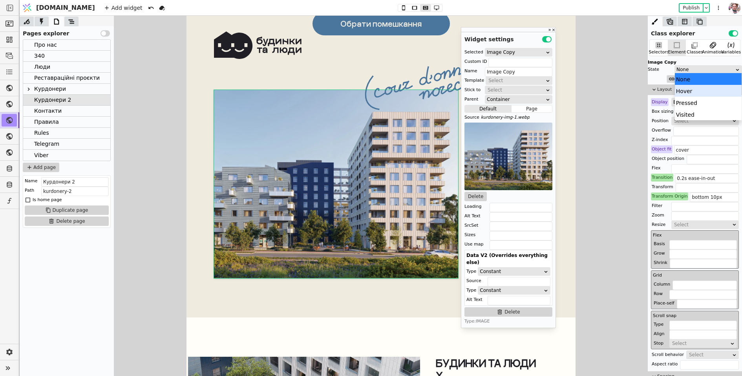
click at [684, 94] on div "Hover" at bounding box center [708, 91] width 67 height 12
type input "scale(1.4)"
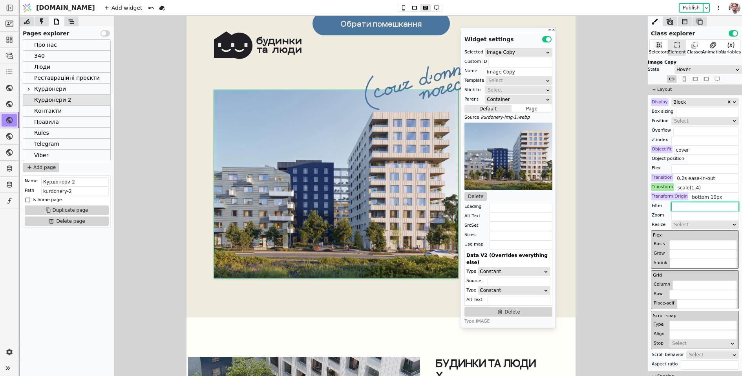
click at [724, 203] on input "text" at bounding box center [706, 206] width 68 height 9
click at [724, 197] on input "bottom 10px" at bounding box center [714, 196] width 49 height 9
type input "bottom 10px"
click at [673, 197] on div "Transform Origin" at bounding box center [669, 196] width 37 height 8
click at [671, 205] on button "Reset" at bounding box center [669, 205] width 20 height 9
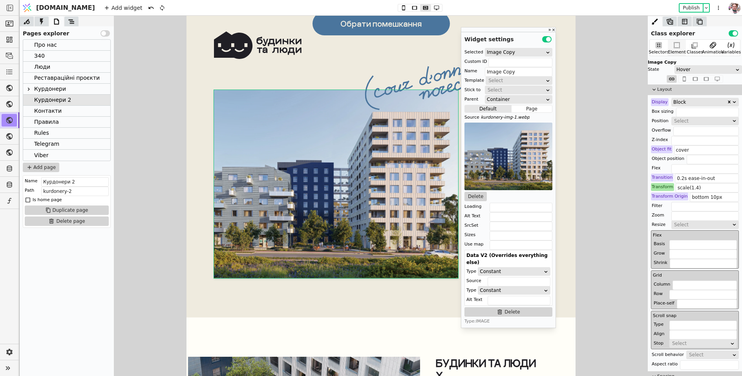
click at [676, 46] on icon at bounding box center [677, 45] width 8 height 8
click at [686, 71] on div "Hover" at bounding box center [706, 70] width 59 height 8
click at [685, 81] on div "None" at bounding box center [708, 79] width 67 height 12
click at [695, 198] on input "bottom 10px" at bounding box center [714, 196] width 49 height 9
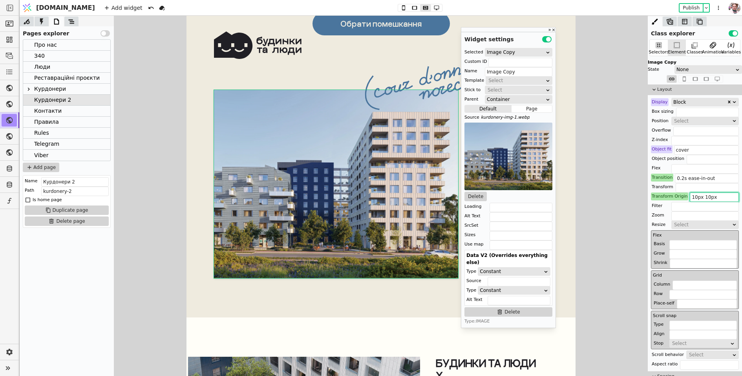
click at [694, 199] on input "10px 10px" at bounding box center [714, 196] width 49 height 9
click at [703, 198] on input "70px 10px" at bounding box center [714, 196] width 49 height 9
click at [690, 196] on input "70px 200px" at bounding box center [714, 196] width 49 height 9
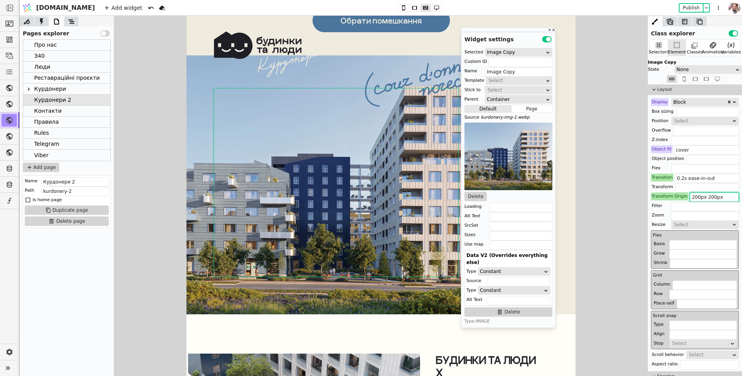
scroll to position [3065, 0]
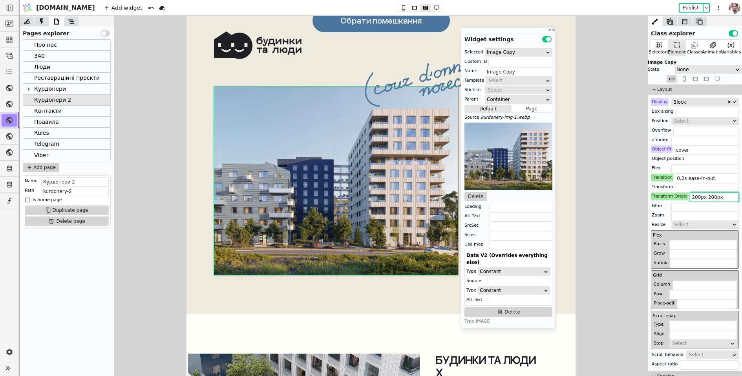
click at [690, 195] on input "200px 200px" at bounding box center [714, 196] width 49 height 9
drag, startPoint x: 696, startPoint y: 196, endPoint x: 688, endPoint y: 196, distance: 7.9
click at [690, 196] on input "100px 200px" at bounding box center [714, 196] width 49 height 9
type input "200px 200px"
click at [432, 7] on icon at bounding box center [436, 7] width 9 height 5
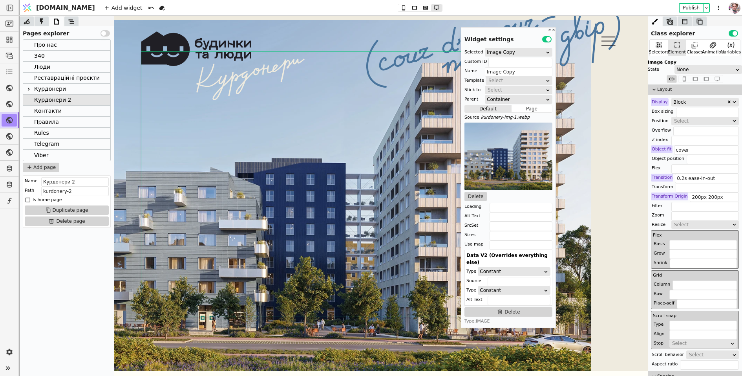
scroll to position [3173, 0]
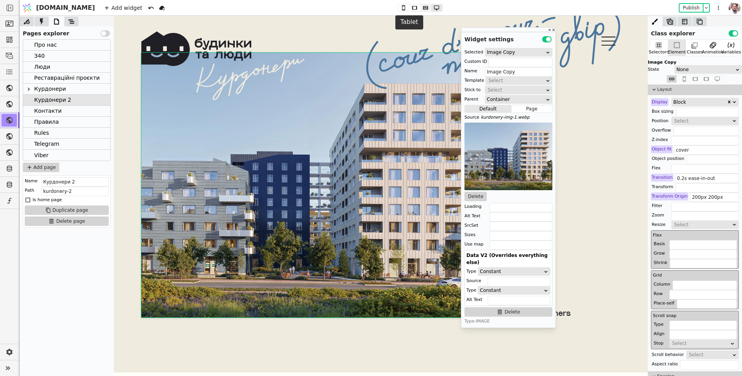
click at [423, 8] on icon at bounding box center [425, 8] width 5 height 4
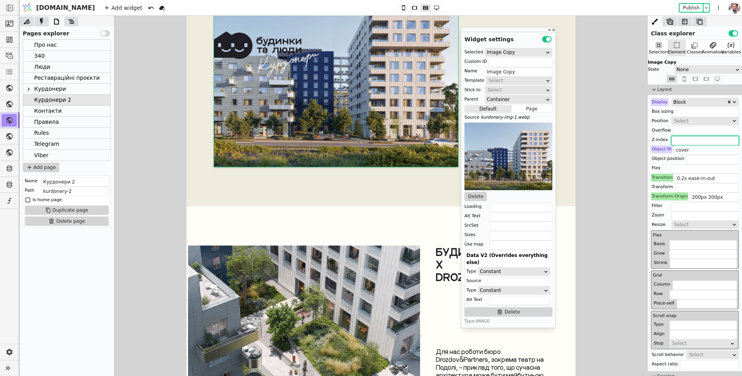
click at [675, 139] on input "text" at bounding box center [706, 140] width 68 height 9
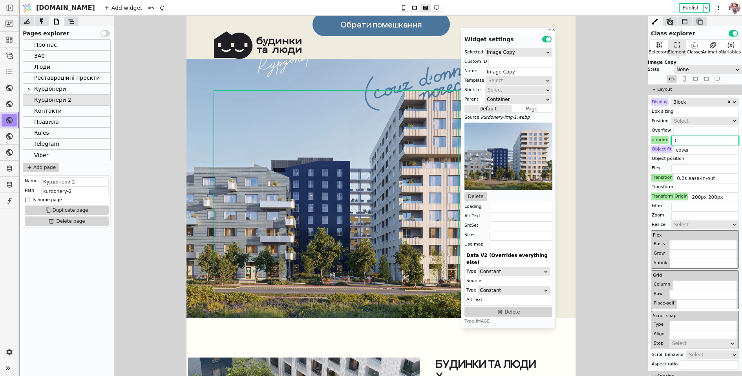
scroll to position [3056, 0]
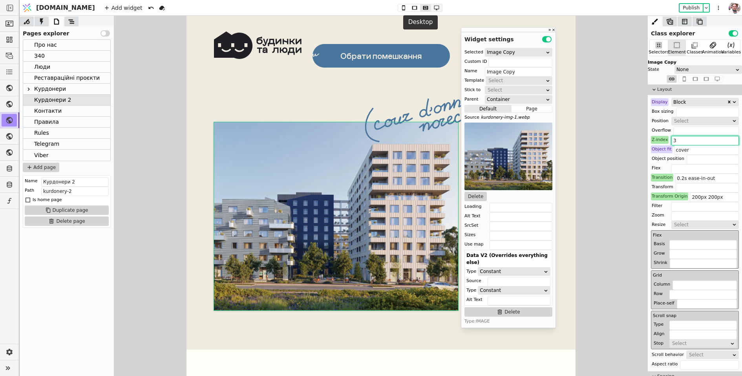
type input "3"
click at [432, 10] on icon at bounding box center [436, 7] width 9 height 5
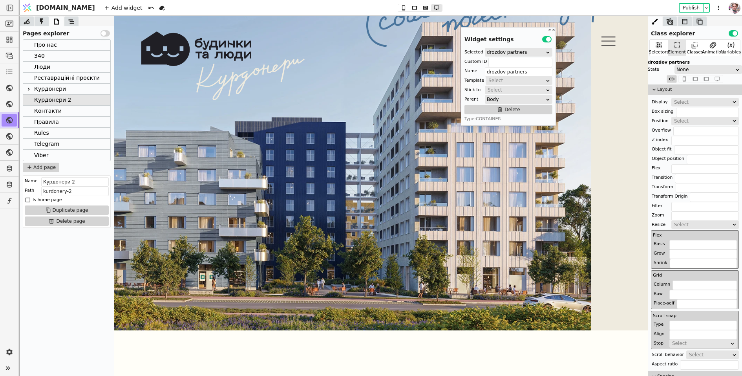
click at [363, 229] on img at bounding box center [350, 164] width 481 height 371
type input "Image Copy"
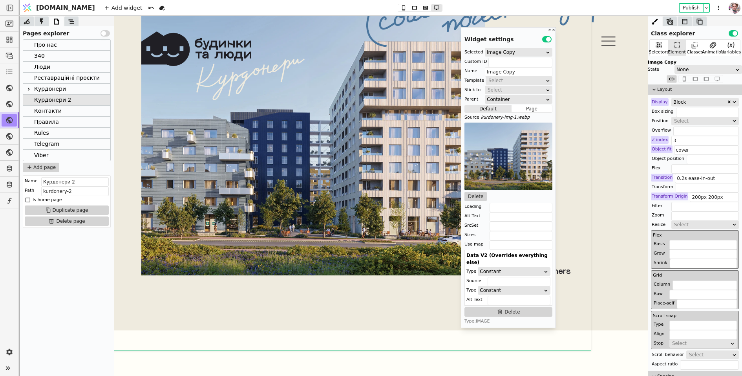
click at [685, 66] on div "None" at bounding box center [706, 70] width 59 height 8
click at [685, 89] on div "Hover" at bounding box center [708, 91] width 67 height 12
type input "scale(1.4)"
click at [681, 142] on input "3" at bounding box center [706, 140] width 68 height 9
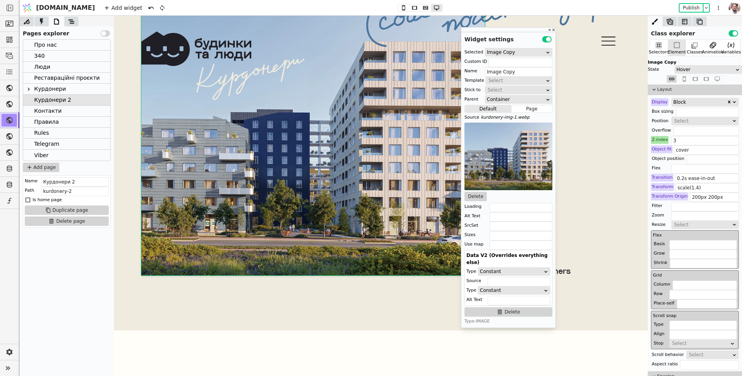
click at [661, 139] on div "Z-index" at bounding box center [660, 140] width 18 height 8
click at [660, 146] on button "Reset" at bounding box center [660, 149] width 20 height 9
type input "3"
click at [399, 9] on icon at bounding box center [403, 7] width 9 height 5
type input "32px 0 16px"
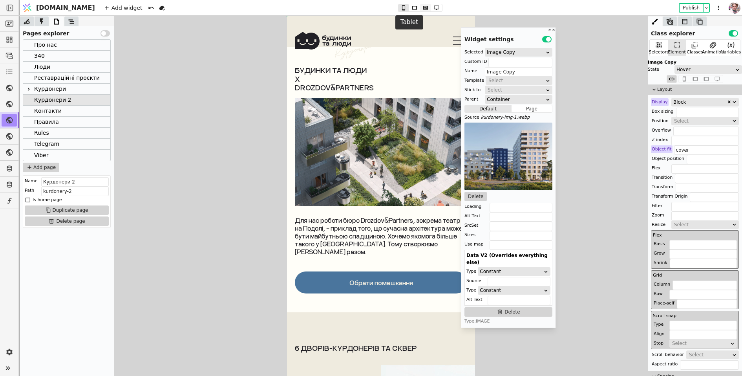
click at [423, 9] on icon at bounding box center [425, 8] width 5 height 4
type input "3"
type input "0.2s ease-in-out"
type input "scale(1.4)"
type input "200px 200px"
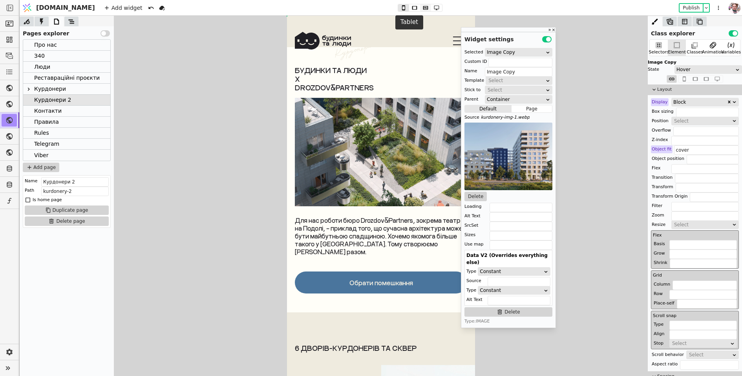
type input "0"
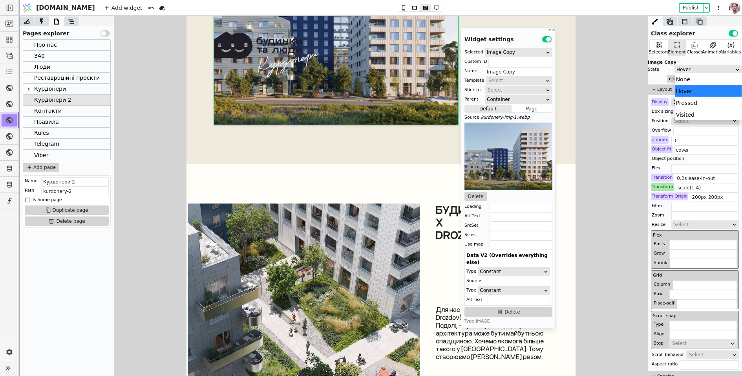
click at [683, 71] on div "Hover" at bounding box center [706, 70] width 59 height 8
click at [683, 75] on div "None" at bounding box center [708, 79] width 67 height 12
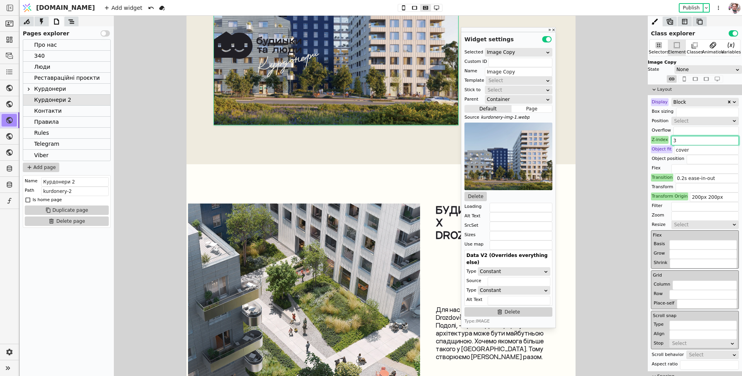
drag, startPoint x: 677, startPoint y: 139, endPoint x: 670, endPoint y: 138, distance: 7.9
click at [669, 138] on div "Z-index 3" at bounding box center [695, 140] width 88 height 8
type input "6"
click at [276, 181] on div "Будинки та люди х drozdov&partners Будинки та люди х drozdov&partners Для нас р…" at bounding box center [380, 301] width 389 height 275
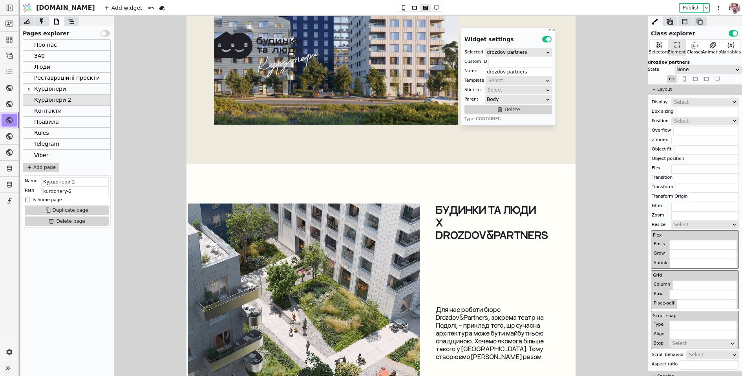
click at [441, 265] on div "Будинки та люди х drozdov&partners Для нас роботи бюро [PERSON_NAME], зокрема т…" at bounding box center [484, 301] width 128 height 196
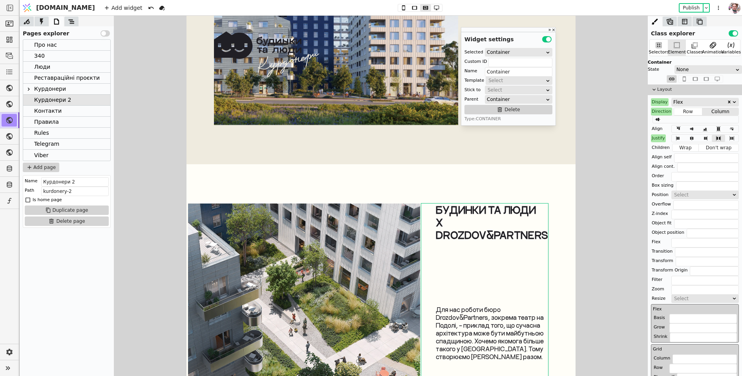
click at [439, 167] on div "Будинки та люди х drozdov&partners Будинки та люди х drozdov&partners Для нас р…" at bounding box center [380, 301] width 389 height 275
type input "drozdov partners"
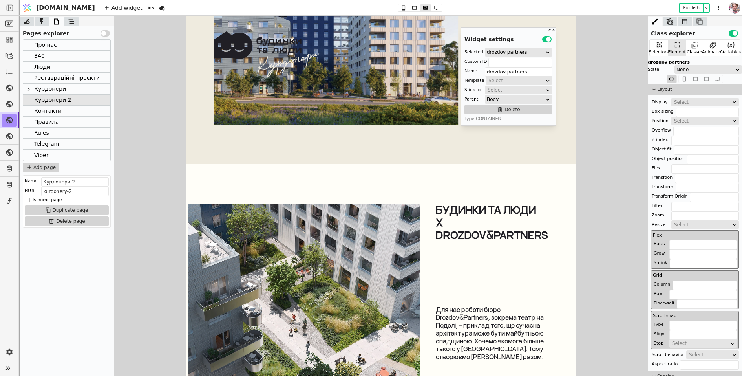
type input "vector-load-cont"
type input "Photos 1"
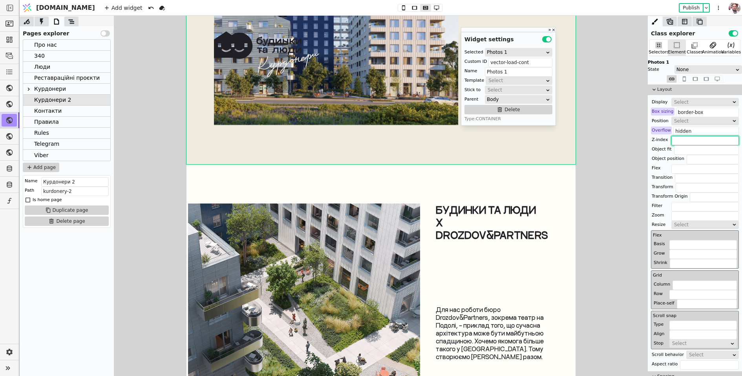
click at [675, 139] on input "text" at bounding box center [706, 140] width 68 height 9
type input "5"
click at [659, 143] on div "Z-index" at bounding box center [660, 140] width 18 height 8
click at [659, 149] on button "Reset" at bounding box center [660, 149] width 20 height 9
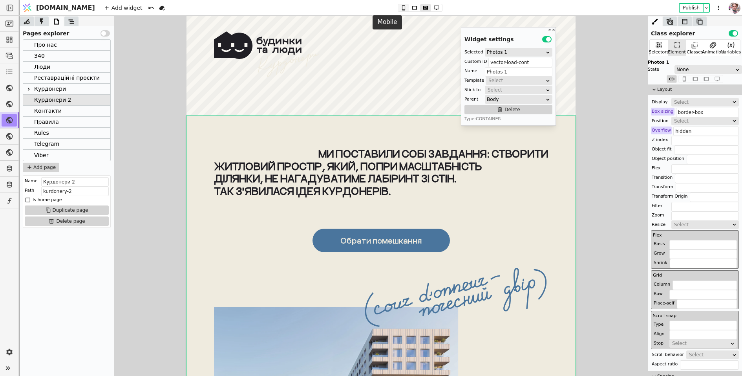
click at [399, 6] on icon at bounding box center [403, 7] width 9 height 5
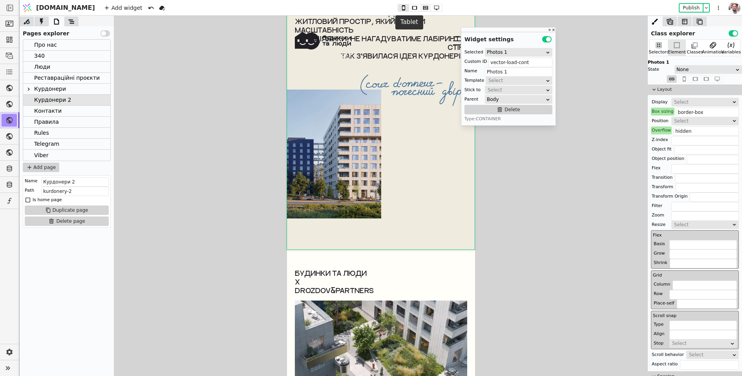
click at [421, 10] on icon at bounding box center [425, 7] width 9 height 5
type input "80px 70px 100px"
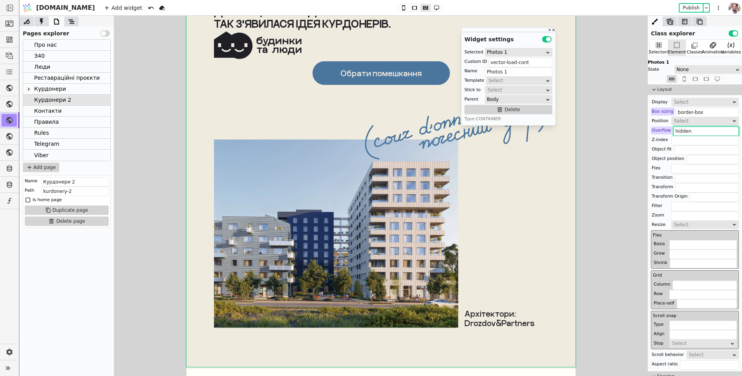
click at [680, 132] on input "hidden" at bounding box center [706, 130] width 66 height 9
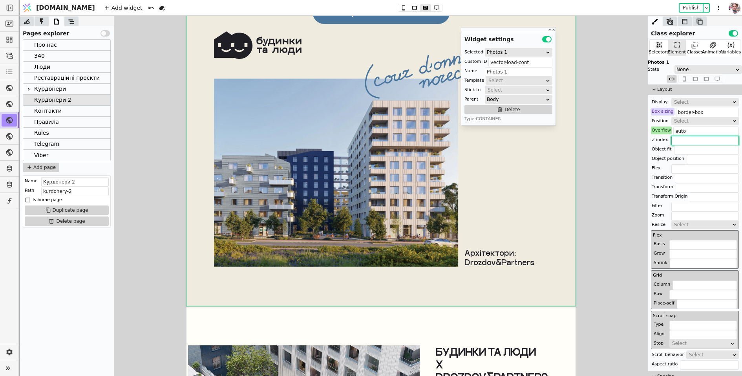
click at [683, 136] on input "text" at bounding box center [706, 140] width 68 height 9
click at [683, 132] on input "auto" at bounding box center [706, 130] width 66 height 9
click at [686, 131] on input "none" at bounding box center [706, 130] width 66 height 9
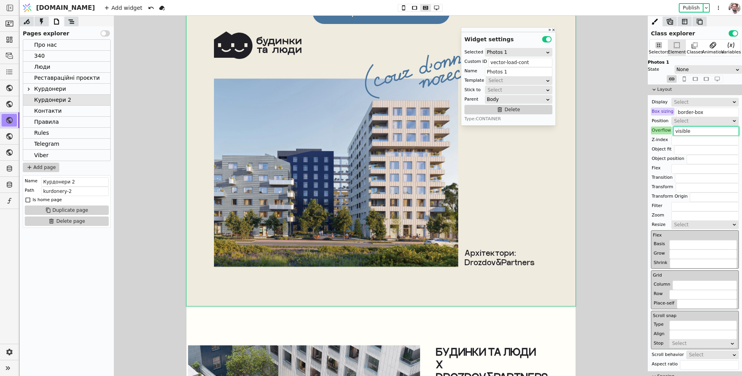
type input "visible"
click at [692, 3] on div "Publish" at bounding box center [694, 7] width 31 height 9
click at [690, 6] on button "Publish" at bounding box center [691, 8] width 23 height 8
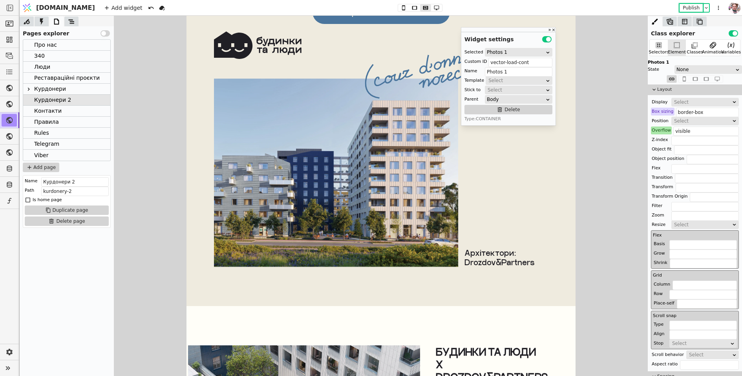
scroll to position [3073, 0]
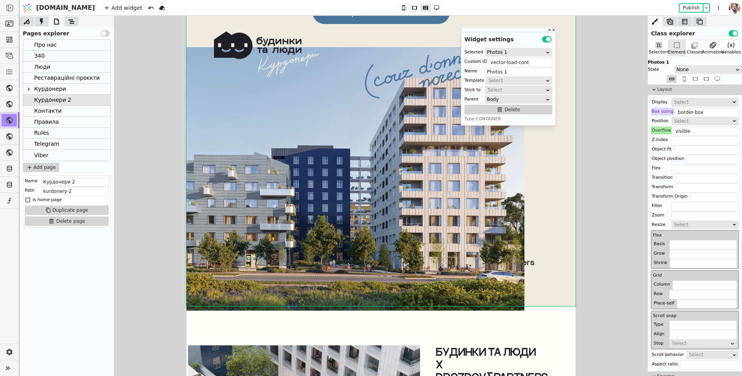
click at [412, 206] on img at bounding box center [353, 179] width 342 height 264
type input "Image Copy"
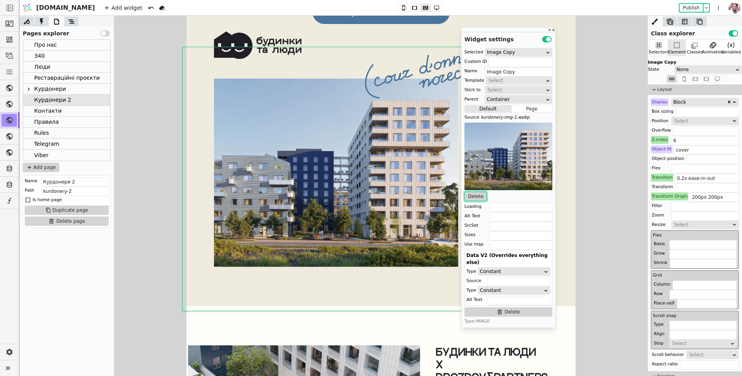
click at [474, 192] on button "Delete" at bounding box center [476, 196] width 22 height 9
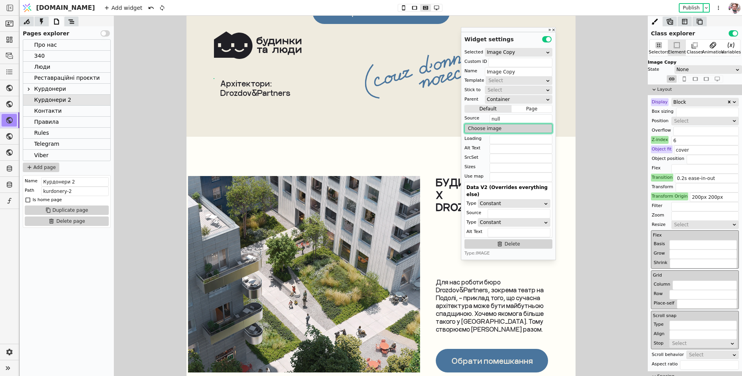
click at [485, 131] on button "Choose image" at bounding box center [509, 128] width 88 height 9
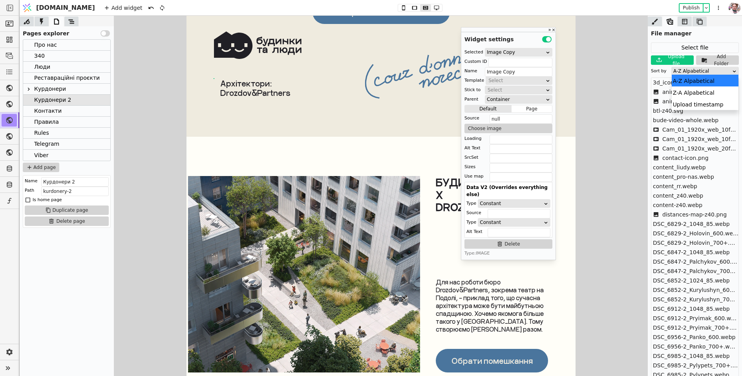
click at [679, 72] on div "A-Z Alpabetical" at bounding box center [702, 71] width 59 height 8
click at [679, 103] on div "Upload timestamp" at bounding box center [705, 104] width 67 height 12
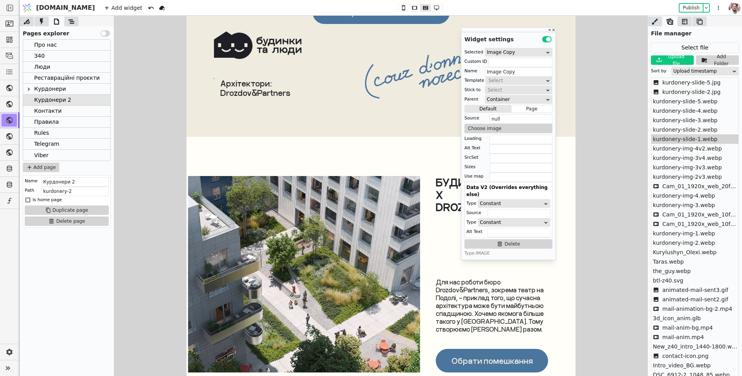
click at [674, 135] on span "kurdonery-slide-1.webp" at bounding box center [685, 139] width 65 height 8
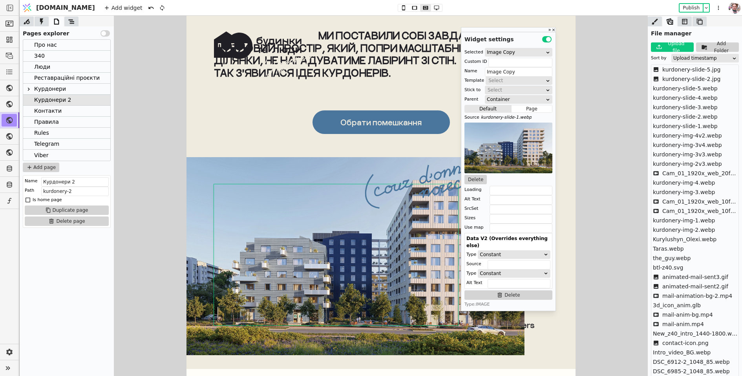
scroll to position [2963, 0]
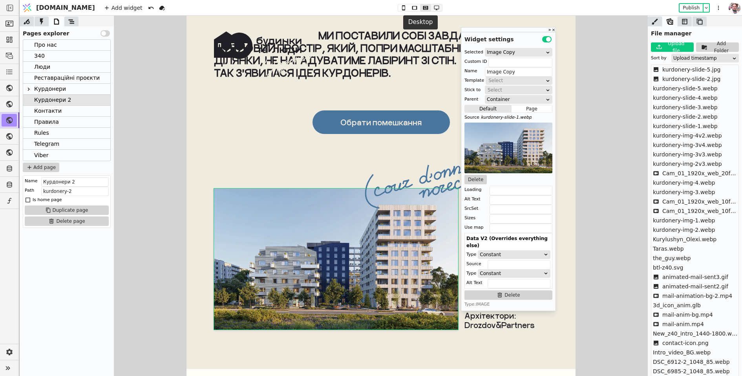
click at [432, 10] on icon at bounding box center [436, 7] width 9 height 5
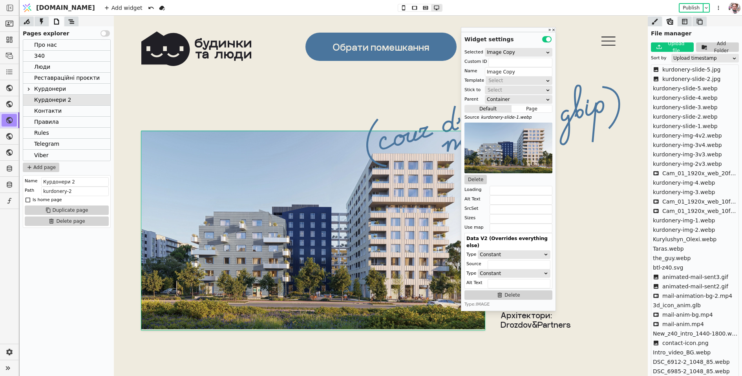
scroll to position [3095, 0]
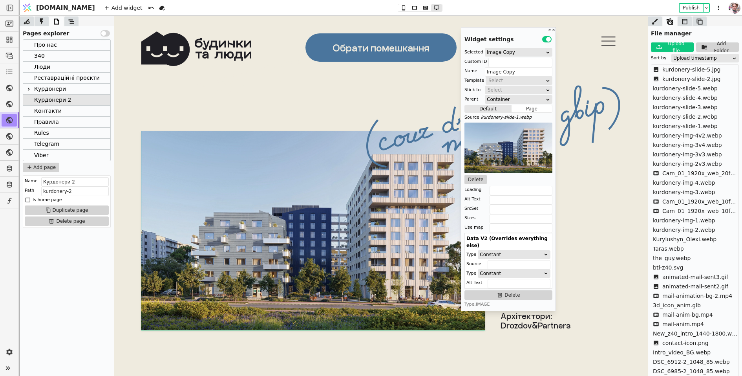
click at [653, 26] on div at bounding box center [655, 21] width 14 height 10
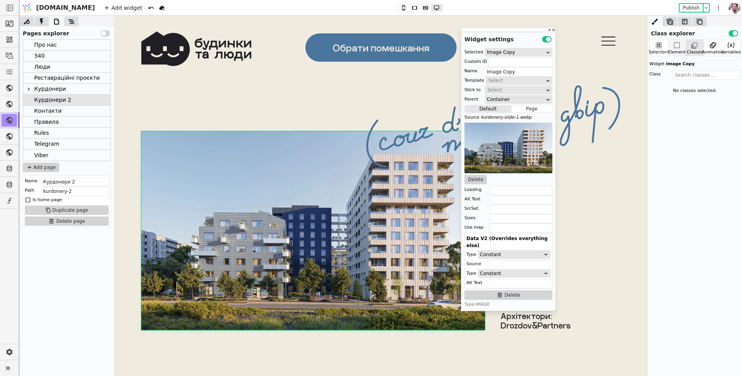
click at [675, 46] on icon at bounding box center [677, 45] width 8 height 8
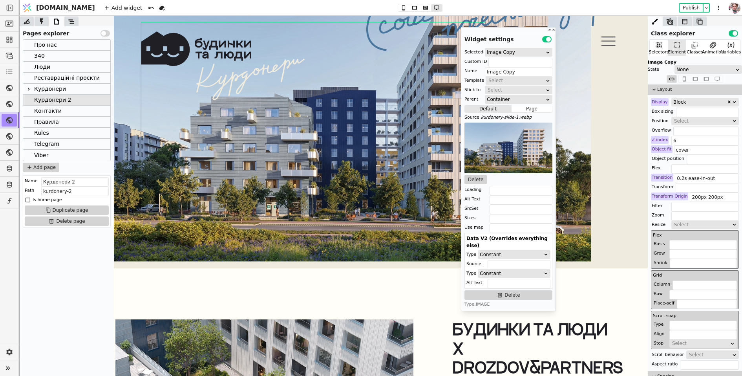
scroll to position [3212, 0]
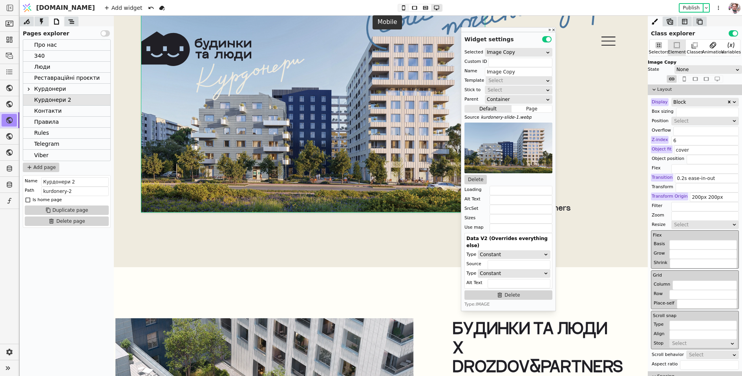
click at [398, 4] on button at bounding box center [403, 7] width 11 height 7
type input "32px 0 16px"
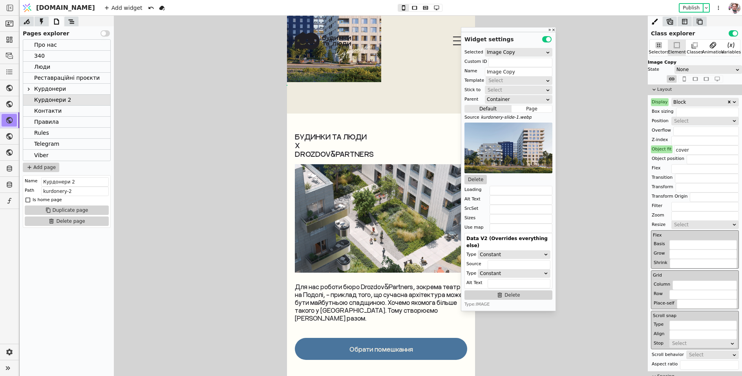
scroll to position [3141, 0]
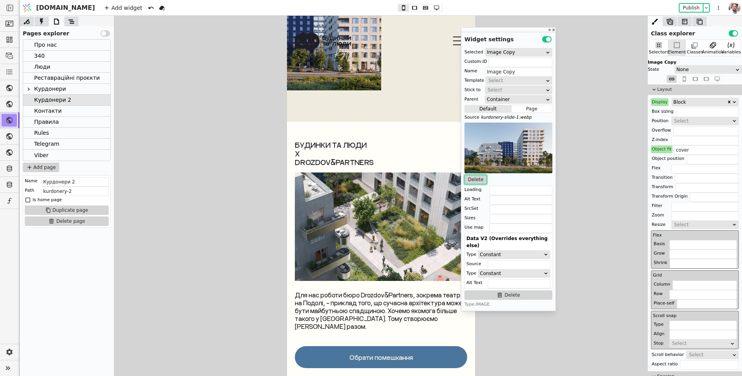
click at [478, 179] on button "Delete" at bounding box center [476, 179] width 22 height 9
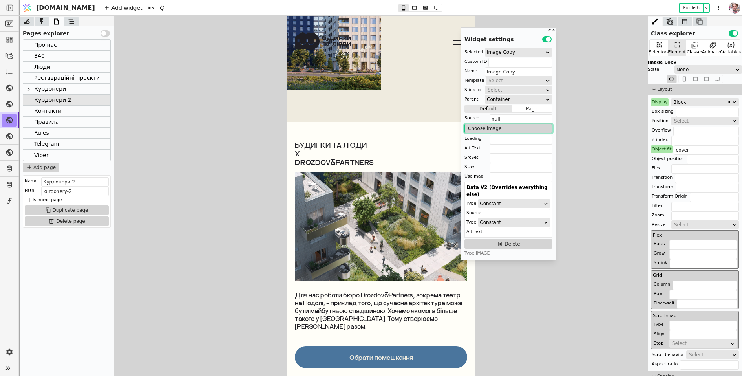
click at [494, 129] on button "Choose image" at bounding box center [509, 128] width 88 height 9
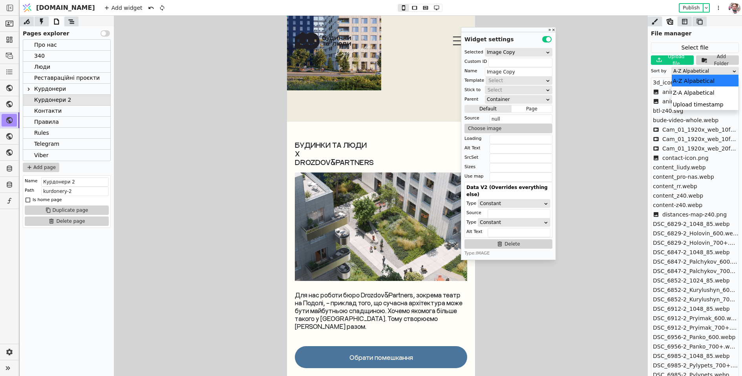
click at [679, 72] on div "A-Z Alpabetical" at bounding box center [702, 71] width 59 height 8
click at [679, 101] on div "Upload timestamp" at bounding box center [705, 104] width 67 height 12
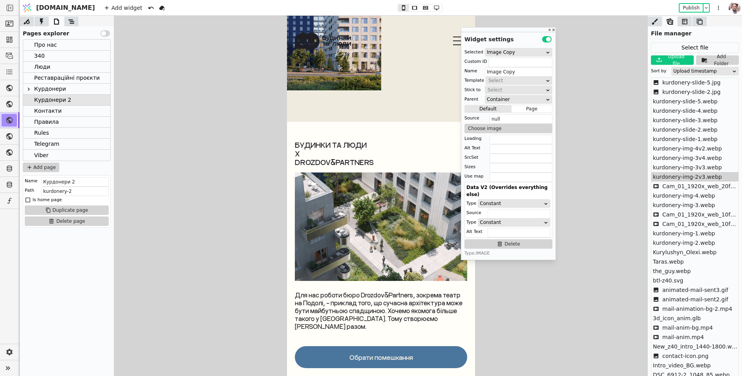
click at [677, 176] on span "kurdonery-img-2v3.webp" at bounding box center [687, 177] width 69 height 8
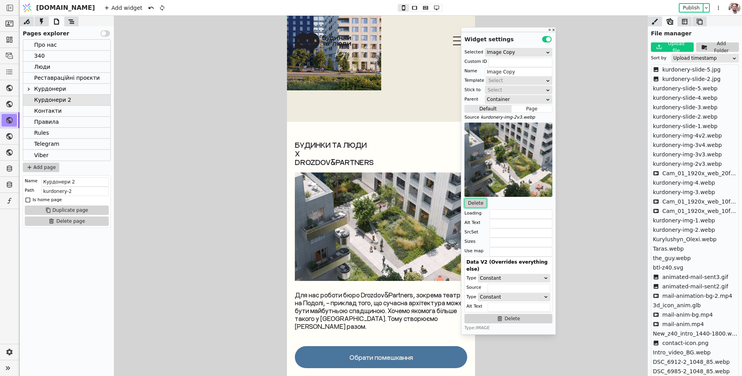
click at [477, 202] on button "Delete" at bounding box center [476, 202] width 22 height 9
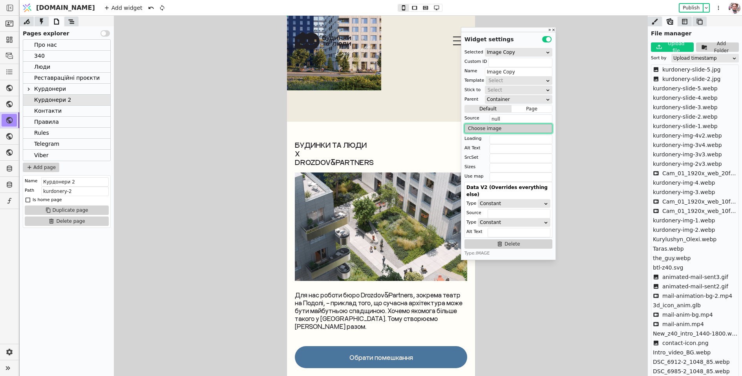
click at [483, 125] on button "Choose image" at bounding box center [509, 128] width 88 height 9
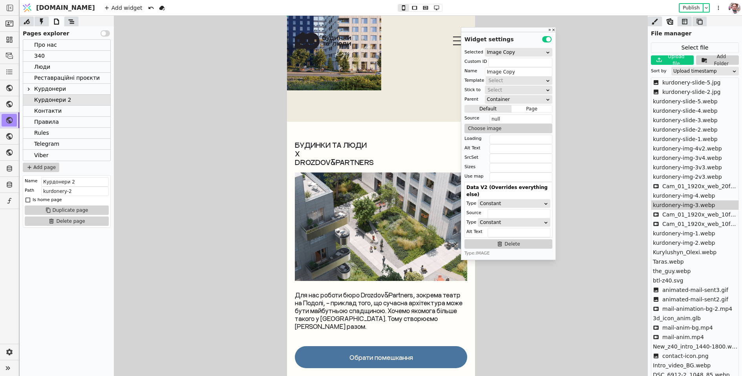
click at [674, 207] on span "kurdonery-img-3.webp" at bounding box center [684, 205] width 62 height 8
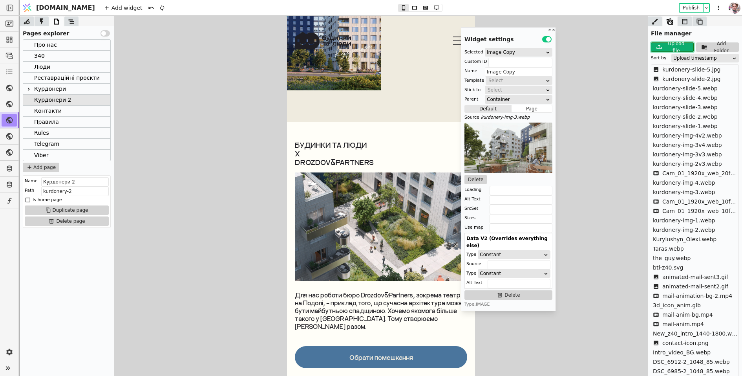
click at [658, 48] on icon at bounding box center [659, 47] width 5 height 4
click at [480, 181] on button "Delete" at bounding box center [476, 179] width 22 height 9
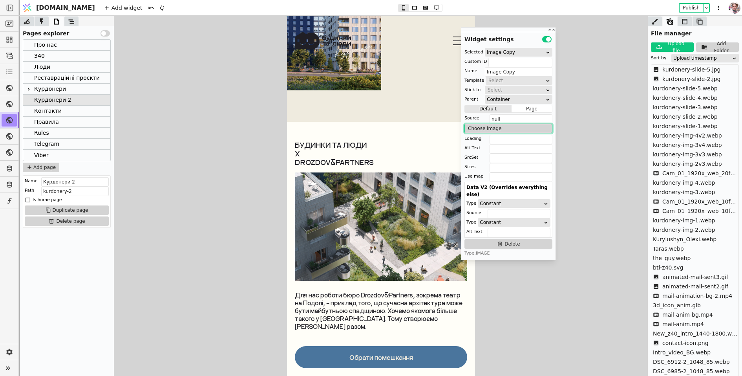
click at [486, 125] on button "Choose image" at bounding box center [509, 128] width 88 height 9
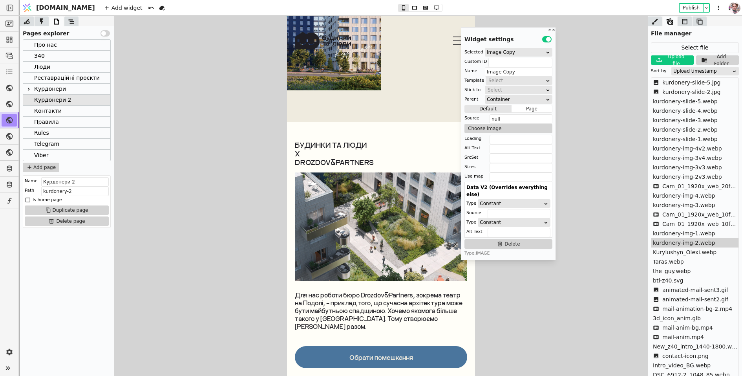
click at [675, 241] on span "kurdonery-img-2.webp" at bounding box center [684, 243] width 62 height 8
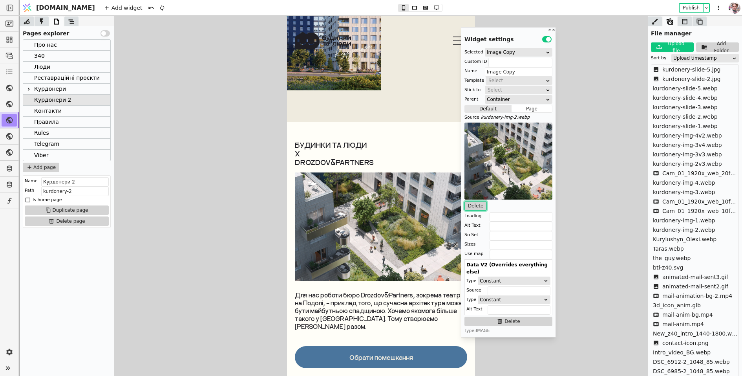
click at [478, 209] on button "Delete" at bounding box center [476, 205] width 22 height 9
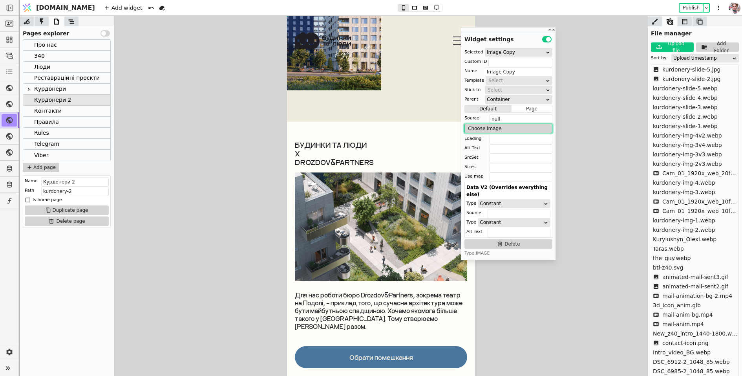
click at [498, 130] on button "Choose image" at bounding box center [509, 128] width 88 height 9
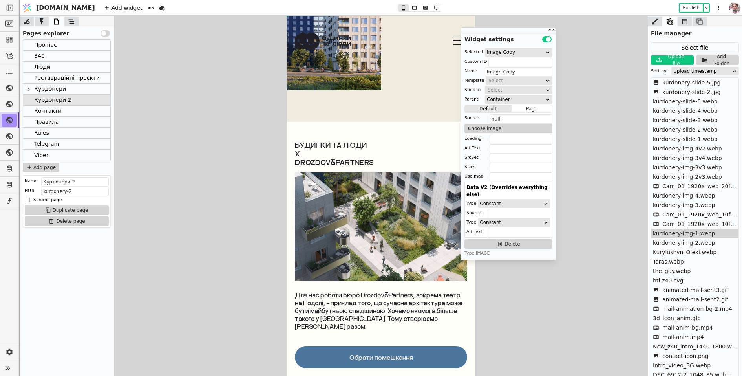
click at [675, 235] on span "kurdonery-img-1.webp" at bounding box center [684, 233] width 62 height 8
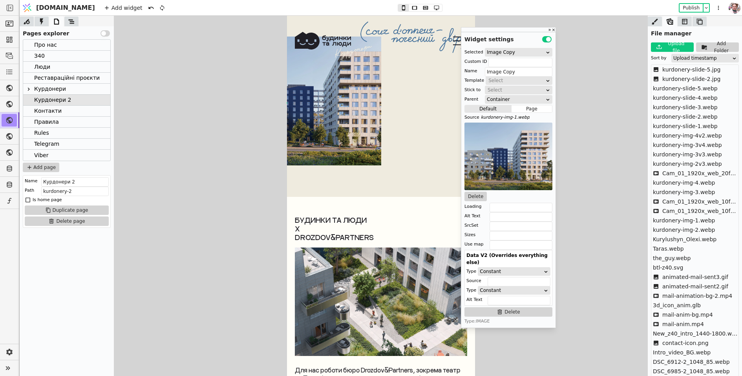
scroll to position [0, 0]
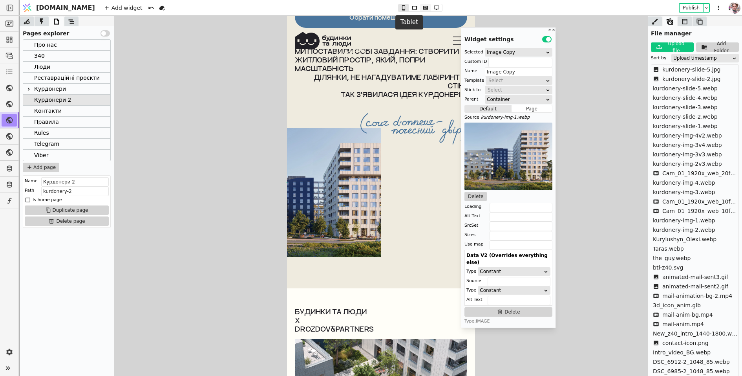
click at [421, 7] on icon at bounding box center [425, 7] width 9 height 5
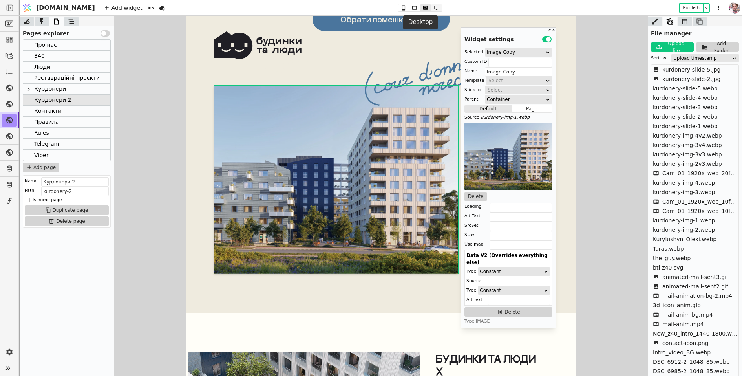
click at [431, 11] on button at bounding box center [436, 7] width 11 height 7
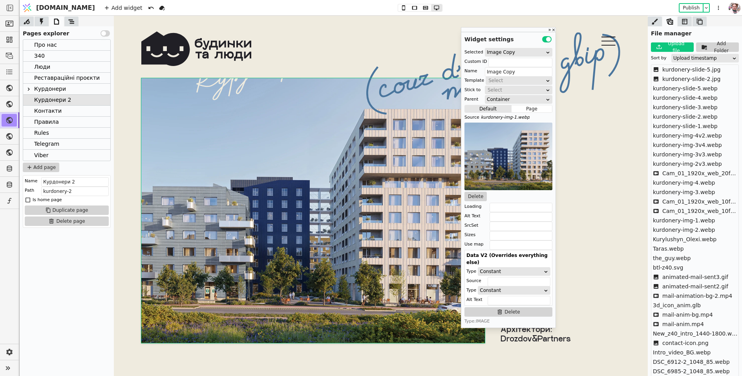
click at [657, 16] on div at bounding box center [695, 21] width 94 height 11
click at [657, 22] on icon at bounding box center [655, 22] width 8 height 8
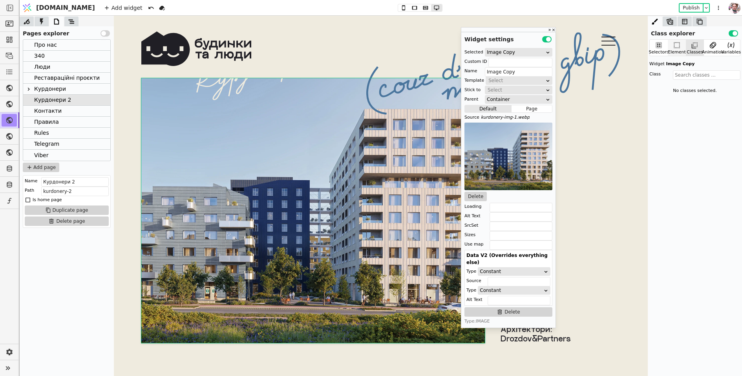
click at [680, 50] on div "Element" at bounding box center [677, 52] width 18 height 7
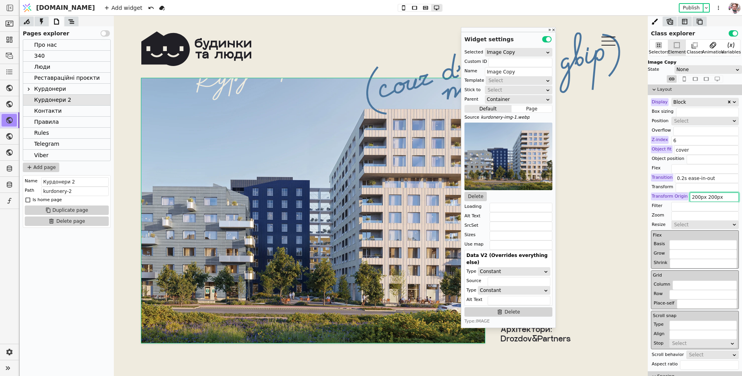
click at [695, 198] on input "200px 200px" at bounding box center [714, 196] width 49 height 9
click at [706, 195] on input "270px 200px" at bounding box center [714, 196] width 49 height 9
type input "270px 200px"
click at [692, 9] on button "Publish" at bounding box center [691, 8] width 23 height 8
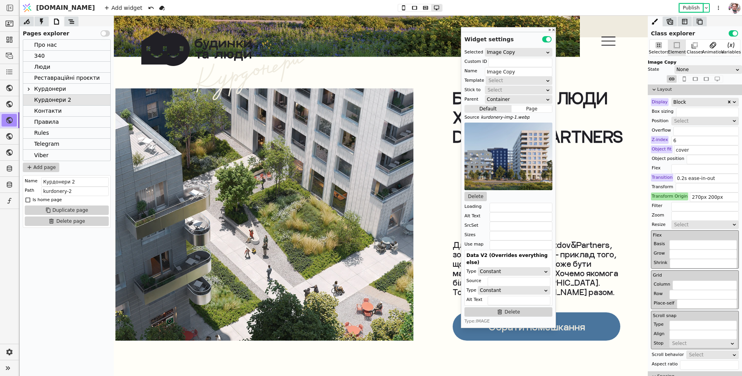
scroll to position [3511, 0]
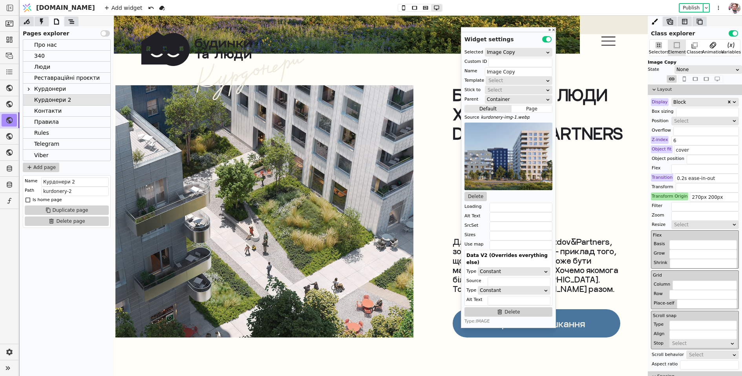
click at [302, 219] on img at bounding box center [264, 211] width 298 height 252
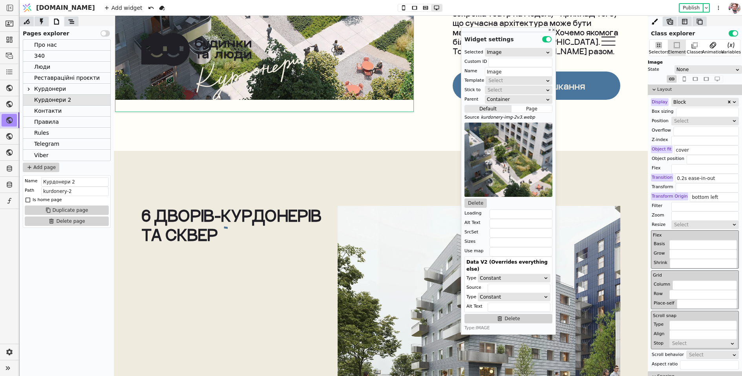
scroll to position [3757, 0]
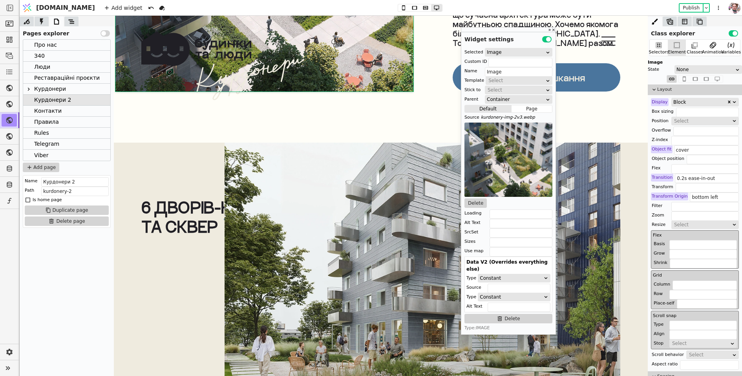
click at [373, 279] on img at bounding box center [423, 275] width 396 height 363
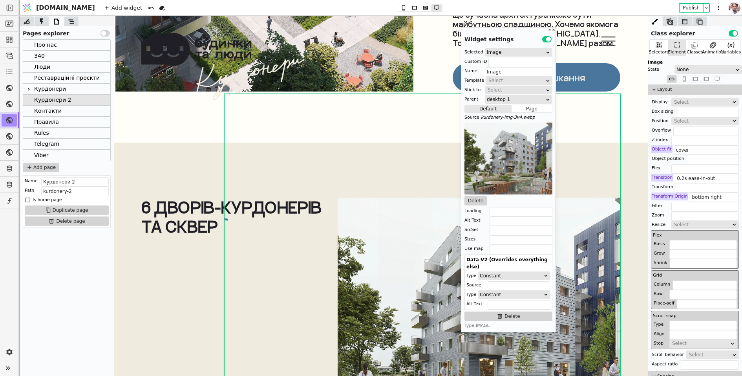
type input "Photos 2"
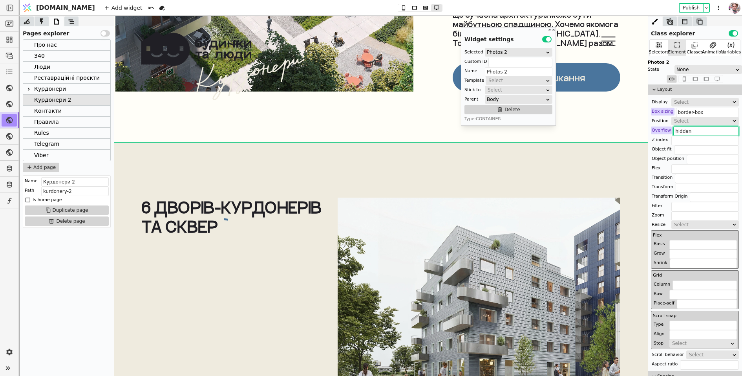
click at [677, 130] on input "hidden" at bounding box center [706, 130] width 66 height 9
click at [421, 8] on icon at bounding box center [425, 7] width 9 height 5
type input "120px 70px"
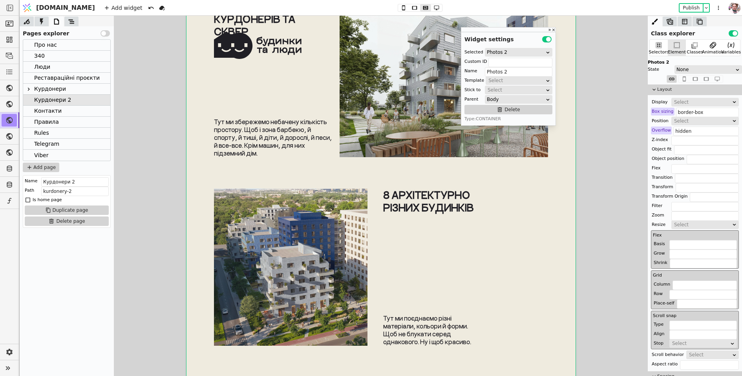
scroll to position [3701, 0]
click at [673, 129] on input "hidden" at bounding box center [706, 130] width 66 height 9
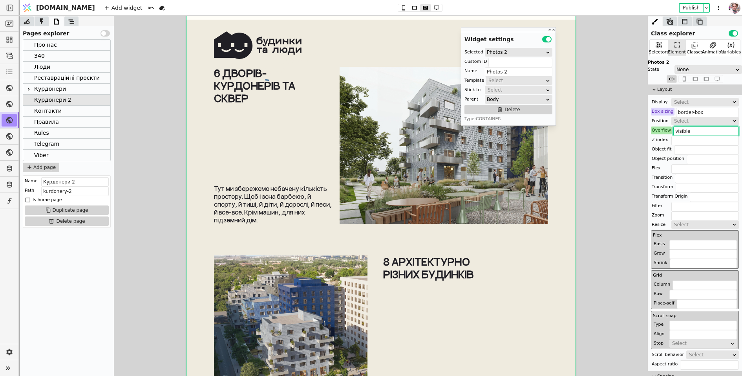
scroll to position [3620, 0]
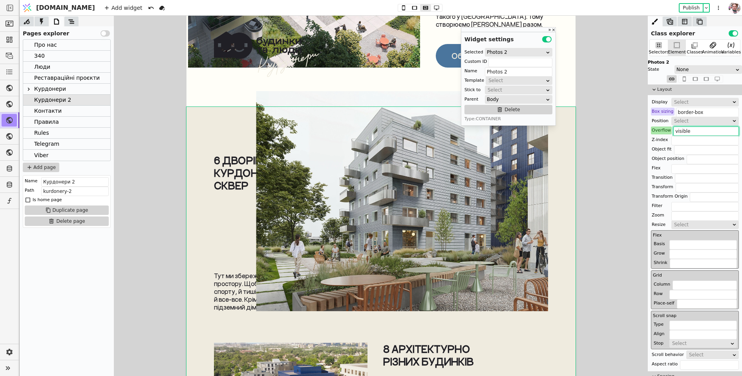
type input "visible"
click at [376, 205] on img at bounding box center [402, 201] width 292 height 220
type input "Image"
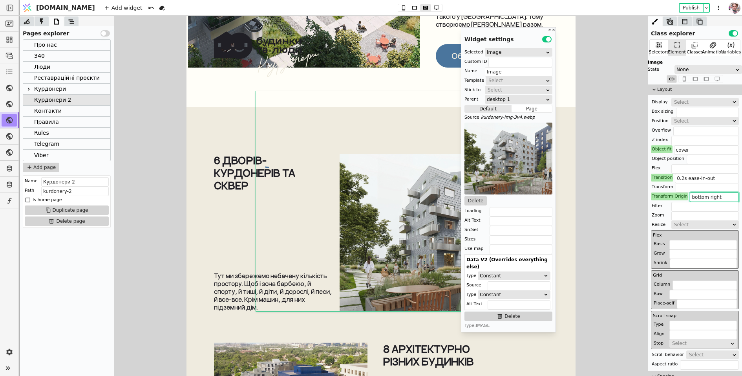
drag, startPoint x: 689, startPoint y: 196, endPoint x: 740, endPoint y: 194, distance: 51.1
click at [740, 194] on div "Layout Display Select Box sizing Position Select Overflow Z-index Object fit co…" at bounding box center [695, 226] width 94 height 284
click at [709, 196] on input "100px 11000px" at bounding box center [714, 196] width 49 height 9
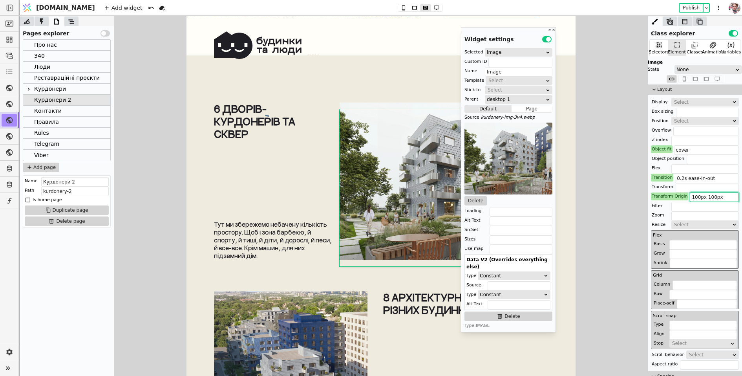
scroll to position [3600, 0]
click at [691, 199] on input "100px 100px" at bounding box center [714, 196] width 49 height 9
click at [694, 198] on input "100px 100px" at bounding box center [714, 196] width 49 height 9
click at [707, 197] on input "300px 100px" at bounding box center [714, 196] width 49 height 9
type input "300px 200px"
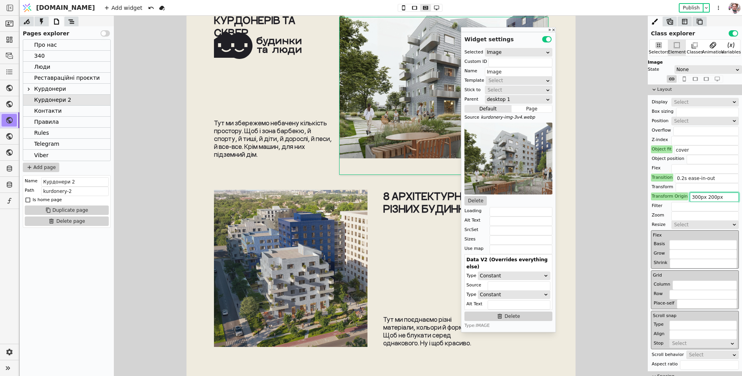
scroll to position [3701, 0]
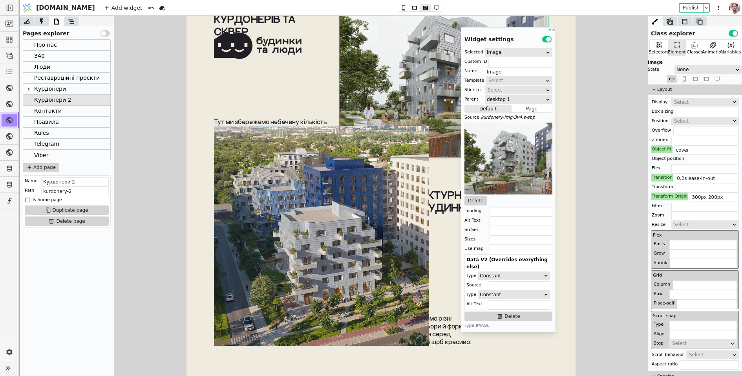
click at [264, 270] on img at bounding box center [321, 236] width 215 height 220
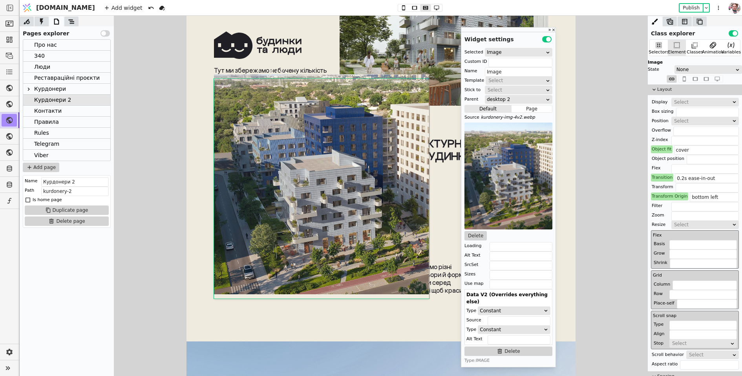
scroll to position [3753, 0]
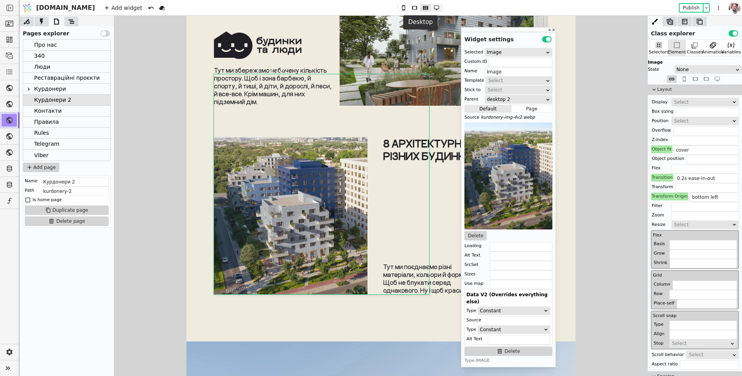
click at [434, 9] on icon at bounding box center [436, 7] width 5 height 5
type input "490px"
type input "627px"
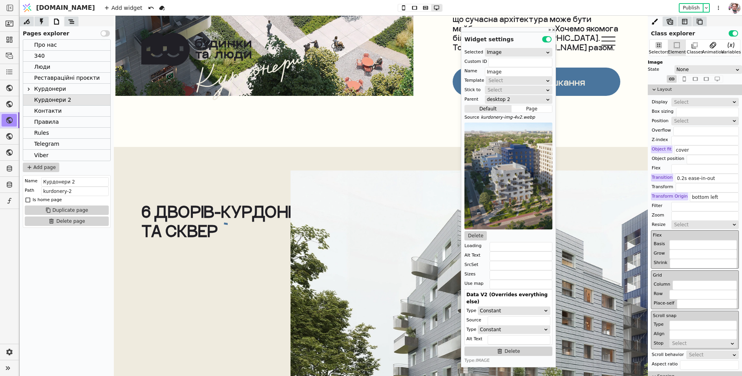
click at [393, 302] on img at bounding box center [489, 351] width 396 height 363
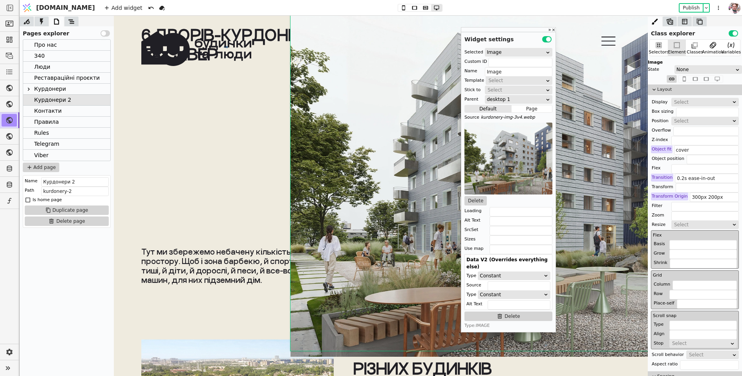
scroll to position [3929, 0]
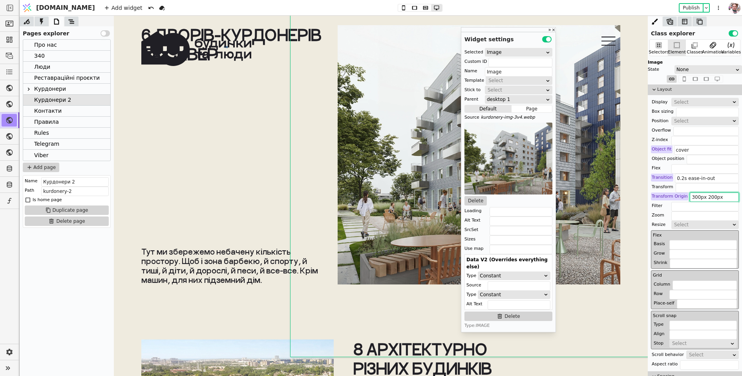
drag, startPoint x: 693, startPoint y: 199, endPoint x: 689, endPoint y: 199, distance: 3.9
click at [690, 199] on input "300px 200px" at bounding box center [714, 196] width 49 height 9
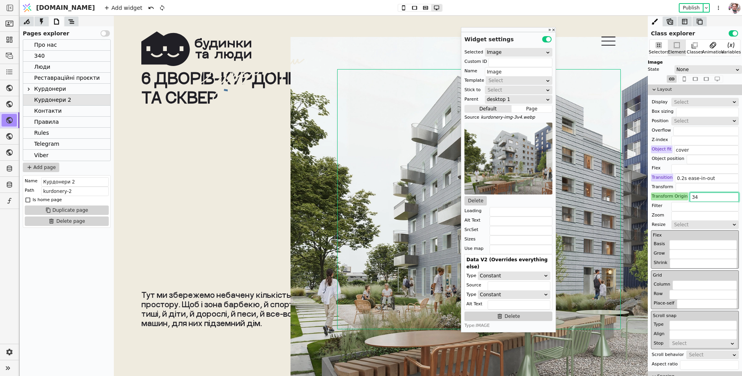
scroll to position [3885, 0]
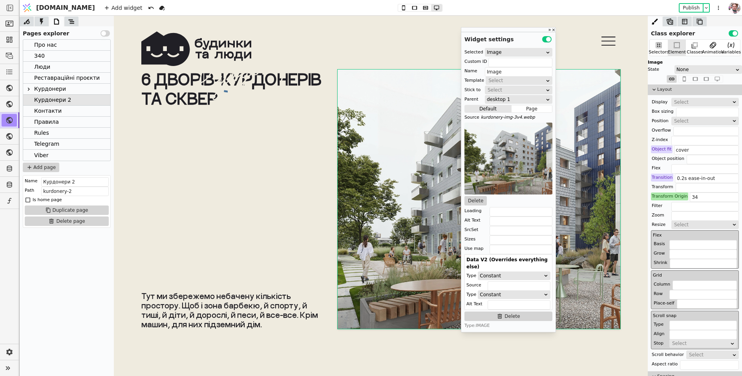
click at [674, 193] on div "Transform Origin" at bounding box center [669, 196] width 37 height 8
click at [672, 203] on button "Reset" at bounding box center [669, 205] width 20 height 9
click at [691, 195] on input "300px 200px" at bounding box center [714, 196] width 49 height 9
click at [708, 196] on input "400px 200px" at bounding box center [714, 196] width 49 height 9
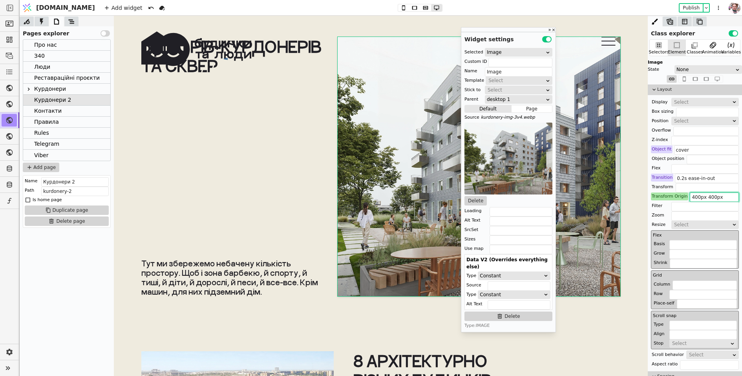
click at [690, 198] on input "400px 400px" at bounding box center [714, 196] width 49 height 9
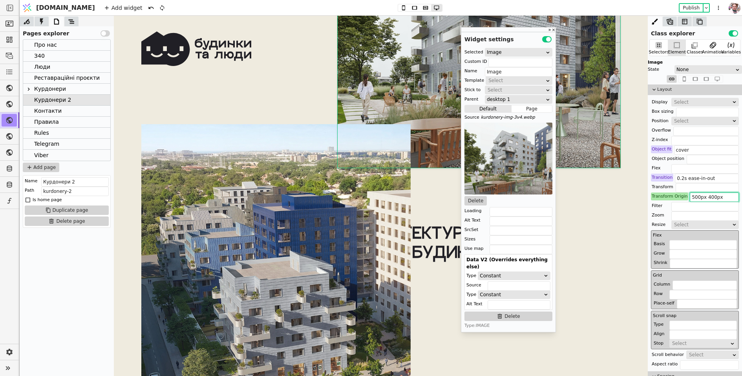
type input "500px 400px"
click at [307, 276] on img at bounding box center [275, 296] width 269 height 345
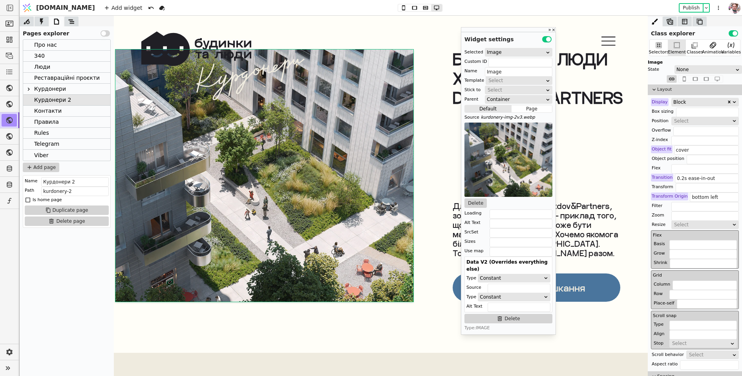
click at [437, 222] on div "Будинки та люди х drozdov&partners Для нас роботи бюро [PERSON_NAME], зокрема т…" at bounding box center [517, 175] width 207 height 252
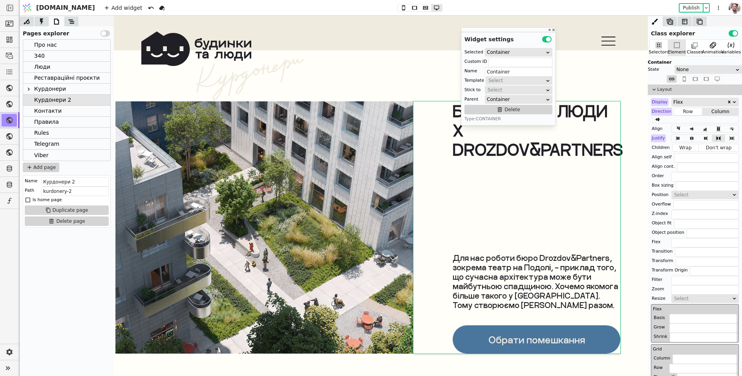
click at [77, 20] on div at bounding box center [71, 21] width 14 height 10
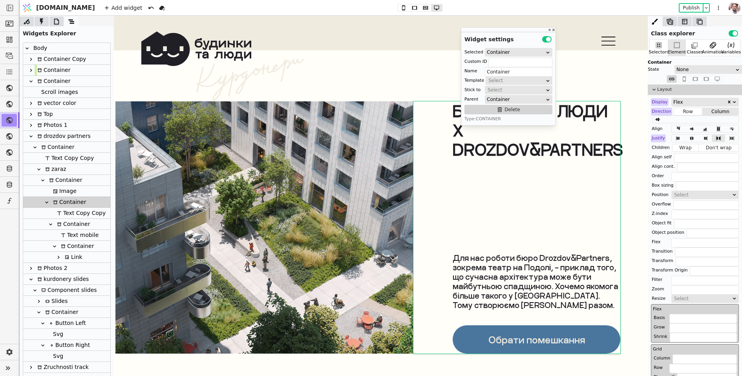
click at [53, 183] on div "Container" at bounding box center [64, 180] width 35 height 11
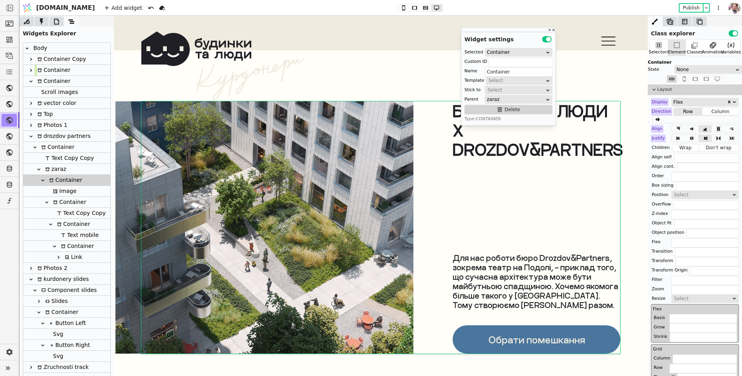
click at [60, 194] on div "Image" at bounding box center [64, 191] width 26 height 11
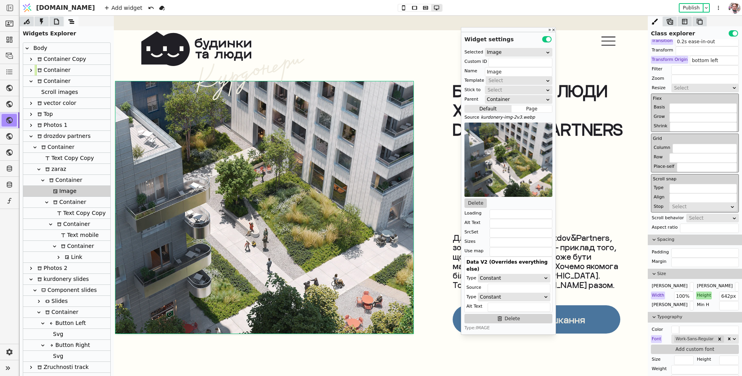
click at [701, 293] on div "Height" at bounding box center [704, 295] width 16 height 8
click at [702, 289] on div "Max W Max H Width 100% Height Reset 642px Min W Min H" at bounding box center [695, 295] width 88 height 27
click at [700, 294] on div "Height" at bounding box center [704, 295] width 16 height 8
click at [49, 179] on icon at bounding box center [51, 180] width 5 height 5
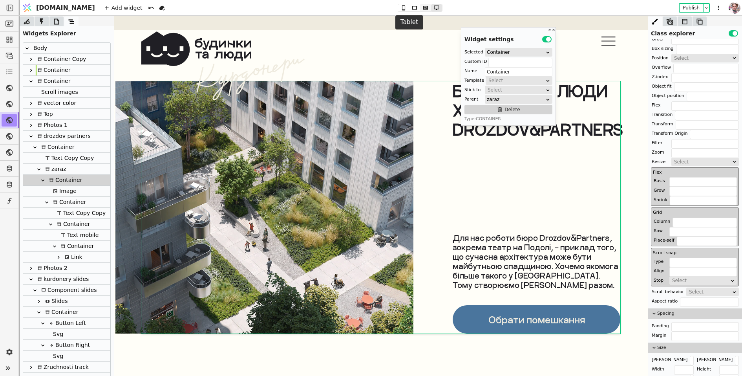
click at [421, 9] on icon at bounding box center [425, 7] width 9 height 5
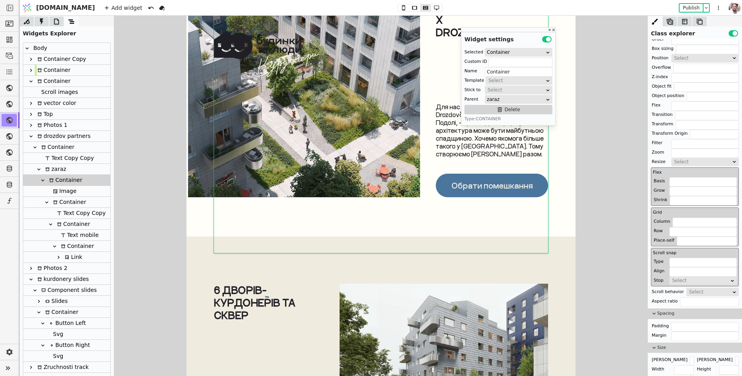
click at [264, 144] on img at bounding box center [304, 99] width 232 height 196
type input "Image"
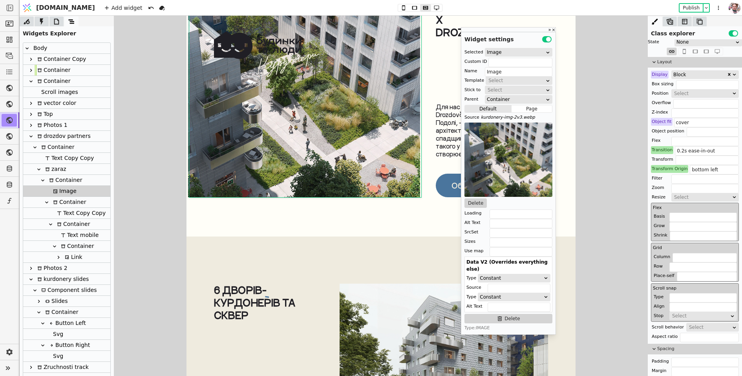
click at [665, 167] on div "Transform Origin" at bounding box center [669, 169] width 37 height 8
click at [665, 173] on div "Reset" at bounding box center [669, 178] width 24 height 13
click at [665, 176] on button "Reset" at bounding box center [669, 178] width 20 height 9
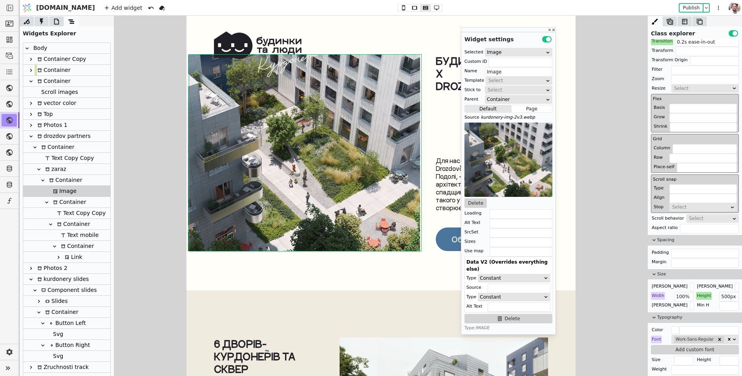
click at [436, 148] on div "Будинки та люди х drozdov&partners Для нас роботи бюро [PERSON_NAME], зокрема т…" at bounding box center [484, 153] width 128 height 196
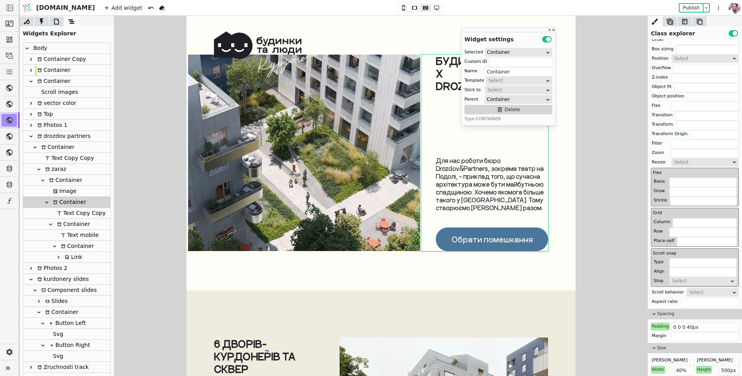
click at [471, 224] on div "Для нас роботи бюро Drozdov&Partners, зокрема театр на Подолі, – приклад того, …" at bounding box center [492, 198] width 112 height 104
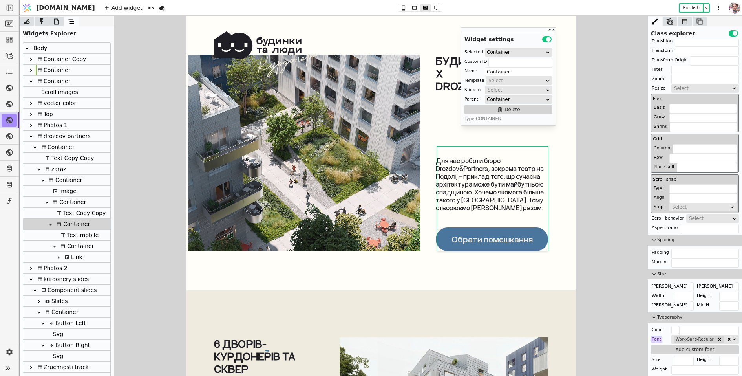
click at [467, 137] on div "Будинки та люди х drozdov&partners Для нас роботи бюро [PERSON_NAME], зокрема т…" at bounding box center [484, 153] width 128 height 196
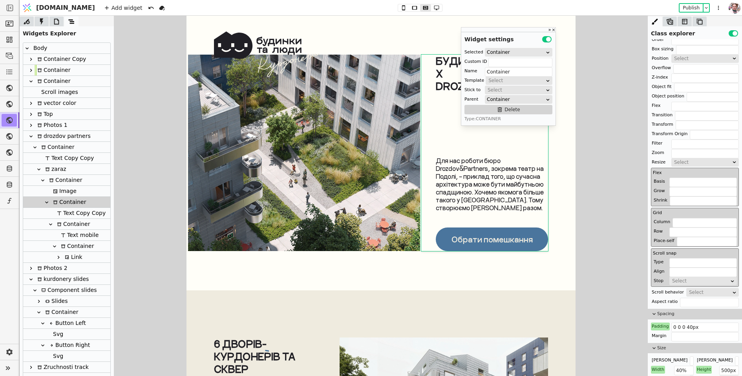
click at [48, 202] on icon at bounding box center [47, 202] width 6 height 6
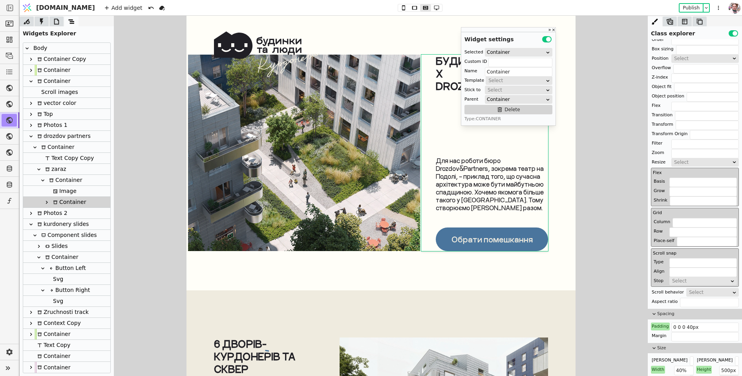
click at [60, 201] on div "Container" at bounding box center [68, 202] width 35 height 11
click at [46, 204] on icon at bounding box center [47, 202] width 6 height 6
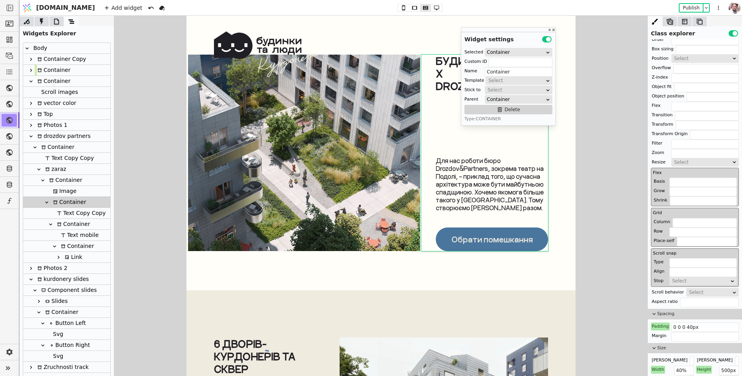
click at [62, 212] on div "Text Copy Copy" at bounding box center [80, 213] width 51 height 11
type input "Text Copy Copy"
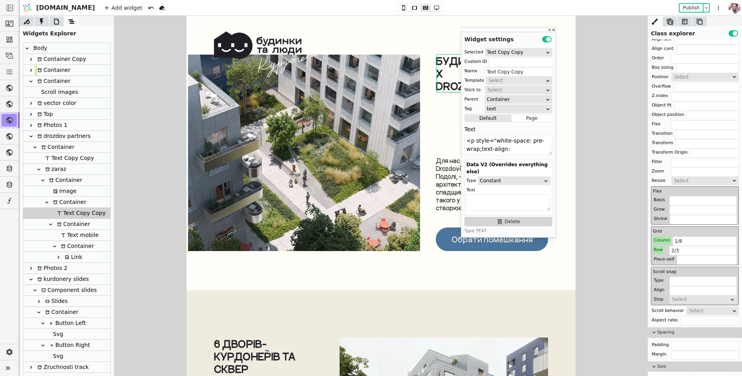
click at [656, 249] on div "Row" at bounding box center [658, 250] width 11 height 8
click at [656, 256] on button "Reset" at bounding box center [658, 258] width 20 height 9
click at [657, 238] on div "Column" at bounding box center [662, 240] width 18 height 8
click at [657, 251] on button "Reset" at bounding box center [662, 249] width 20 height 9
click at [68, 220] on div "Container" at bounding box center [72, 224] width 35 height 11
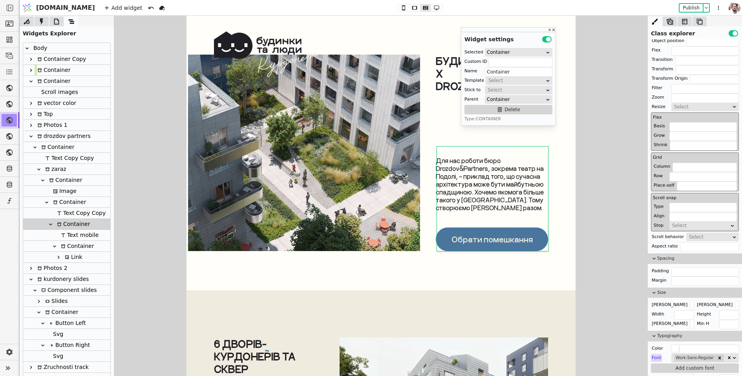
click at [50, 225] on icon at bounding box center [51, 224] width 6 height 6
click at [58, 213] on icon at bounding box center [59, 213] width 5 height 5
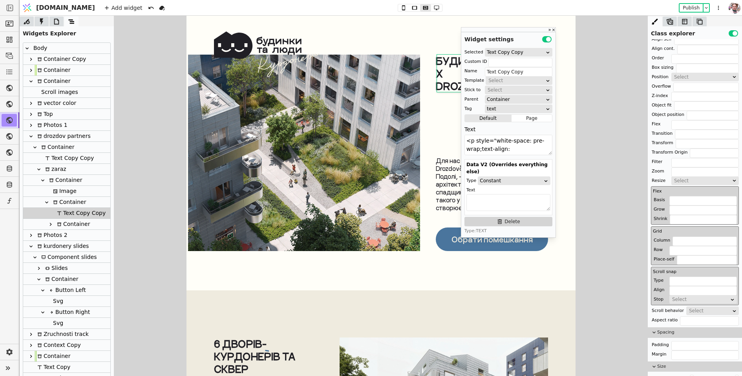
click at [59, 208] on div "Text Copy Copy" at bounding box center [80, 213] width 51 height 11
click at [60, 200] on div "Container" at bounding box center [68, 202] width 35 height 11
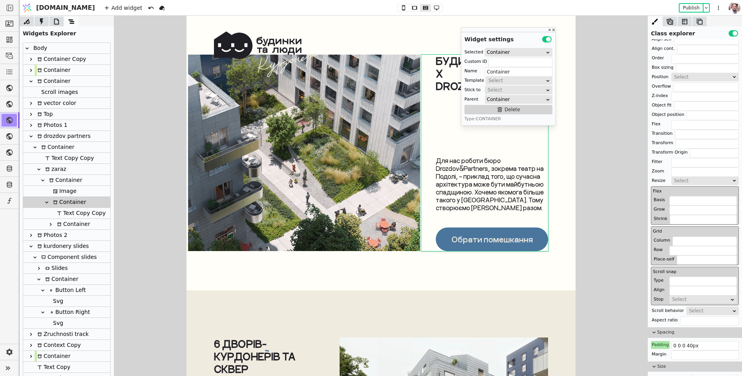
click at [62, 189] on div "Image" at bounding box center [64, 191] width 26 height 11
type input "Image"
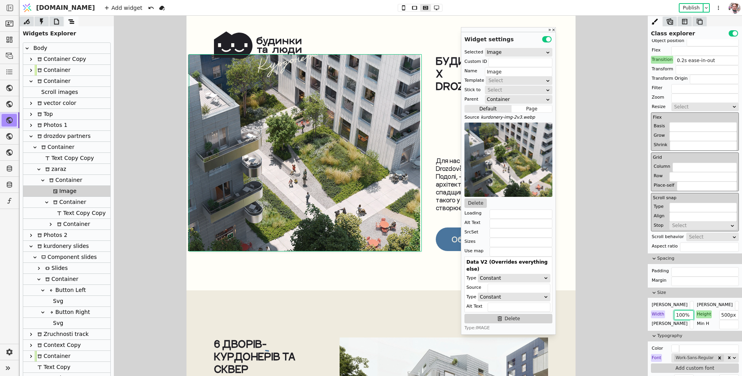
drag, startPoint x: 683, startPoint y: 312, endPoint x: 671, endPoint y: 312, distance: 11.4
click at [671, 312] on div "Width 100%" at bounding box center [672, 314] width 43 height 8
type input "60%"
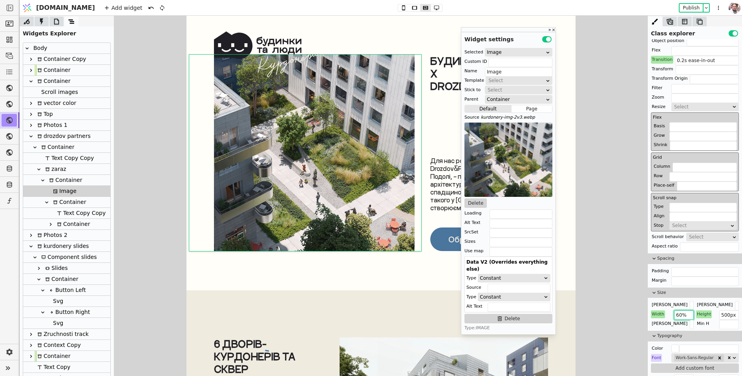
click at [65, 179] on div "Container" at bounding box center [64, 180] width 35 height 11
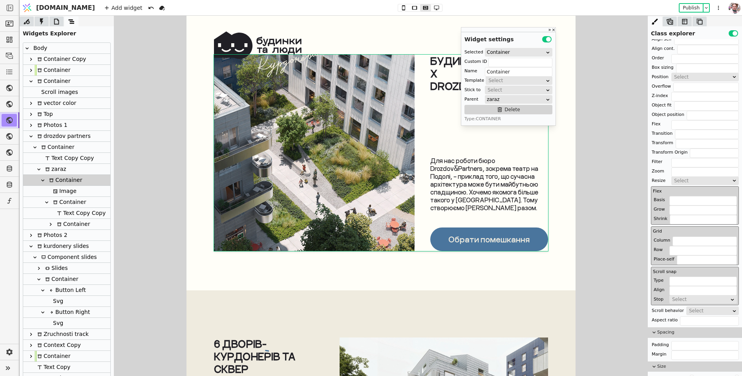
click at [65, 193] on div "Image" at bounding box center [64, 191] width 26 height 11
type input "Image"
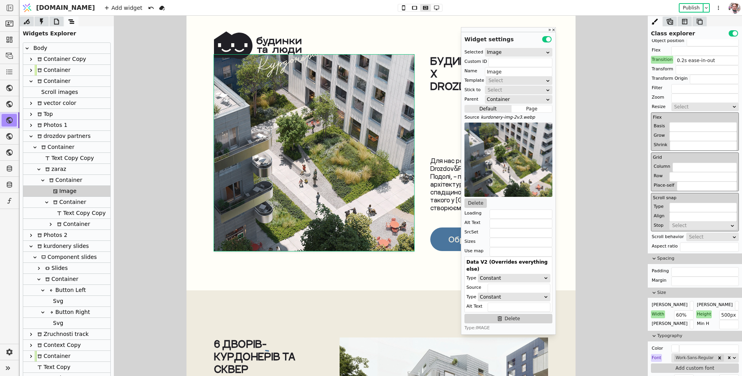
click at [421, 12] on div "Add widget Publish" at bounding box center [413, 7] width 628 height 15
click at [432, 10] on icon at bounding box center [436, 7] width 9 height 5
type input "642px"
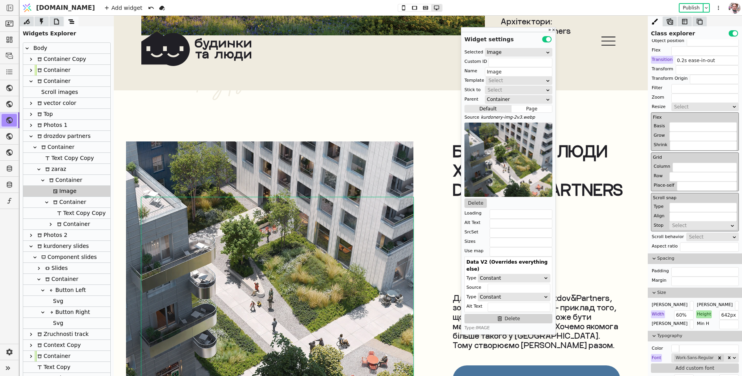
scroll to position [3532, 0]
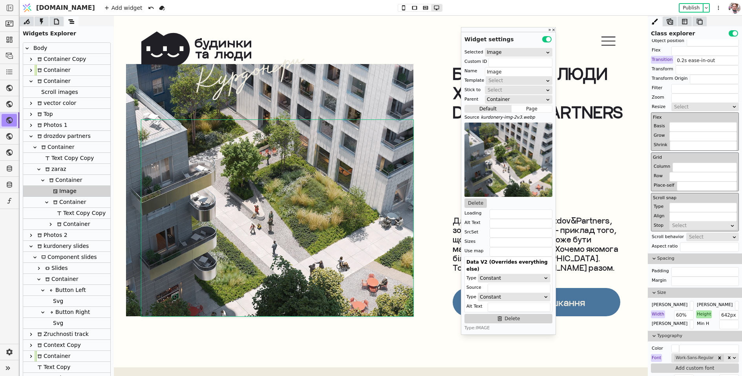
click at [450, 172] on div "Будинки та люди х drozdov&partners Для нас роботи бюро [PERSON_NAME], зокрема т…" at bounding box center [517, 190] width 207 height 252
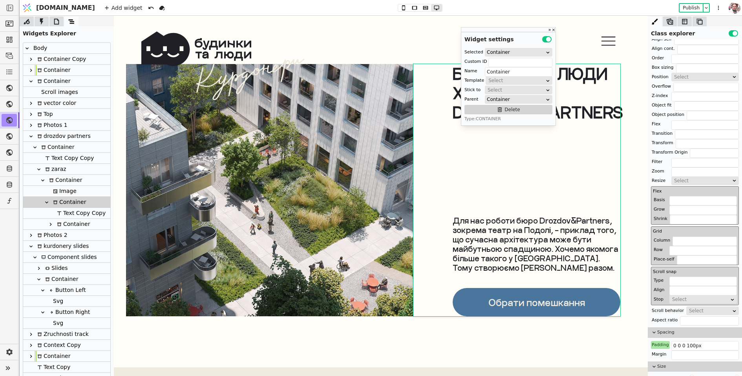
click at [493, 189] on div "Будинки та люди х drozdov&partners Для нас роботи бюро [PERSON_NAME], зокрема т…" at bounding box center [517, 190] width 207 height 252
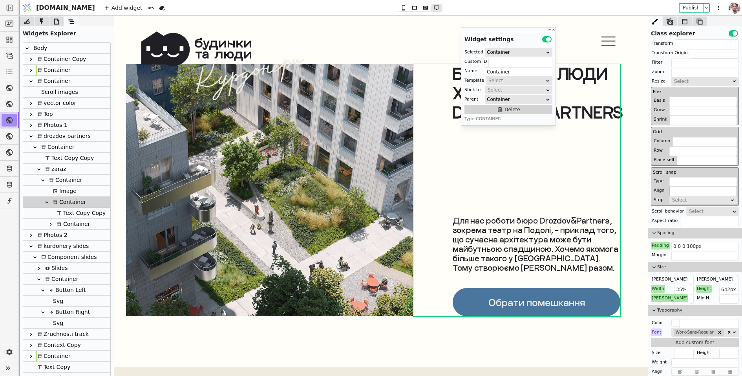
scroll to position [222, 0]
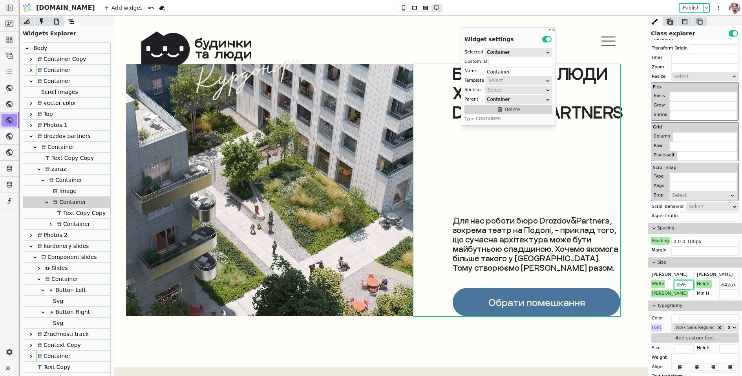
click at [681, 282] on input "35%" at bounding box center [684, 284] width 20 height 9
click at [55, 190] on icon at bounding box center [55, 191] width 5 height 5
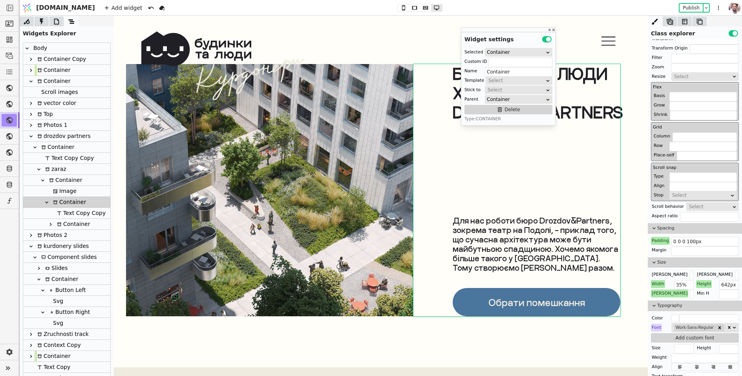
type input "Image"
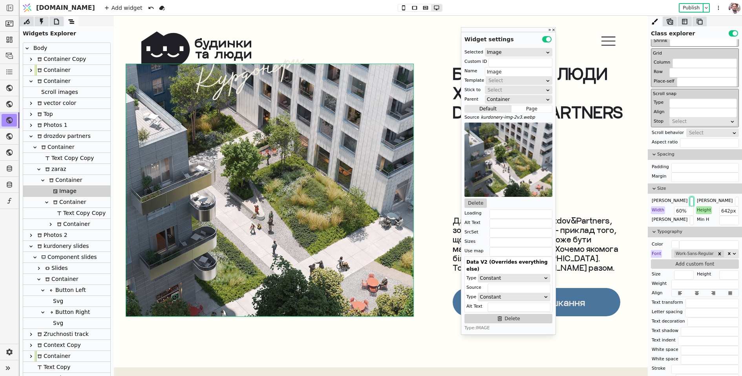
click at [690, 200] on input "text" at bounding box center [692, 201] width 4 height 9
type input "60%"
click at [661, 198] on div "[PERSON_NAME]" at bounding box center [669, 201] width 37 height 8
click at [661, 205] on button "Reset" at bounding box center [659, 209] width 20 height 9
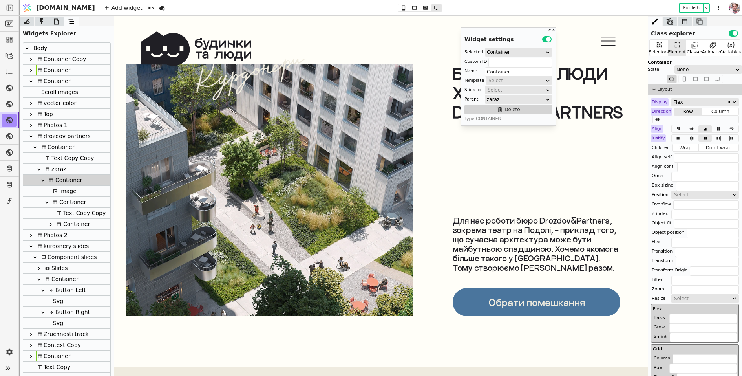
scroll to position [222, 0]
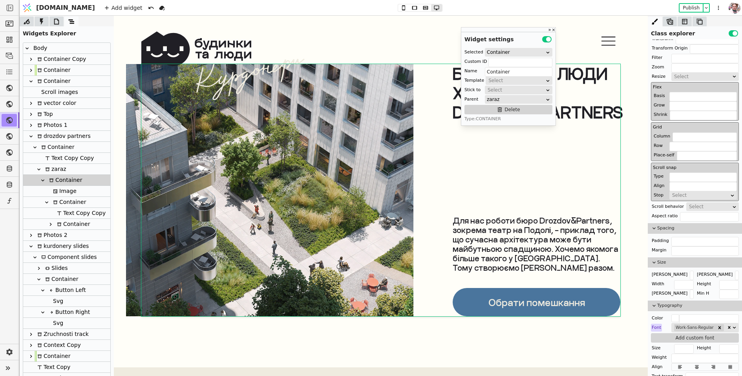
click at [61, 187] on div "Image" at bounding box center [64, 191] width 26 height 11
type input "Image"
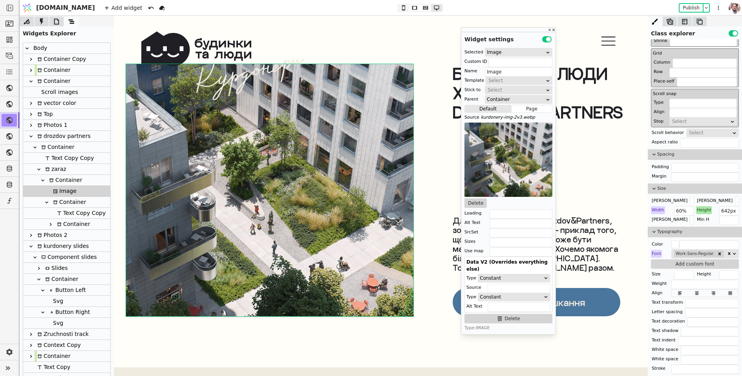
click at [399, 7] on icon at bounding box center [403, 7] width 9 height 5
type input "100%"
type input "276px"
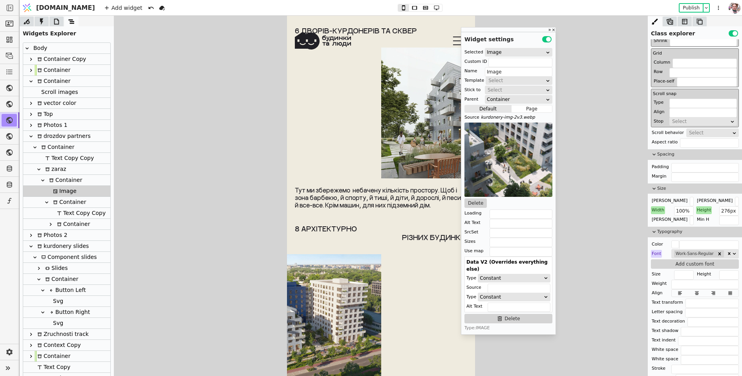
click at [653, 207] on div "Width" at bounding box center [658, 210] width 14 height 8
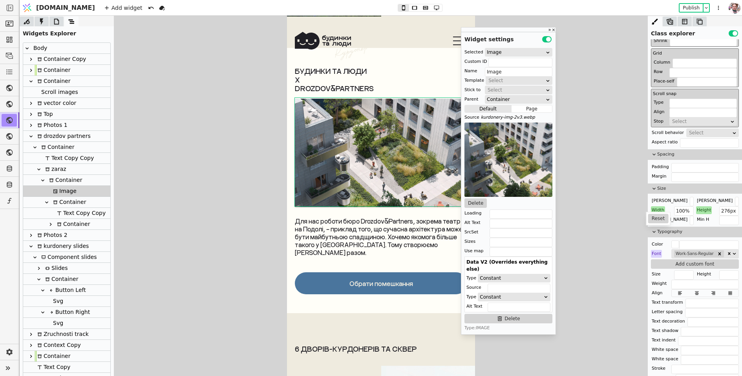
scroll to position [3214, 0]
click at [663, 218] on button "Reset" at bounding box center [658, 218] width 20 height 9
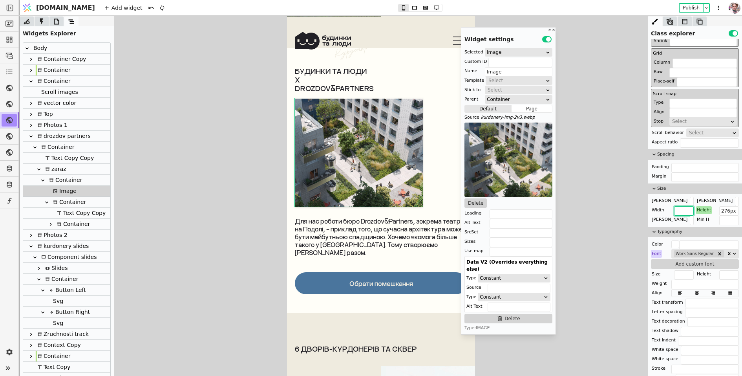
click at [675, 210] on input "text" at bounding box center [684, 210] width 20 height 9
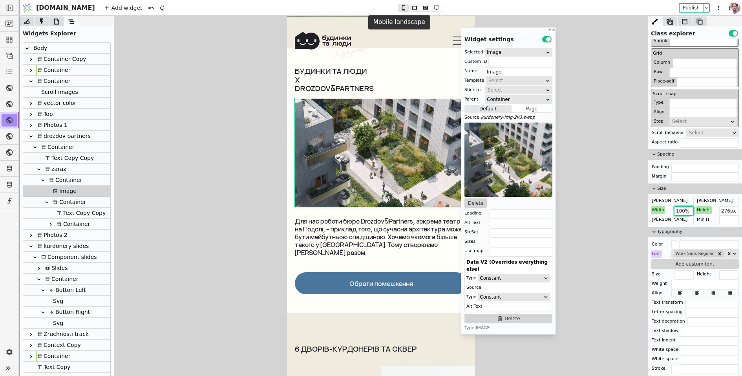
type input "100%"
click at [410, 7] on icon at bounding box center [414, 7] width 9 height 5
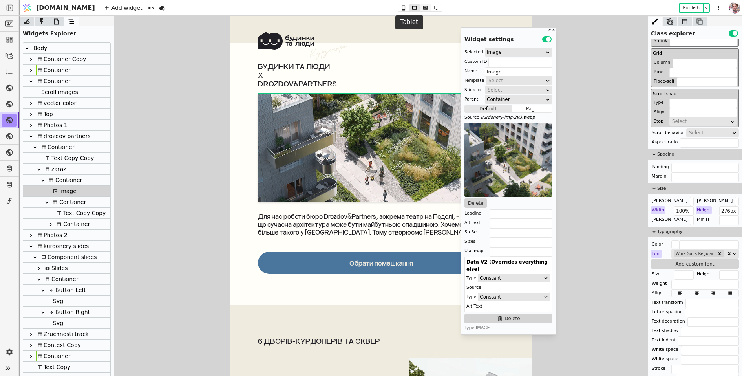
click at [423, 8] on icon at bounding box center [425, 8] width 5 height 4
type input "0.2s ease-in-out"
type input "60%"
type input "500px"
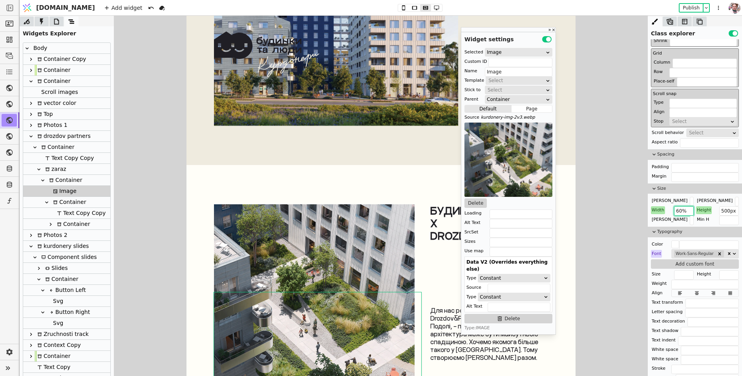
click at [681, 207] on input "60%" at bounding box center [684, 210] width 20 height 9
click at [685, 210] on input "60%" at bounding box center [684, 210] width 20 height 9
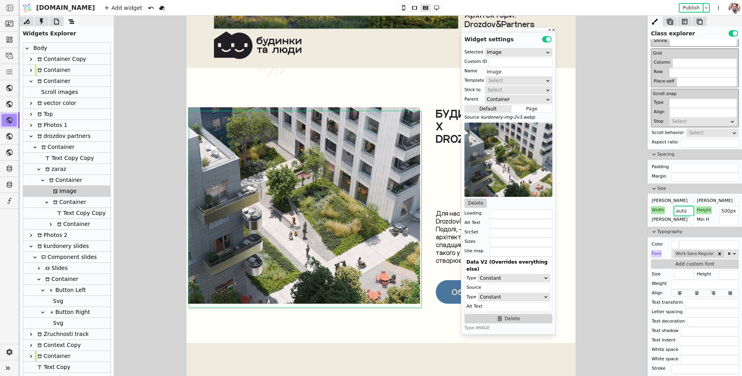
scroll to position [3311, 0]
click at [684, 206] on input "auto" at bounding box center [684, 210] width 20 height 9
click at [686, 207] on input "none" at bounding box center [684, 210] width 20 height 9
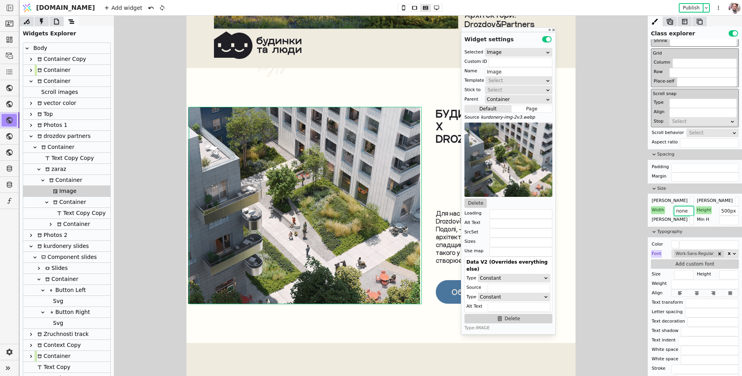
click at [686, 207] on input "none" at bounding box center [684, 210] width 20 height 9
type input "auto"
click at [62, 171] on div "zaraz" at bounding box center [55, 169] width 24 height 11
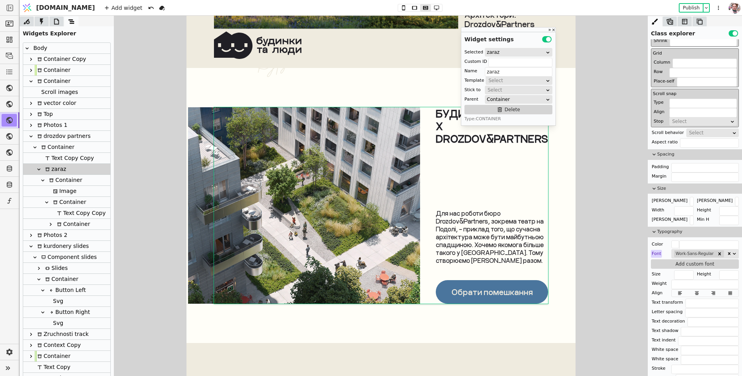
click at [64, 183] on div "Container" at bounding box center [64, 180] width 35 height 11
type input "Container"
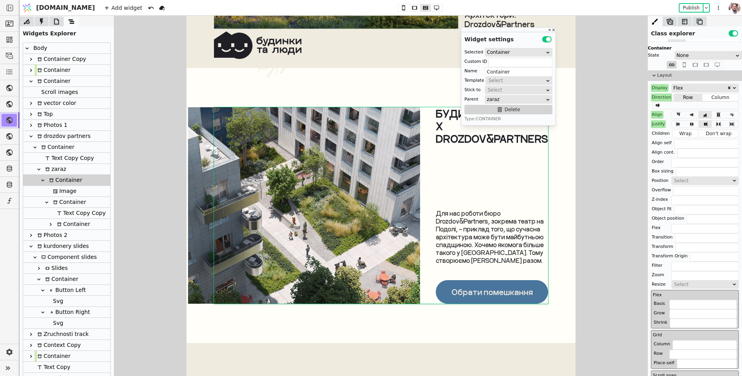
scroll to position [0, 0]
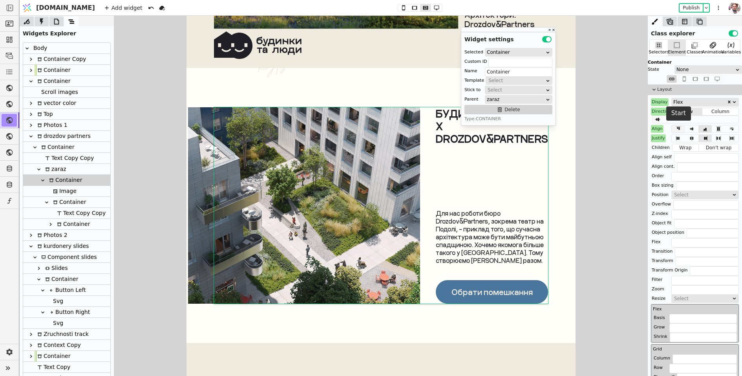
click at [678, 127] on icon at bounding box center [678, 127] width 5 height 3
click at [701, 129] on icon at bounding box center [705, 128] width 9 height 5
click at [657, 128] on div "Align" at bounding box center [657, 129] width 13 height 8
click at [657, 136] on button "Reset" at bounding box center [658, 138] width 20 height 9
click at [657, 136] on div "Justify" at bounding box center [658, 138] width 15 height 8
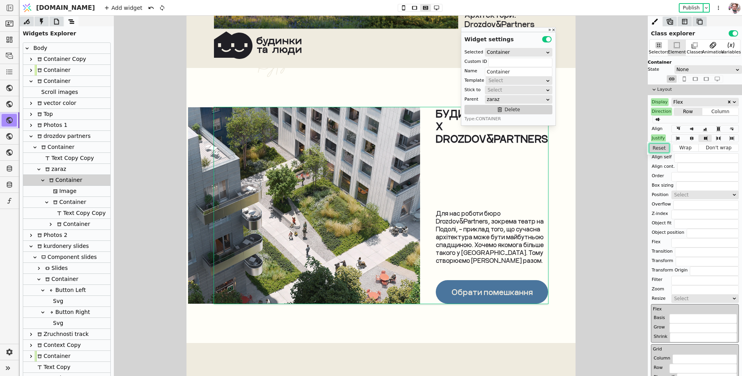
click at [656, 143] on button "Reset" at bounding box center [659, 147] width 20 height 9
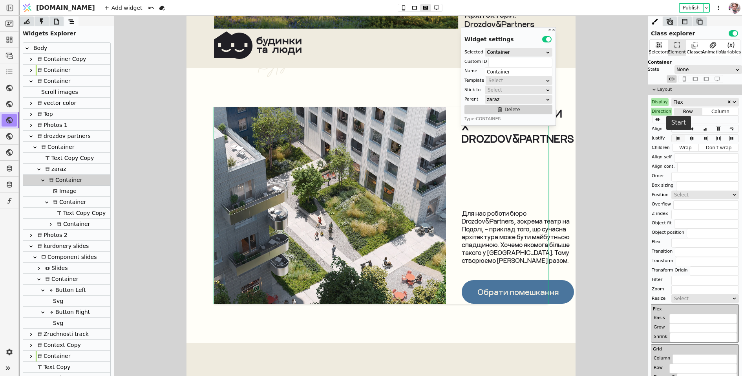
click at [675, 138] on icon at bounding box center [678, 137] width 9 height 5
click at [705, 138] on icon at bounding box center [706, 138] width 4 height 5
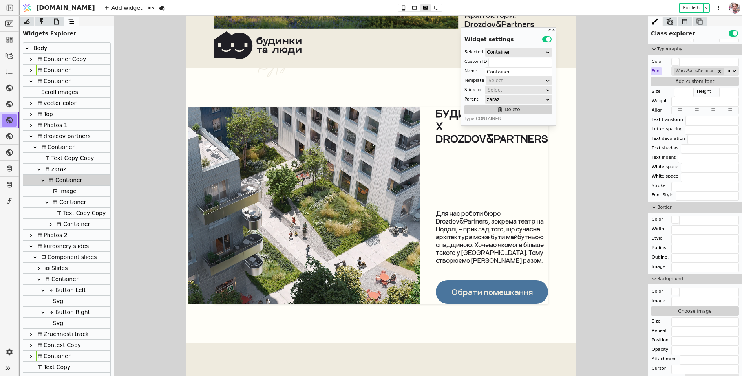
click at [80, 204] on div "Container" at bounding box center [68, 202] width 35 height 11
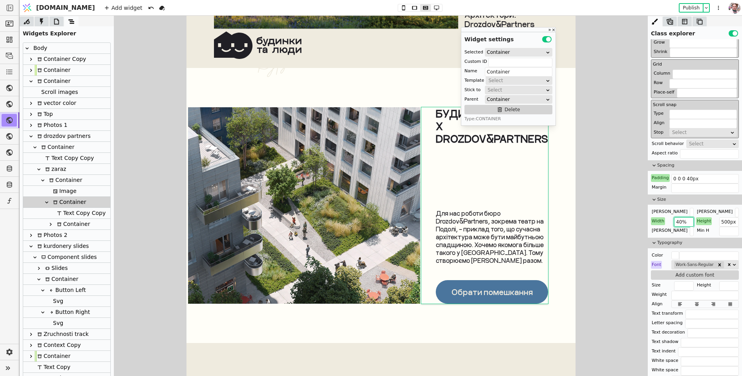
click at [685, 221] on input "40%" at bounding box center [684, 221] width 20 height 9
click at [690, 209] on input "text" at bounding box center [692, 212] width 4 height 9
paste input "40%"
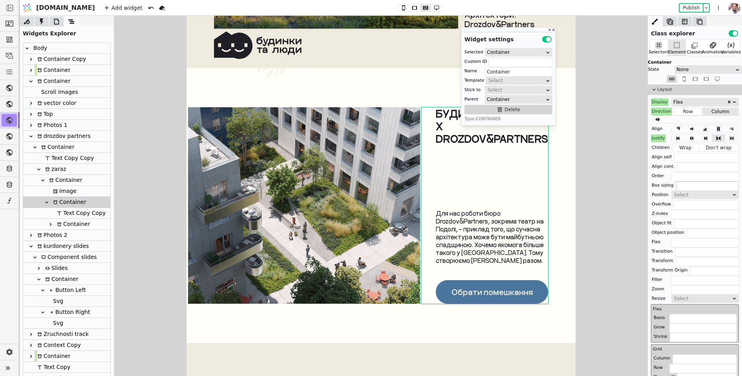
type input "40%"
click at [681, 187] on input "text" at bounding box center [707, 185] width 63 height 9
type input "border-box"
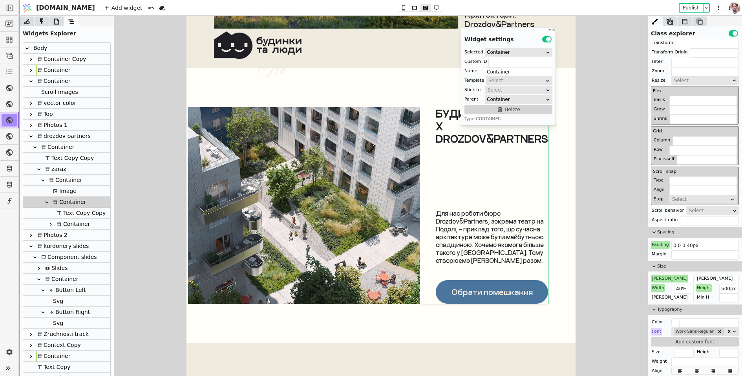
scroll to position [230, 0]
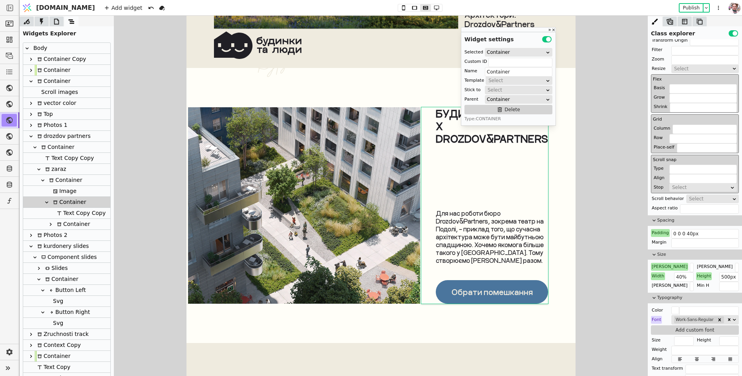
click at [65, 195] on div "Image" at bounding box center [64, 191] width 26 height 11
type input "Image"
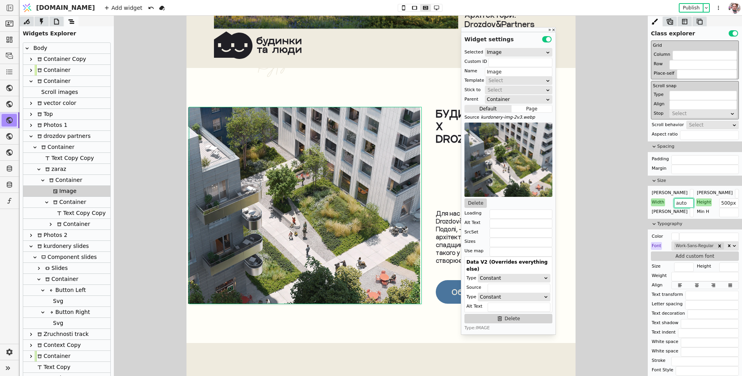
click at [683, 202] on input "auto" at bounding box center [684, 202] width 20 height 9
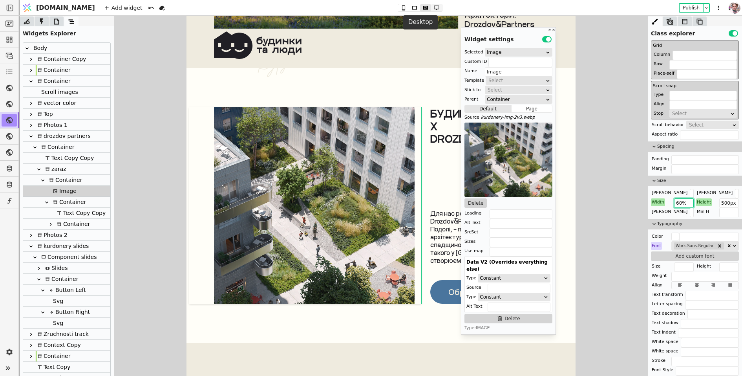
type input "60%"
click at [434, 9] on icon at bounding box center [436, 7] width 5 height 5
type input "642px"
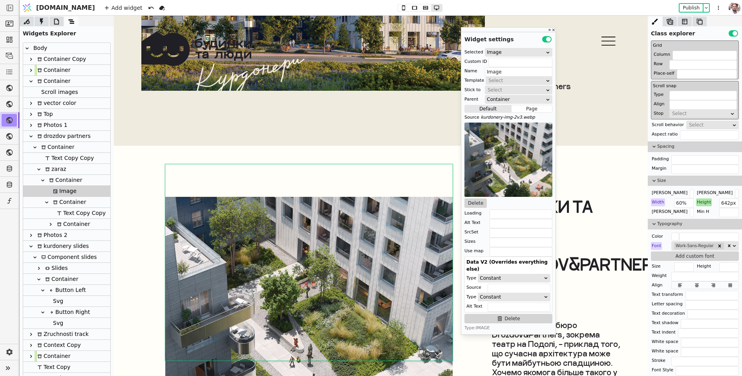
scroll to position [3397, 0]
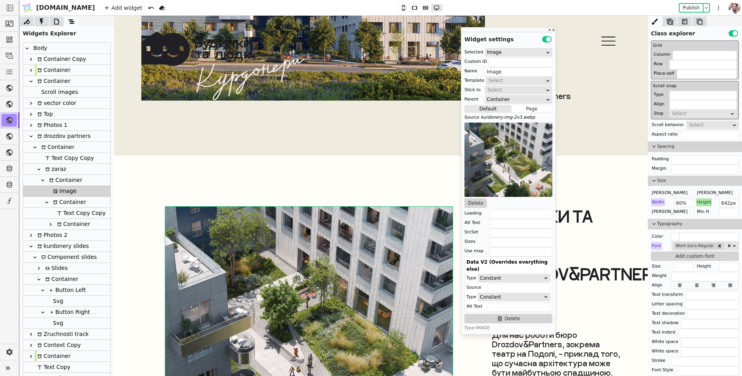
click at [505, 335] on div "Будинки та люди х drozdov&partners Для нас роботи бюро [PERSON_NAME], зокрема т…" at bounding box center [537, 333] width 168 height 252
type input "Container"
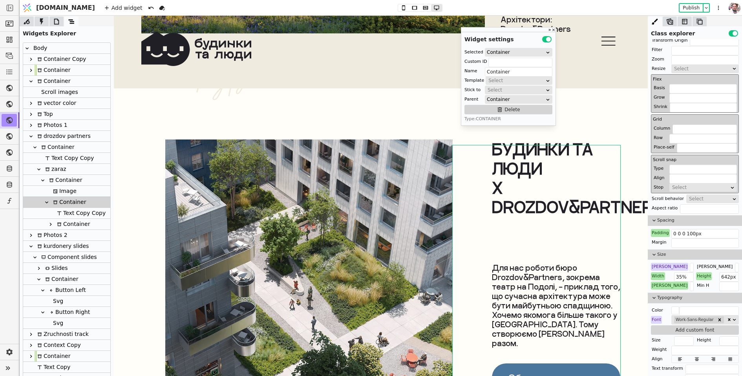
scroll to position [3459, 0]
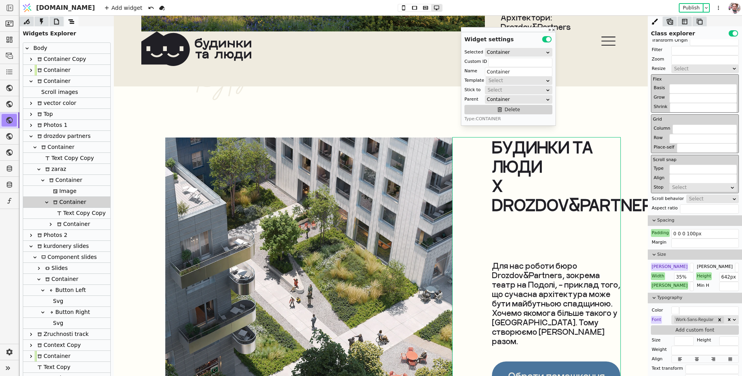
click at [659, 273] on div "Width" at bounding box center [658, 276] width 14 height 8
click at [659, 280] on button "Reset" at bounding box center [658, 284] width 20 height 9
type input "40%"
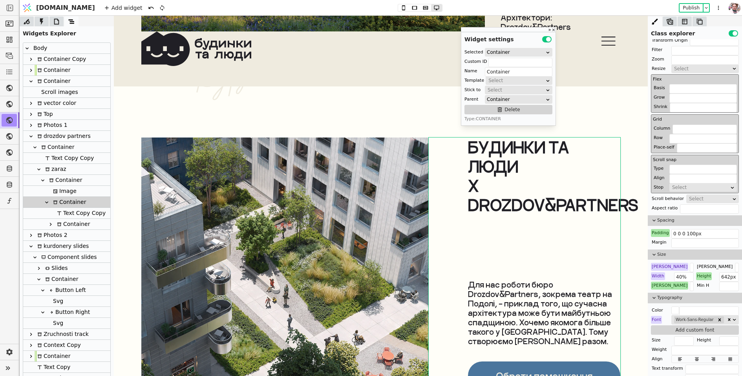
click at [659, 285] on div "[PERSON_NAME]" at bounding box center [669, 286] width 37 height 8
click at [657, 294] on button "Reset" at bounding box center [659, 293] width 20 height 9
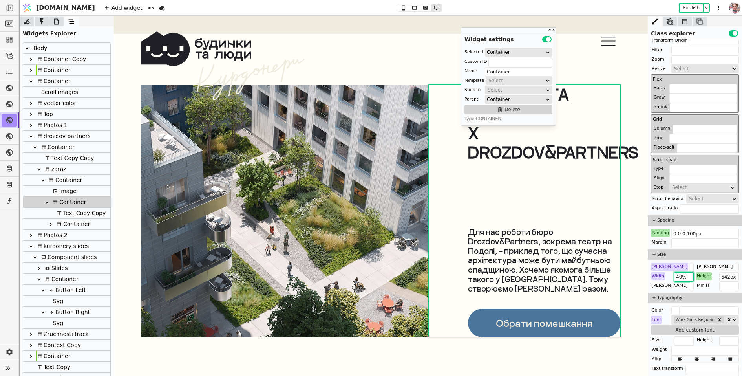
click at [679, 273] on input "40%" at bounding box center [684, 276] width 20 height 9
type input "45%"
click at [690, 267] on input "40%" at bounding box center [692, 267] width 4 height 9
type input "45%"
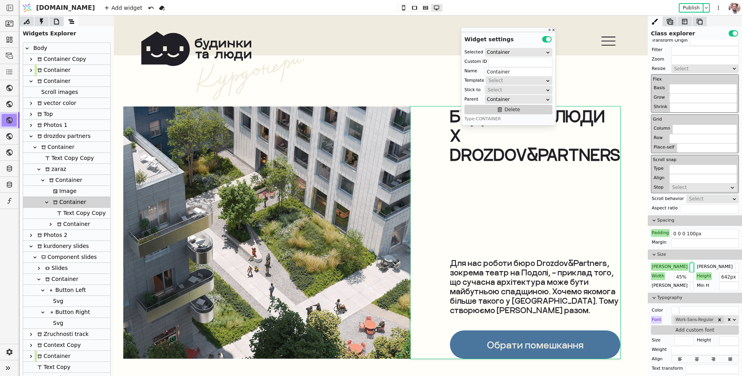
click at [48, 199] on icon at bounding box center [47, 202] width 6 height 6
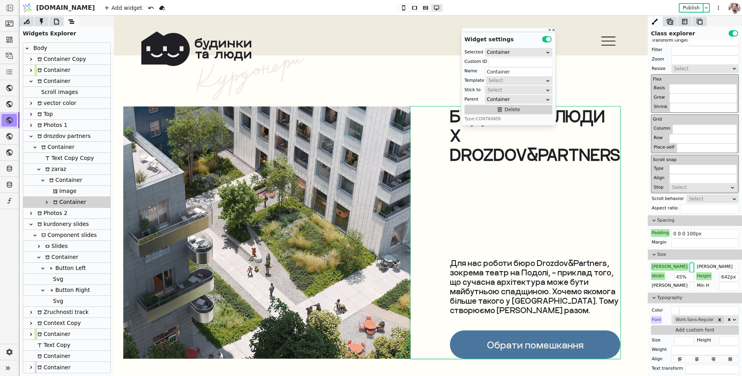
click at [67, 195] on div "Image" at bounding box center [64, 191] width 26 height 11
type input "Image"
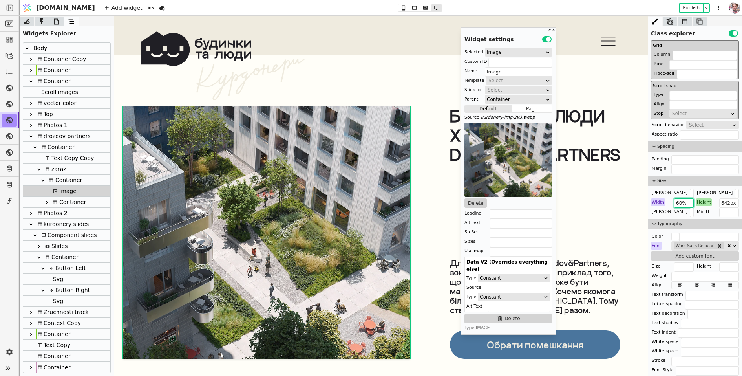
drag, startPoint x: 681, startPoint y: 200, endPoint x: 673, endPoint y: 200, distance: 7.1
click at [673, 200] on div "Width 60%" at bounding box center [672, 202] width 43 height 8
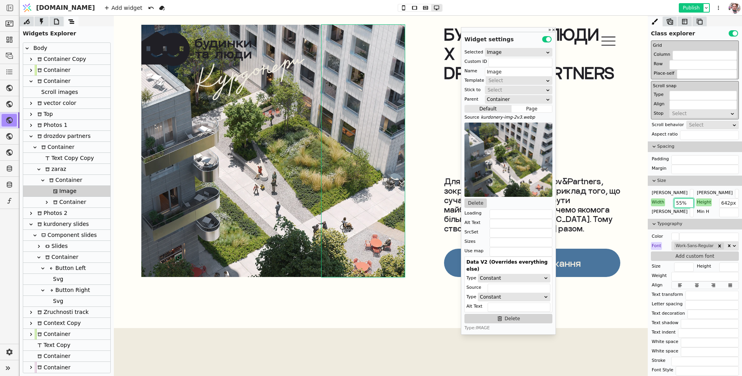
type input "55%"
click at [687, 6] on button "Publish" at bounding box center [691, 8] width 23 height 8
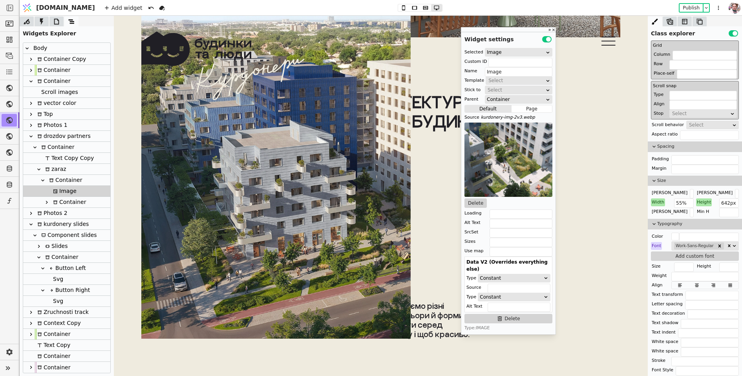
click at [249, 268] on img at bounding box center [275, 166] width 269 height 345
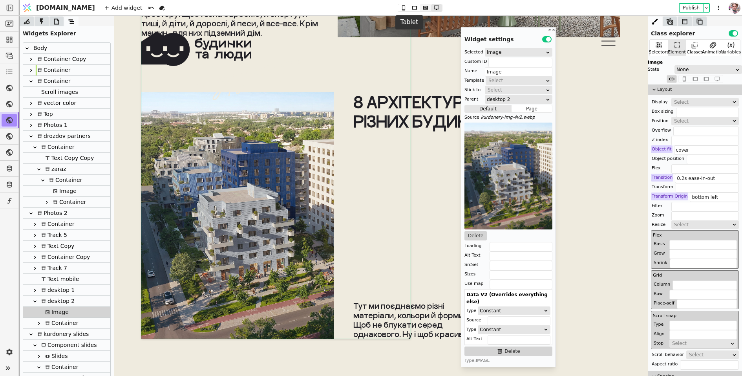
click at [423, 9] on icon at bounding box center [425, 8] width 5 height 4
type input "400px"
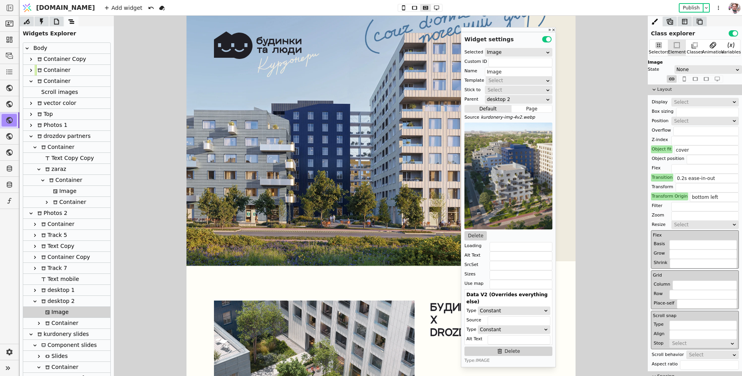
click at [261, 168] on img at bounding box center [353, 134] width 342 height 264
type input "Image Copy"
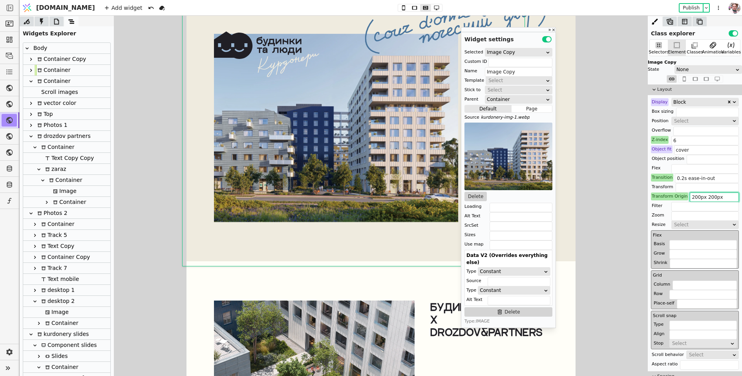
click at [694, 199] on input "200px 200px" at bounding box center [714, 196] width 49 height 9
click at [434, 5] on icon at bounding box center [436, 7] width 5 height 5
type input "270px 200px"
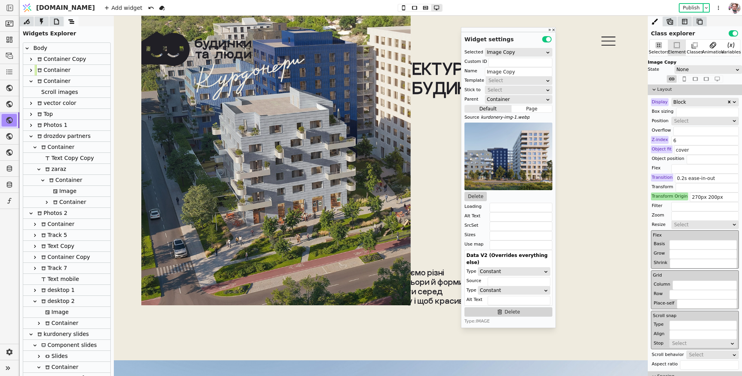
click at [264, 201] on img at bounding box center [275, 132] width 269 height 345
type input "Image"
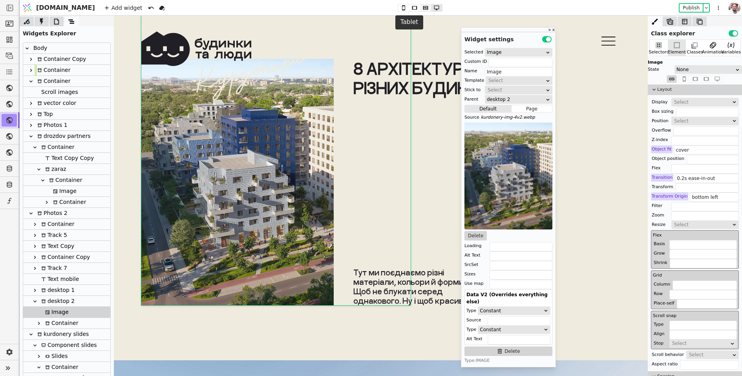
click at [421, 9] on icon at bounding box center [425, 7] width 9 height 5
type input "400px"
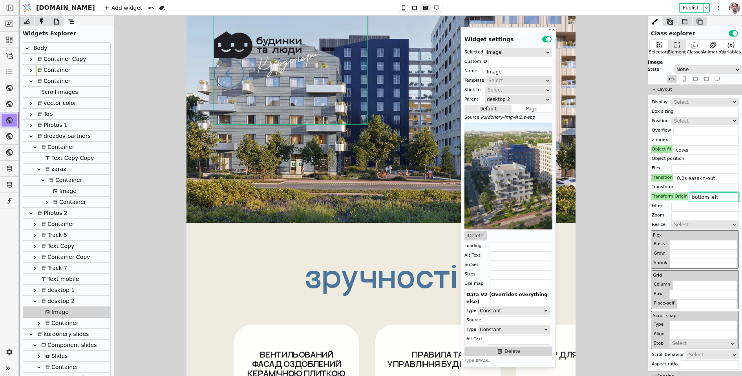
click at [698, 199] on input "bottom left" at bounding box center [714, 196] width 49 height 9
paste input "200px 200px"
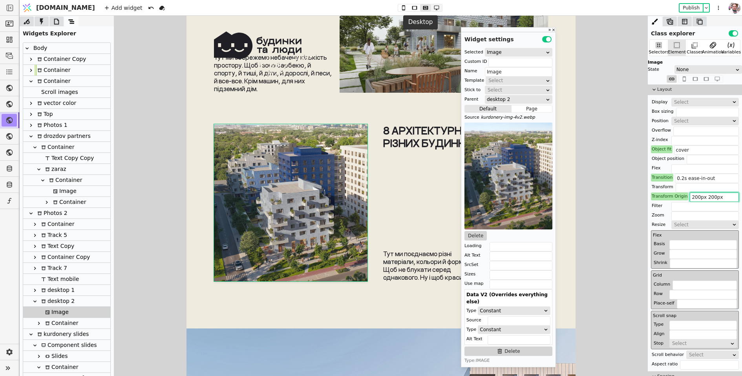
type input "200px 200px"
click at [432, 6] on icon at bounding box center [436, 7] width 9 height 5
type input "490px"
type input "627px"
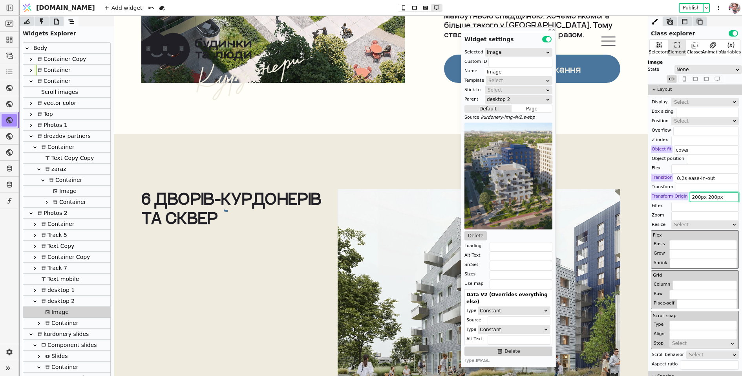
click at [692, 196] on input "200px 200px" at bounding box center [714, 196] width 49 height 9
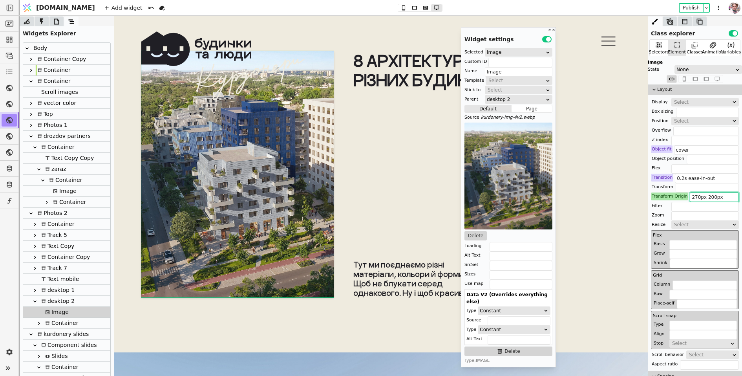
click at [706, 198] on input "270px 200px" at bounding box center [714, 196] width 49 height 9
type input "270px 400px"
click at [685, 68] on div "None" at bounding box center [706, 70] width 59 height 8
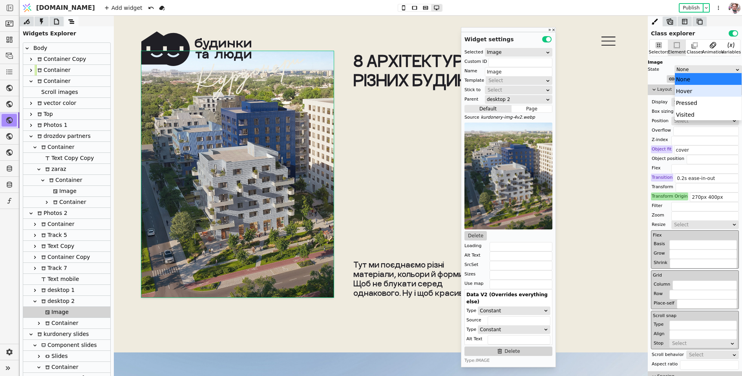
click at [686, 90] on div "Hover" at bounding box center [708, 91] width 67 height 12
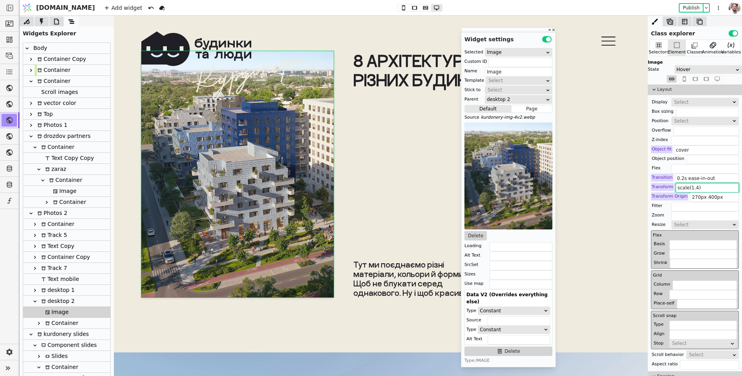
click at [695, 186] on input "scale(1.4)" at bounding box center [707, 187] width 63 height 9
type input "scale(1.6)"
click at [688, 68] on div "Hover" at bounding box center [706, 70] width 59 height 8
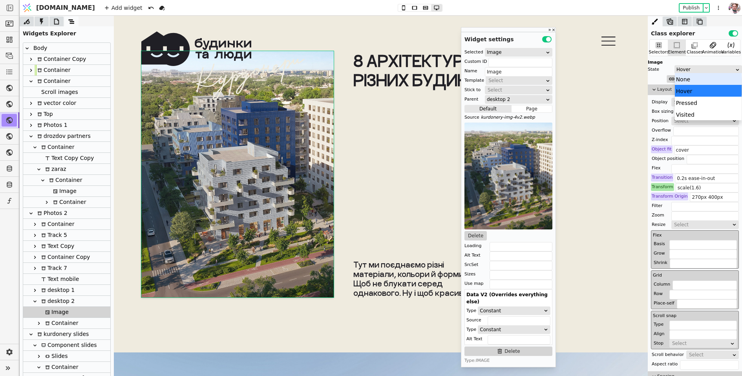
click at [688, 80] on div "None" at bounding box center [708, 79] width 67 height 12
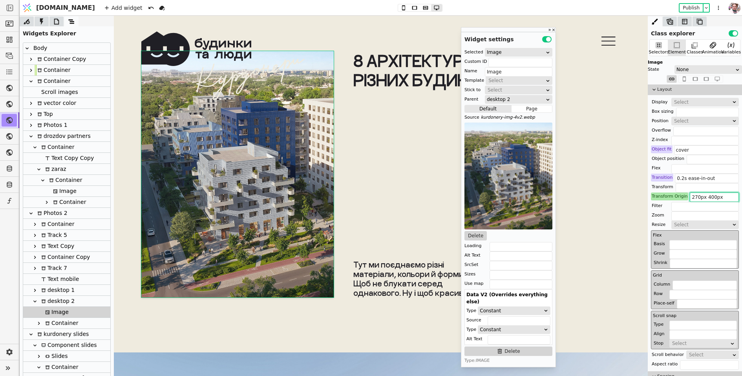
click at [696, 197] on input "270px 400px" at bounding box center [714, 196] width 49 height 9
type input "200px 400px"
click at [699, 8] on button "Publish" at bounding box center [691, 8] width 23 height 8
click at [480, 232] on button "Delete" at bounding box center [476, 235] width 22 height 9
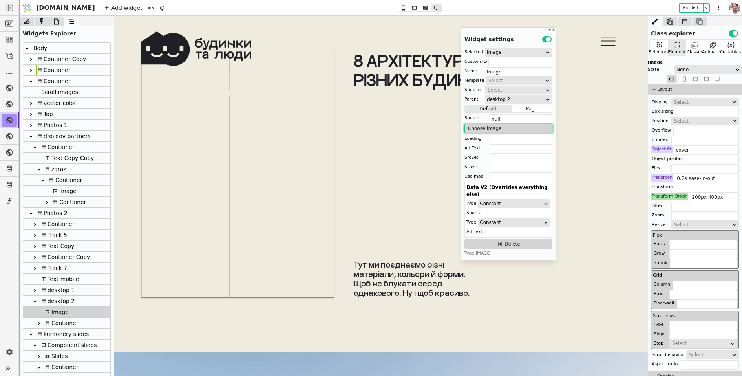
click at [482, 126] on button "Choose image" at bounding box center [509, 128] width 88 height 9
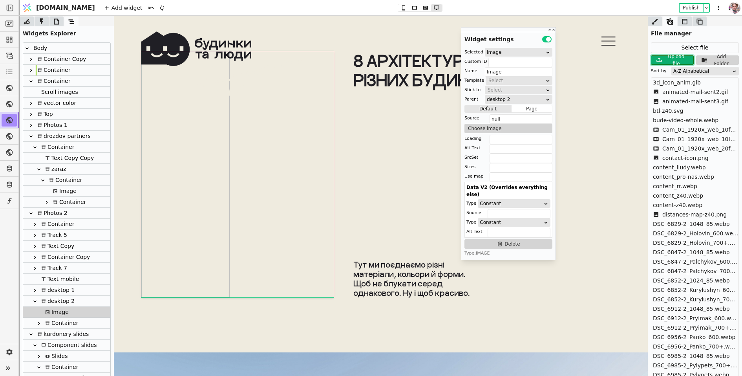
click at [661, 62] on icon at bounding box center [659, 59] width 9 height 9
click at [681, 73] on div "A-Z Alpabetical" at bounding box center [702, 71] width 59 height 8
click at [682, 105] on div "Upload timestamp" at bounding box center [705, 104] width 67 height 12
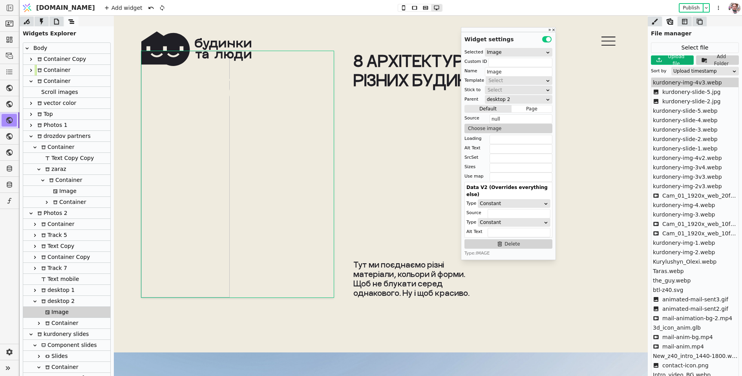
click at [679, 82] on span "kurdonery-img-4v3.webp" at bounding box center [687, 83] width 69 height 8
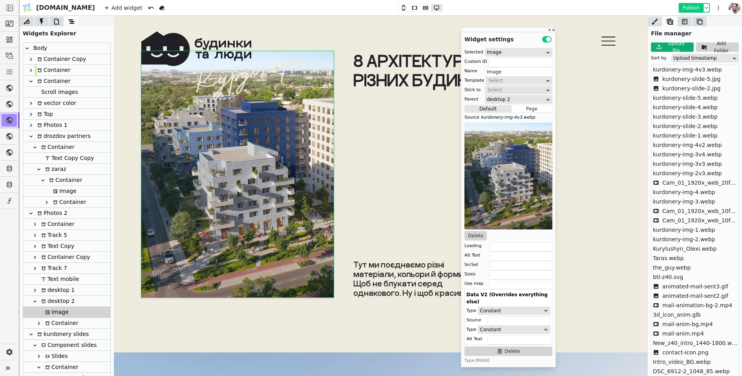
click at [691, 6] on button "Publish" at bounding box center [691, 8] width 23 height 8
click at [656, 21] on icon at bounding box center [655, 22] width 8 height 8
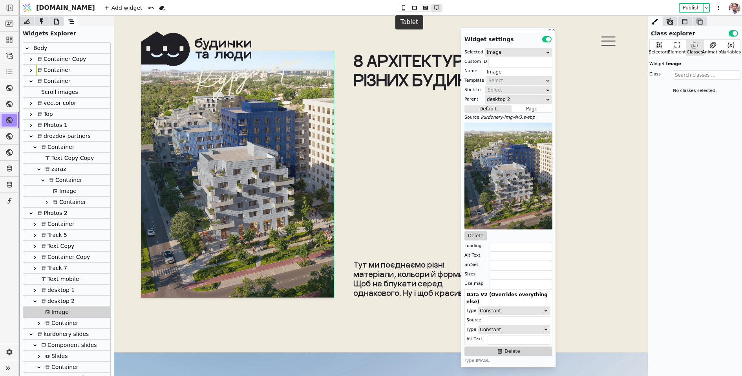
click at [423, 8] on icon at bounding box center [425, 8] width 5 height 4
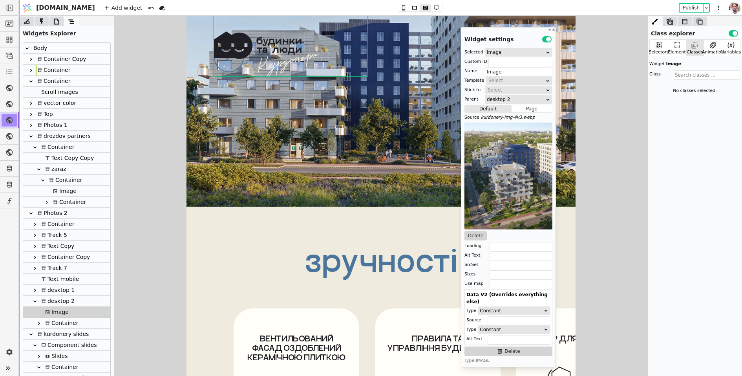
scroll to position [4186, 0]
click at [680, 42] on icon at bounding box center [677, 45] width 8 height 8
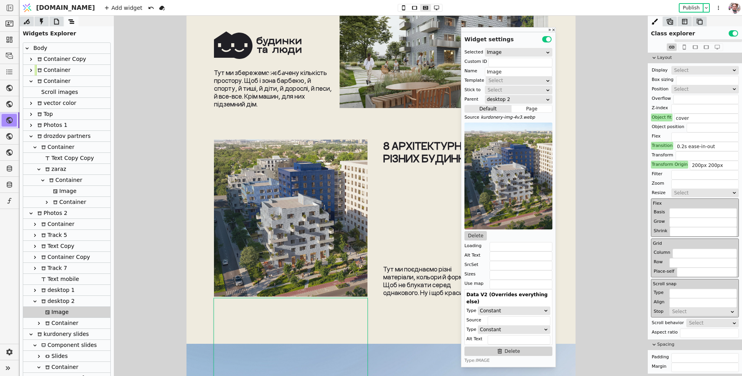
scroll to position [3750, 0]
click at [432, 5] on icon at bounding box center [436, 7] width 9 height 5
type input "200px 400px"
type input "490px"
type input "627px"
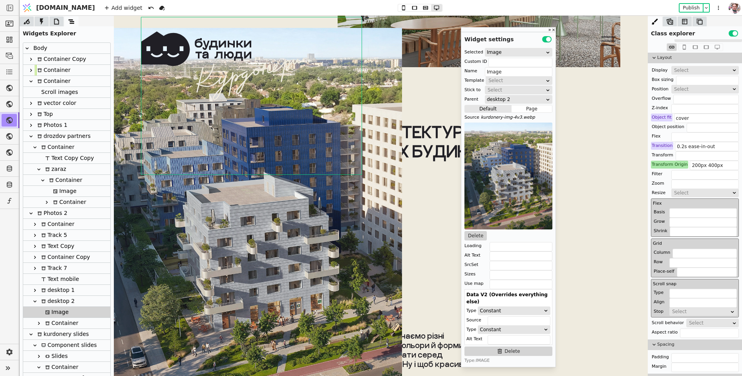
scroll to position [4164, 0]
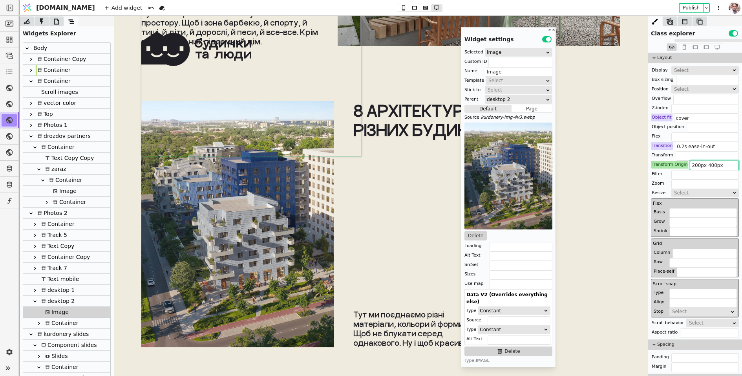
drag, startPoint x: 695, startPoint y: 166, endPoint x: 689, endPoint y: 166, distance: 6.7
click at [690, 166] on input "200px 400px" at bounding box center [714, 165] width 49 height 9
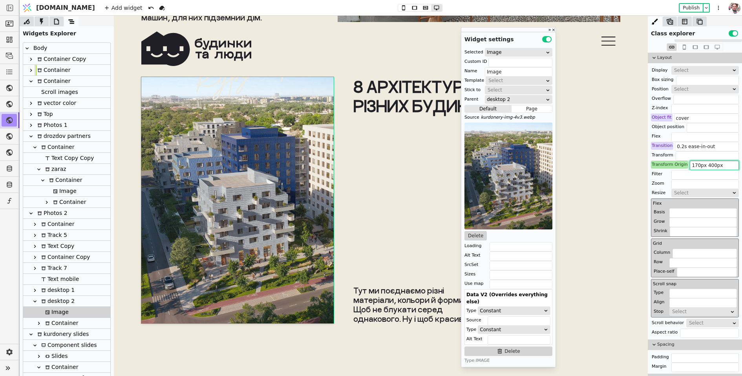
click at [706, 166] on input "170px 400px" at bounding box center [714, 165] width 49 height 9
type input "170px 300px"
click at [682, 8] on button "Publish" at bounding box center [691, 8] width 23 height 8
click at [40, 22] on icon at bounding box center [41, 21] width 3 height 7
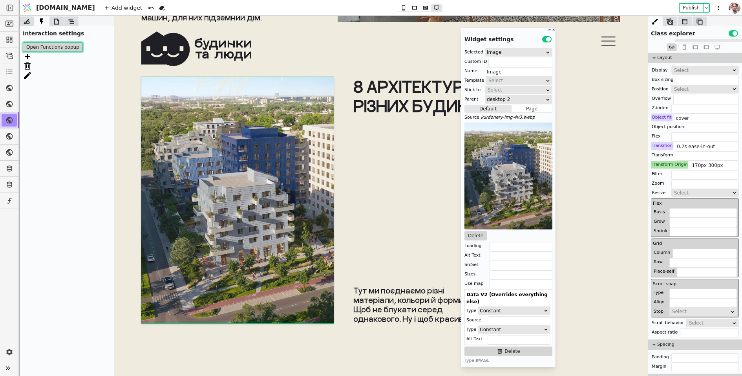
click at [46, 48] on button "Open Functions popup" at bounding box center [53, 46] width 60 height 9
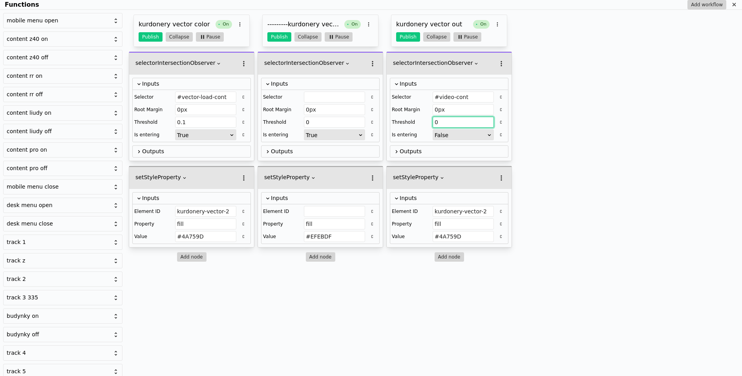
click at [443, 124] on input "0" at bounding box center [463, 122] width 61 height 11
type input "0.1"
click at [407, 36] on button "Publish" at bounding box center [408, 36] width 24 height 9
click at [732, 2] on icon "Functions" at bounding box center [734, 5] width 6 height 6
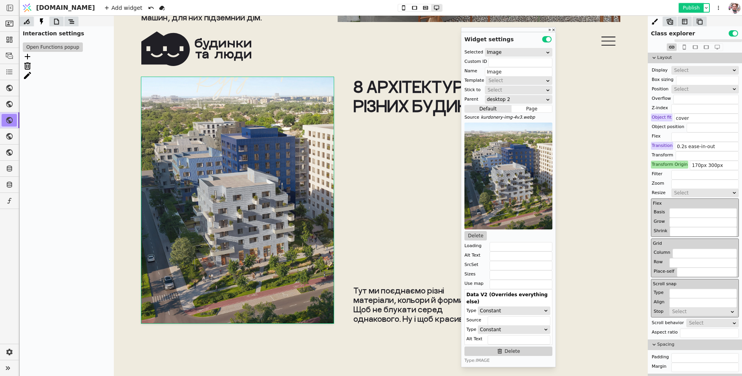
click at [683, 9] on button "Publish" at bounding box center [691, 8] width 23 height 8
click at [30, 46] on button "Open Functions popup" at bounding box center [53, 46] width 60 height 9
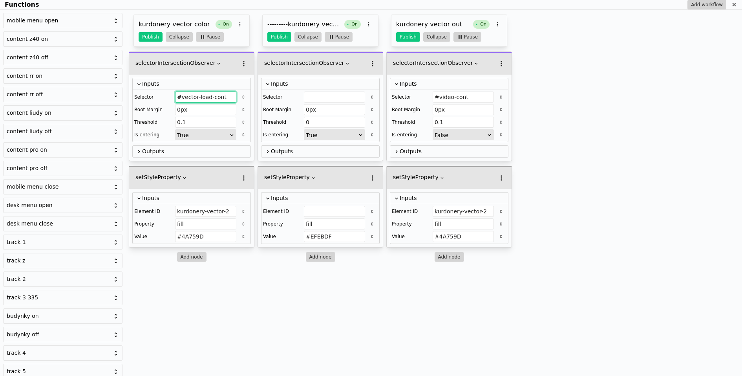
click at [225, 101] on input "#vector-load-cont" at bounding box center [205, 97] width 61 height 11
click at [325, 98] on input "Functions" at bounding box center [334, 97] width 61 height 11
click at [459, 97] on input "#video-cont" at bounding box center [463, 97] width 61 height 11
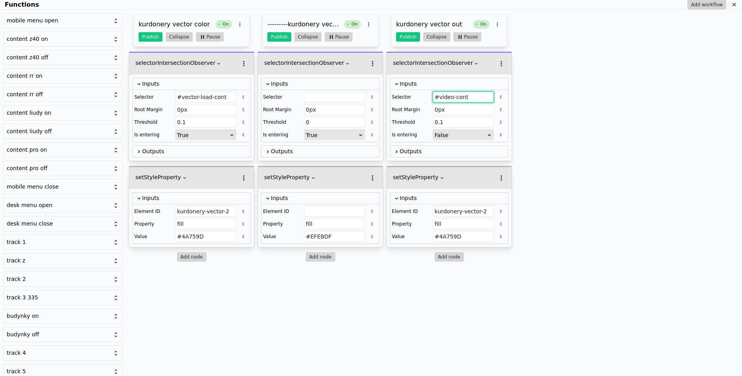
click at [459, 97] on input "#video-cont" at bounding box center [463, 97] width 61 height 11
click at [318, 100] on input "Functions" at bounding box center [334, 97] width 61 height 11
paste input "#video-cont"
type input "#video-cont"
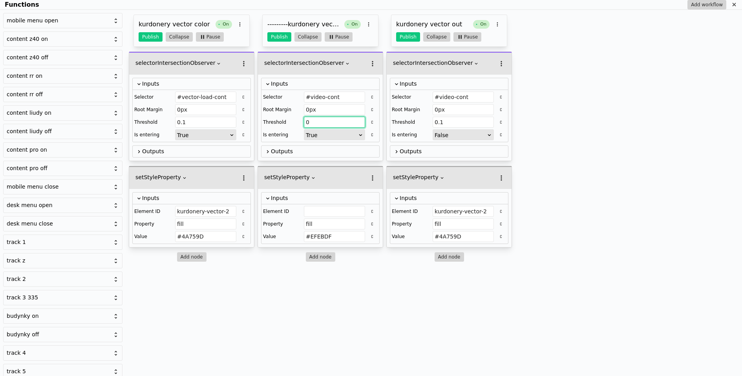
click at [320, 120] on input "0" at bounding box center [334, 122] width 61 height 11
click at [444, 119] on input "0.1" at bounding box center [463, 122] width 61 height 11
type input "0"
click at [196, 207] on input "kurdonery-vector-2" at bounding box center [205, 211] width 61 height 11
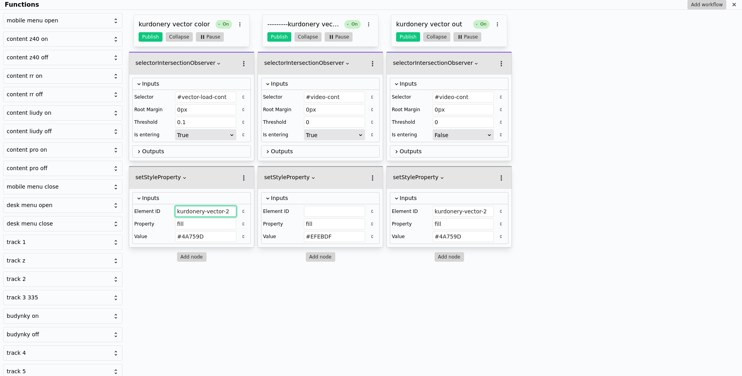
click at [196, 207] on input "kurdonery-vector-2" at bounding box center [205, 211] width 61 height 11
click at [315, 206] on input "Functions" at bounding box center [334, 211] width 61 height 11
paste input "kurdonery-vector-2"
type input "kurdonery-vector-2"
click at [305, 26] on h3 "---------kurdonery vector" at bounding box center [304, 24] width 74 height 9
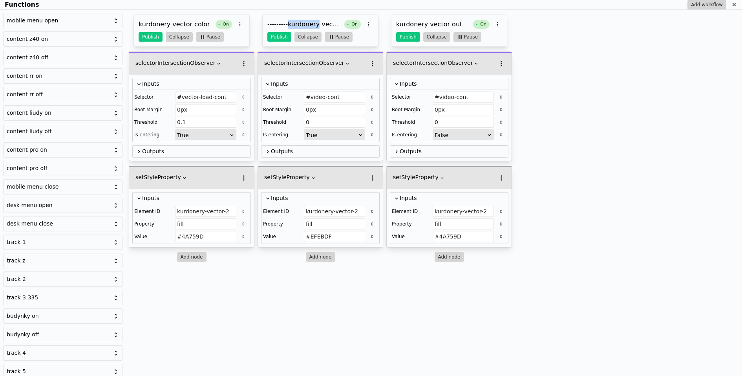
click at [305, 26] on h3 "---------kurdonery vector" at bounding box center [304, 24] width 74 height 9
drag, startPoint x: 296, startPoint y: 26, endPoint x: 267, endPoint y: 28, distance: 28.3
click at [267, 28] on input "---------kurdonery vector" at bounding box center [304, 25] width 74 height 11
click at [322, 25] on input "kurdonery vector" at bounding box center [304, 25] width 74 height 11
type input "kurdonery vector in"
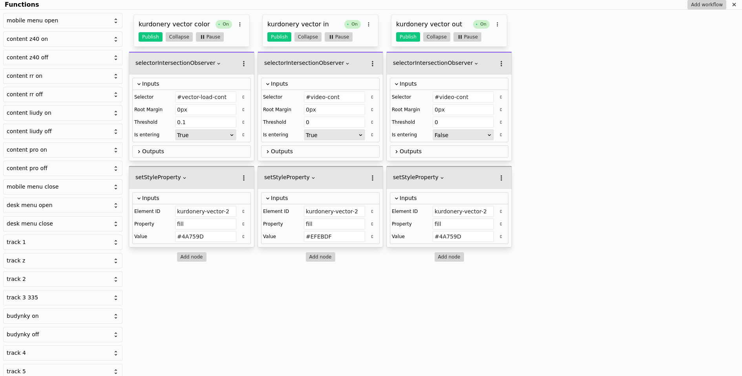
click at [147, 22] on h3 "kurdonery vector color" at bounding box center [176, 24] width 74 height 9
click at [140, 25] on input "kurdonery vector color" at bounding box center [176, 25] width 74 height 11
type input "-------kurdonery vector color"
click at [199, 99] on input "#vector-load-cont" at bounding box center [205, 97] width 61 height 11
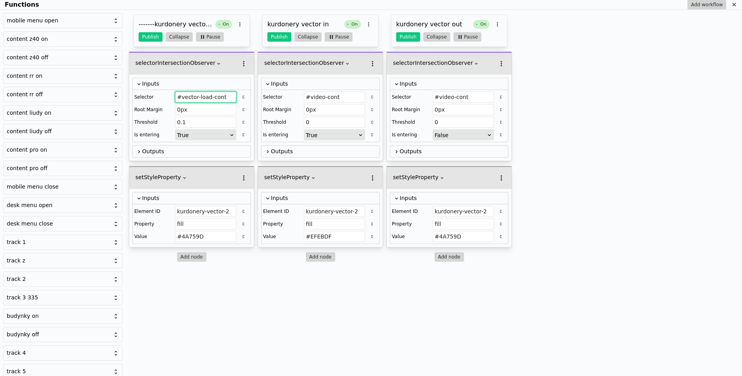
click at [199, 99] on input "#vector-load-cont" at bounding box center [205, 97] width 61 height 11
click at [148, 35] on button "Publish" at bounding box center [151, 36] width 24 height 9
click at [276, 38] on button "Publish" at bounding box center [279, 36] width 24 height 9
click at [404, 37] on button "Publish" at bounding box center [408, 36] width 24 height 9
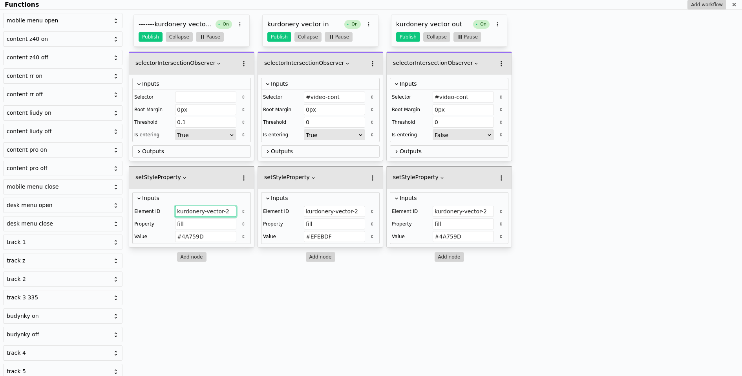
click at [218, 206] on input "kurdonery-vector-2" at bounding box center [205, 211] width 61 height 11
click at [147, 38] on button "Publish" at bounding box center [151, 36] width 24 height 9
click at [414, 42] on div "kurdonery vector out On Publish Collapse Pause" at bounding box center [449, 31] width 116 height 32
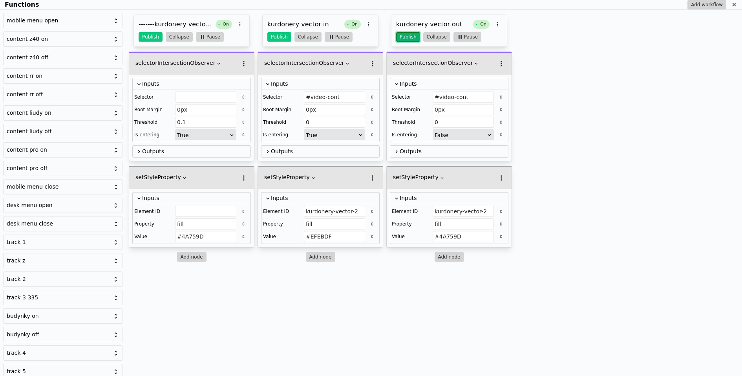
click at [407, 36] on button "Publish" at bounding box center [408, 36] width 24 height 9
click at [270, 38] on button "Publish" at bounding box center [279, 36] width 24 height 9
click at [736, 4] on icon "Functions" at bounding box center [734, 5] width 6 height 6
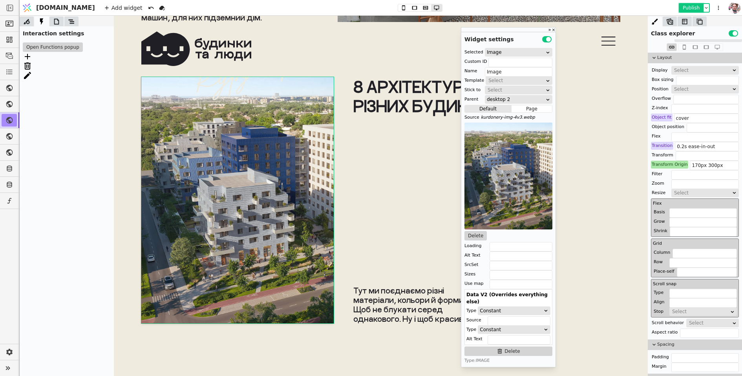
click at [688, 5] on button "Publish" at bounding box center [691, 8] width 23 height 8
